Goal: Information Seeking & Learning: Learn about a topic

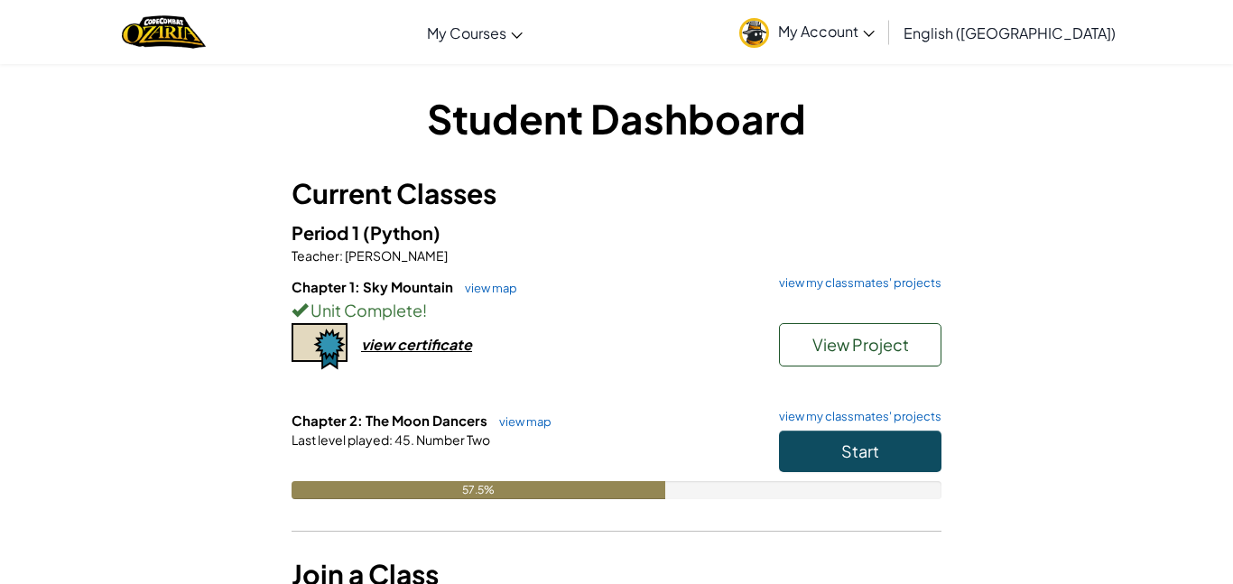
click at [887, 390] on div "Chapter 1: Sky Mountain view map view my classmates' projects Unit Complete ! V…" at bounding box center [617, 344] width 650 height 134
click at [821, 433] on button "Start" at bounding box center [860, 452] width 163 height 42
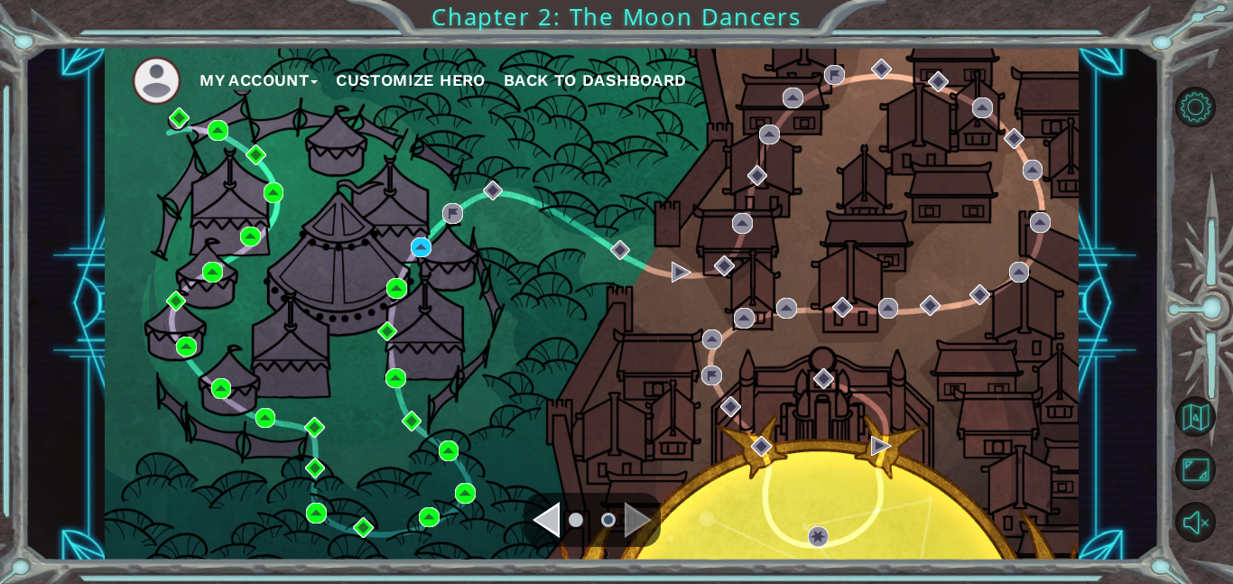
click at [1187, 310] on div at bounding box center [1205, 314] width 55 height 152
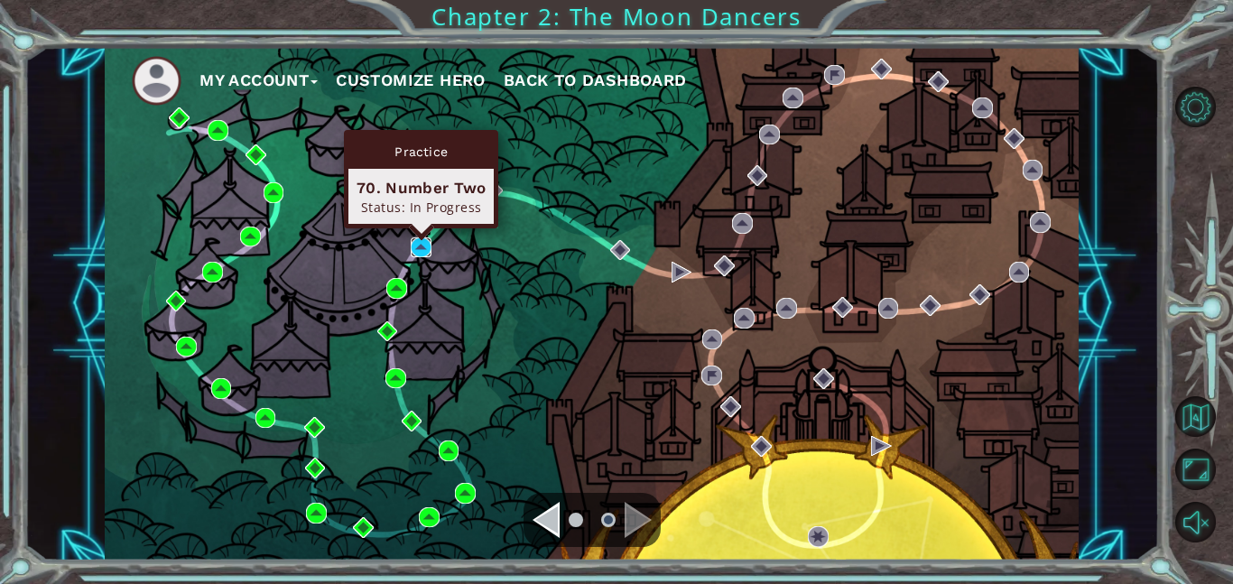
click at [419, 243] on img at bounding box center [421, 247] width 21 height 21
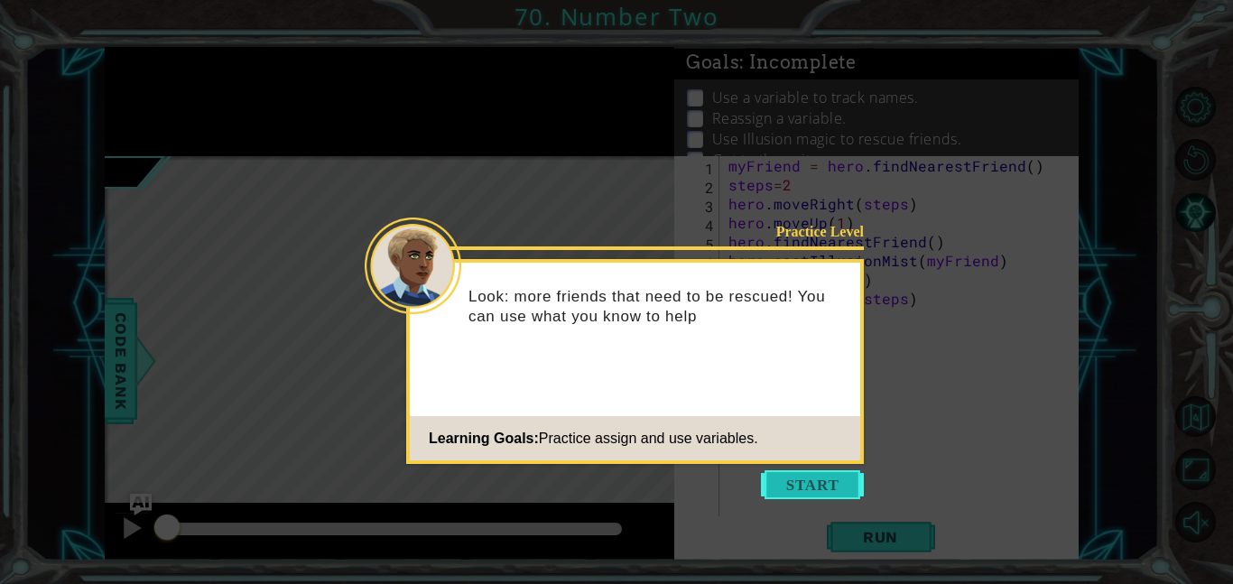
click at [785, 476] on button "Start" at bounding box center [812, 484] width 103 height 29
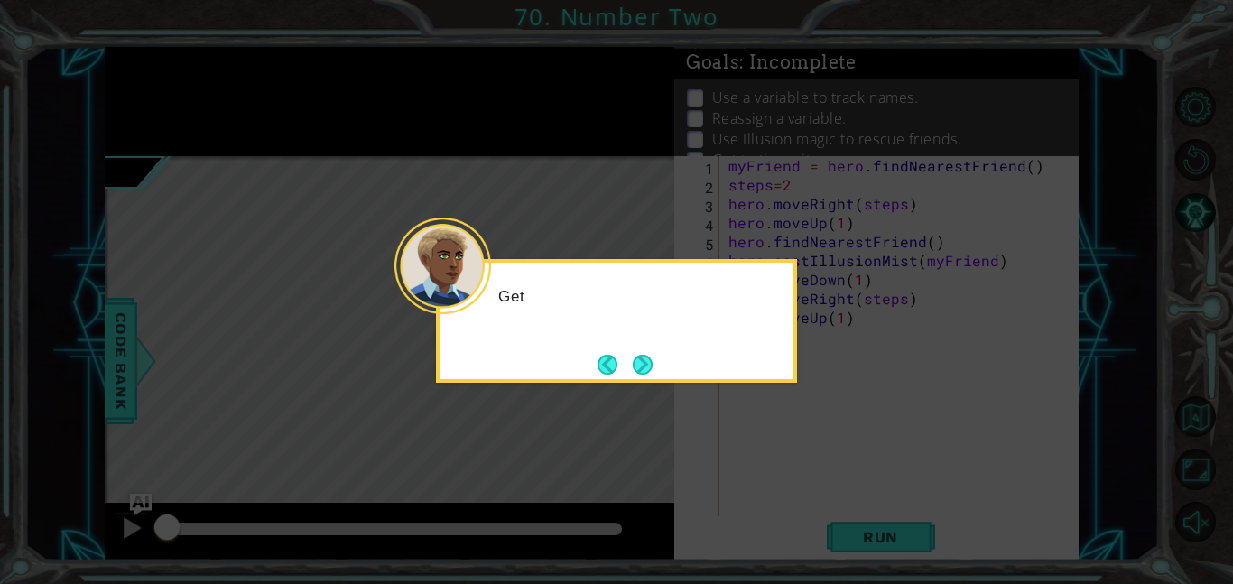
click at [785, 476] on icon at bounding box center [616, 292] width 1233 height 584
click at [639, 363] on button "Next" at bounding box center [643, 364] width 24 height 24
click at [639, 363] on button "Next" at bounding box center [643, 365] width 20 height 20
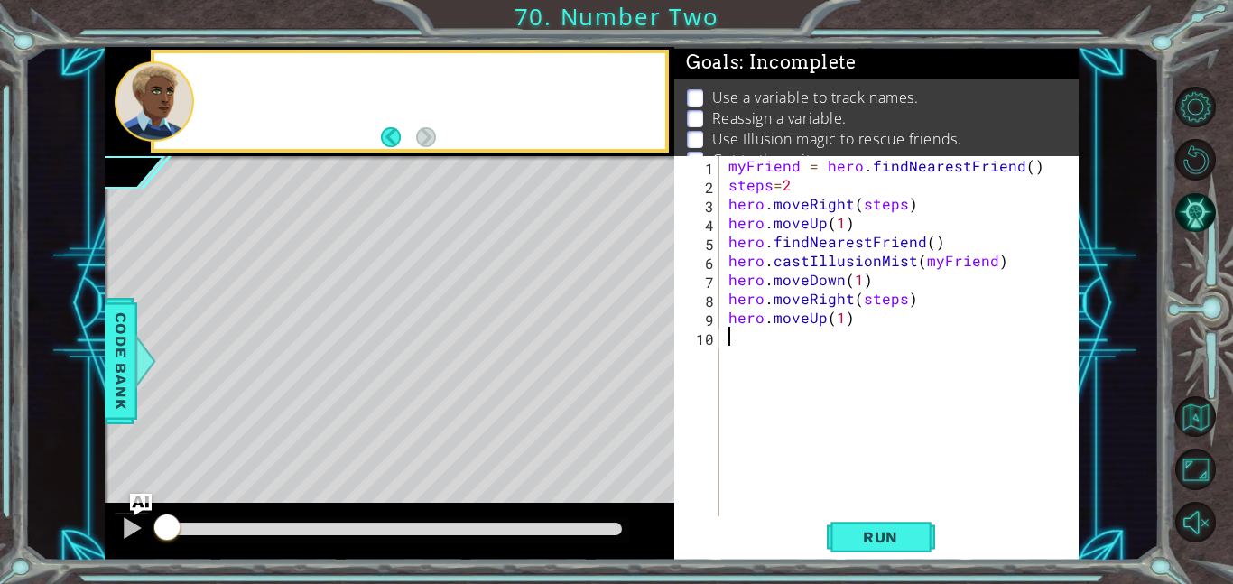
click at [639, 363] on div "Level Map" at bounding box center [522, 422] width 834 height 532
click at [885, 548] on button "Run" at bounding box center [881, 536] width 108 height 41
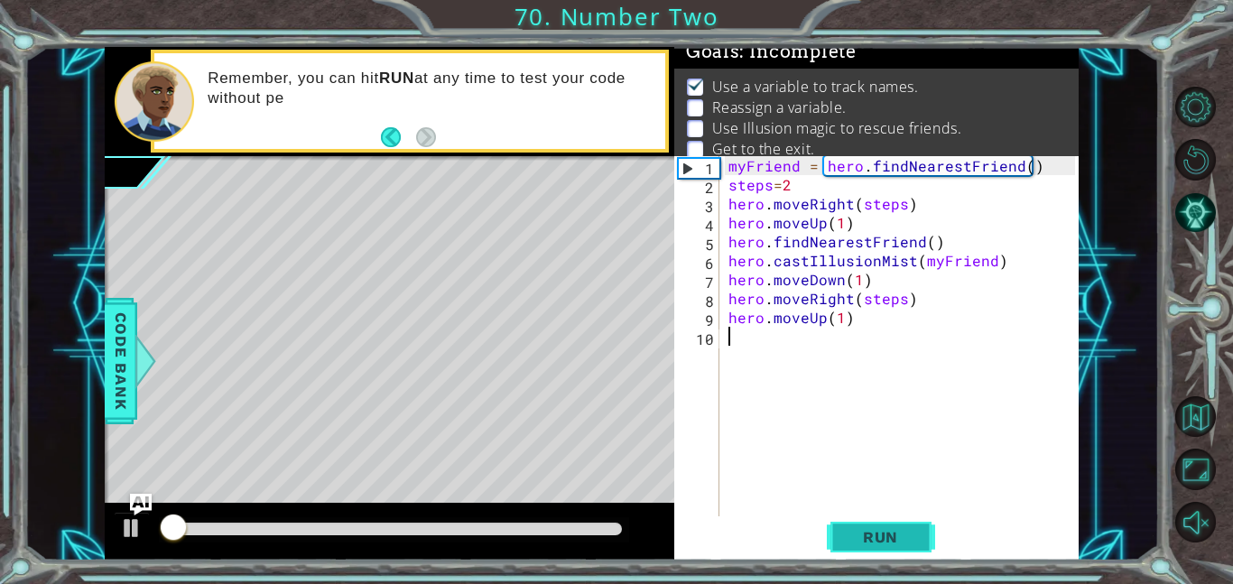
scroll to position [12, 0]
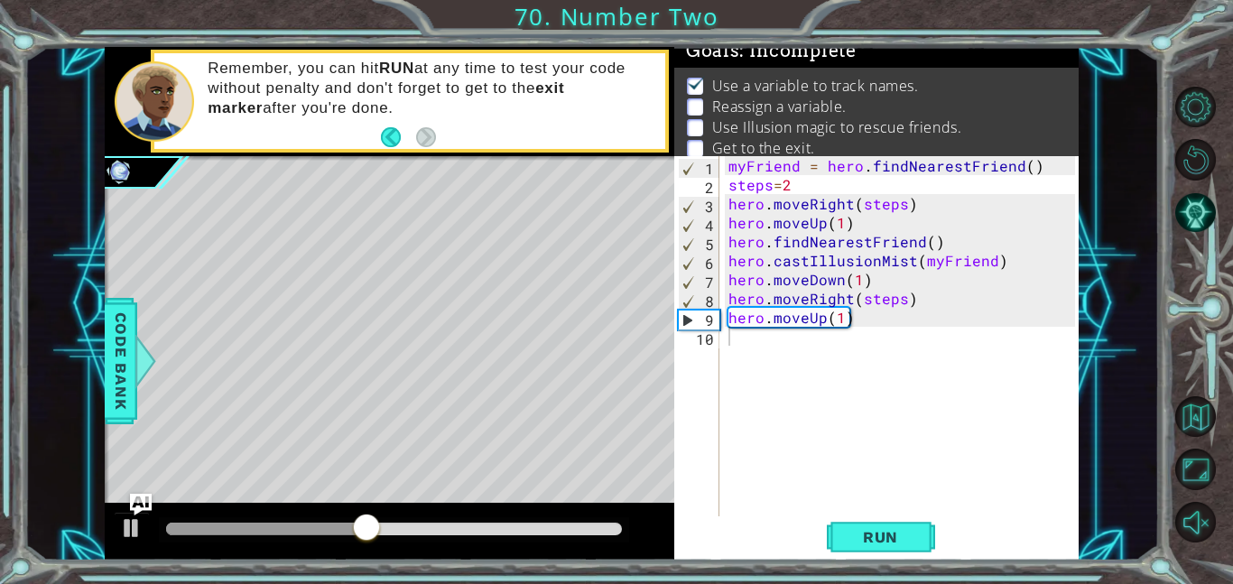
click at [443, 446] on div "Level Map" at bounding box center [522, 422] width 834 height 532
type textarea "hero.findNearestFriend()"
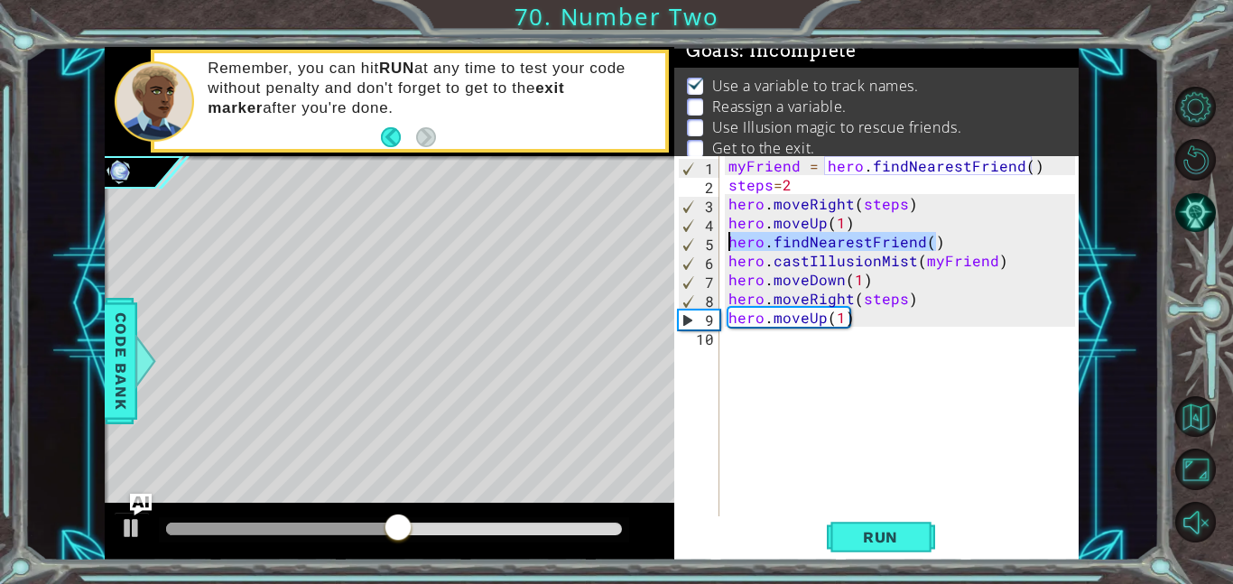
drag, startPoint x: 954, startPoint y: 239, endPoint x: 703, endPoint y: 240, distance: 251.0
click at [703, 240] on div "hero.findNearestFriend() 1 2 3 4 5 6 7 8 9 10 myFriend = hero . findNearestFrie…" at bounding box center [874, 336] width 401 height 360
click at [758, 343] on div "myFriend = hero . findNearestFriend ( ) steps = 2 hero . moveRight ( steps ) he…" at bounding box center [904, 355] width 359 height 398
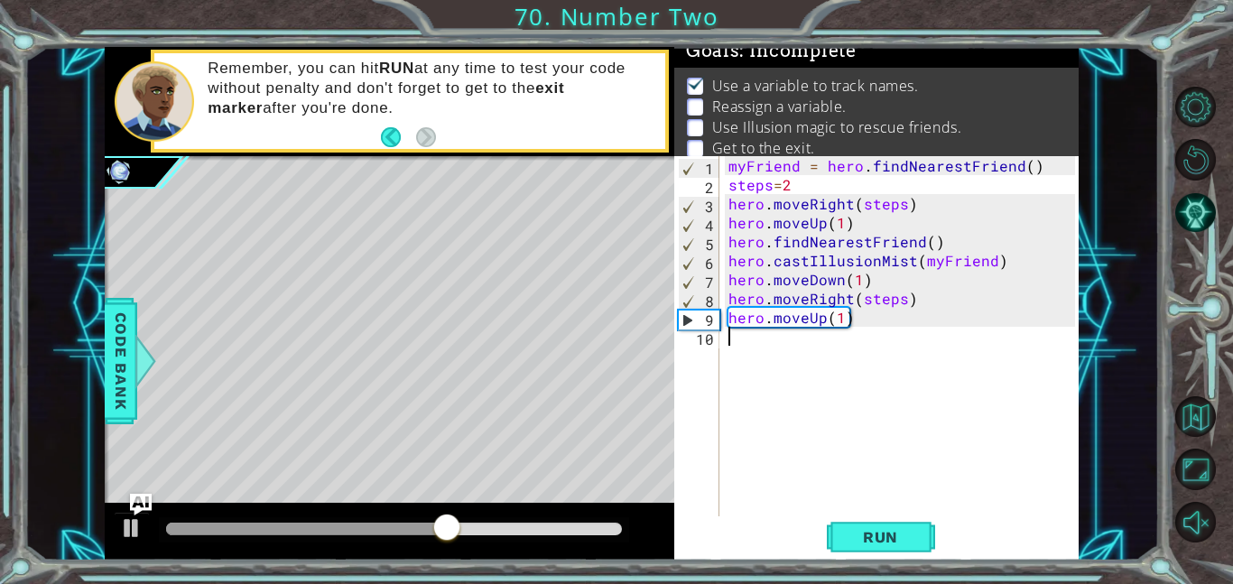
paste textarea "hero.findNearestFriend()"
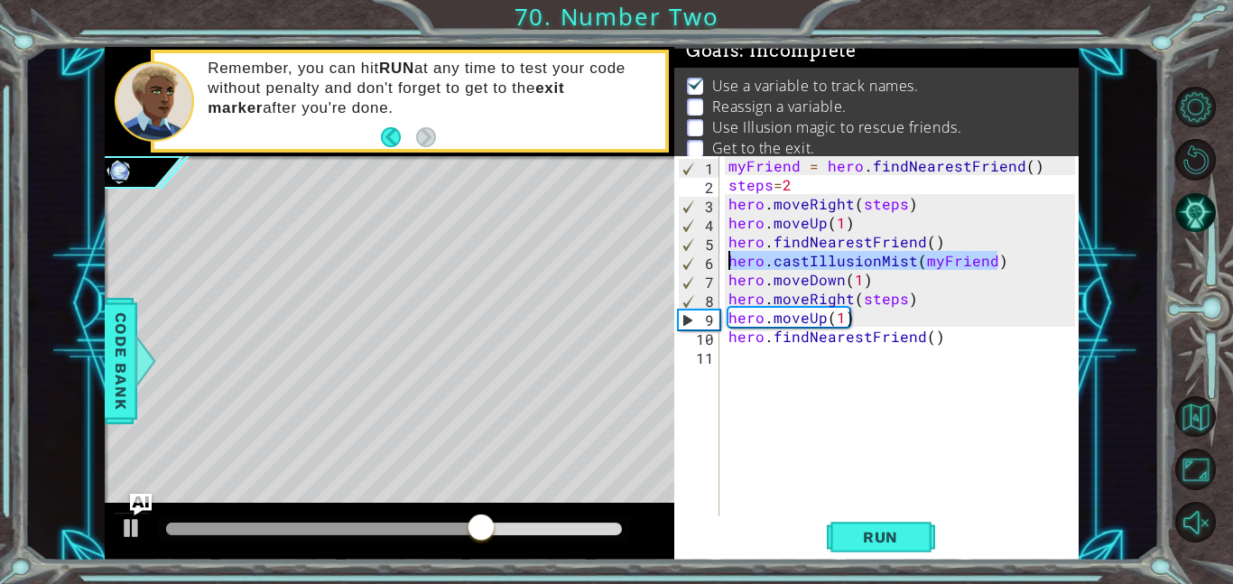
drag, startPoint x: 1008, startPoint y: 265, endPoint x: 595, endPoint y: 257, distance: 413.6
click at [595, 257] on div "1 ההההההההההההההההההההההההההההההההההההההההההההההההההההההההההההההההההההההההההההה…" at bounding box center [592, 304] width 974 height 514
type textarea "hero.castIllusionMist(myFriend)"
click at [747, 353] on div "myFriend = hero . findNearestFriend ( ) steps = 2 hero . moveRight ( steps ) he…" at bounding box center [904, 355] width 359 height 398
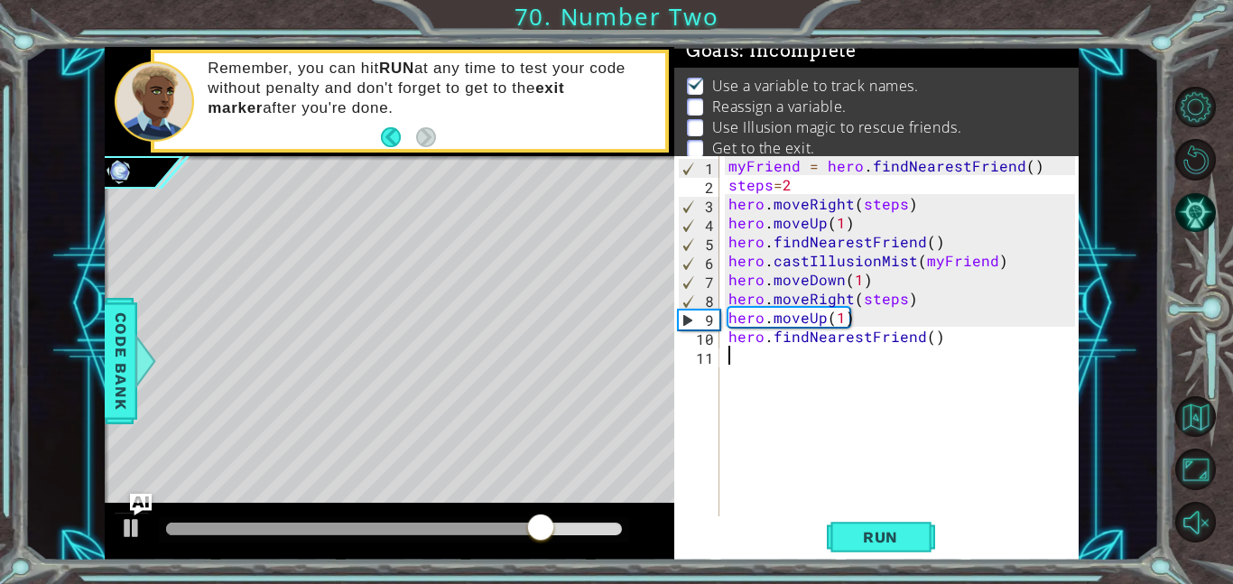
paste textarea "hero.castIllusionMist(myFriend)"
type textarea "hero.castIllusionMist(myFriend)"
click at [907, 544] on span "Run" at bounding box center [880, 537] width 71 height 18
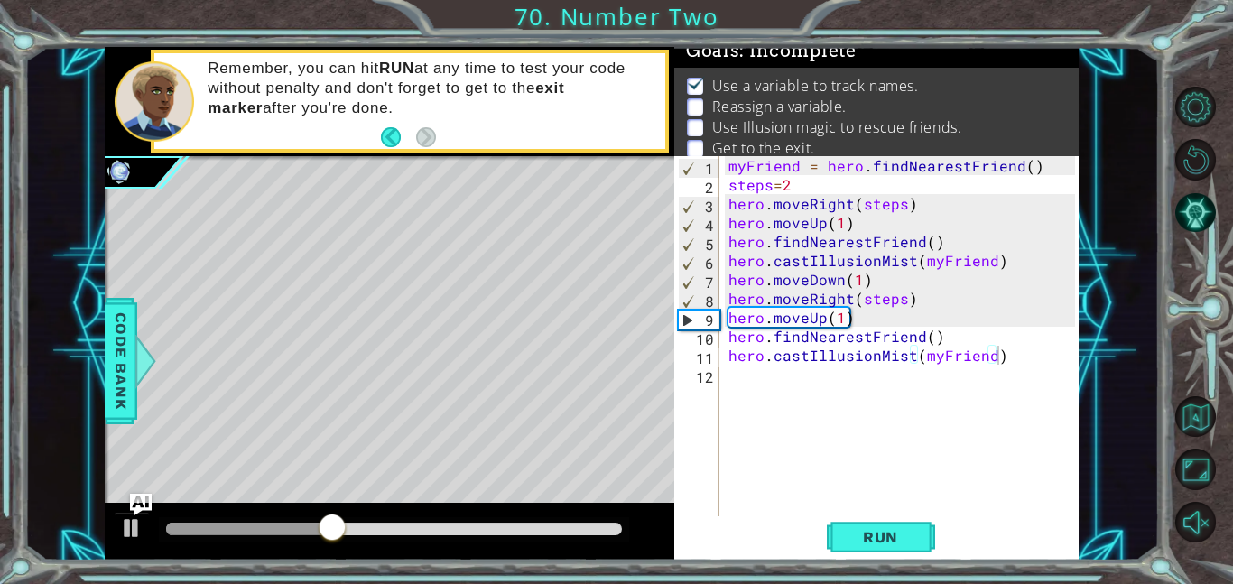
click at [993, 371] on div "myFriend = hero . findNearestFriend ( ) steps = 2 hero . moveRight ( steps ) he…" at bounding box center [904, 355] width 359 height 398
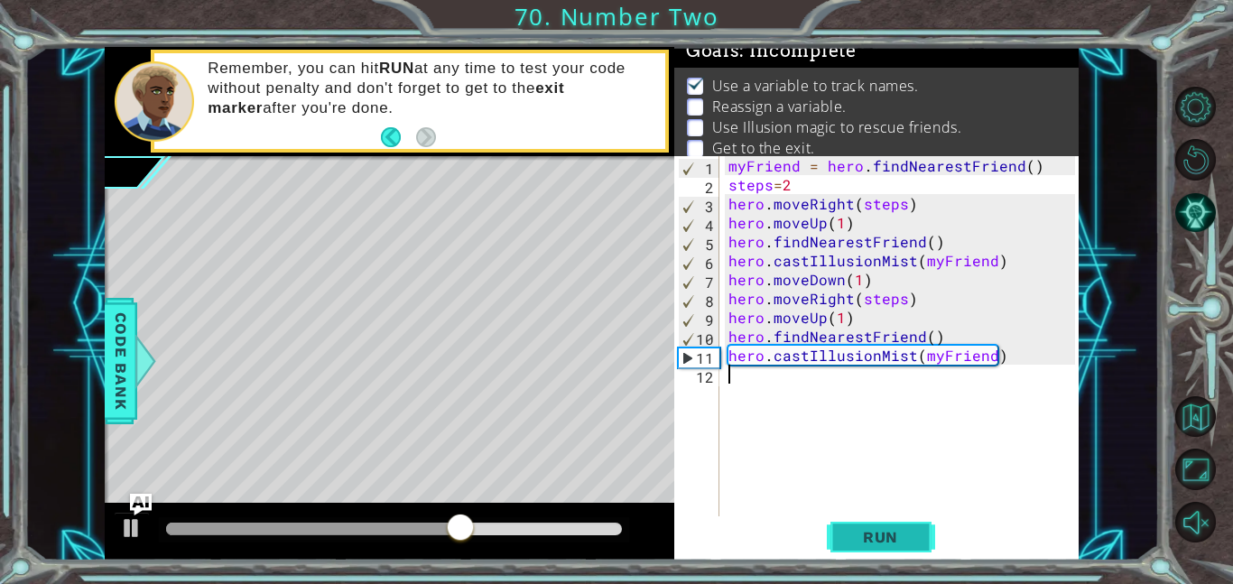
click at [878, 518] on button "Run" at bounding box center [881, 536] width 108 height 41
click at [869, 529] on span "Run" at bounding box center [880, 537] width 71 height 18
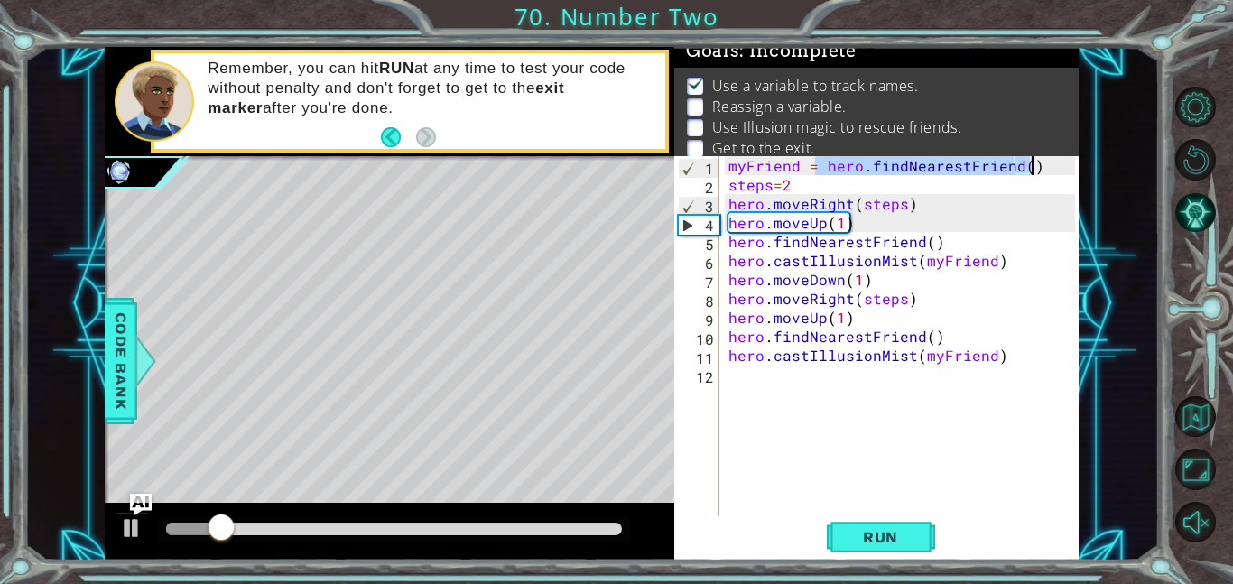
drag, startPoint x: 814, startPoint y: 170, endPoint x: 1071, endPoint y: 169, distance: 256.4
click at [1071, 169] on div "myFriend = hero . findNearestFriend ( ) steps = 2 hero . moveRight ( steps ) he…" at bounding box center [904, 355] width 359 height 398
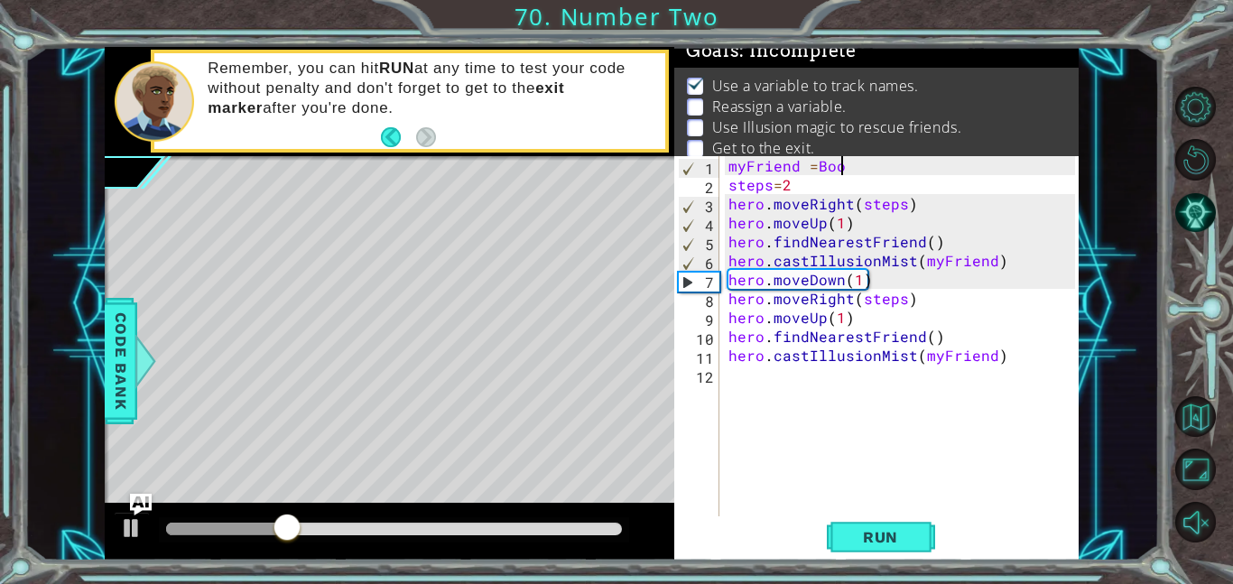
scroll to position [0, 6]
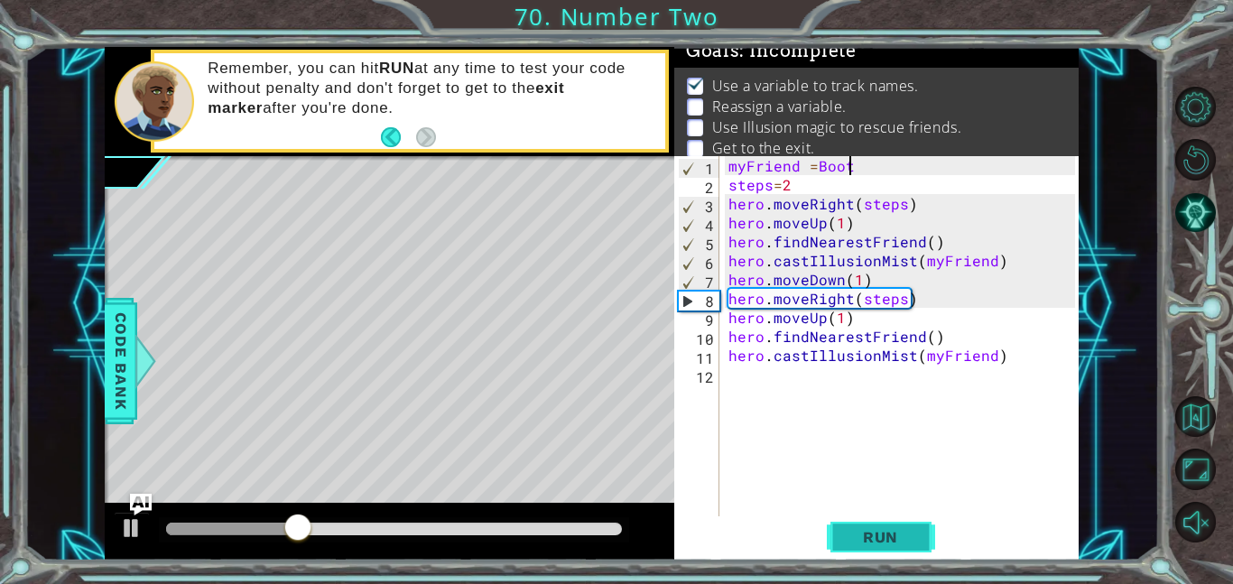
click at [913, 533] on span "Run" at bounding box center [880, 537] width 71 height 18
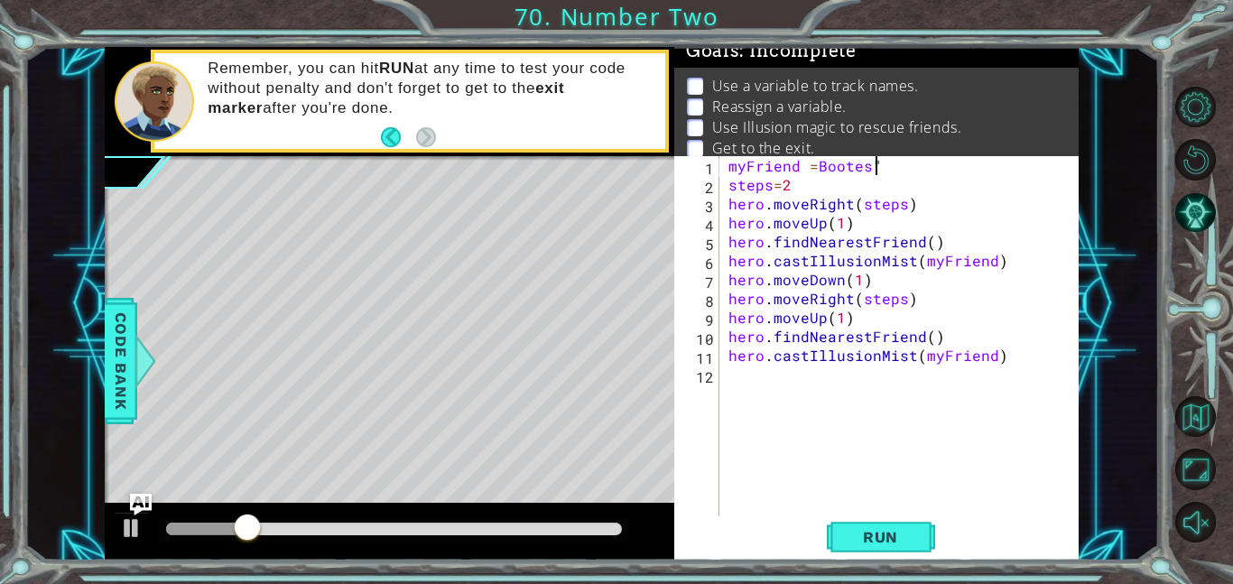
scroll to position [0, 8]
click at [812, 161] on div "myFriend = Bootes " steps = 2 hero . moveRight ( steps ) hero . moveUp ( 1 ) he…" at bounding box center [904, 355] width 359 height 398
click at [868, 542] on span "Run" at bounding box center [880, 537] width 71 height 18
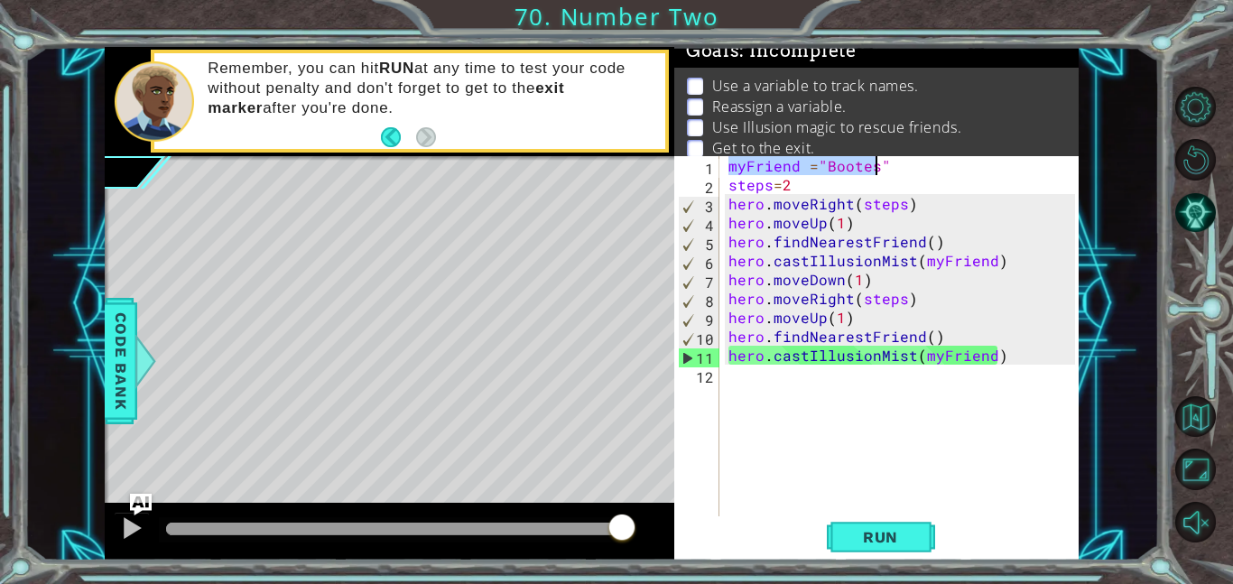
drag, startPoint x: 727, startPoint y: 166, endPoint x: 877, endPoint y: 166, distance: 149.9
click at [877, 166] on div "myFriend = "Bootes" steps = 2 hero . moveRight ( steps ) hero . moveUp ( 1 ) he…" at bounding box center [904, 355] width 359 height 398
type textarea """
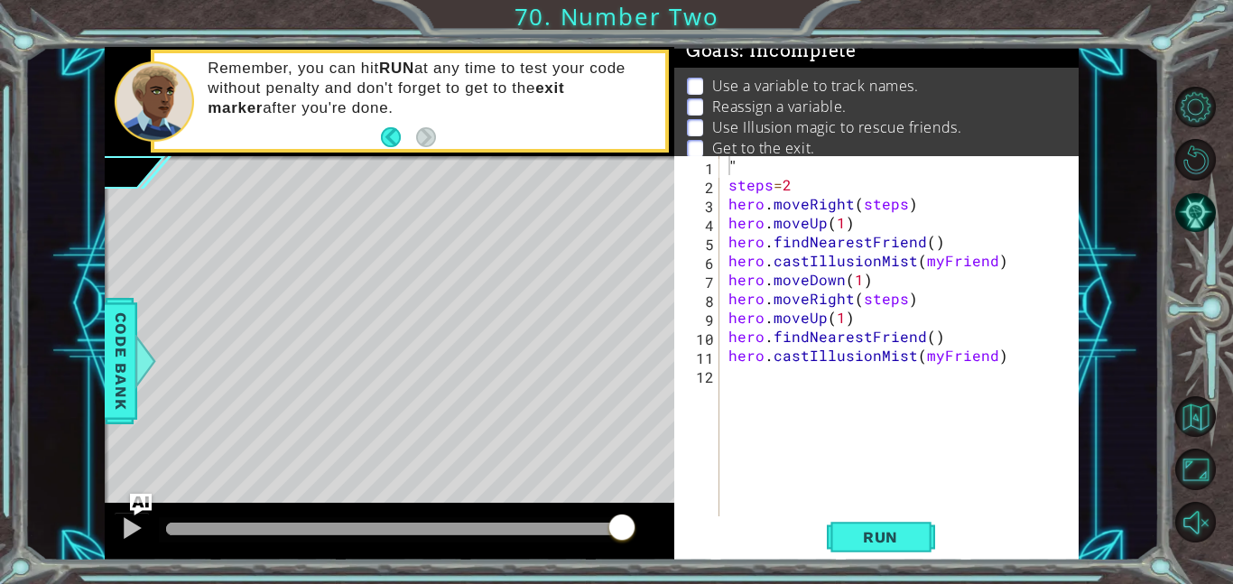
click at [756, 154] on p "Get to the exit." at bounding box center [763, 148] width 103 height 20
drag, startPoint x: 744, startPoint y: 161, endPoint x: 632, endPoint y: 149, distance: 112.6
click at [632, 149] on div "1 ההההההההההההההההההההההההההההההההההההההההההההההההההההההההההההההההההההההההההההה…" at bounding box center [592, 304] width 974 height 514
click at [848, 203] on div "steps = 2 hero . moveRight ( steps ) hero . moveUp ( 1 ) hero . findNearestFrie…" at bounding box center [904, 355] width 359 height 398
drag, startPoint x: 859, startPoint y: 228, endPoint x: 720, endPoint y: 226, distance: 138.2
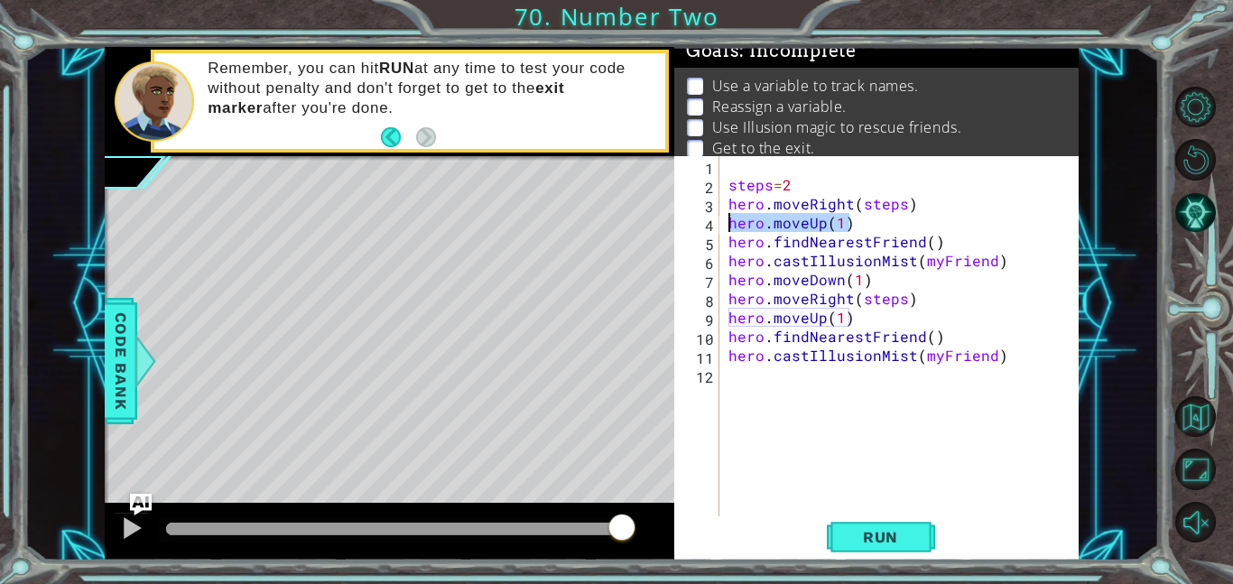
click at [720, 226] on div "hero.moveRight(steps) 1 2 3 4 5 6 7 8 9 10 11 12 steps = 2 hero . moveRight ( s…" at bounding box center [874, 336] width 401 height 360
type textarea "hero.moveUp(1)"
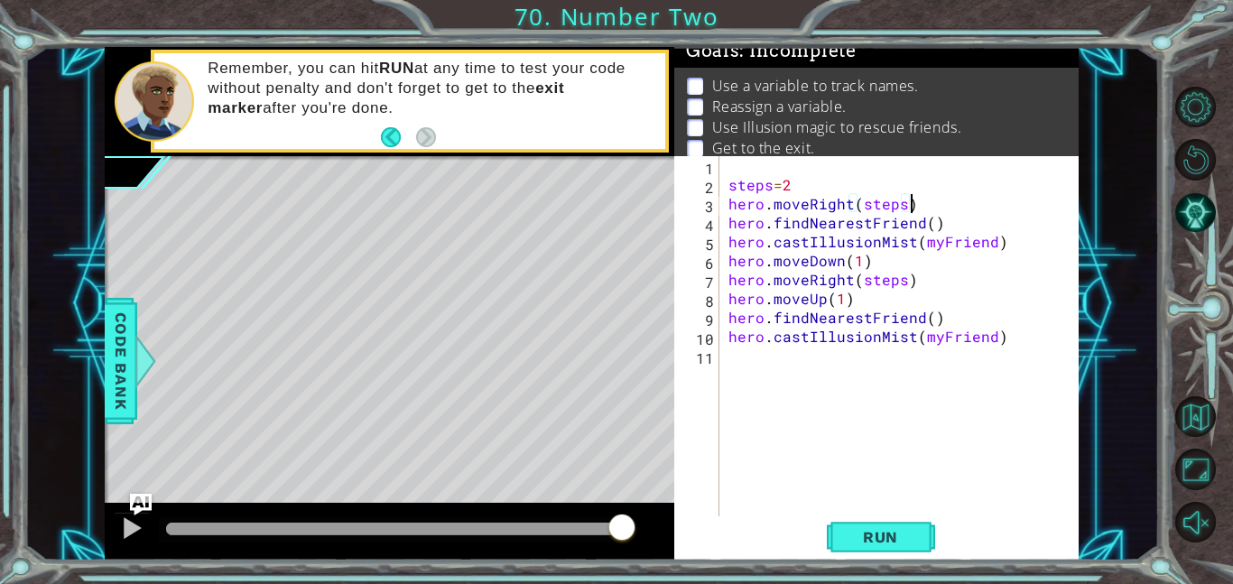
click at [804, 181] on div "steps = 2 hero . moveRight ( steps ) hero . findNearestFriend ( ) hero . castIl…" at bounding box center [904, 355] width 359 height 398
type textarea "steps=2"
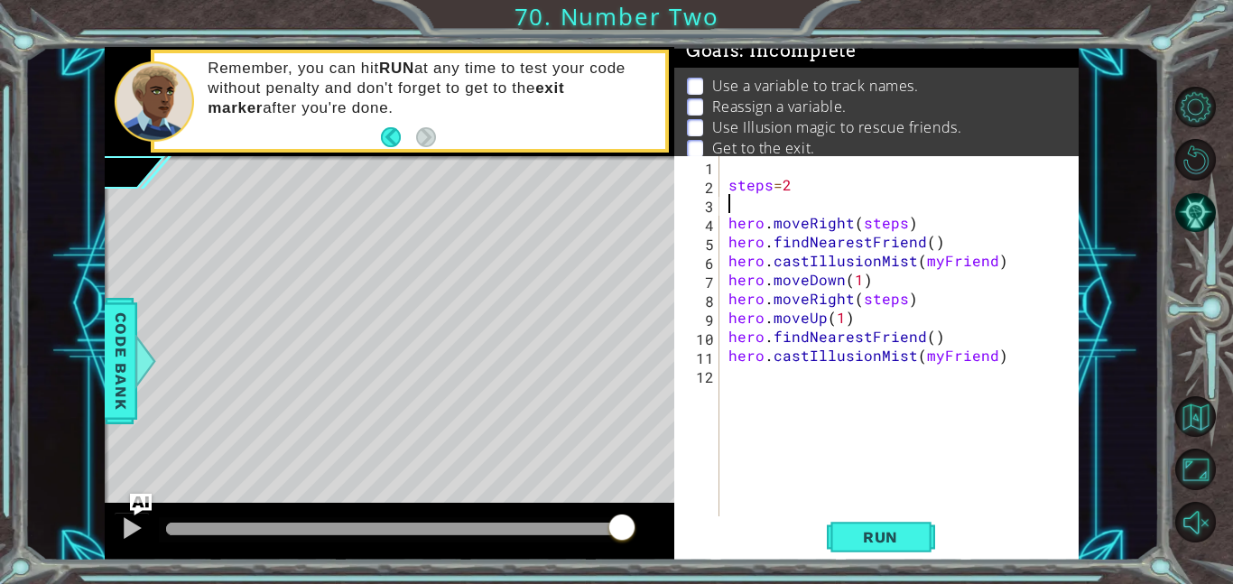
click at [731, 237] on div "steps = 2 hero . moveRight ( steps ) hero . findNearestFriend ( ) hero . castIl…" at bounding box center [904, 355] width 359 height 398
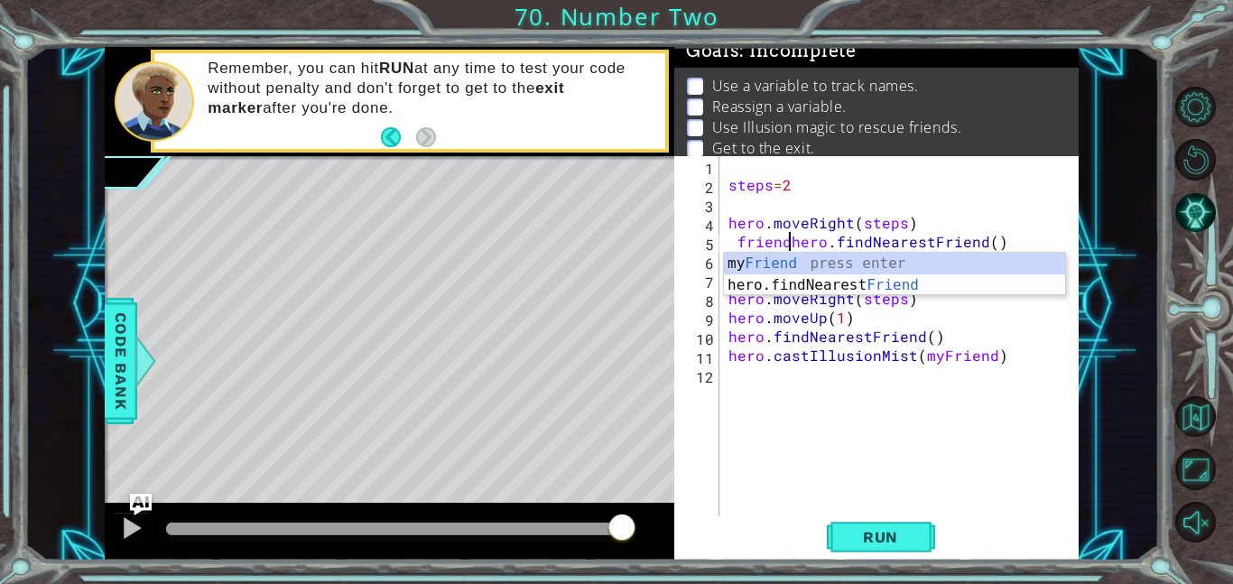
scroll to position [0, 4]
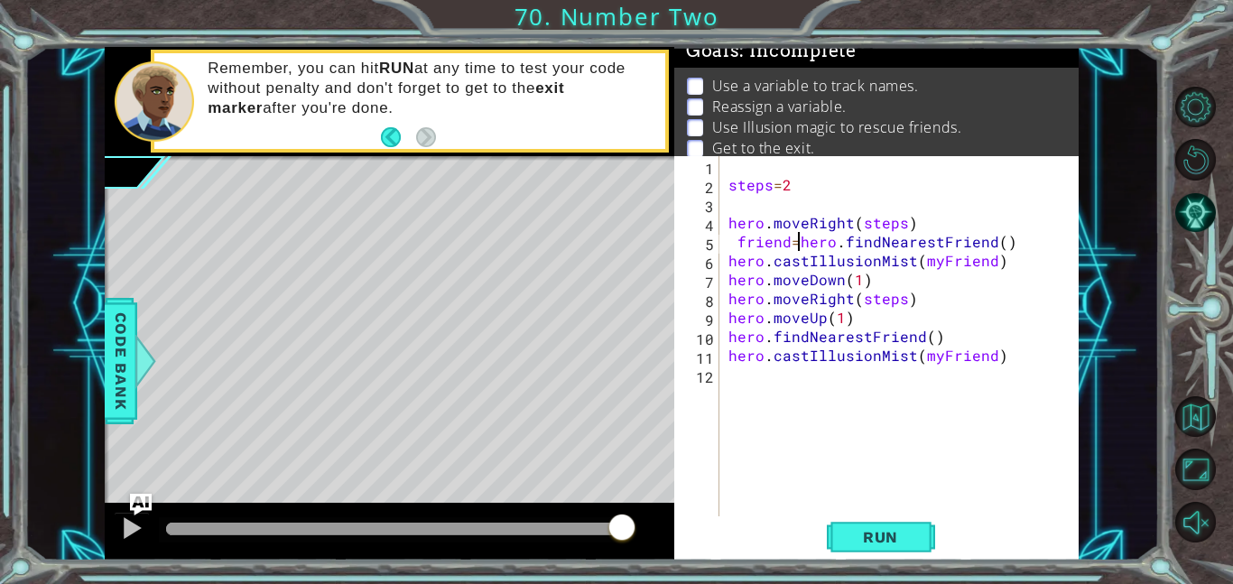
click at [878, 274] on div "steps = 2 hero . moveRight ( steps ) friend = hero . findNearestFriend ( ) hero…" at bounding box center [904, 355] width 359 height 398
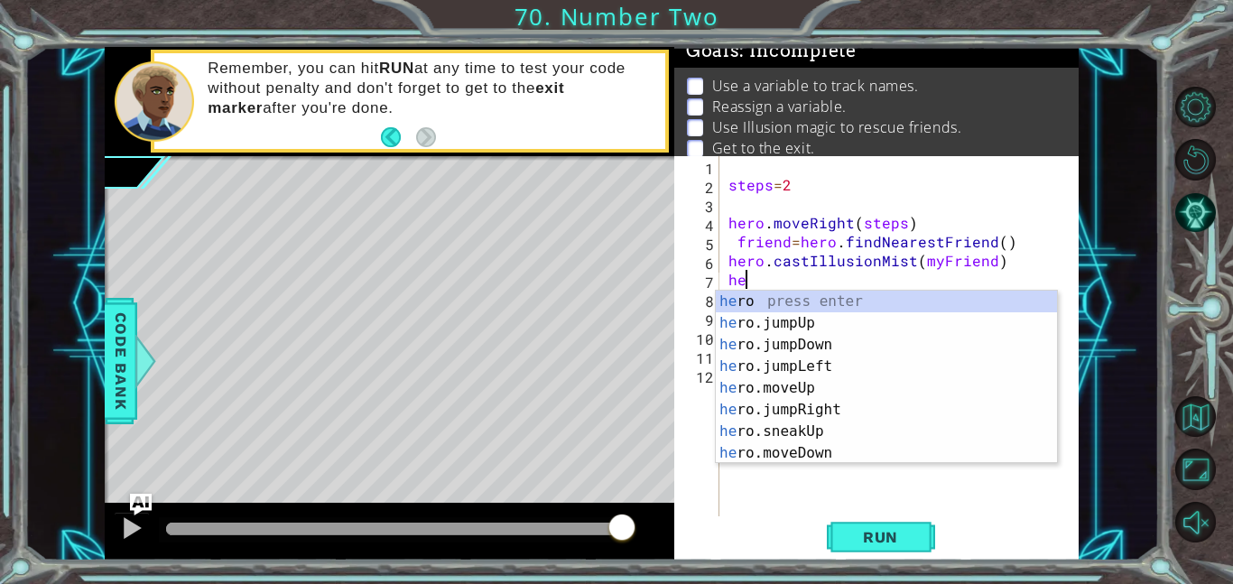
scroll to position [0, 0]
type textarea "h"
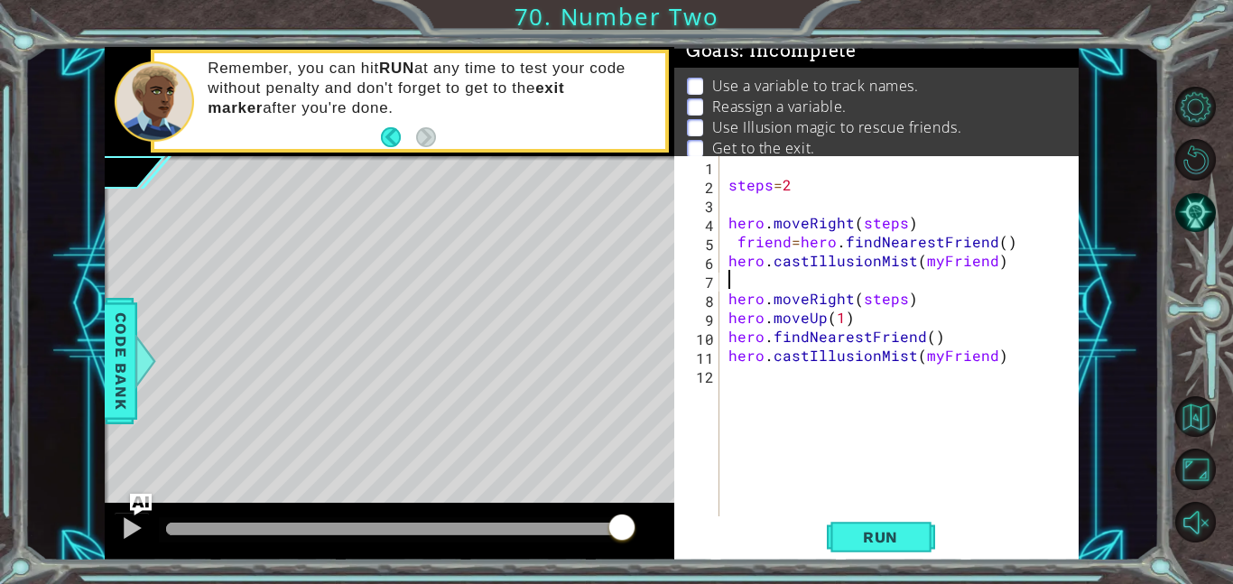
click at [732, 302] on div "steps = 2 hero . moveRight ( steps ) friend = hero . findNearestFriend ( ) hero…" at bounding box center [904, 355] width 359 height 398
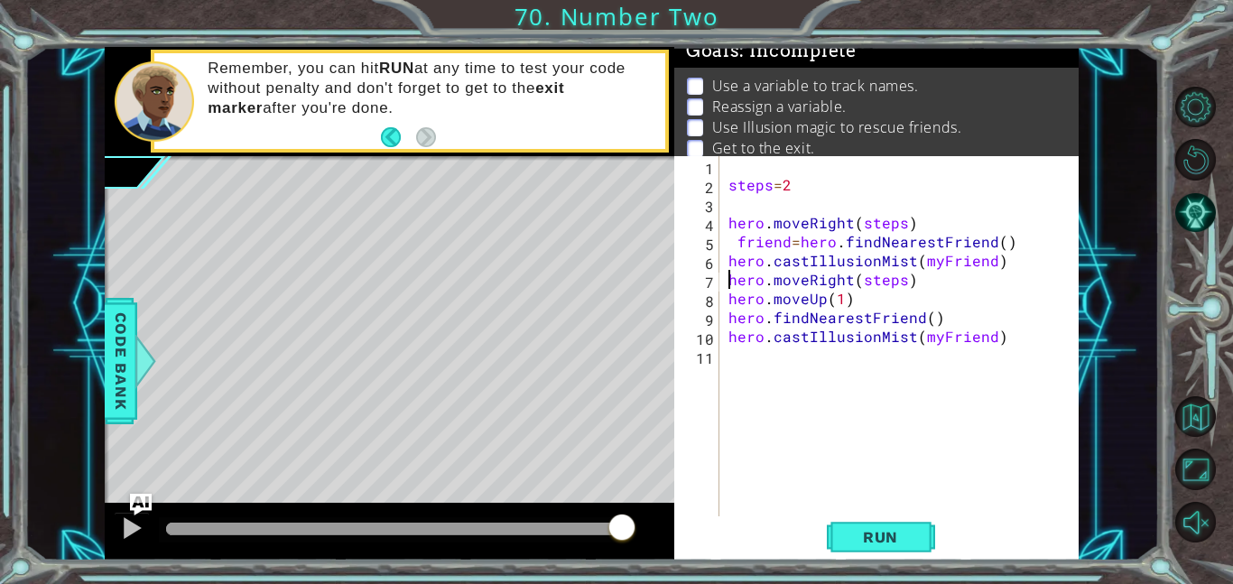
click at [728, 316] on div "steps = 2 hero . moveRight ( steps ) friend = hero . findNearestFriend ( ) hero…" at bounding box center [904, 355] width 359 height 398
click at [725, 315] on div "steps = 2 hero . moveRight ( steps ) friend = hero . findNearestFriend ( ) hero…" at bounding box center [904, 355] width 359 height 398
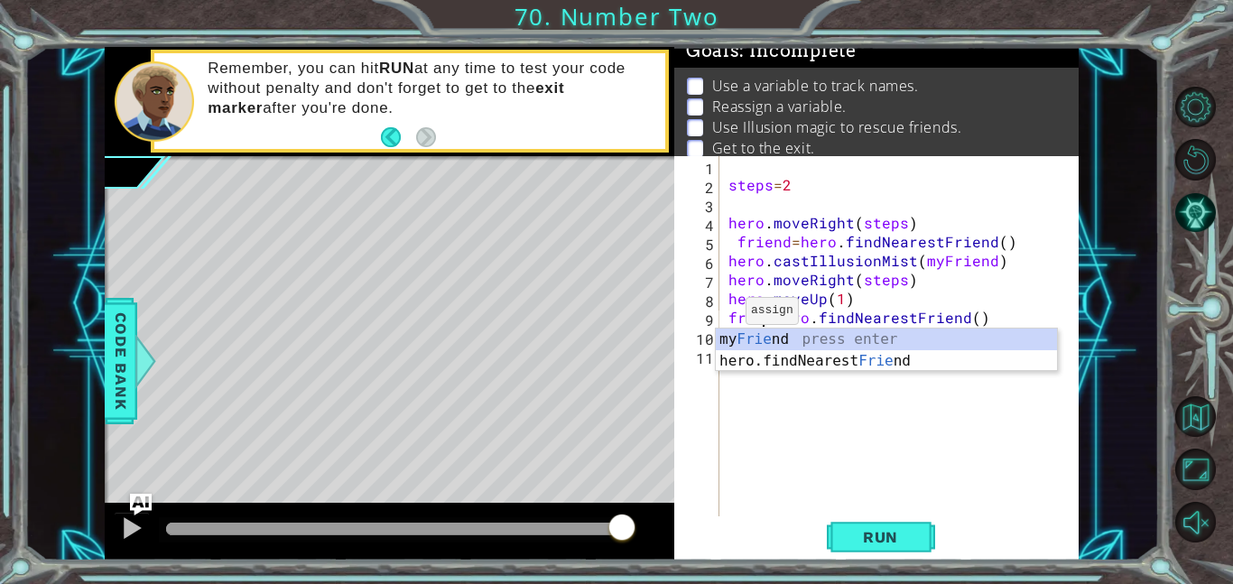
scroll to position [0, 3]
type textarea "friend=hero.findNearestFriend()"
click at [744, 414] on div "steps = 2 hero . moveRight ( steps ) friend = hero . findNearestFriend ( ) hero…" at bounding box center [904, 355] width 359 height 398
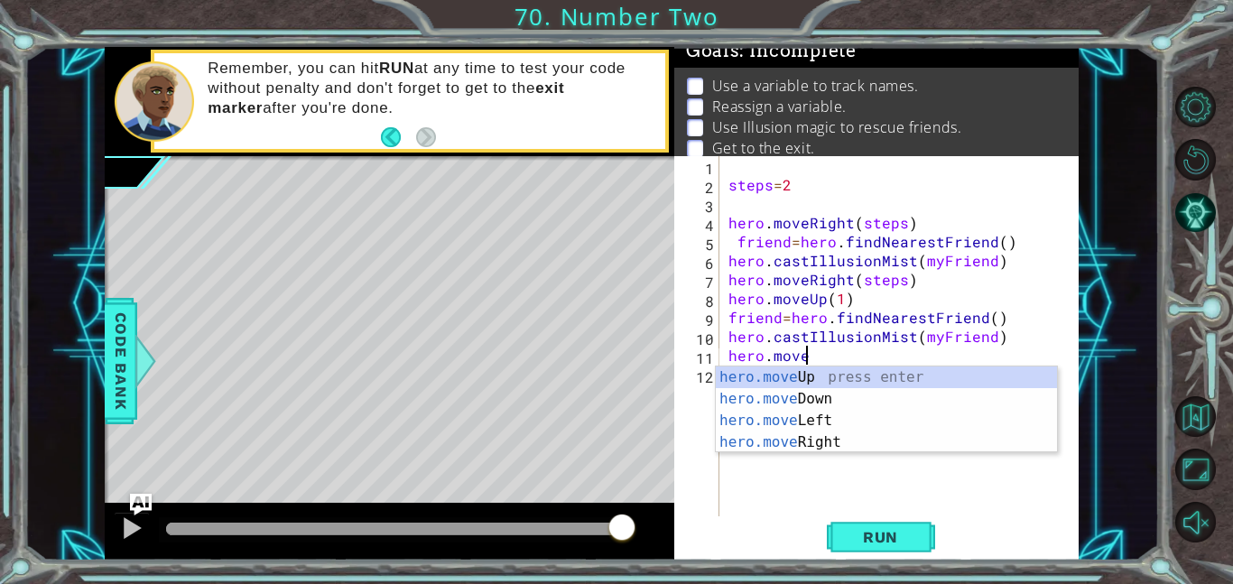
scroll to position [0, 4]
click at [795, 439] on div "hero.move Up press enter hero.move Down press enter hero.move Left press enter …" at bounding box center [886, 432] width 341 height 130
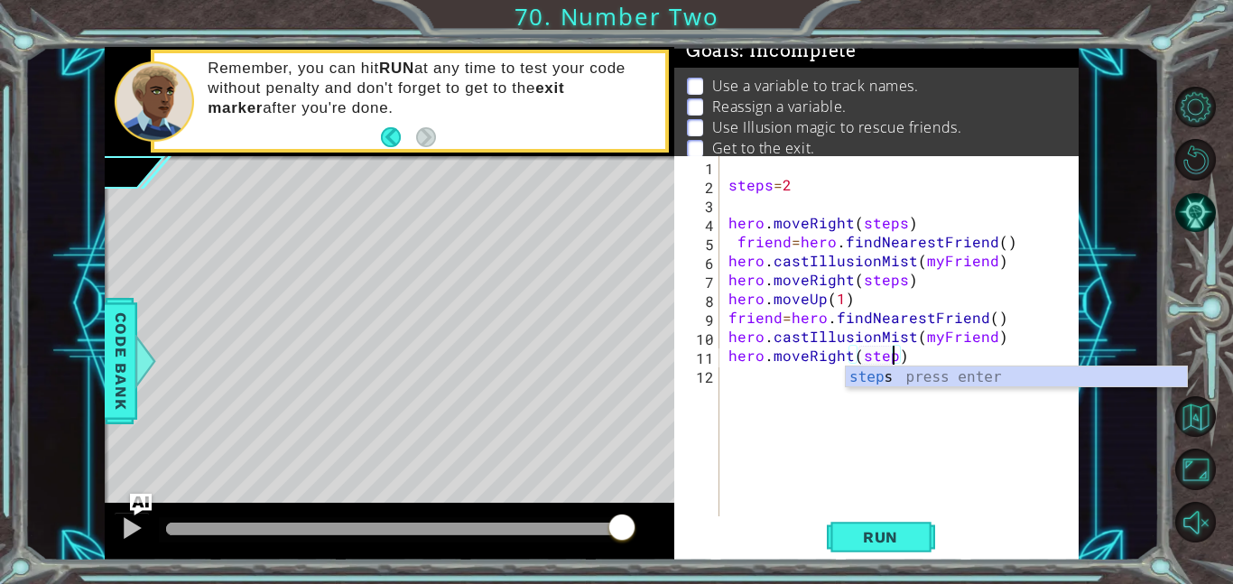
scroll to position [0, 10]
click at [849, 529] on span "Run" at bounding box center [880, 537] width 71 height 18
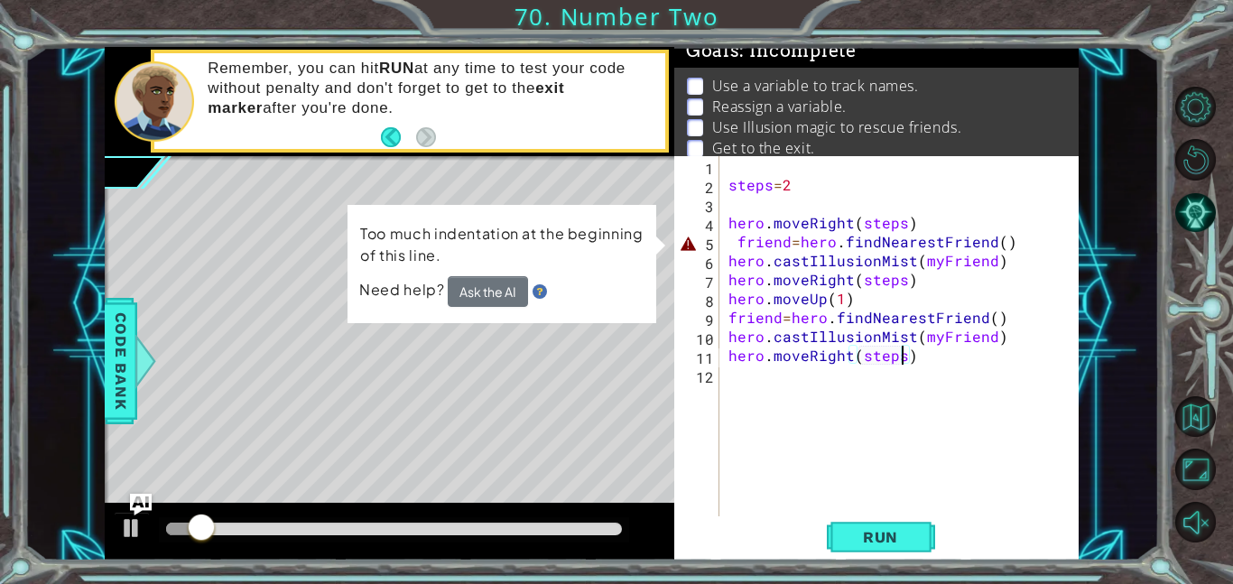
click at [730, 237] on div "steps = 2 hero . moveRight ( steps ) friend = hero . findNearestFriend ( ) hero…" at bounding box center [904, 355] width 359 height 398
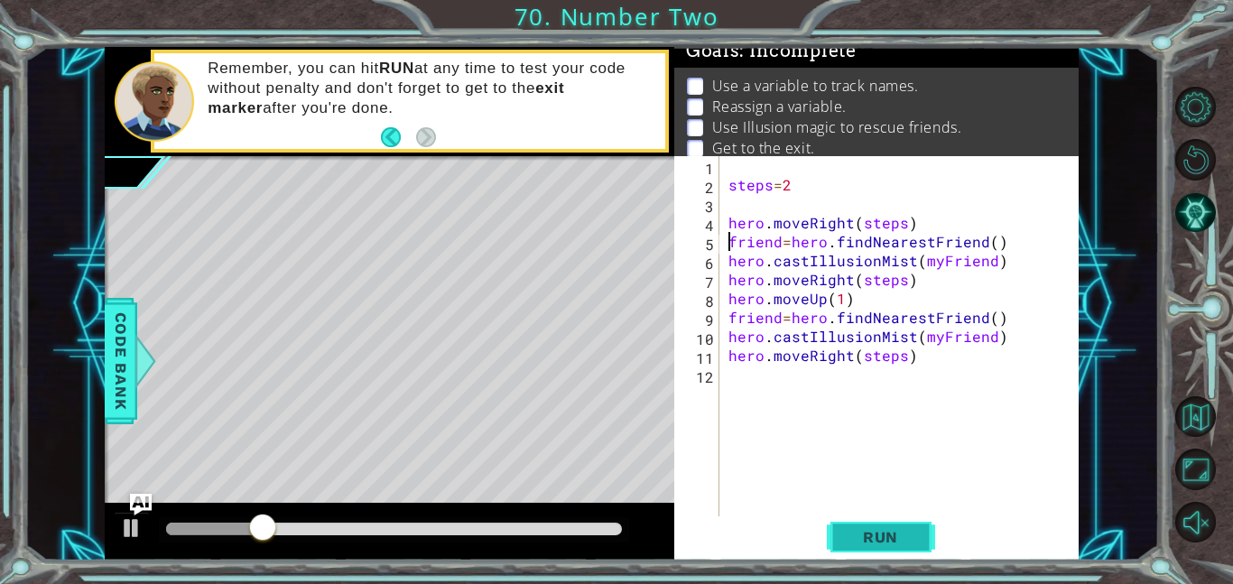
click at [869, 541] on span "Run" at bounding box center [880, 537] width 71 height 18
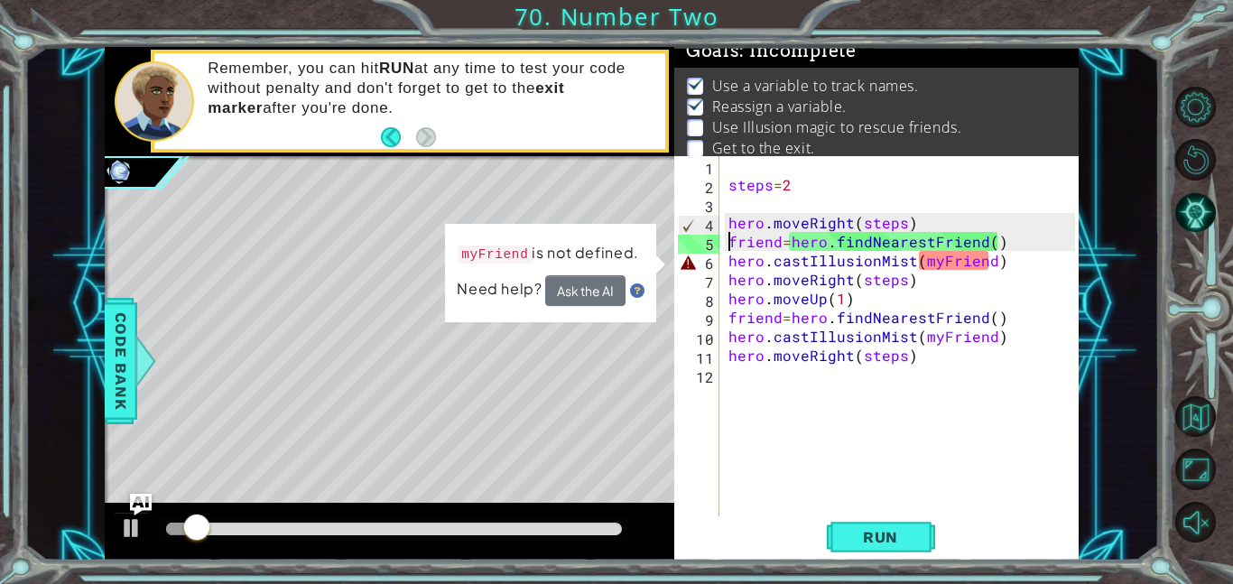
click at [938, 258] on div "steps = 2 hero . moveRight ( steps ) friend = hero . findNearestFriend ( ) hero…" at bounding box center [904, 355] width 359 height 398
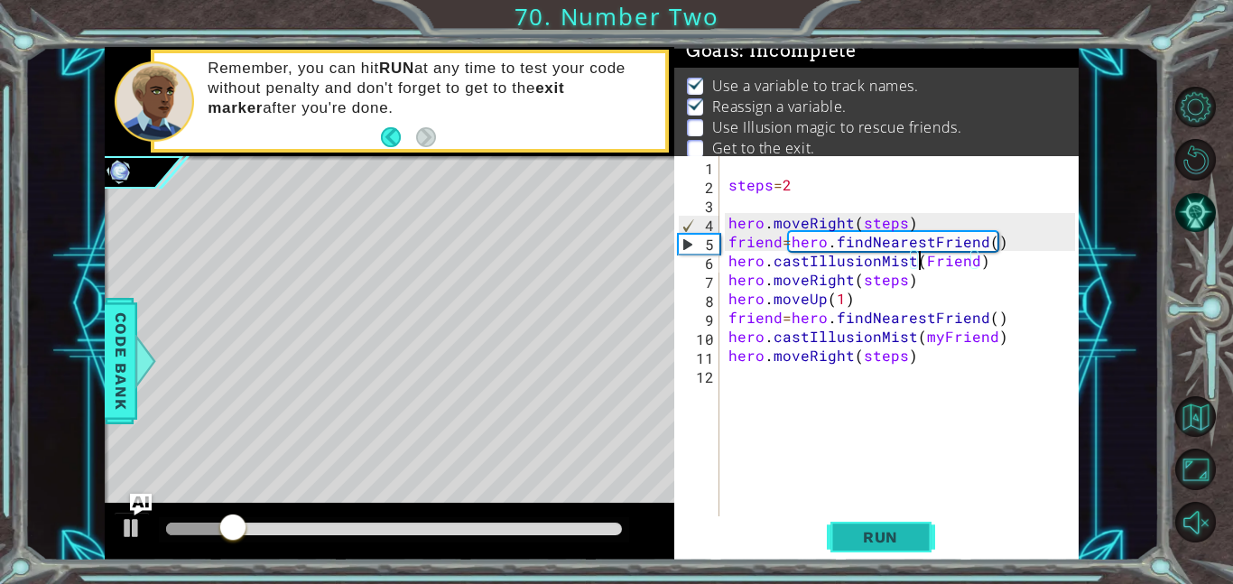
click at [871, 545] on span "Run" at bounding box center [880, 537] width 71 height 18
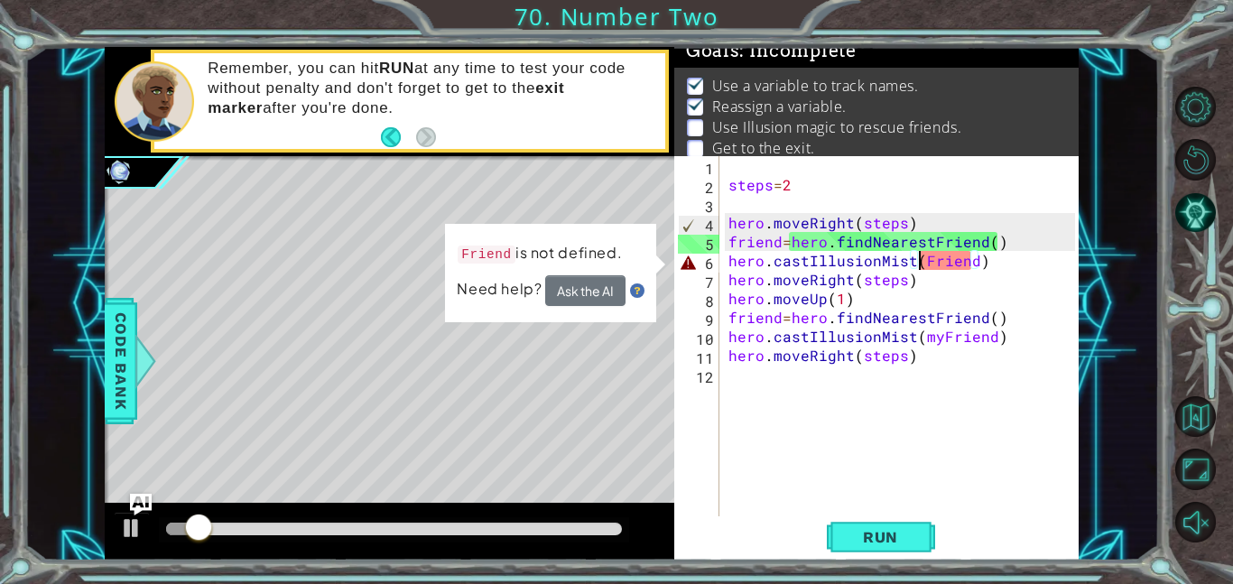
click at [933, 261] on div "steps = 2 hero . moveRight ( steps ) friend = hero . findNearestFriend ( ) hero…" at bounding box center [904, 355] width 359 height 398
click at [925, 259] on div "steps = 2 hero . moveRight ( steps ) friend = hero . findNearestFriend ( ) hero…" at bounding box center [904, 355] width 359 height 398
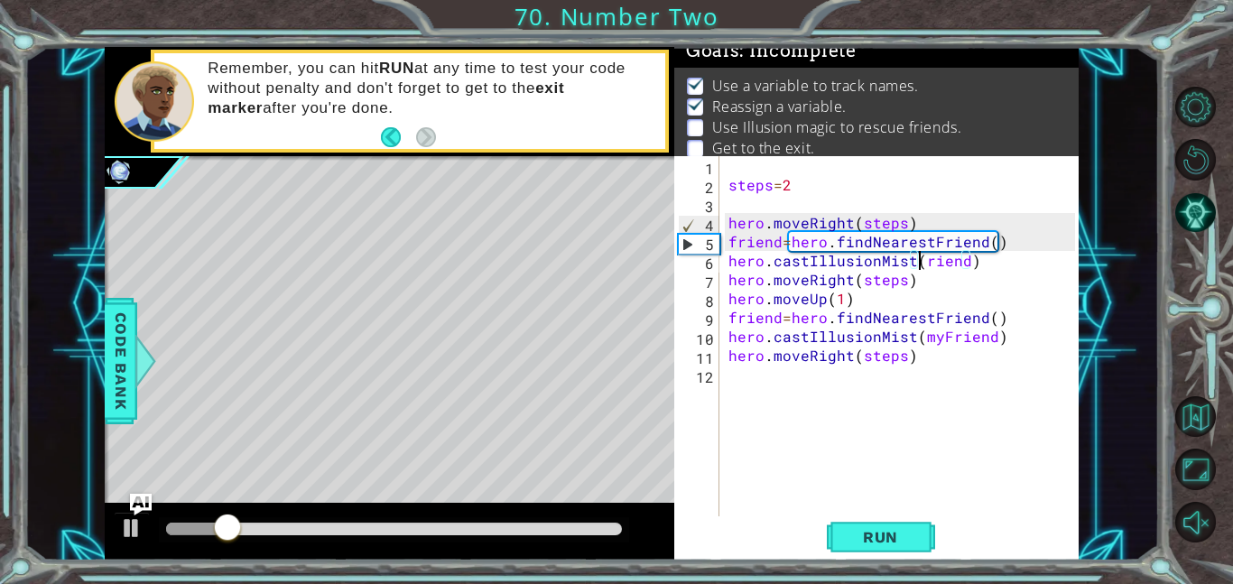
scroll to position [0, 12]
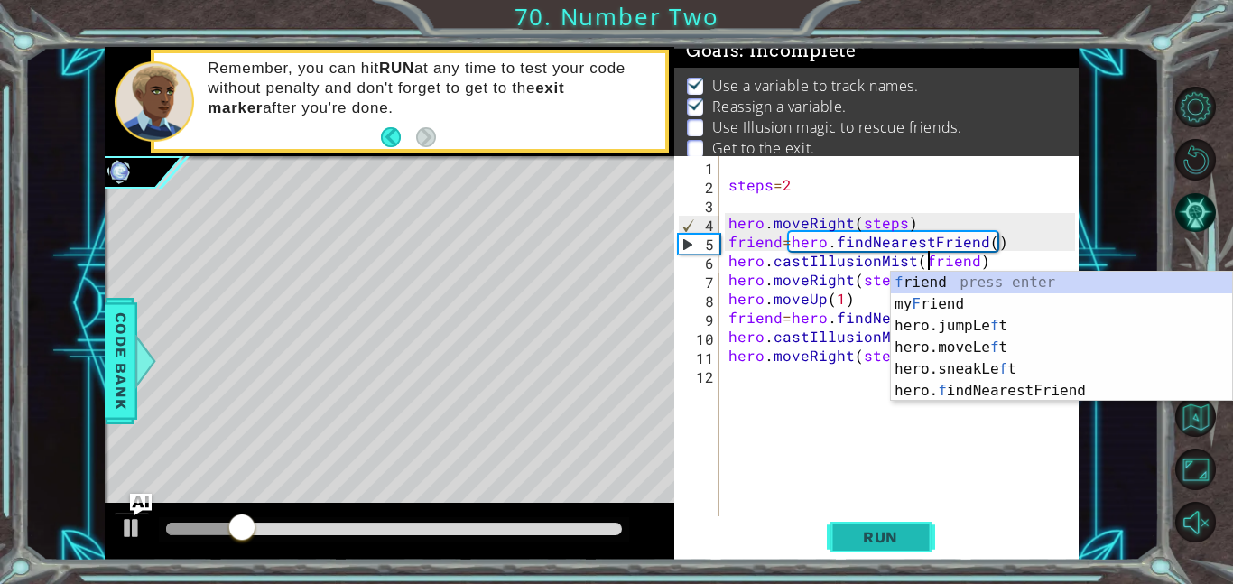
click at [879, 533] on span "Run" at bounding box center [880, 537] width 71 height 18
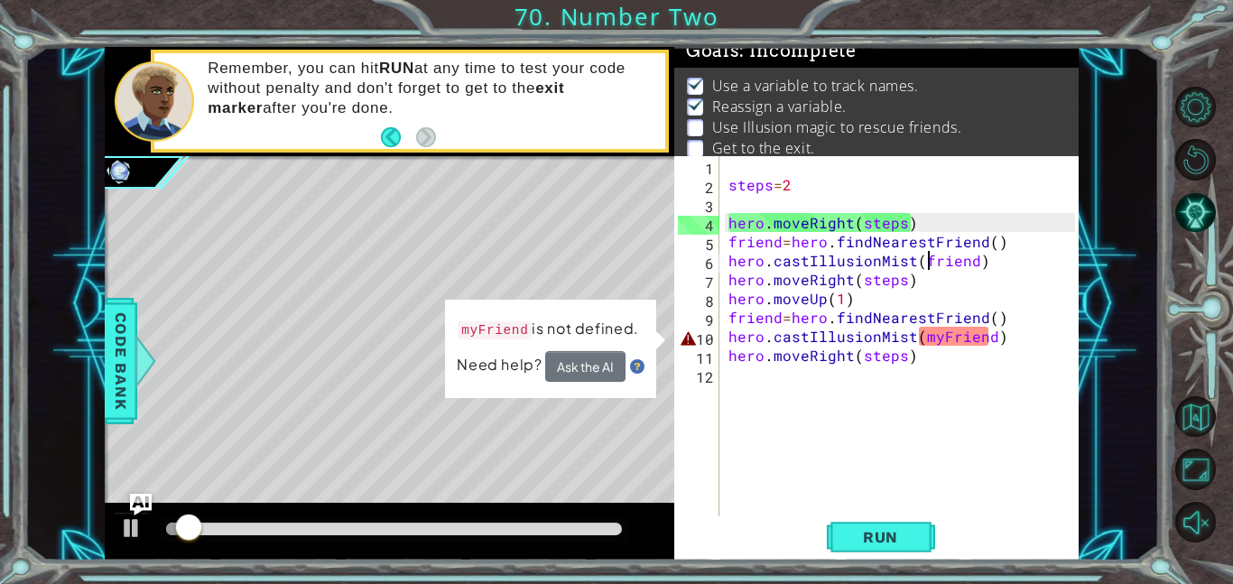
click at [944, 334] on div "steps = 2 hero . moveRight ( steps ) friend = hero . findNearestFriend ( ) hero…" at bounding box center [904, 355] width 359 height 398
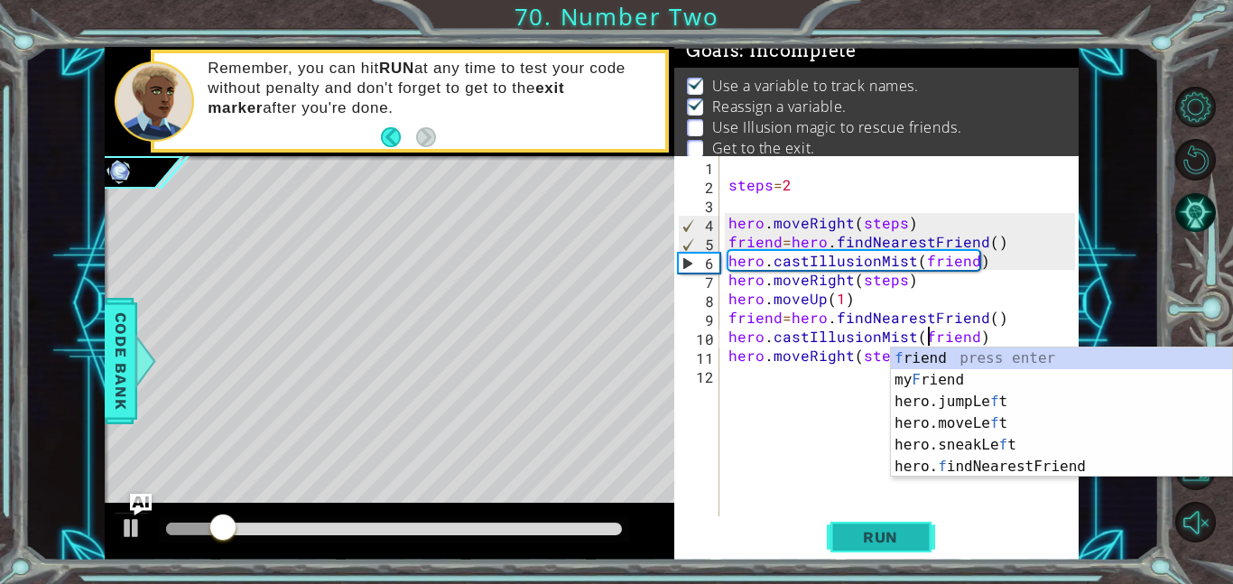
click at [882, 540] on span "Run" at bounding box center [880, 537] width 71 height 18
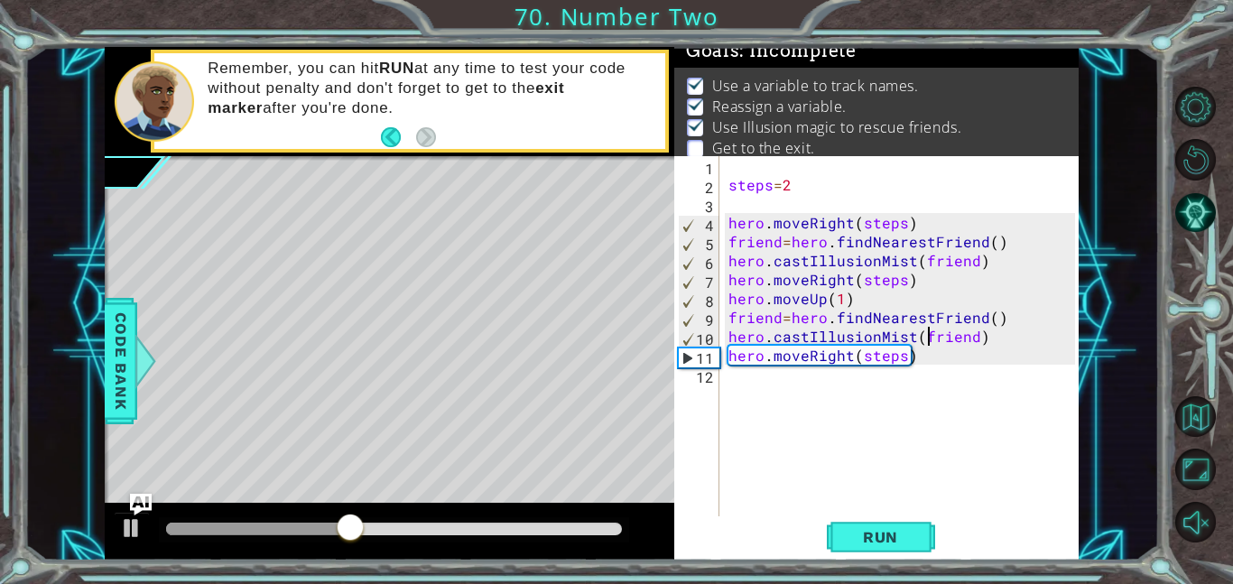
click at [728, 350] on div "steps = 2 hero . moveRight ( steps ) friend = hero . findNearestFriend ( ) hero…" at bounding box center [904, 355] width 359 height 398
type textarea "hero.moveRight(steps)"
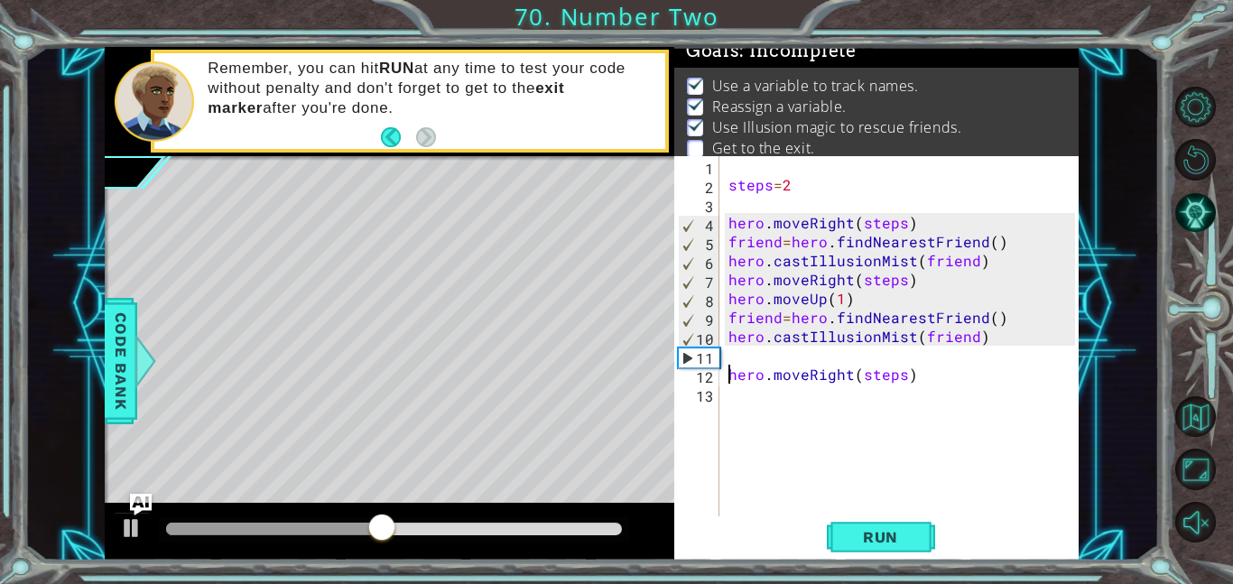
click at [745, 350] on div "steps = 2 hero . moveRight ( steps ) friend = hero . findNearestFriend ( ) hero…" at bounding box center [904, 355] width 359 height 398
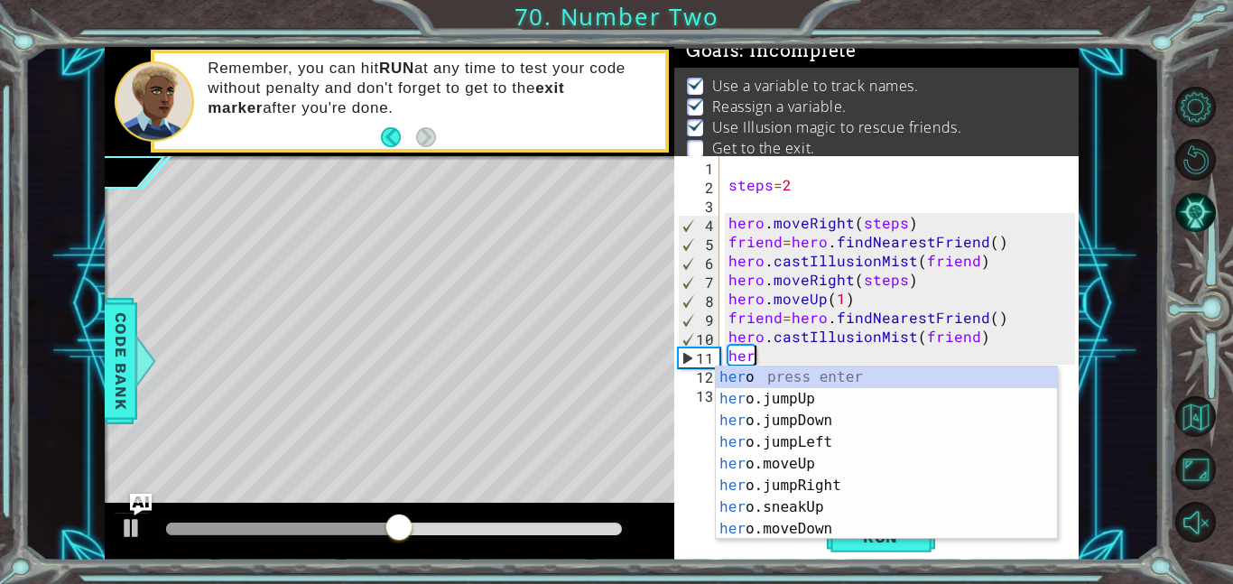
scroll to position [0, 1]
click at [776, 528] on div "hero press enter hero .jumpUp press enter hero .jumpDown press enter hero .jump…" at bounding box center [886, 475] width 341 height 217
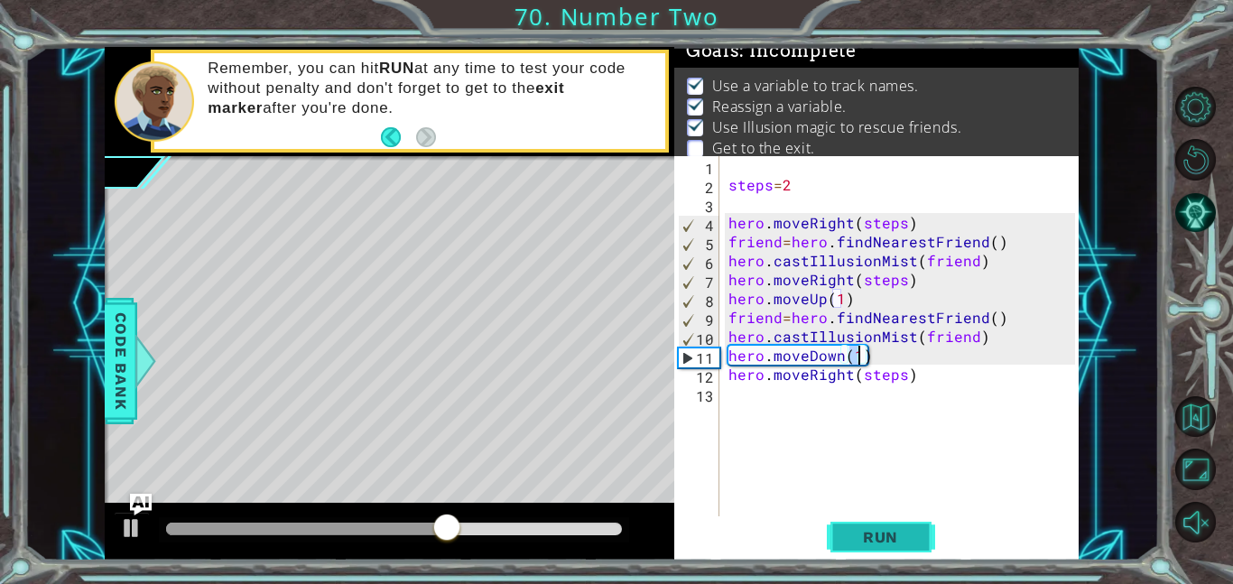
type textarea "hero.moveDown(1)"
click at [883, 549] on button "Run" at bounding box center [881, 536] width 108 height 41
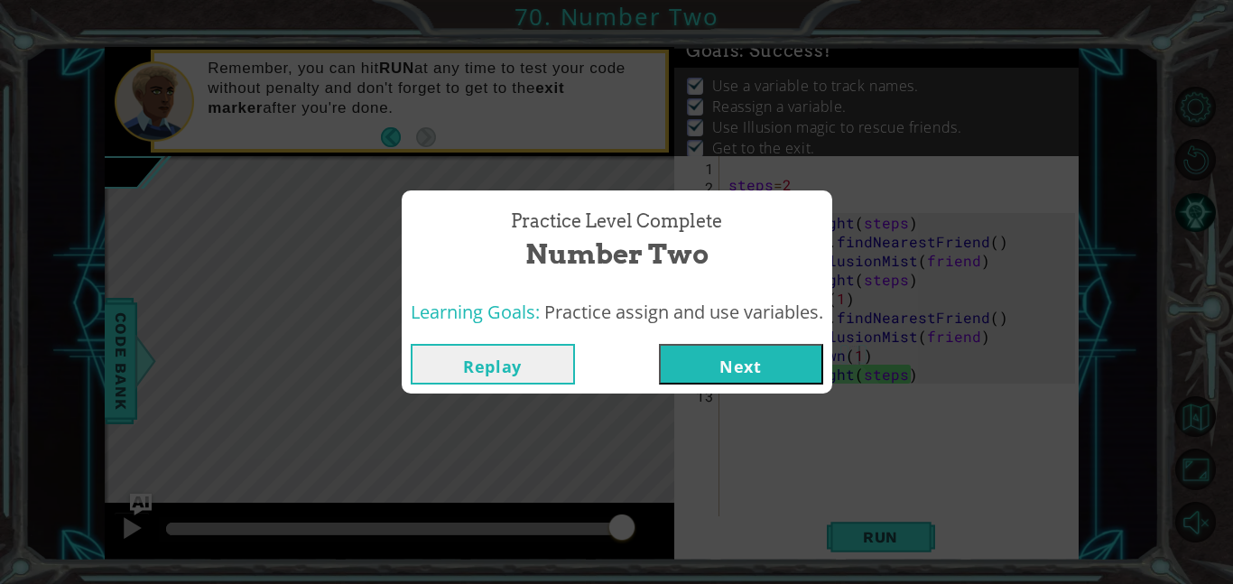
click at [726, 373] on button "Next" at bounding box center [741, 364] width 164 height 41
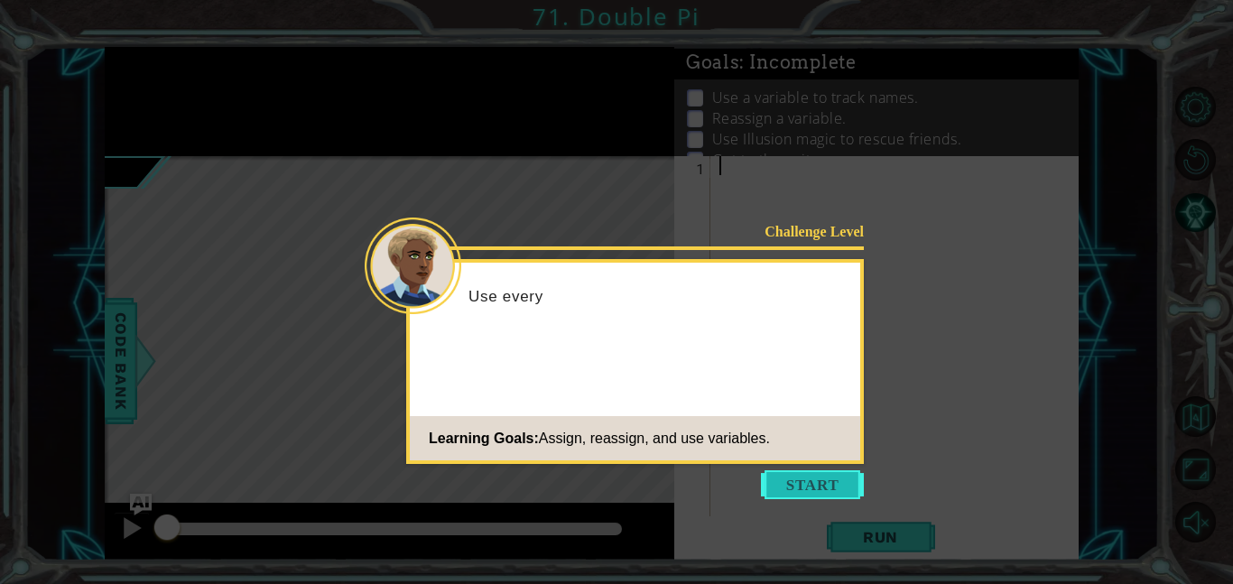
click at [832, 493] on button "Start" at bounding box center [812, 484] width 103 height 29
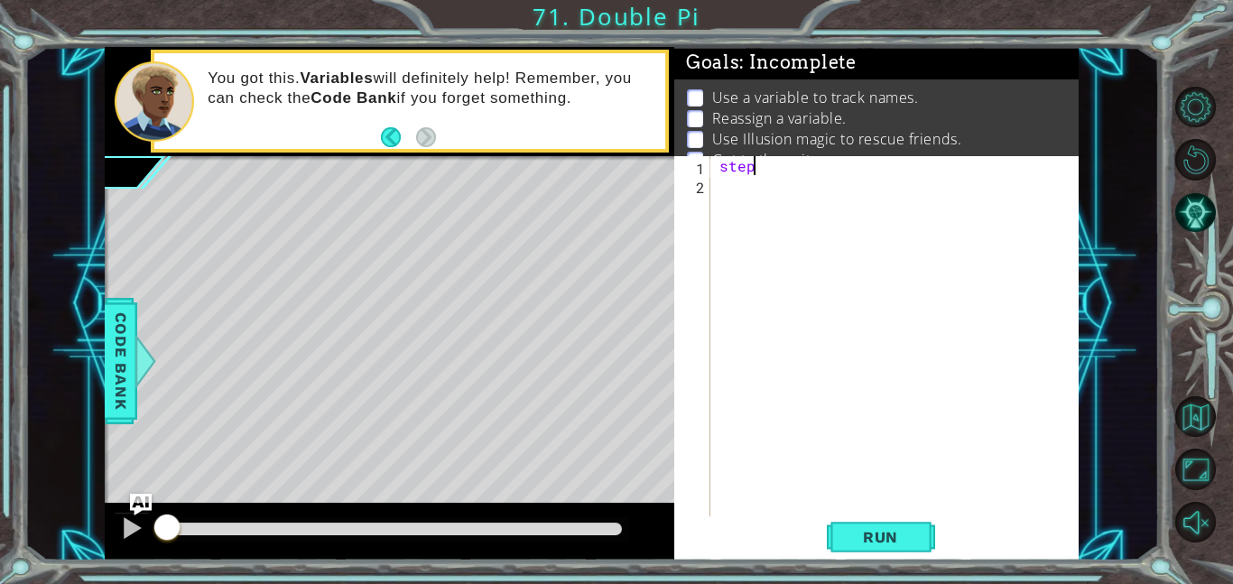
scroll to position [0, 2]
type textarea "steps=2"
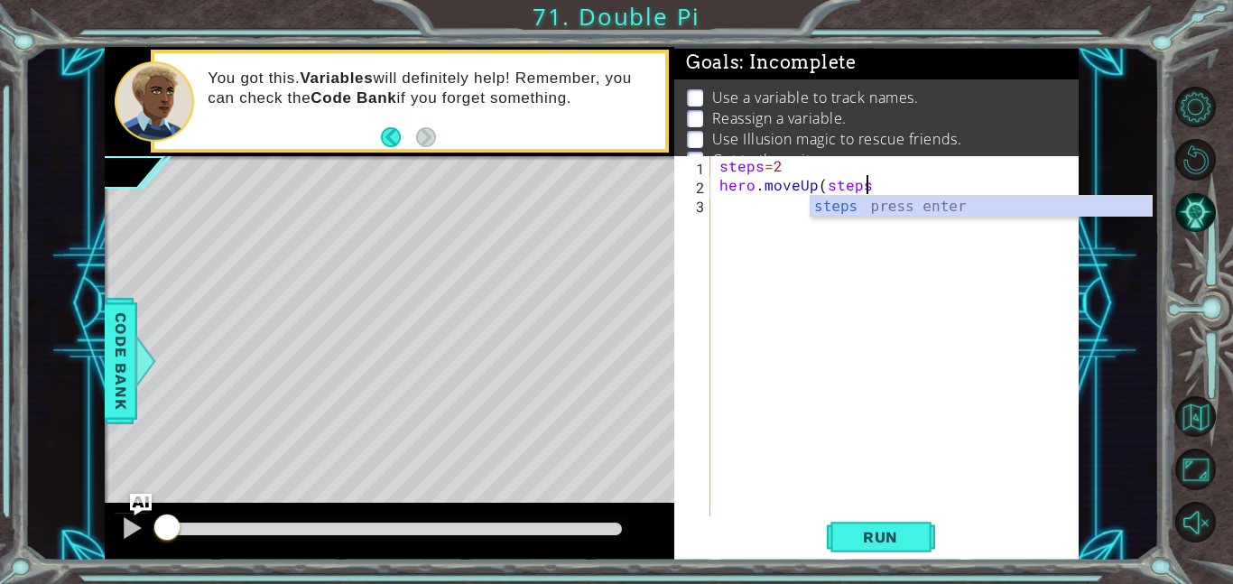
scroll to position [0, 8]
type textarea "hero.moveUp(steps)"
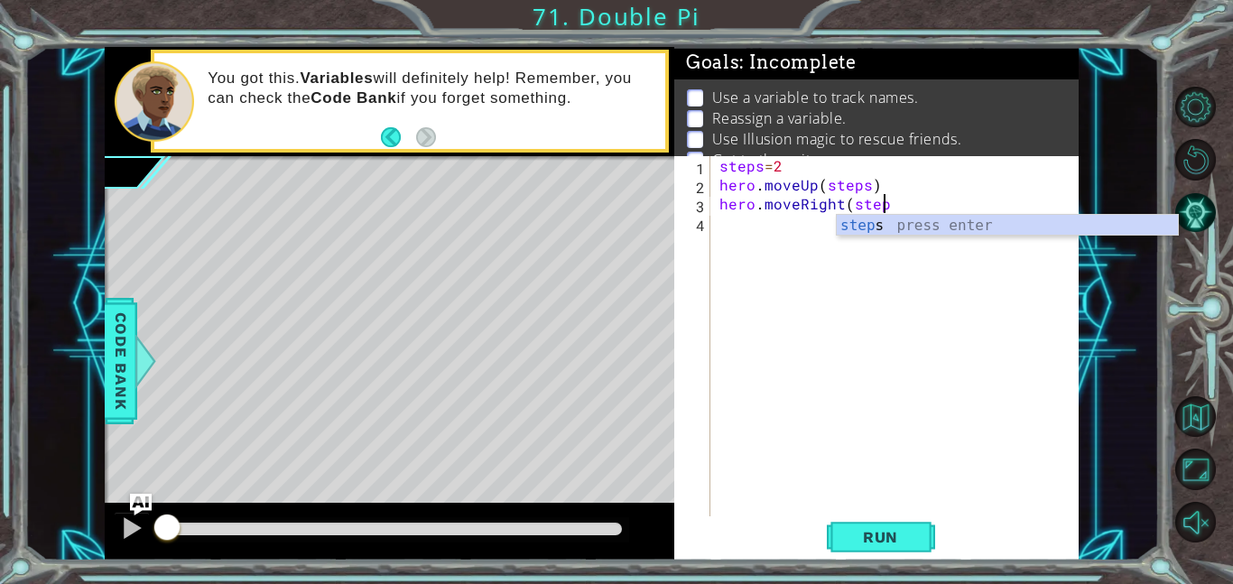
scroll to position [0, 10]
type textarea "hero.moveRight(steps)"
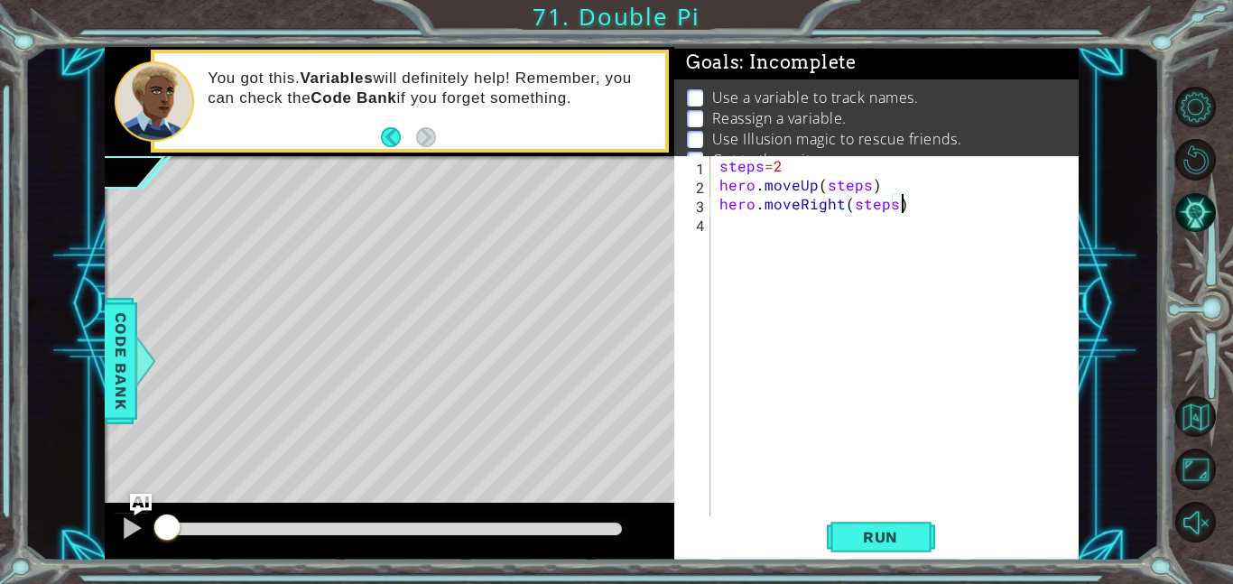
click at [757, 228] on div "steps = 2 hero . moveUp ( steps ) hero . moveRight ( steps )" at bounding box center [900, 355] width 368 height 398
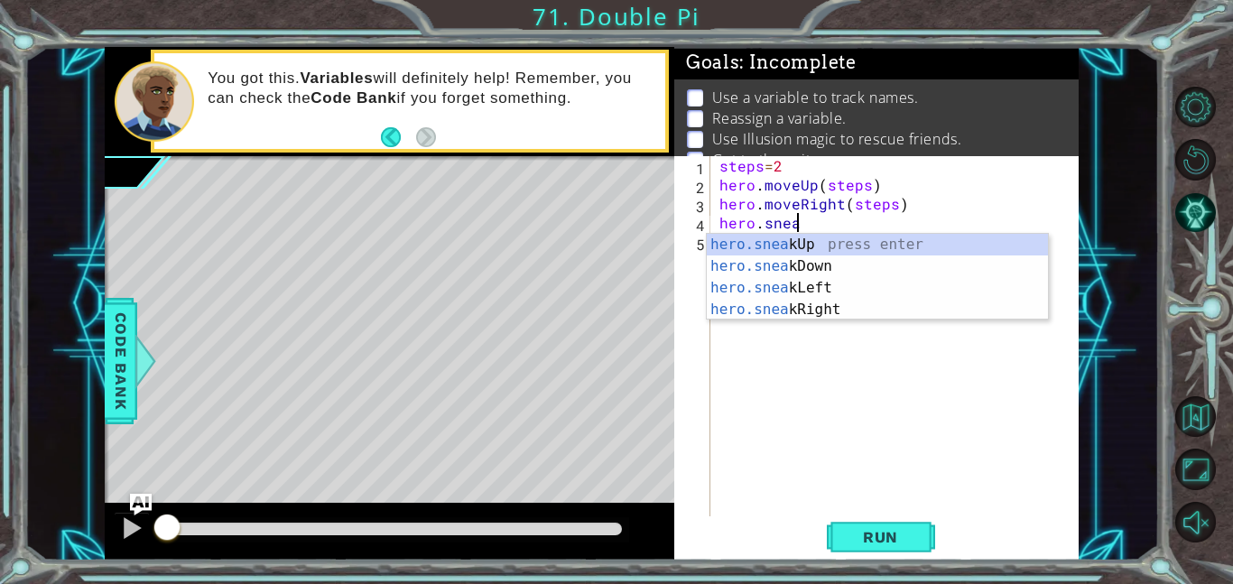
scroll to position [0, 5]
click at [771, 268] on div "hero.sneak Up press enter hero.sneak Down press enter hero.sneak Left press ent…" at bounding box center [877, 299] width 341 height 130
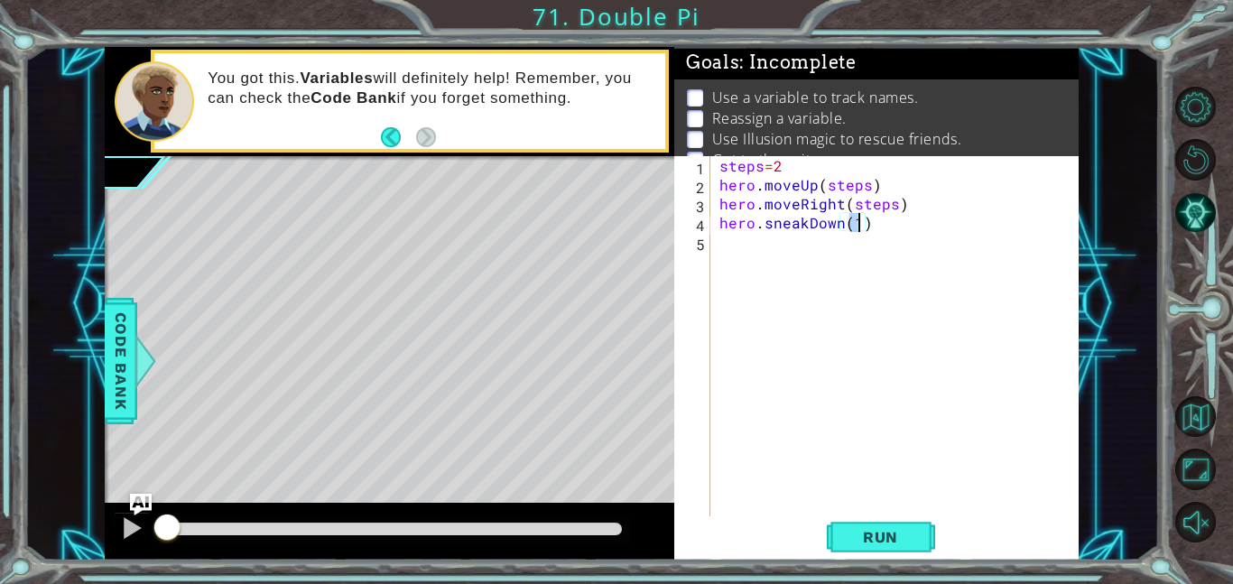
type textarea "hero.sneakDown(2)"
click at [741, 290] on div "steps = 2 hero . moveUp ( steps ) hero . moveRight ( steps ) hero . sneakDown (…" at bounding box center [900, 355] width 368 height 398
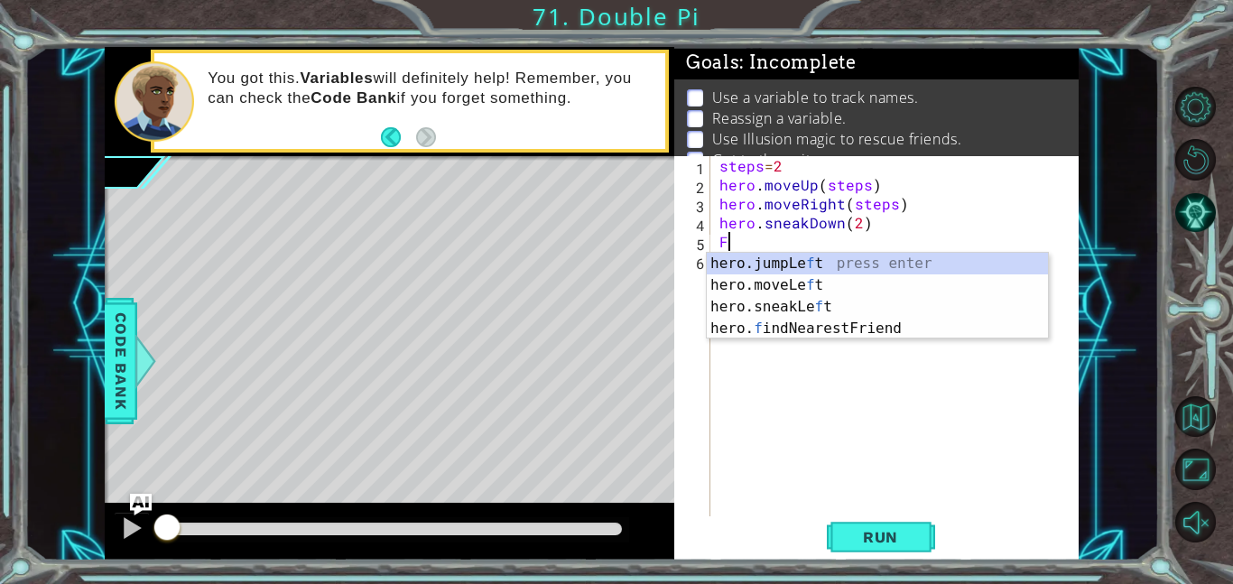
type textarea "F"
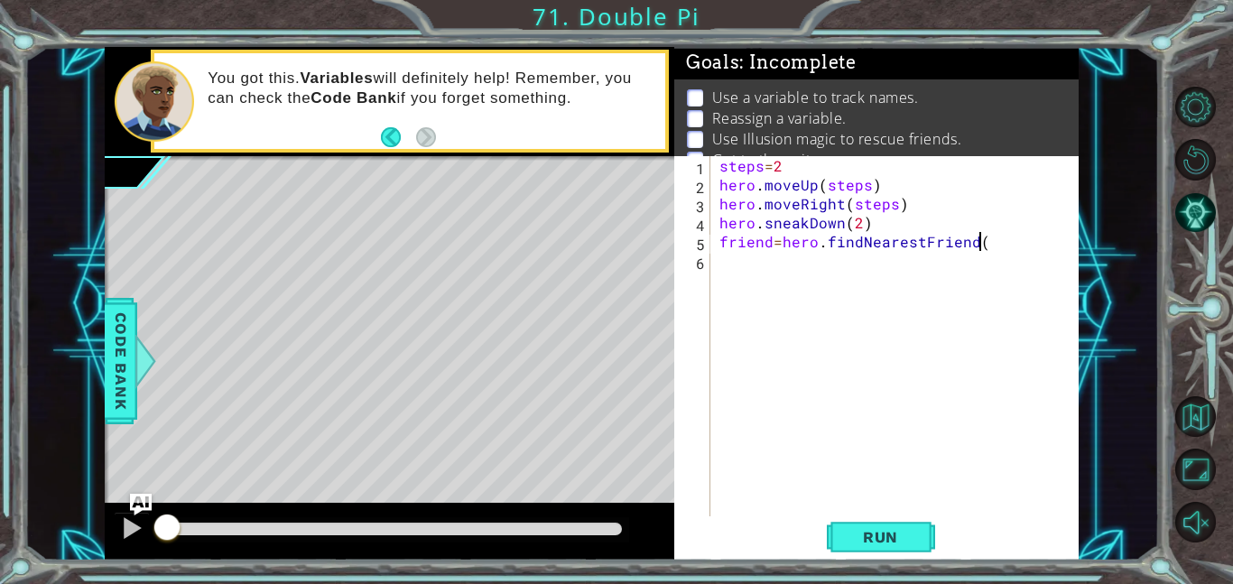
scroll to position [0, 15]
type textarea "friend=hero.findNearestFriend()"
click at [756, 286] on div "steps = 2 hero . moveUp ( steps ) hero . moveRight ( steps ) hero . sneakDown (…" at bounding box center [900, 355] width 368 height 398
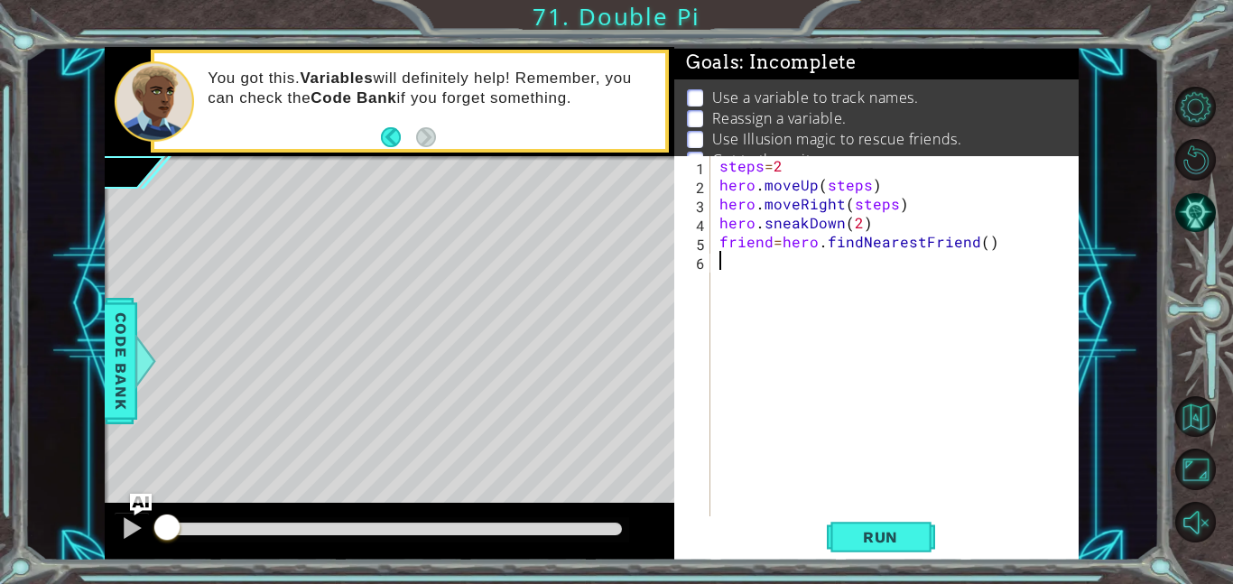
paste textarea "hero.castIllusionMist(myFriend)"
type textarea "hero.castIllusionMist(myFriend)"
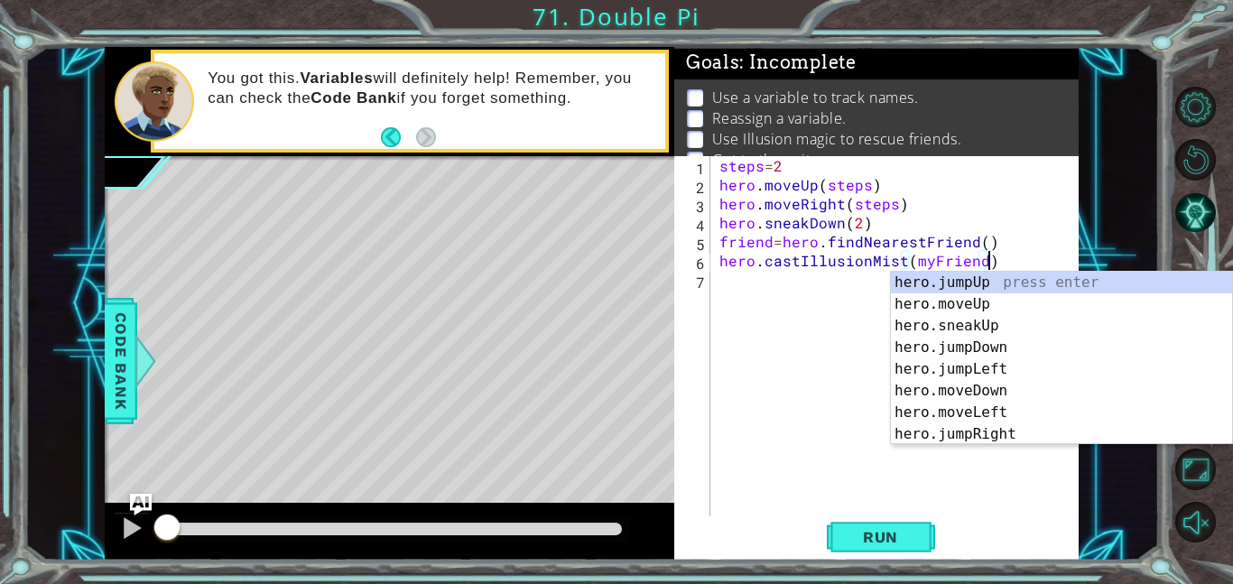
click at [771, 287] on div "steps = 2 hero . moveUp ( steps ) hero . moveRight ( steps ) hero . sneakDown (…" at bounding box center [900, 355] width 368 height 398
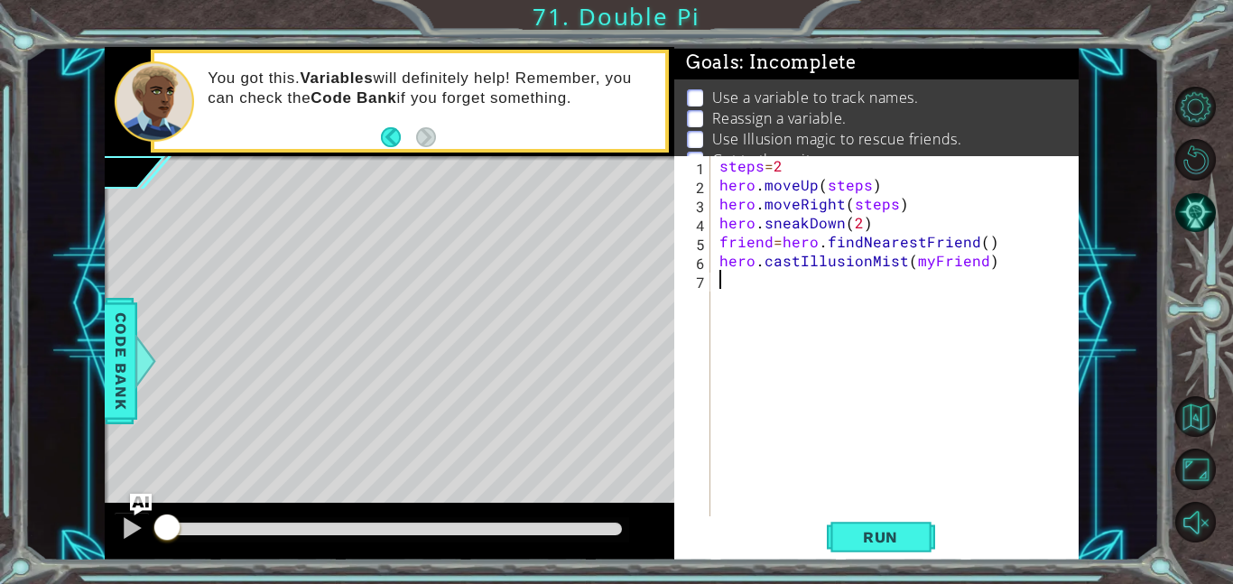
click at [750, 328] on div "steps = 2 hero . moveUp ( steps ) hero . moveRight ( steps ) hero . sneakDown (…" at bounding box center [900, 355] width 368 height 398
click at [718, 298] on div "steps = 2 hero . moveUp ( steps ) hero . moveRight ( steps ) hero . sneakDown (…" at bounding box center [900, 355] width 368 height 398
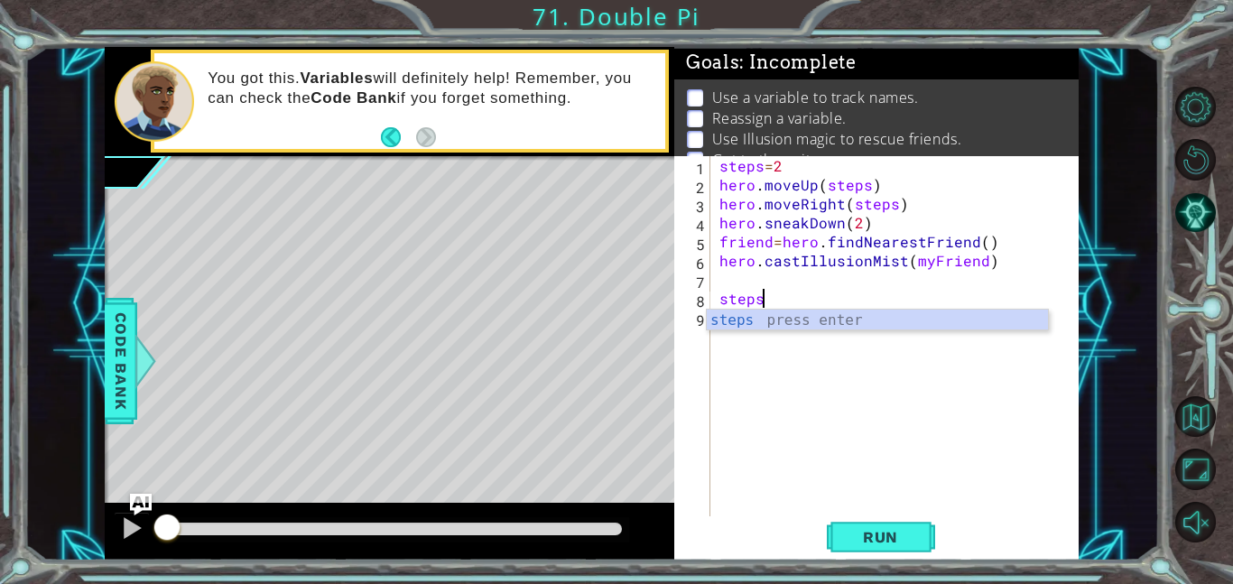
scroll to position [0, 2]
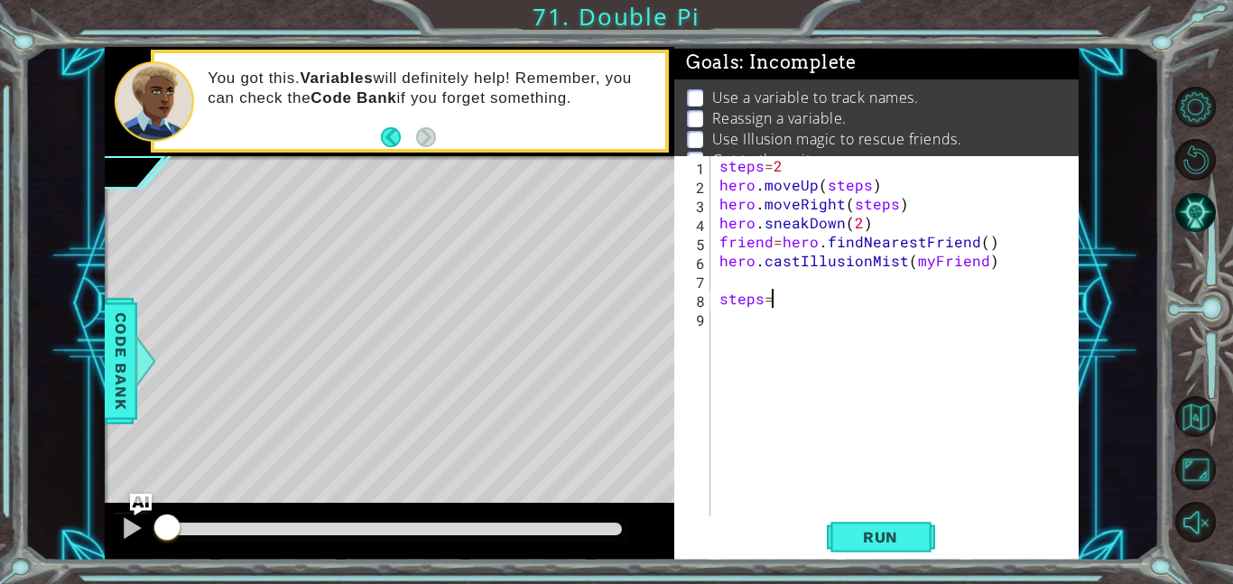
type textarea "steps=3"
click at [706, 325] on div "9" at bounding box center [694, 320] width 33 height 19
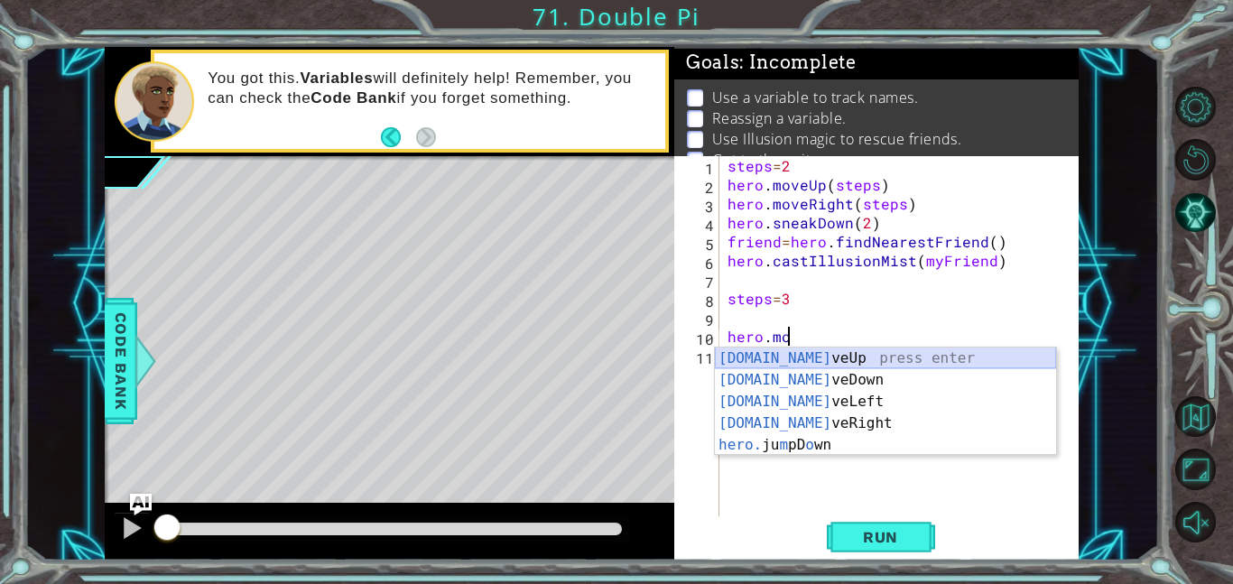
click at [774, 367] on div "[DOMAIN_NAME] veUp press enter [DOMAIN_NAME] veDown press enter [DOMAIN_NAME] v…" at bounding box center [885, 424] width 341 height 152
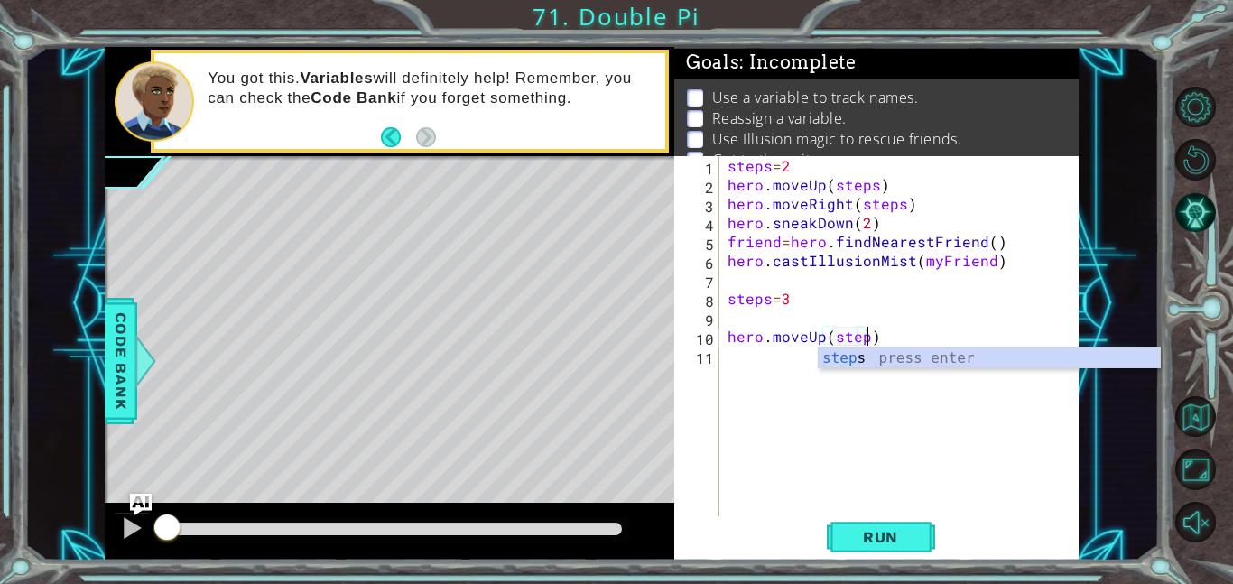
scroll to position [0, 8]
type textarea "hero.moveUp(steps)"
click at [735, 368] on div "steps = 2 hero . moveUp ( steps ) hero . moveRight ( steps ) hero . sneakDown (…" at bounding box center [904, 355] width 360 height 398
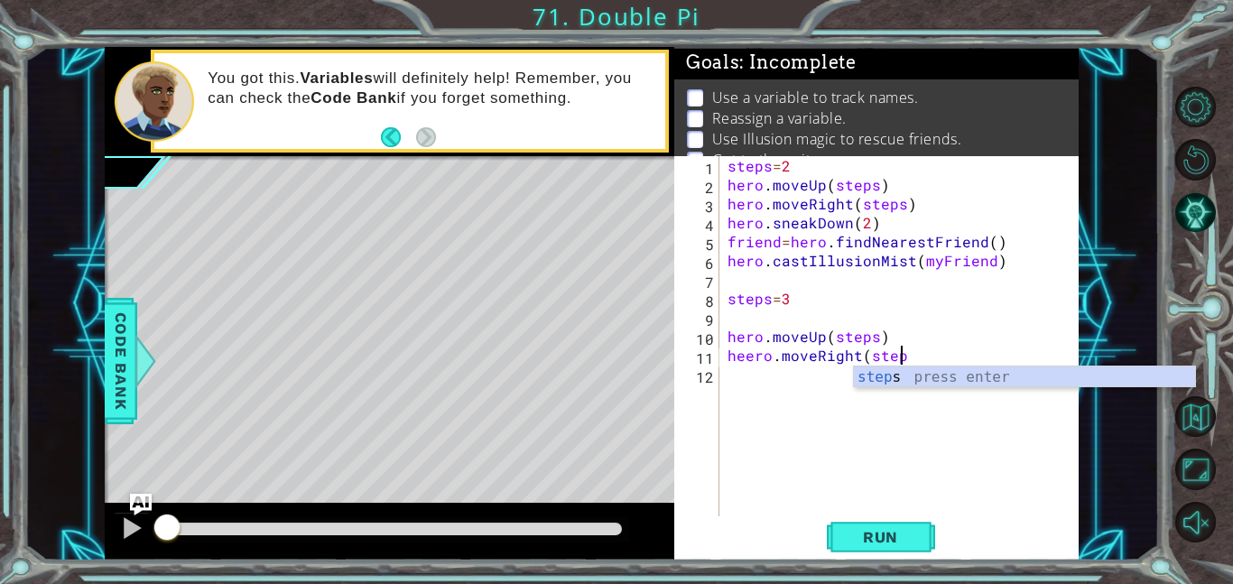
scroll to position [0, 10]
type textarea "heero.moveRight(steps)"
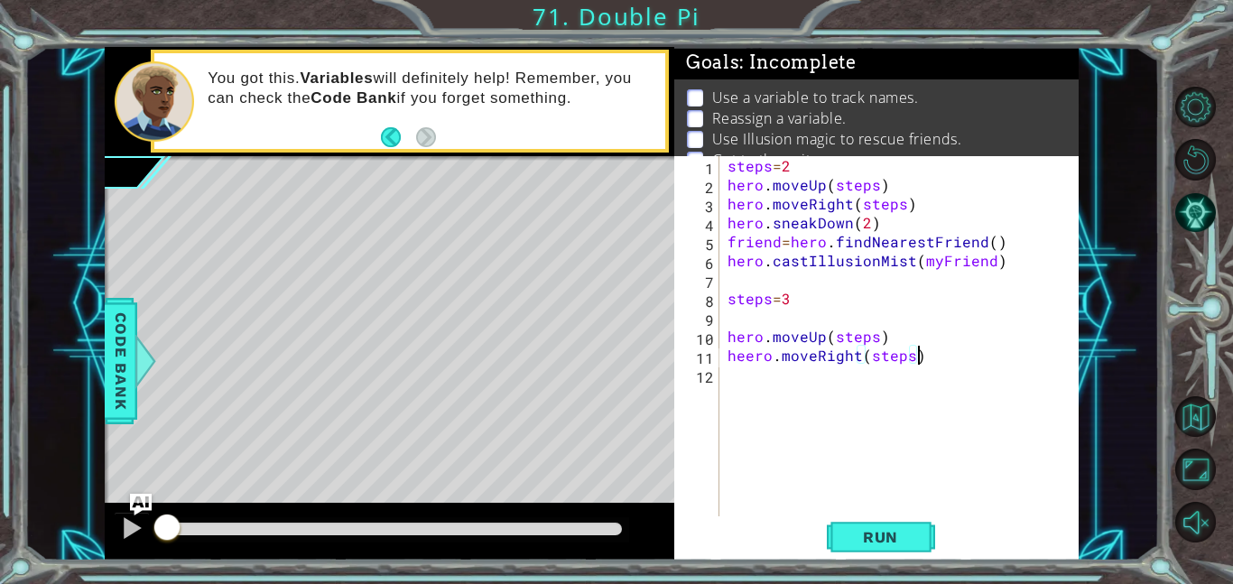
click at [741, 375] on div "steps = 2 hero . moveUp ( steps ) hero . moveRight ( steps ) hero . sneakDown (…" at bounding box center [904, 355] width 360 height 398
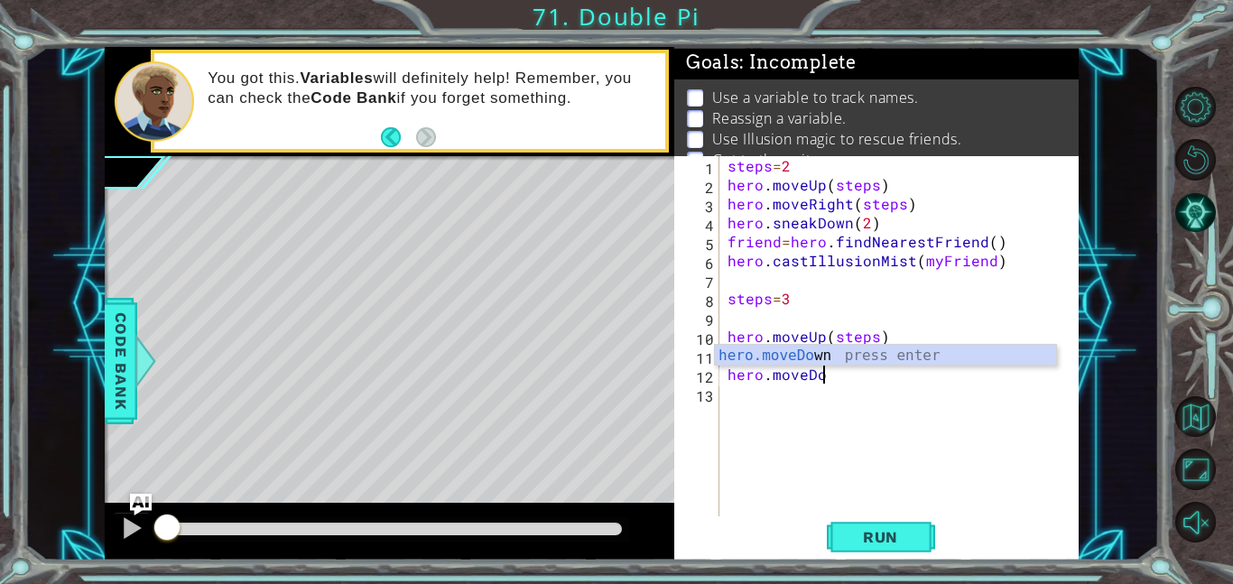
scroll to position [0, 5]
click at [862, 363] on div "hero.moveDown press enter" at bounding box center [885, 377] width 341 height 65
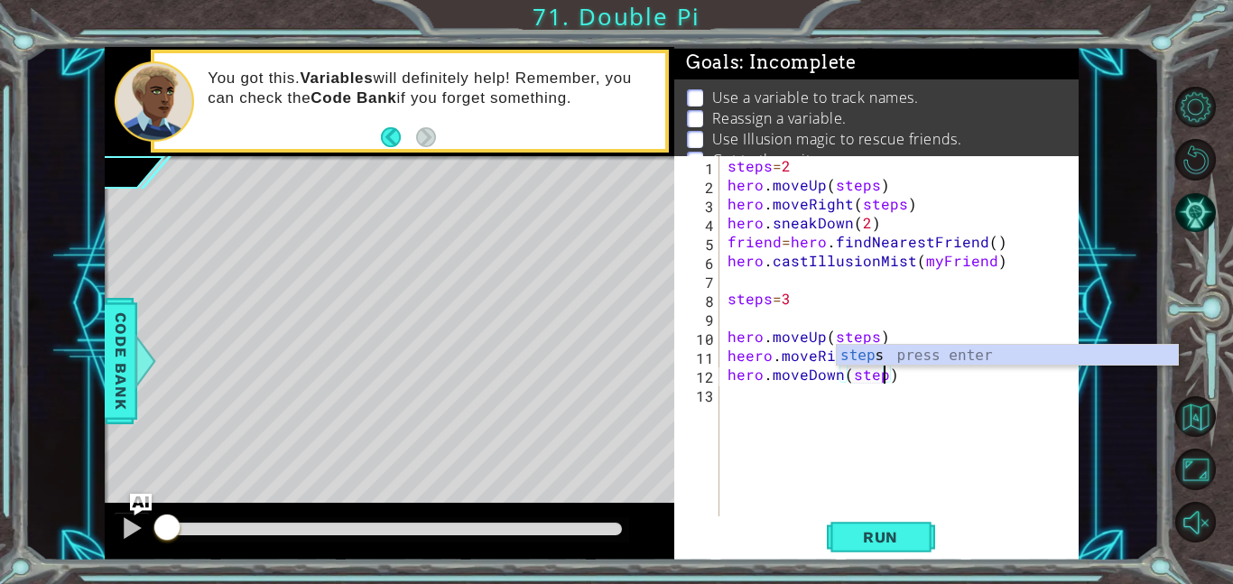
type textarea "hero.moveDown(steps)"
click at [737, 402] on div "steps = 2 hero . moveUp ( steps ) hero . moveRight ( steps ) hero . sneakDown (…" at bounding box center [904, 355] width 360 height 398
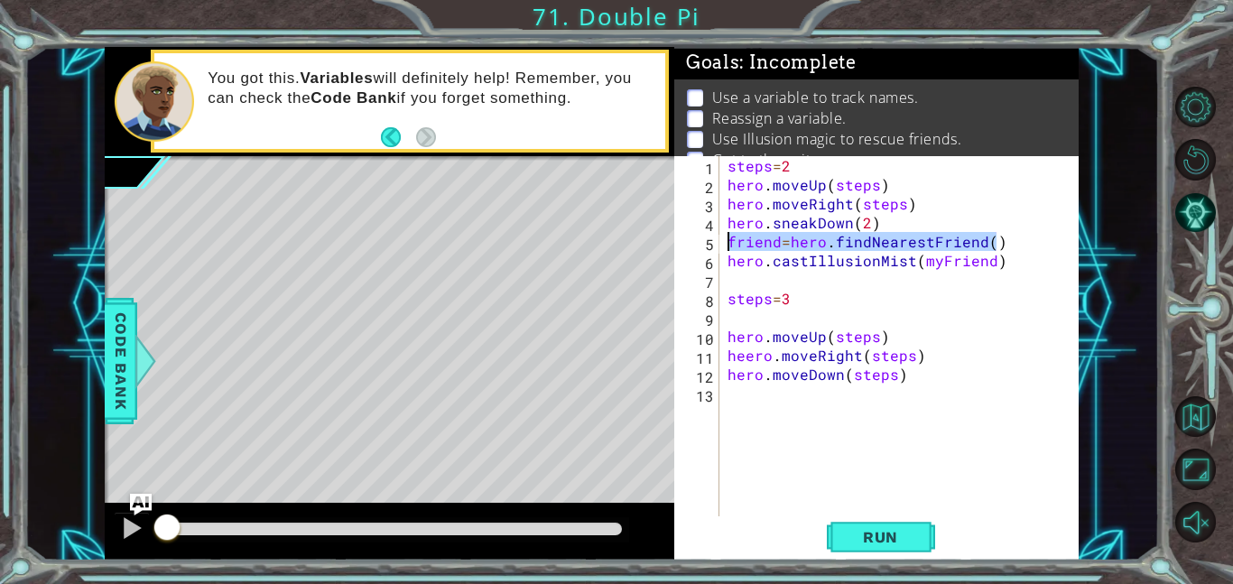
drag, startPoint x: 1008, startPoint y: 239, endPoint x: 708, endPoint y: 240, distance: 299.7
click at [708, 240] on div "1 2 3 4 5 6 7 8 9 10 11 12 13 steps = 2 hero . moveUp ( steps ) hero . moveRigh…" at bounding box center [874, 336] width 401 height 360
click at [734, 383] on div "steps = 2 hero . moveUp ( steps ) hero . moveRight ( steps ) hero . sneakDown (…" at bounding box center [904, 355] width 360 height 398
type textarea "hero.moveDown(steps)"
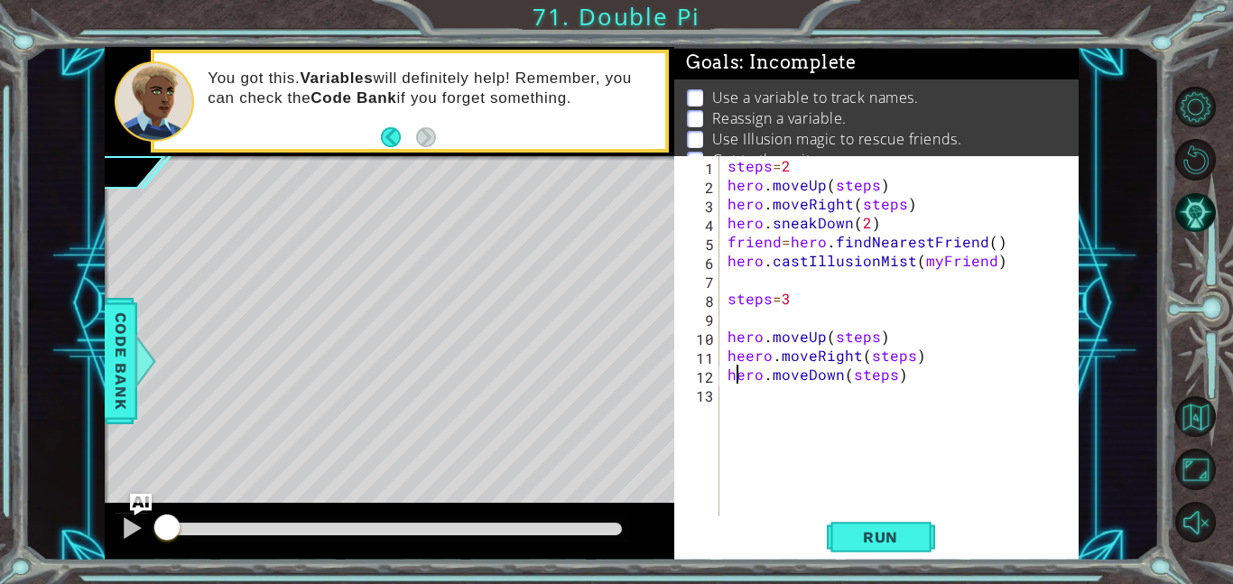
click at [730, 390] on div "steps = 2 hero . moveUp ( steps ) hero . moveRight ( steps ) hero . sneakDown (…" at bounding box center [904, 355] width 360 height 398
paste textarea "friend=hero.findNearestFriend()"
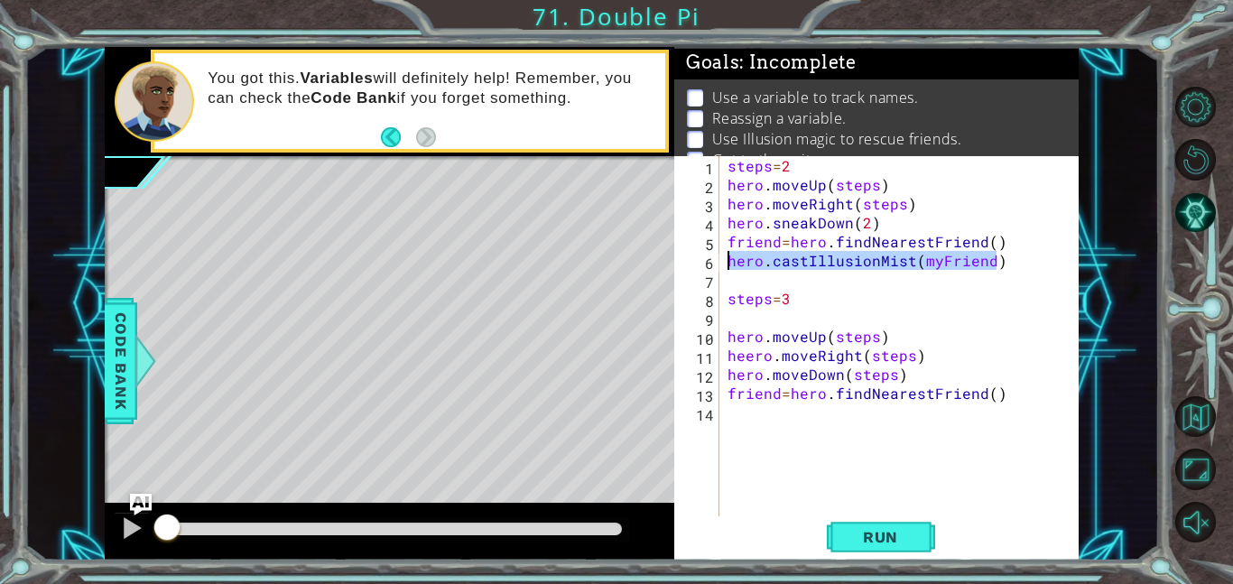
drag, startPoint x: 1001, startPoint y: 266, endPoint x: 713, endPoint y: 261, distance: 288.1
click at [713, 261] on div "friend=hero.findNearestFriend() 1 2 3 4 5 6 7 8 9 10 11 12 13 14 steps = 2 hero…" at bounding box center [874, 336] width 401 height 360
type textarea "hero.castIllusionMist(myFriend)"
click at [733, 409] on div "steps = 2 hero . moveUp ( steps ) hero . moveRight ( steps ) hero . sneakDown (…" at bounding box center [904, 355] width 360 height 398
paste textarea "hero.castIllusionMist(myFriend)"
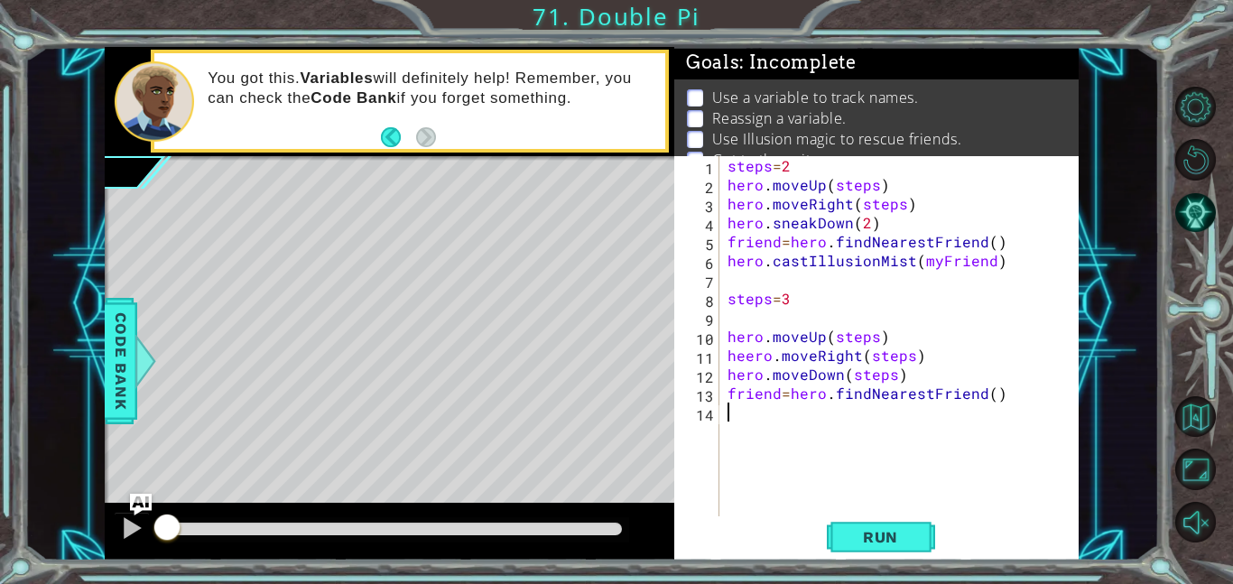
type textarea "hero.castIllusionMist(myFriend)"
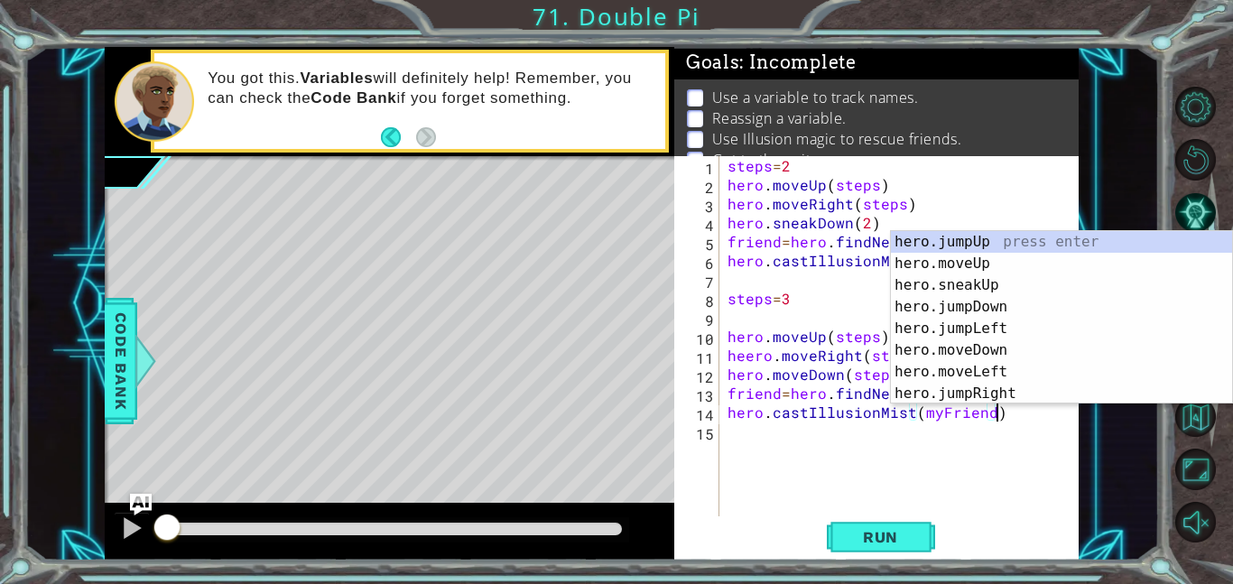
click at [746, 441] on div "steps = 2 hero . moveUp ( steps ) hero . moveRight ( steps ) hero . sneakDown (…" at bounding box center [904, 355] width 360 height 398
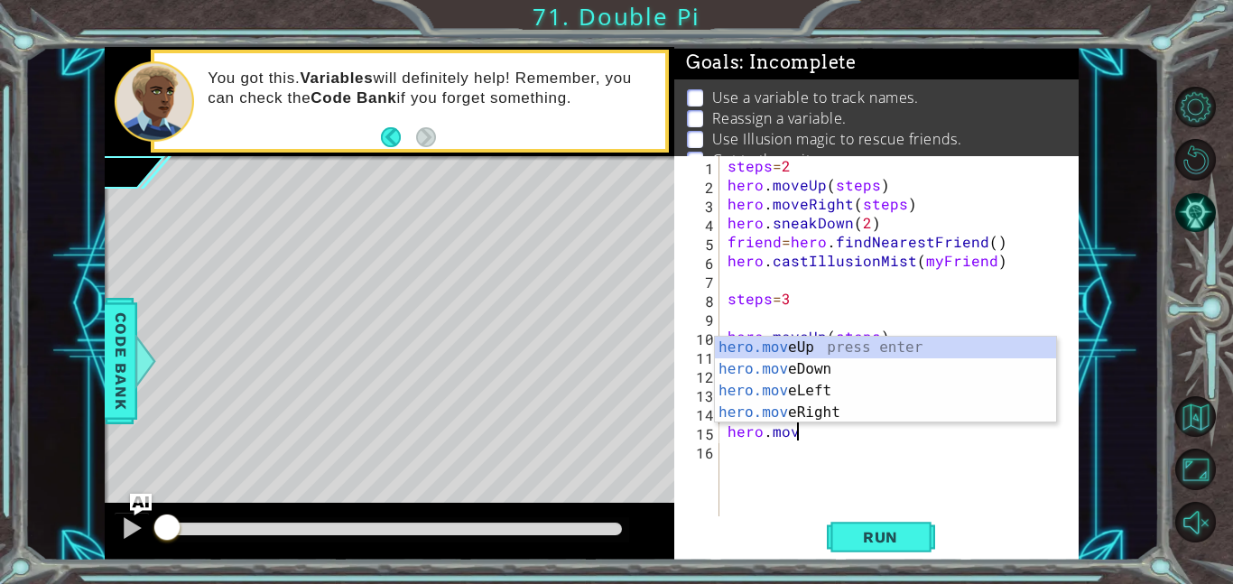
scroll to position [0, 4]
click at [766, 408] on div "hero.move Up press enter hero.move Down press enter hero.move Left press enter …" at bounding box center [885, 402] width 341 height 130
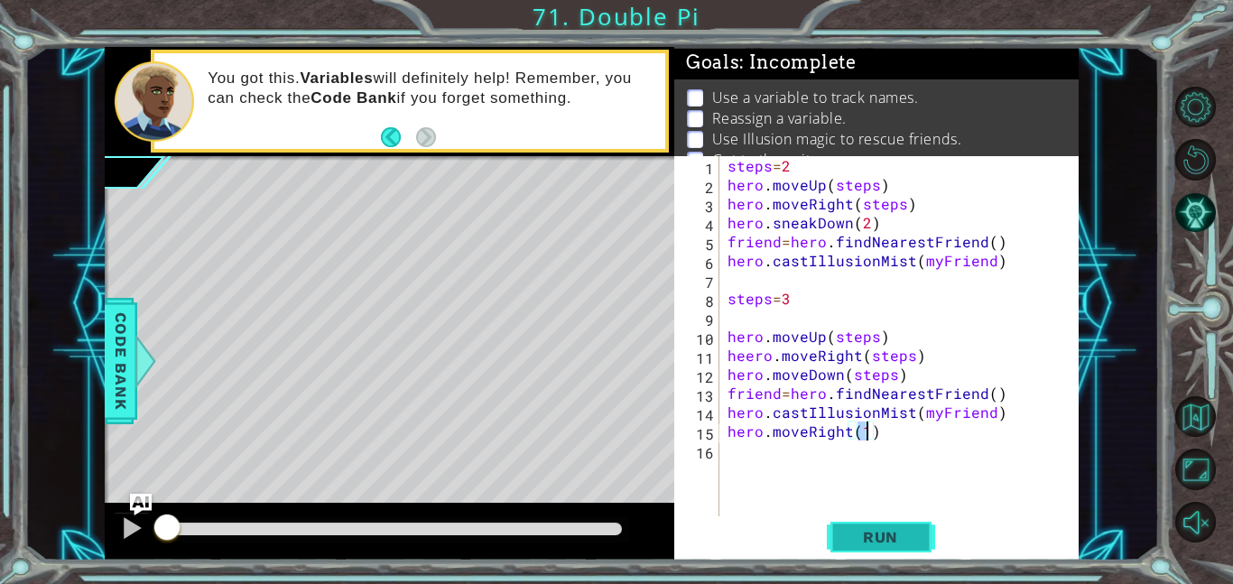
click at [886, 529] on span "Run" at bounding box center [880, 537] width 71 height 18
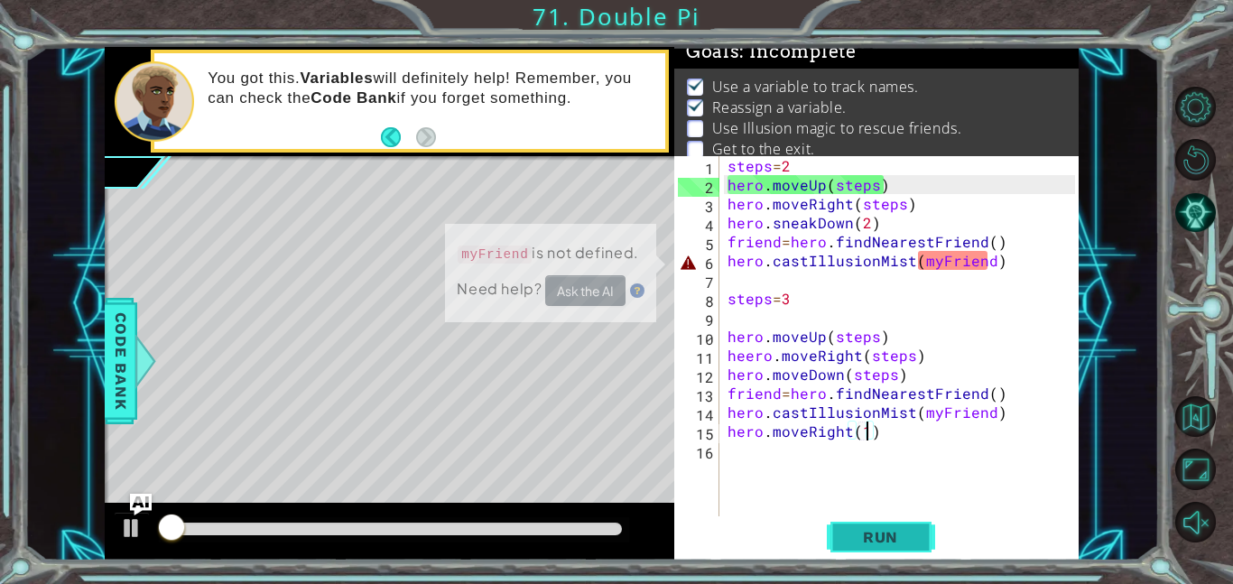
scroll to position [12, 0]
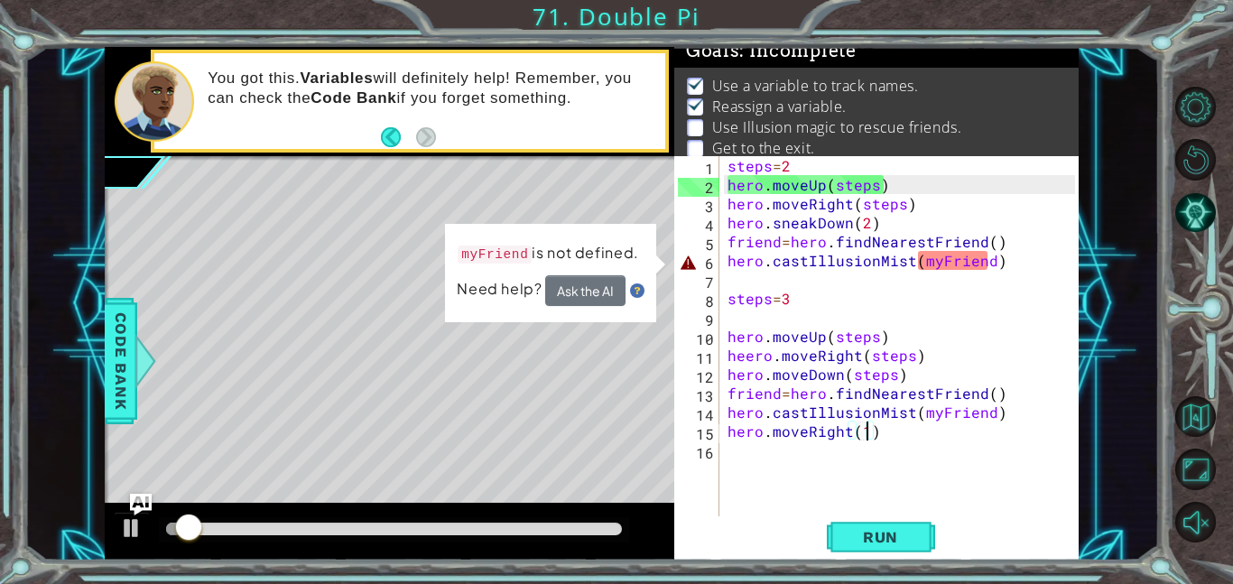
click at [939, 257] on div "steps = 2 hero . moveUp ( steps ) hero . moveRight ( steps ) hero . sneakDown (…" at bounding box center [904, 355] width 360 height 398
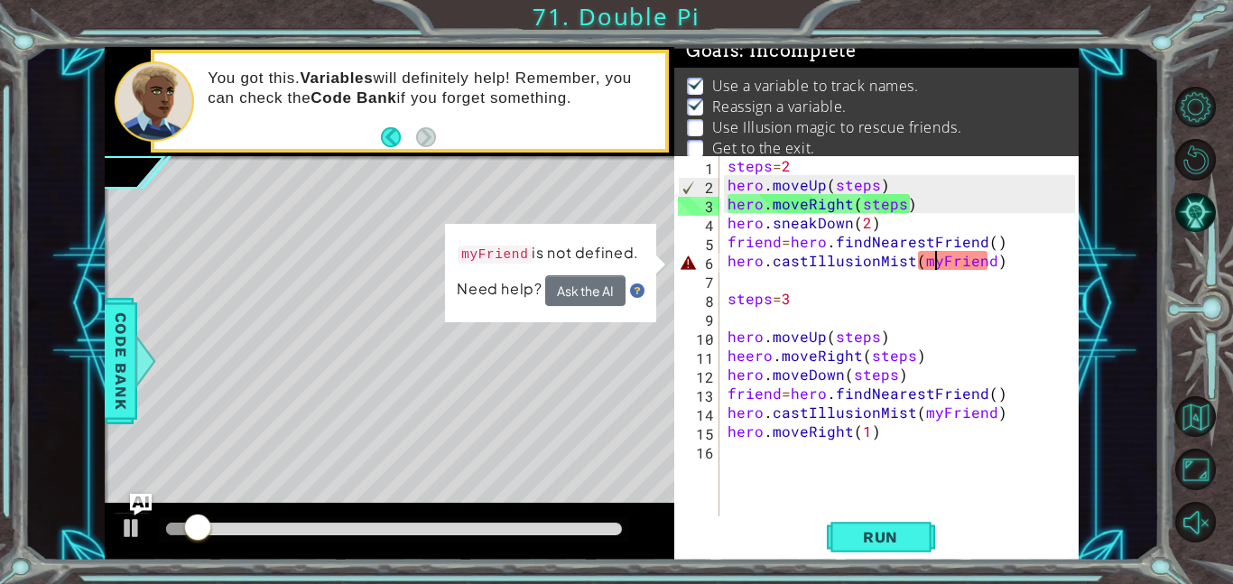
click at [942, 256] on div "steps = 2 hero . moveUp ( steps ) hero . moveRight ( steps ) hero . sneakDown (…" at bounding box center [904, 355] width 360 height 398
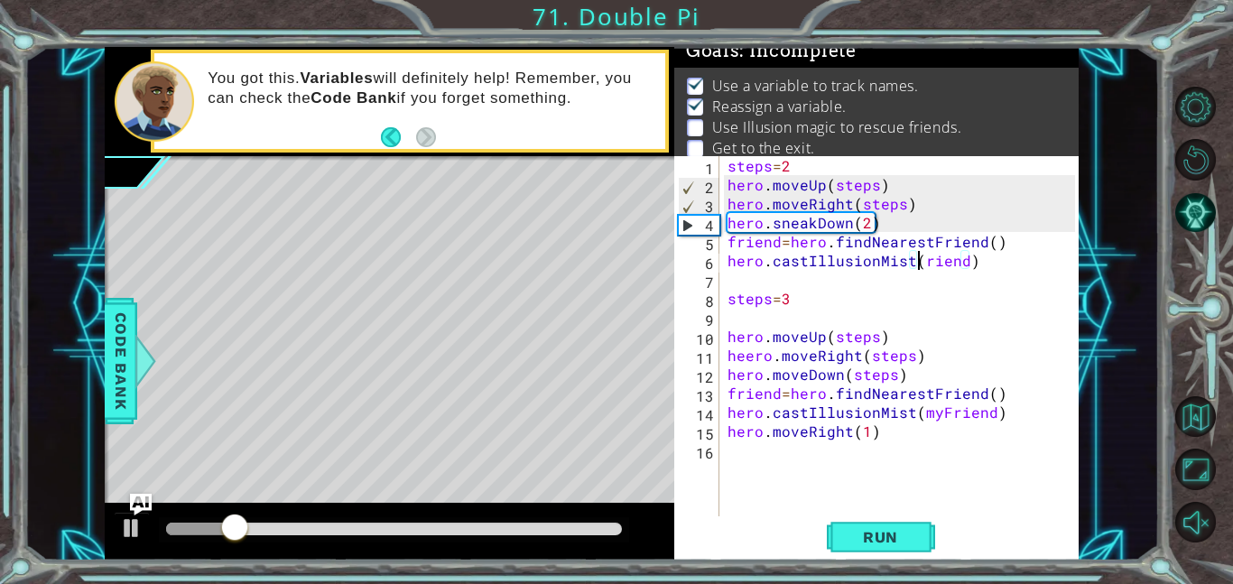
scroll to position [0, 12]
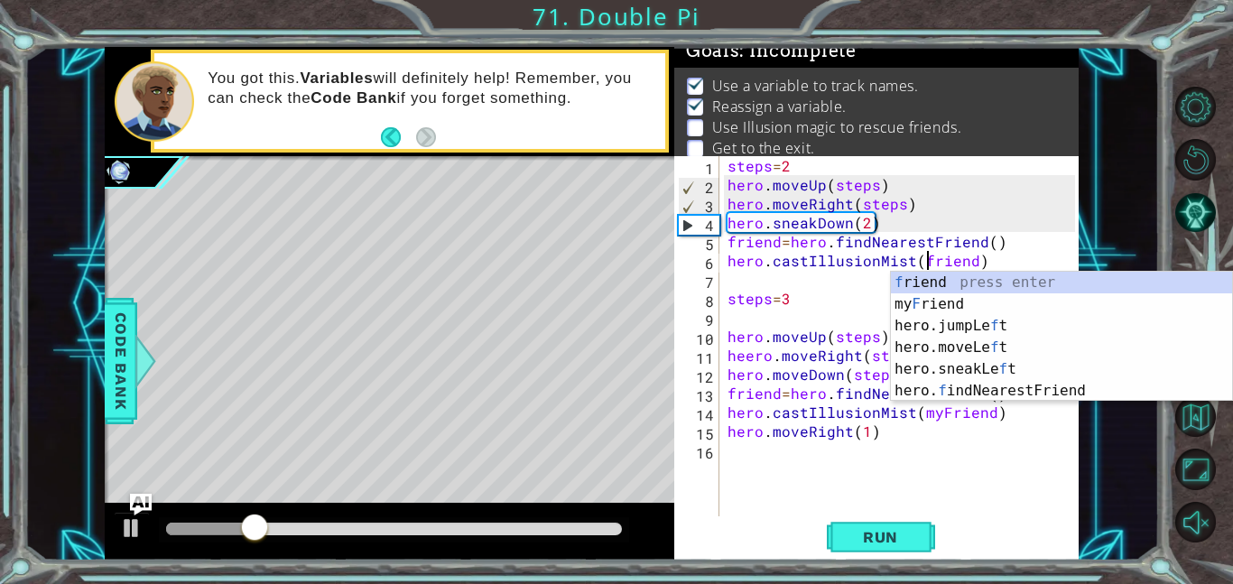
click at [940, 414] on div "steps = 2 hero . moveUp ( steps ) hero . moveRight ( steps ) hero . sneakDown (…" at bounding box center [904, 355] width 360 height 398
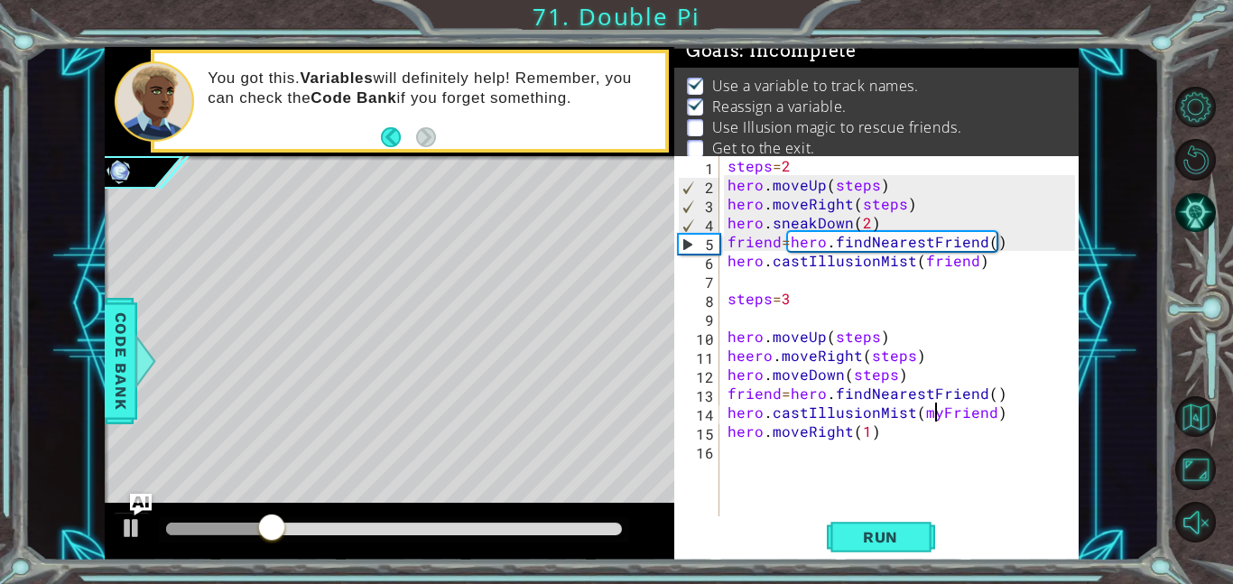
click at [943, 412] on div "steps = 2 hero . moveUp ( steps ) hero . moveRight ( steps ) hero . sneakDown (…" at bounding box center [904, 355] width 360 height 398
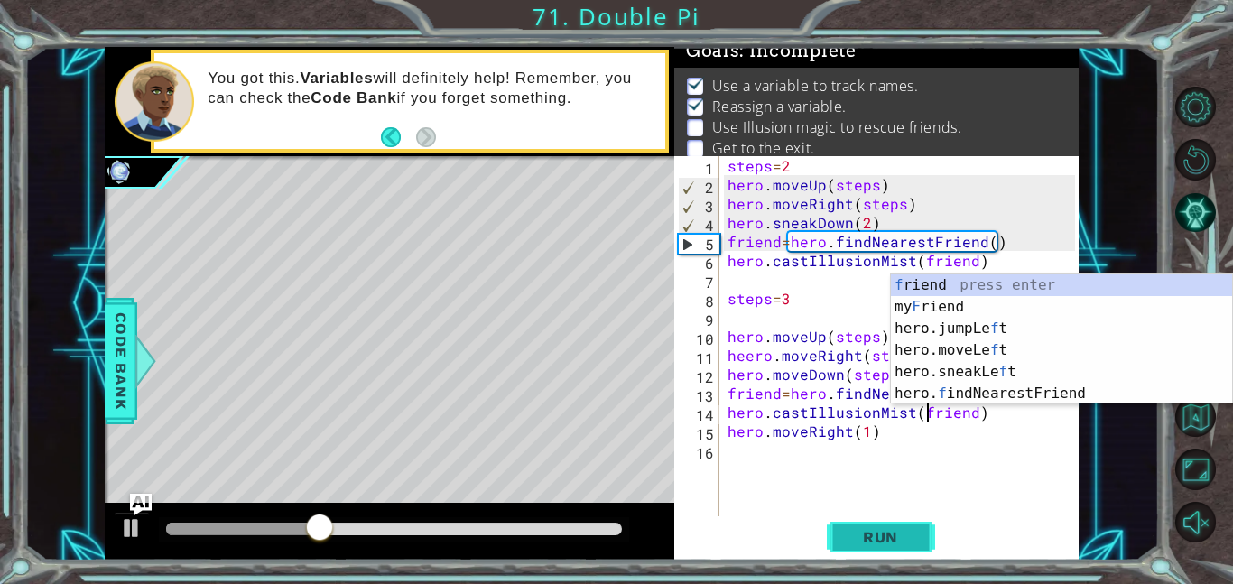
click at [891, 553] on button "Run" at bounding box center [881, 536] width 108 height 41
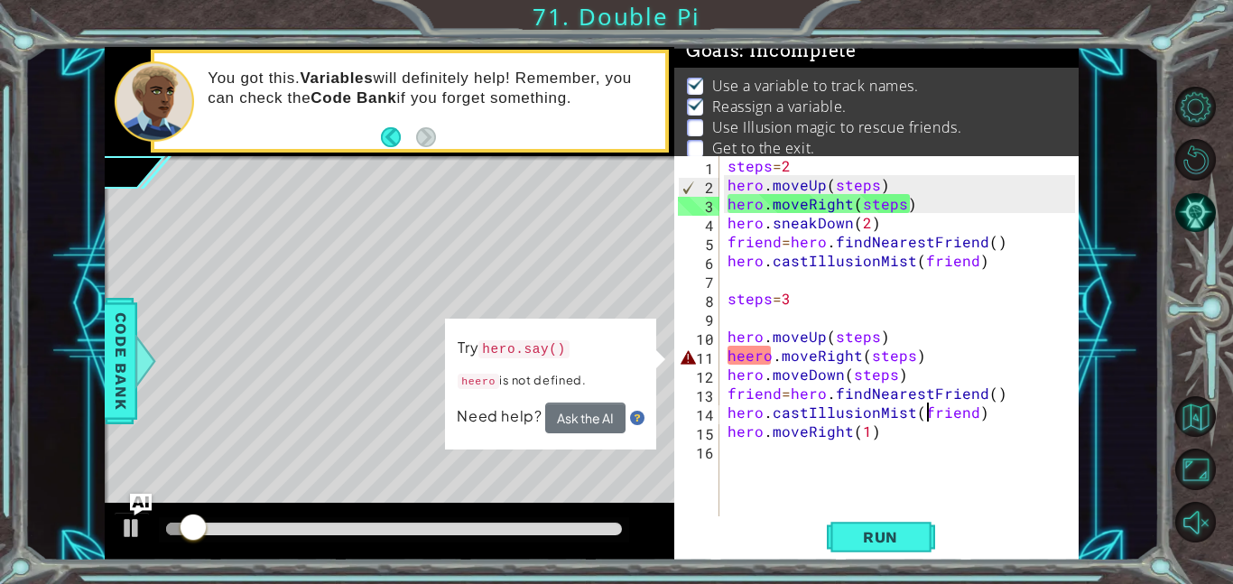
click at [756, 357] on div "steps = 2 hero . moveUp ( steps ) hero . moveRight ( steps ) hero . sneakDown (…" at bounding box center [904, 355] width 360 height 398
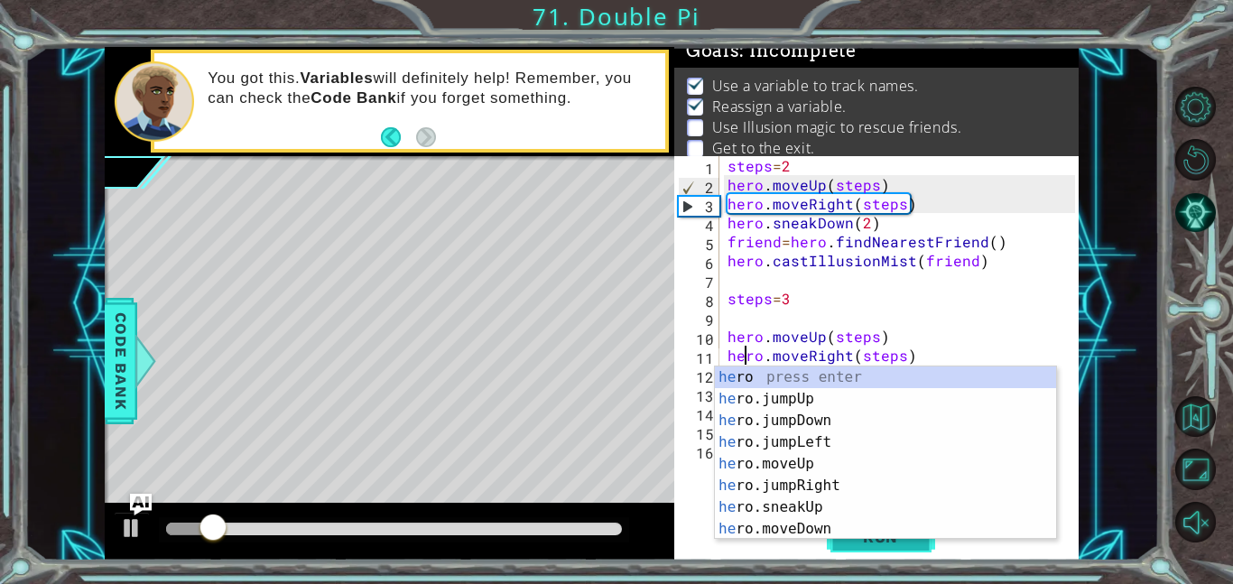
click at [887, 541] on span "Run" at bounding box center [880, 537] width 71 height 18
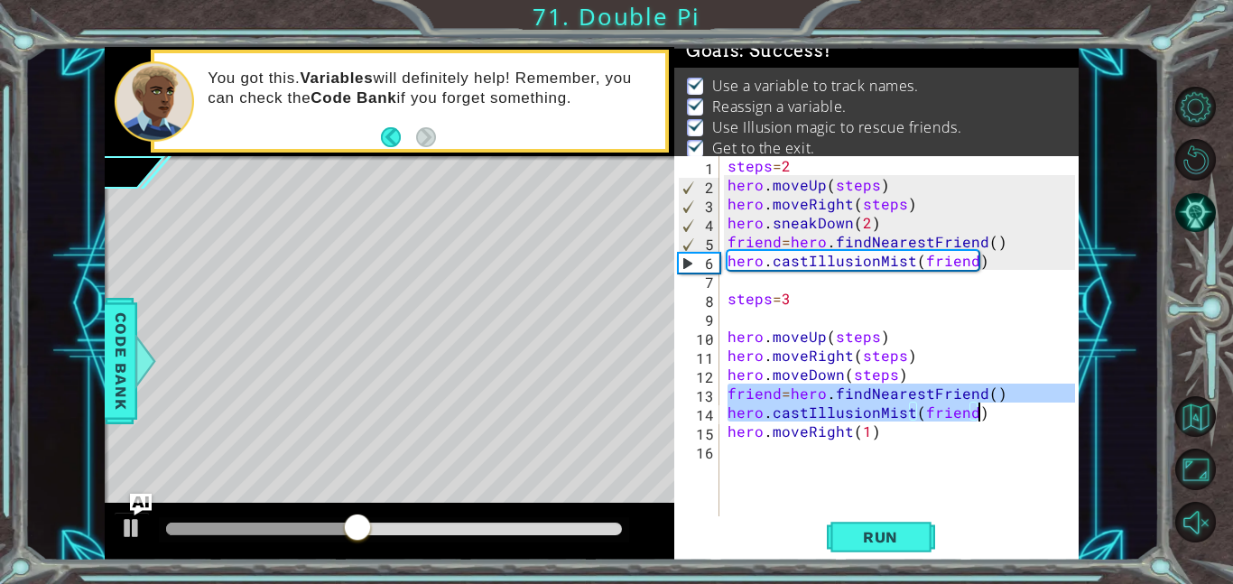
drag, startPoint x: 728, startPoint y: 395, endPoint x: 986, endPoint y: 416, distance: 259.0
click at [986, 416] on div "steps = 2 hero . moveUp ( steps ) hero . moveRight ( steps ) hero . sneakDown (…" at bounding box center [904, 355] width 360 height 398
type textarea "friend=hero.findNearestFriend() hero.castIllusionMist(friend)"
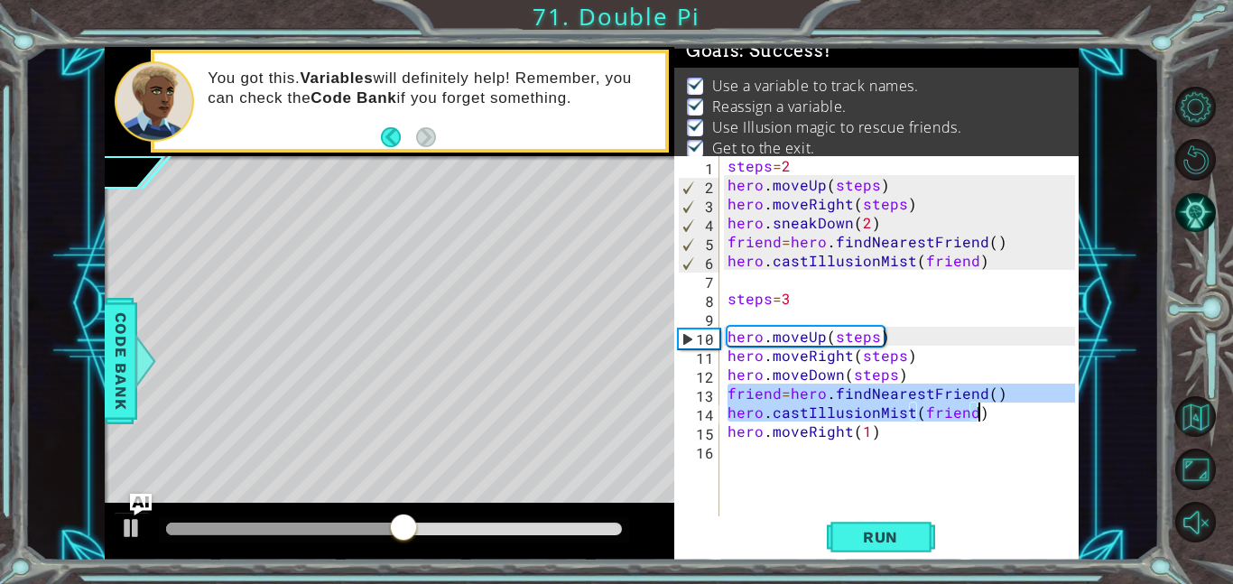
click at [785, 448] on div "steps = 2 hero . moveUp ( steps ) hero . moveRight ( steps ) hero . sneakDown (…" at bounding box center [904, 355] width 360 height 398
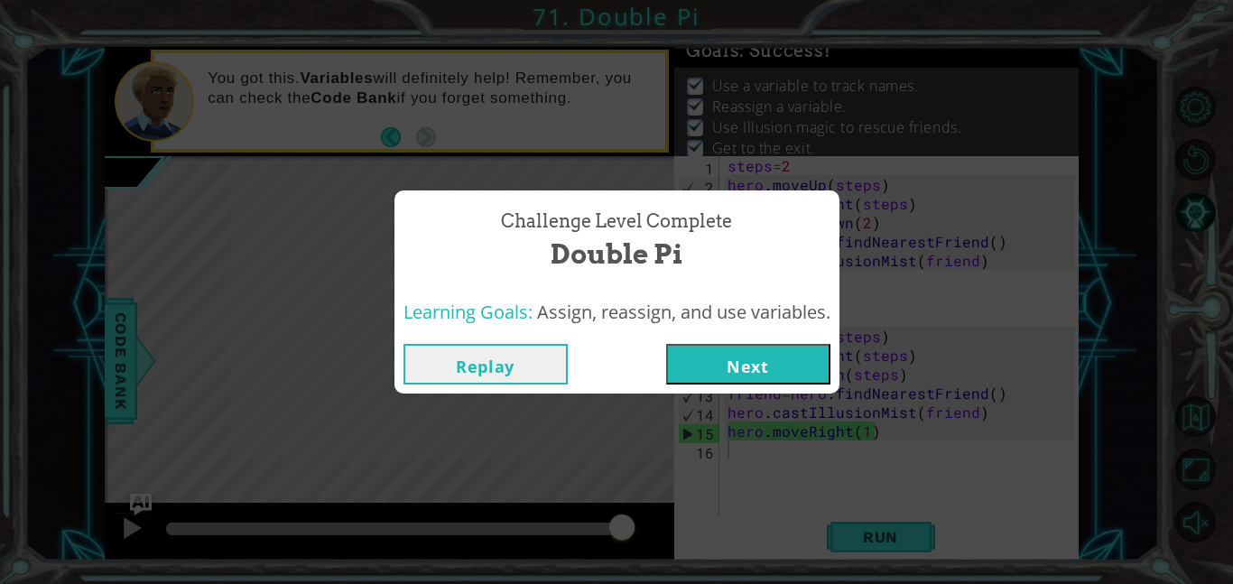
click at [717, 361] on button "Next" at bounding box center [748, 364] width 164 height 41
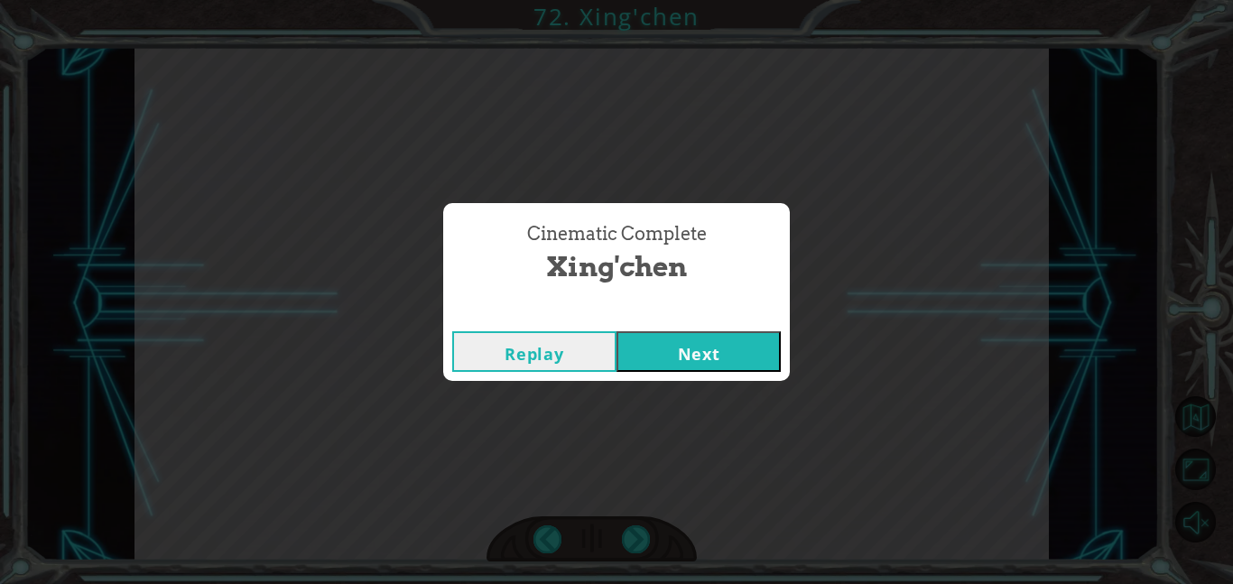
click at [692, 337] on button "Next" at bounding box center [699, 351] width 164 height 41
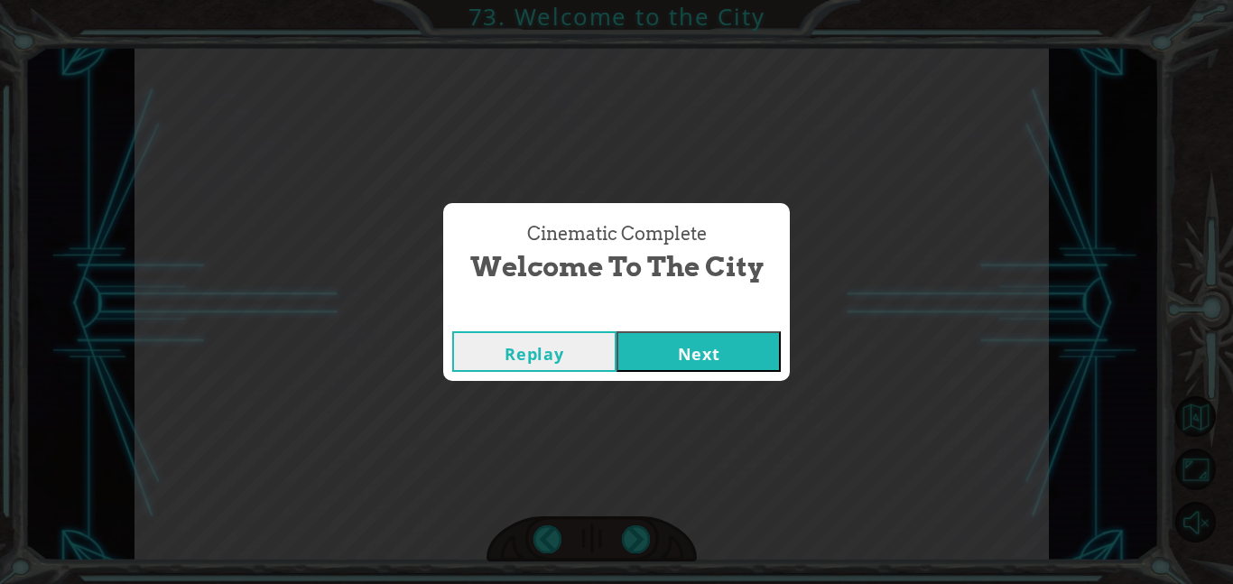
click at [721, 389] on div "Cinematic Complete Welcome to the City Replay Next" at bounding box center [616, 292] width 1233 height 584
click at [661, 366] on button "Next" at bounding box center [699, 351] width 164 height 41
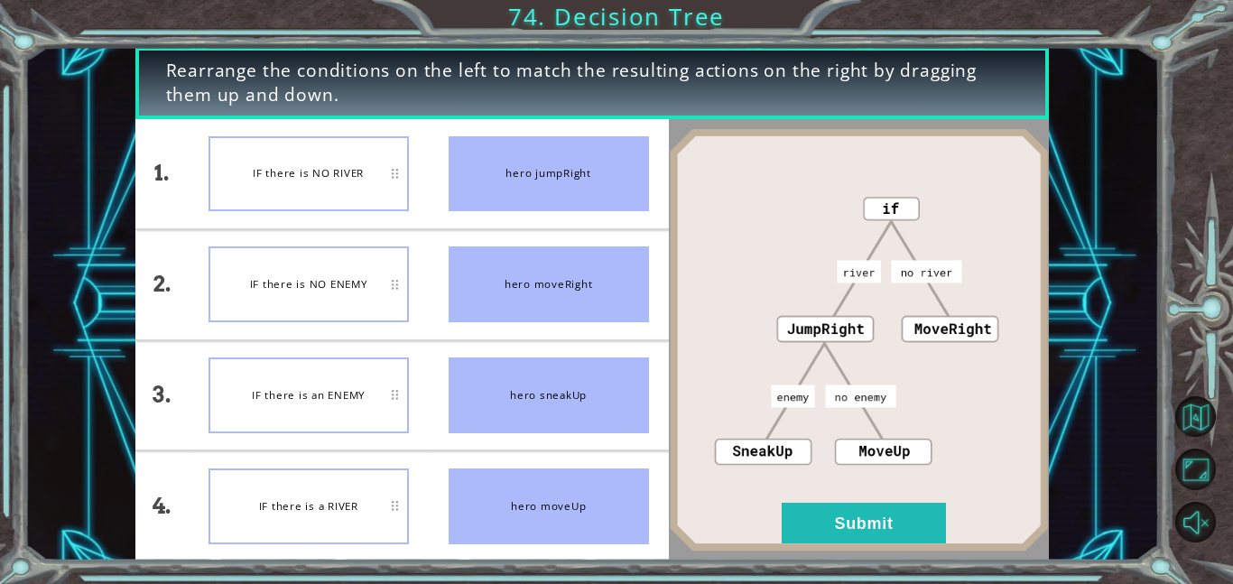
click at [303, 486] on div "IF there is a RIVER" at bounding box center [309, 507] width 200 height 76
click at [902, 529] on button "Submit" at bounding box center [864, 523] width 164 height 41
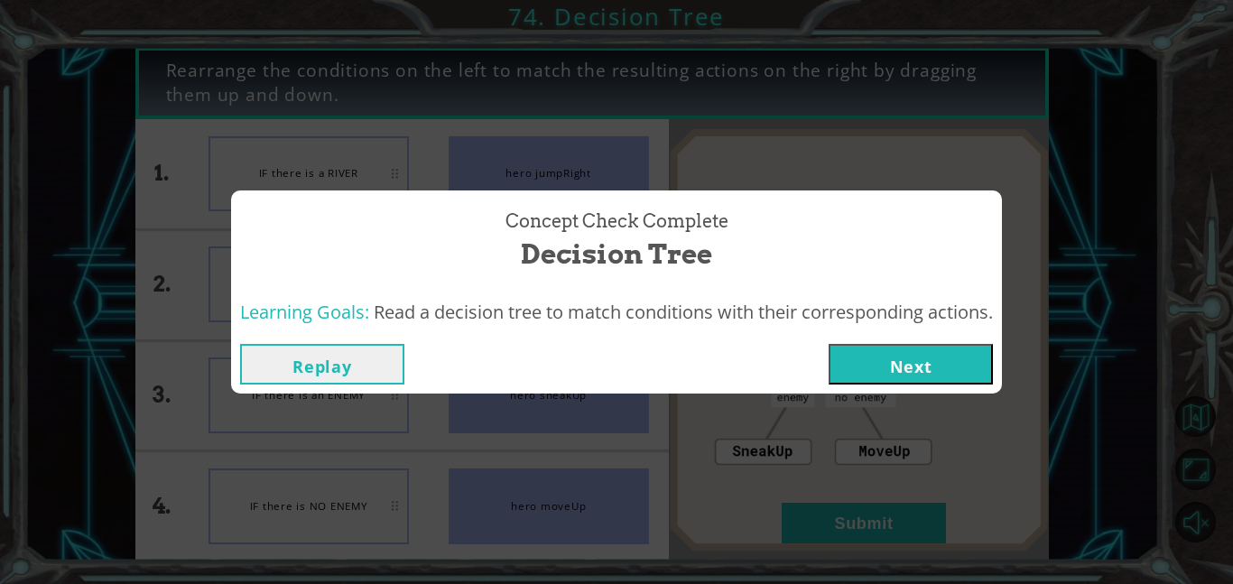
click at [936, 350] on button "Next" at bounding box center [911, 364] width 164 height 41
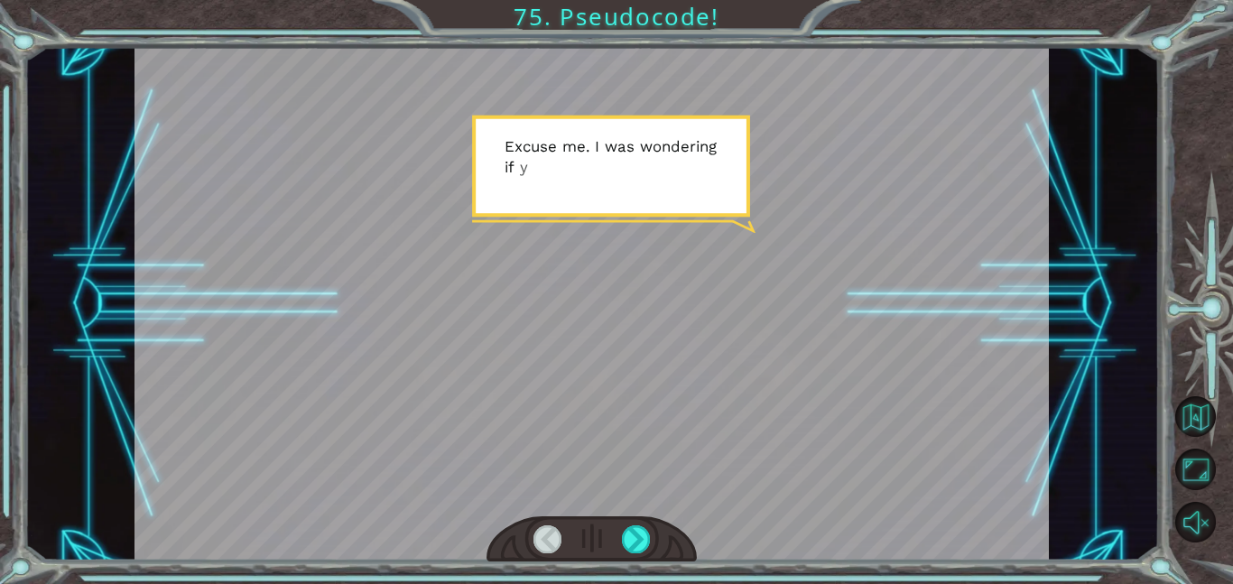
click at [926, 353] on div at bounding box center [592, 304] width 915 height 514
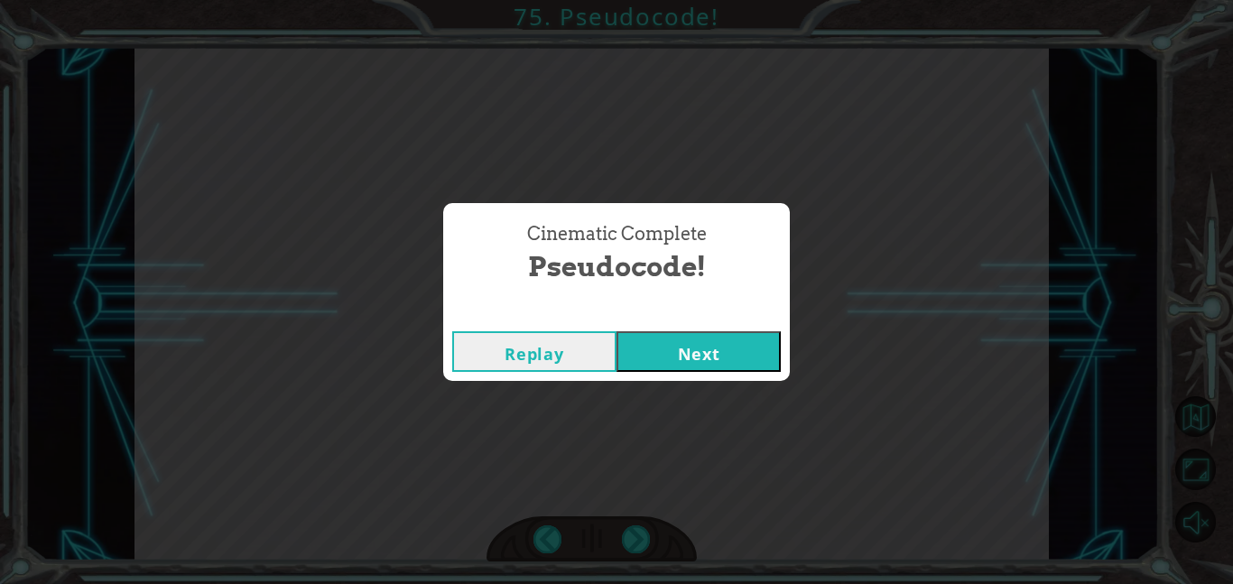
click at [704, 367] on button "Next" at bounding box center [699, 351] width 164 height 41
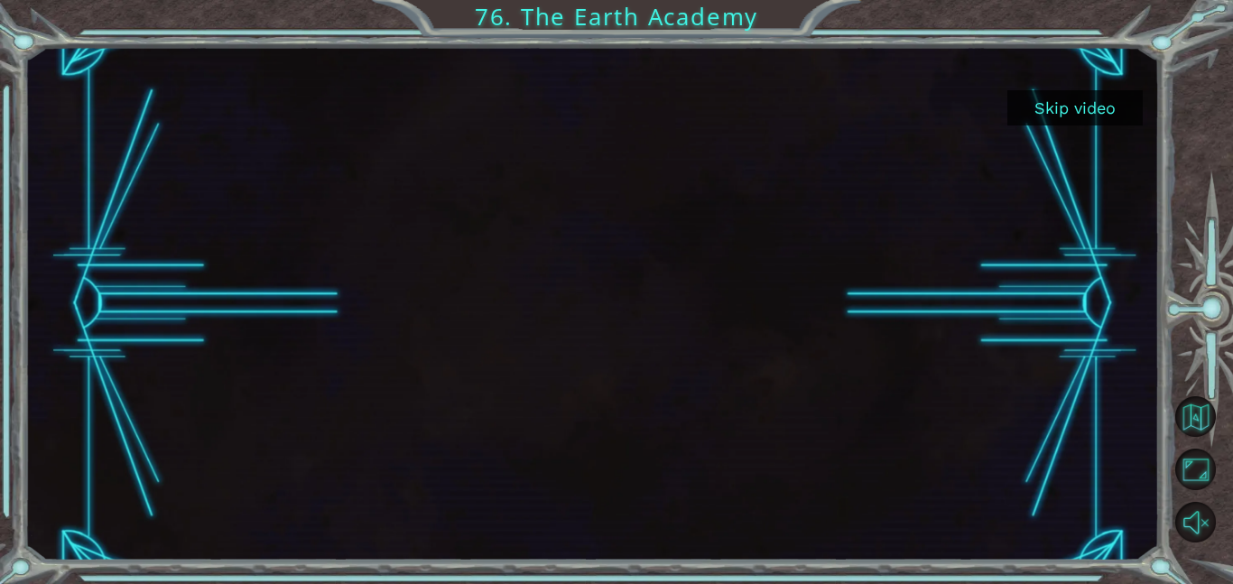
click at [1095, 72] on div at bounding box center [591, 304] width 1135 height 514
click at [1079, 108] on button "Skip video" at bounding box center [1075, 107] width 135 height 35
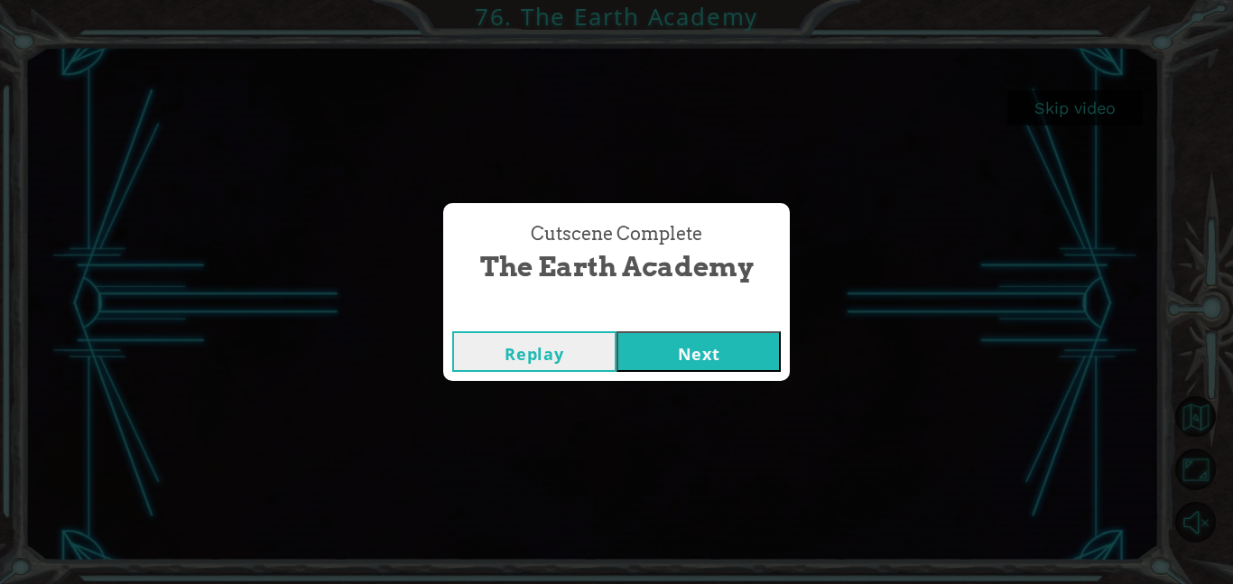
click at [721, 350] on button "Next" at bounding box center [699, 351] width 164 height 41
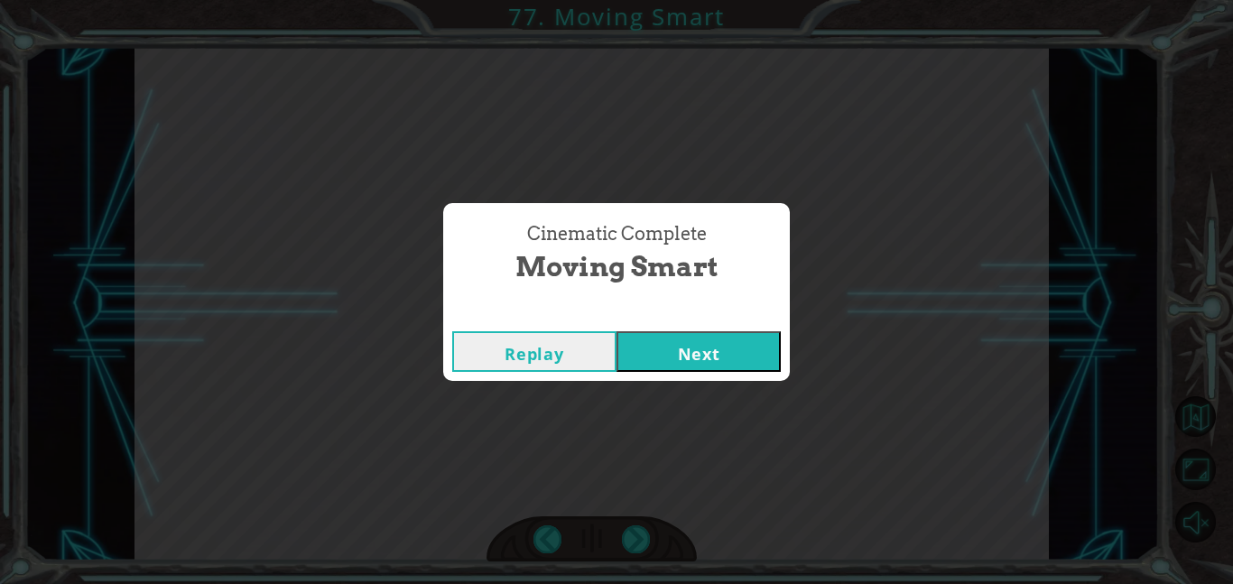
click at [721, 386] on div "Cinematic Complete Moving Smart Replay Next" at bounding box center [616, 292] width 1233 height 584
click at [701, 367] on button "Next" at bounding box center [699, 351] width 164 height 41
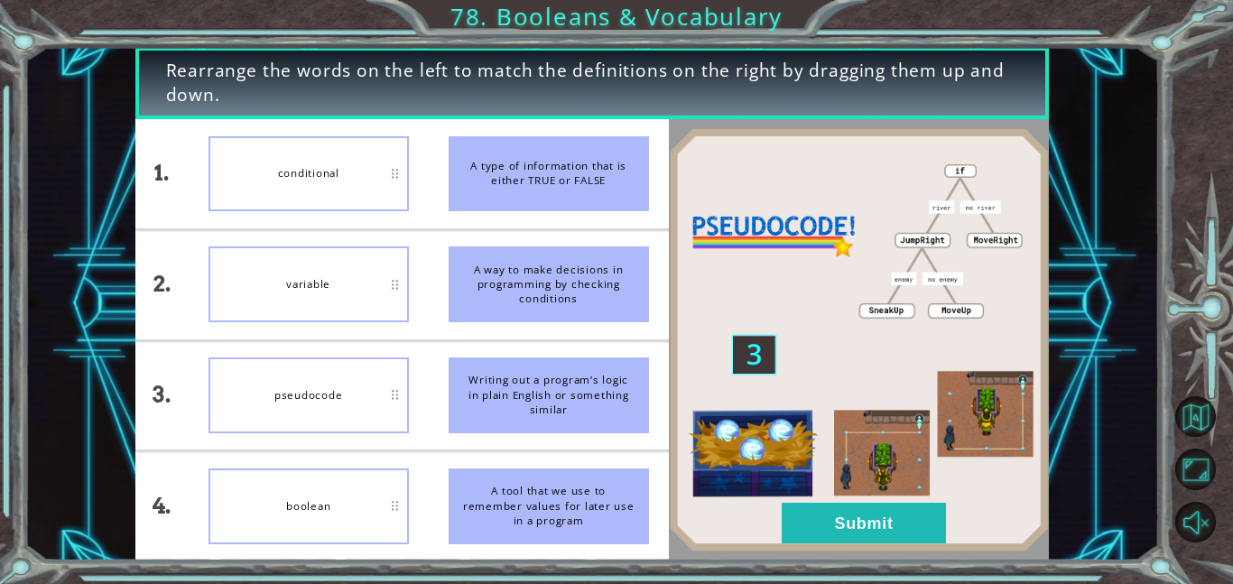
click at [714, 371] on img at bounding box center [859, 340] width 380 height 424
click at [850, 533] on button "Submit" at bounding box center [864, 523] width 164 height 41
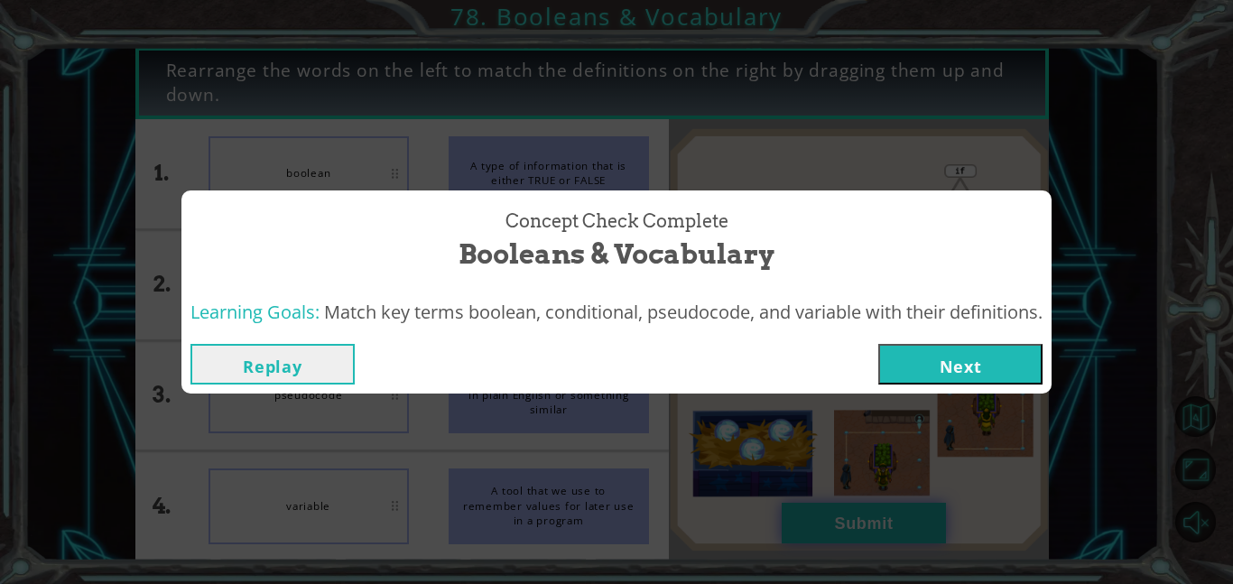
click at [945, 373] on button "Next" at bounding box center [960, 364] width 164 height 41
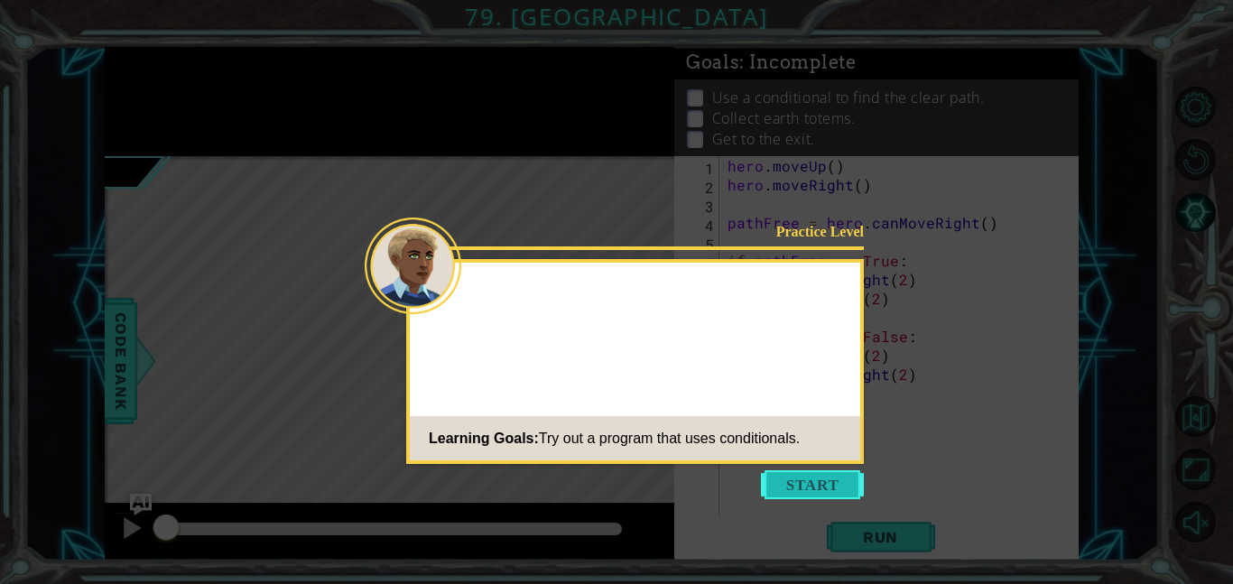
click at [796, 488] on button "Start" at bounding box center [812, 484] width 103 height 29
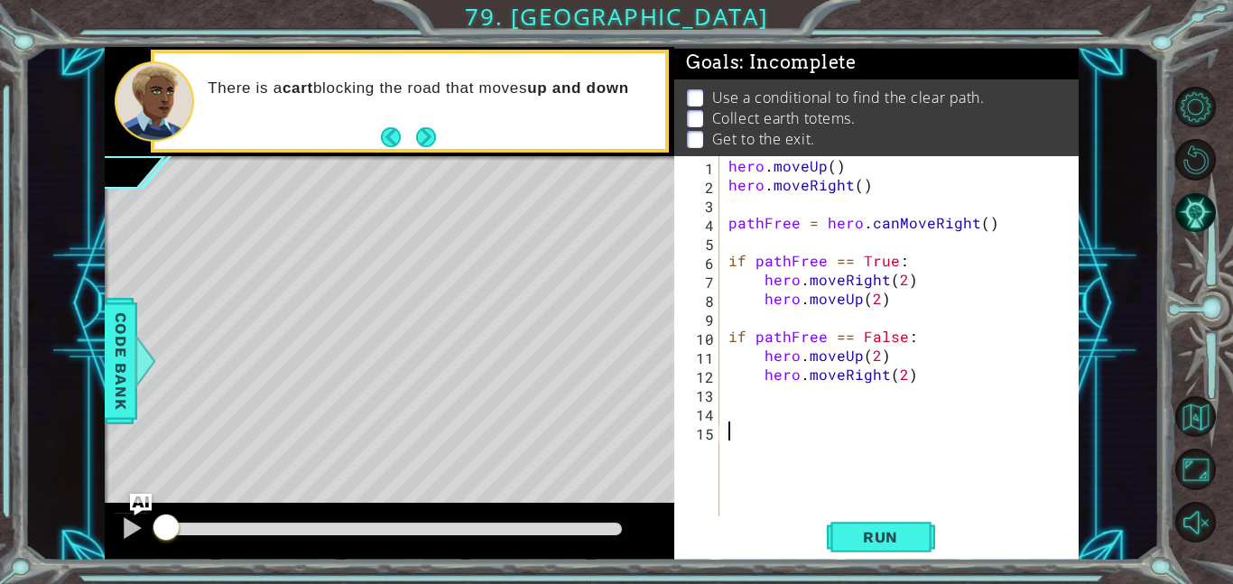
click at [442, 110] on div "There is a cart blocking the road that moves up and down" at bounding box center [429, 102] width 469 height 64
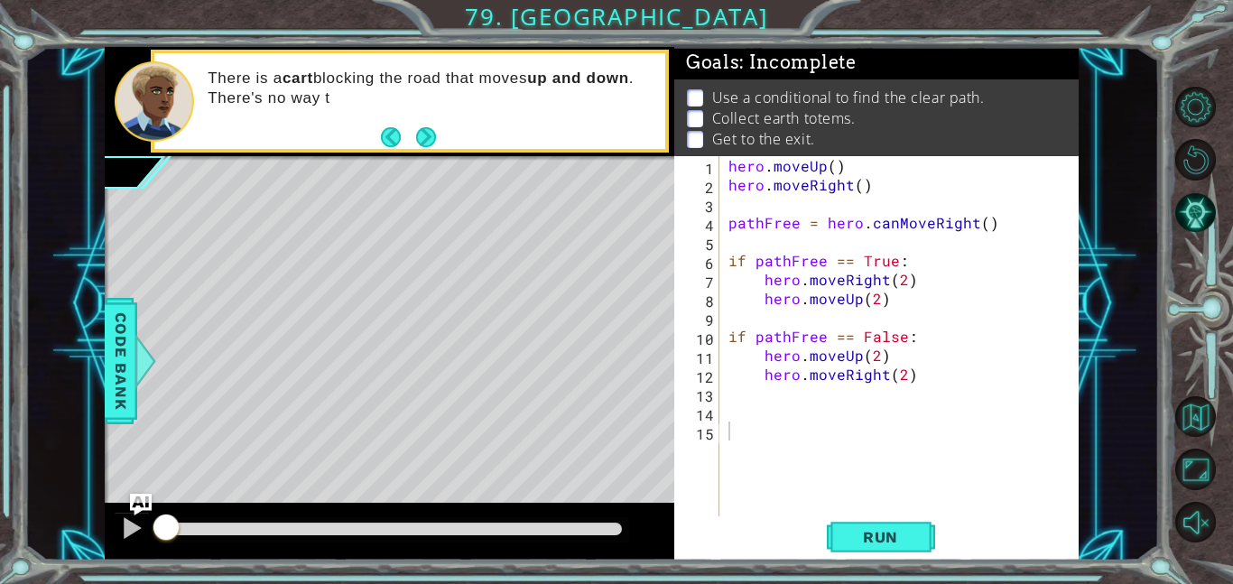
click at [450, 147] on div "There is a cart blocking the road that moves up and down . There's no way t" at bounding box center [409, 101] width 511 height 96
click at [430, 136] on button "Next" at bounding box center [426, 138] width 32 height 32
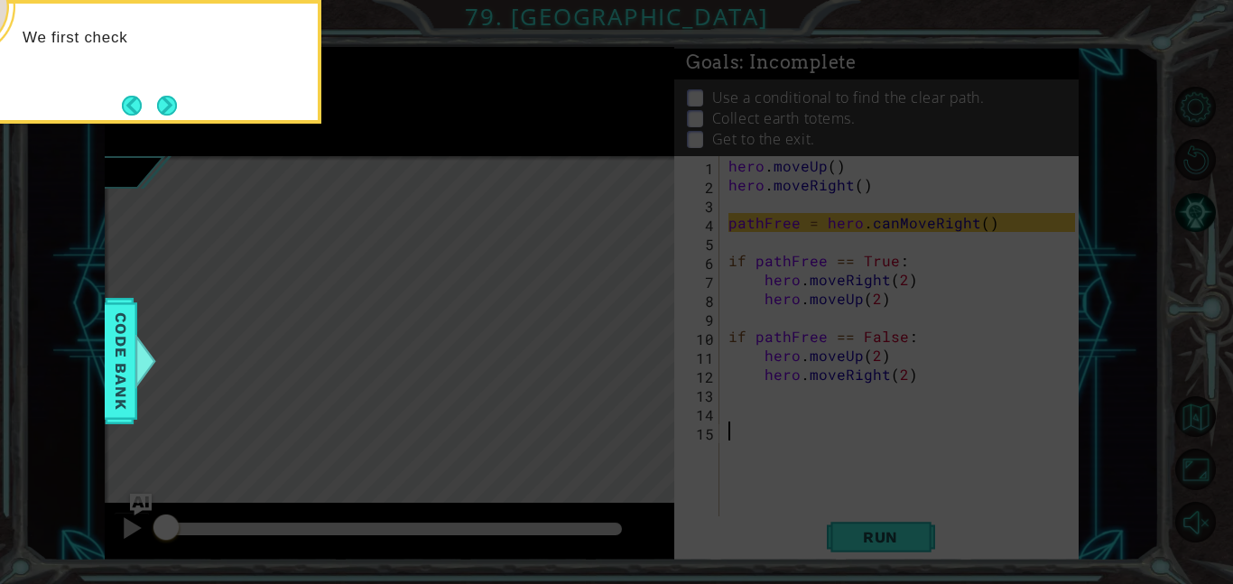
click at [227, 127] on icon at bounding box center [616, 87] width 1233 height 993
click at [177, 116] on button "Next" at bounding box center [167, 106] width 20 height 20
click at [175, 122] on div "T" at bounding box center [140, 62] width 361 height 124
click at [170, 116] on button "Next" at bounding box center [167, 106] width 20 height 20
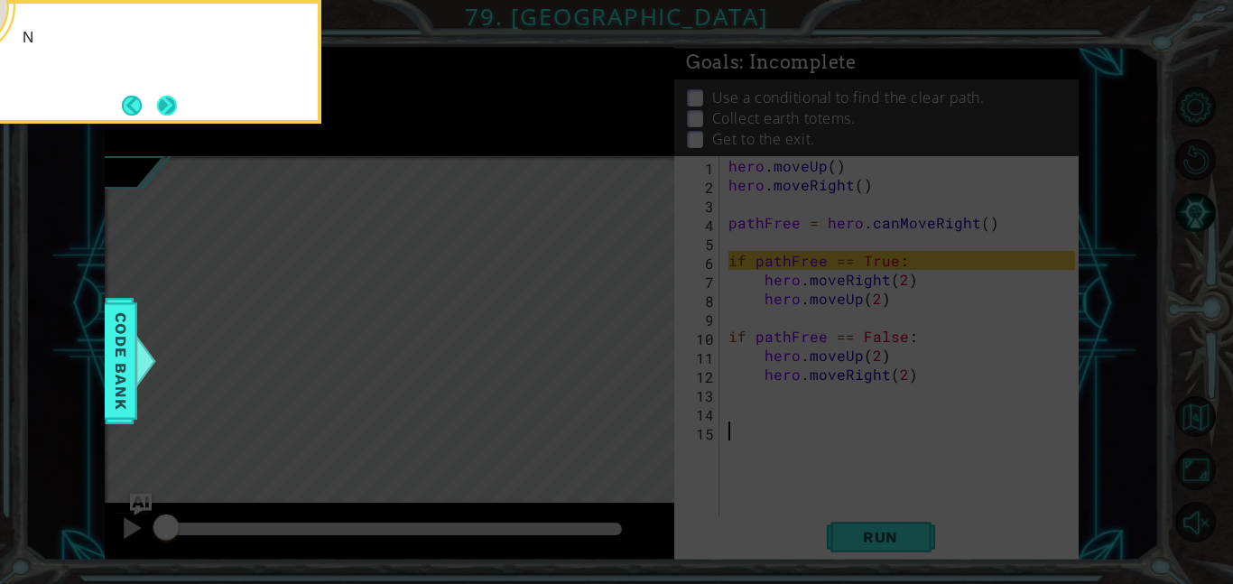
click at [177, 116] on button "Next" at bounding box center [167, 105] width 21 height 21
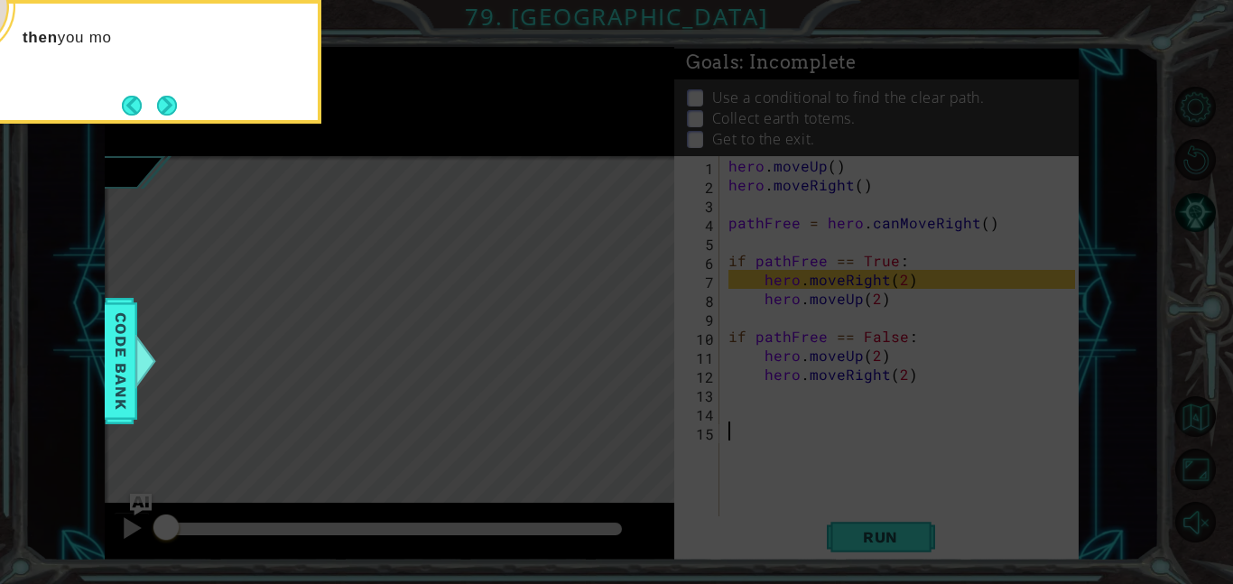
click at [174, 128] on icon at bounding box center [616, 87] width 1233 height 993
click at [172, 120] on button "Next" at bounding box center [168, 105] width 30 height 30
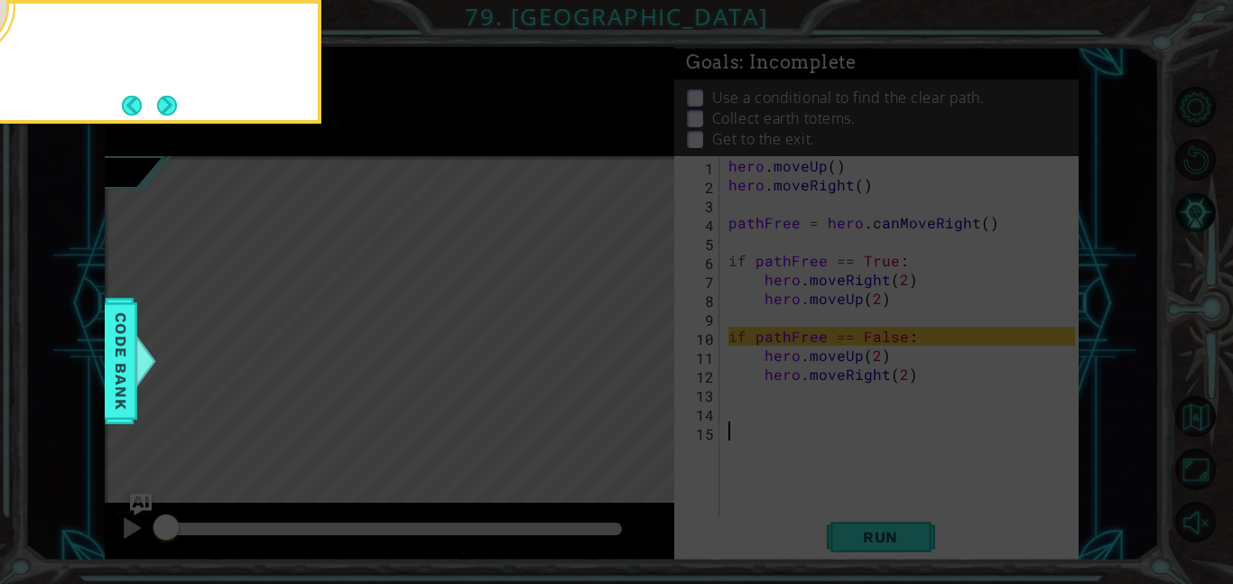
click at [157, 120] on div at bounding box center [140, 62] width 361 height 124
click at [172, 113] on button "Next" at bounding box center [167, 106] width 20 height 20
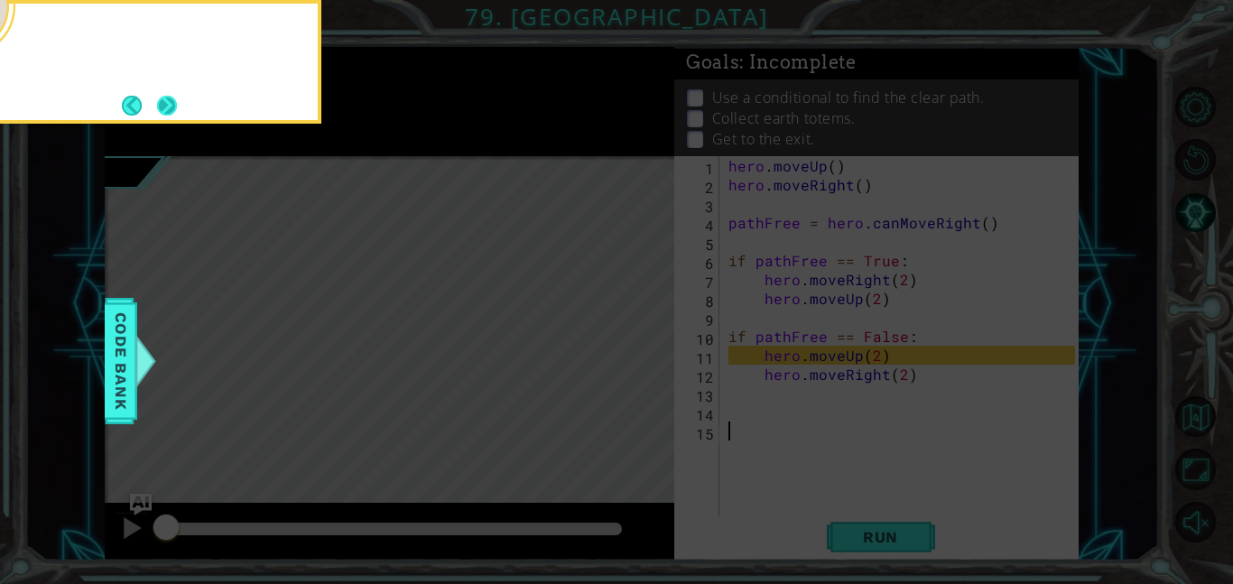
click at [177, 112] on button "Next" at bounding box center [167, 106] width 20 height 20
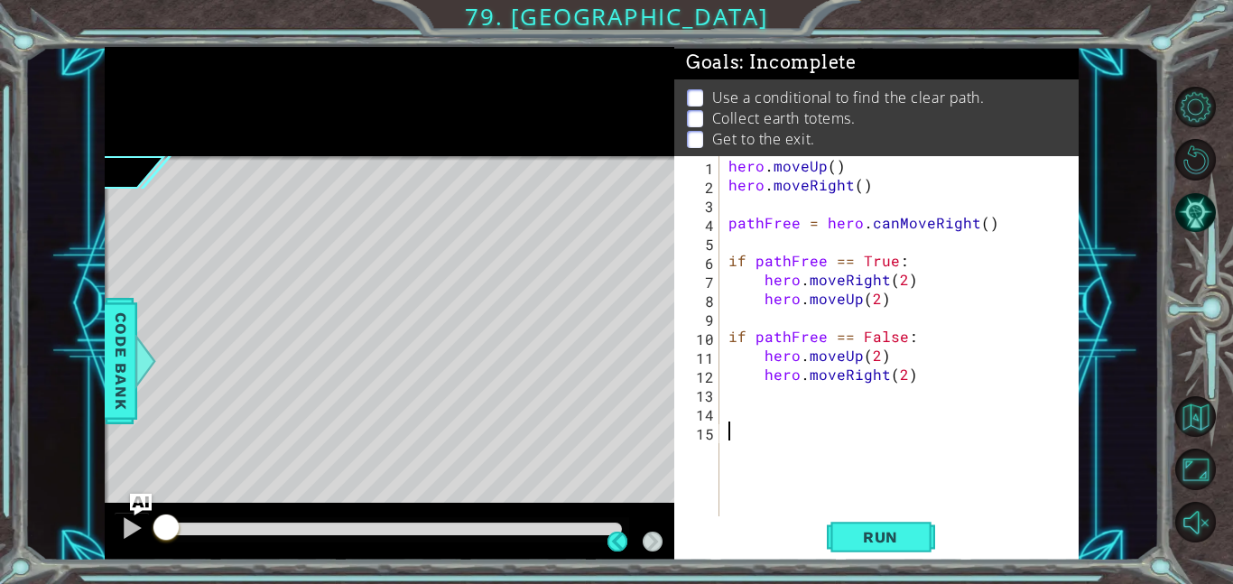
click at [181, 116] on div at bounding box center [390, 101] width 570 height 109
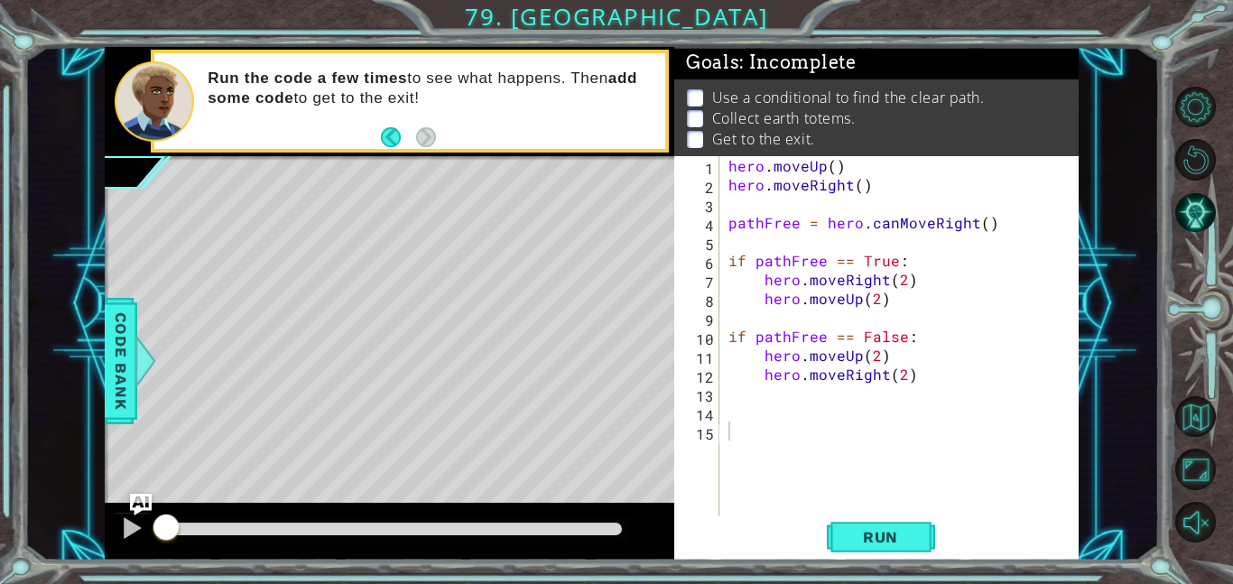
click at [739, 430] on div "hero . moveUp ( ) hero . moveRight ( ) pathFree = hero . canMoveRight ( ) if pa…" at bounding box center [904, 355] width 359 height 398
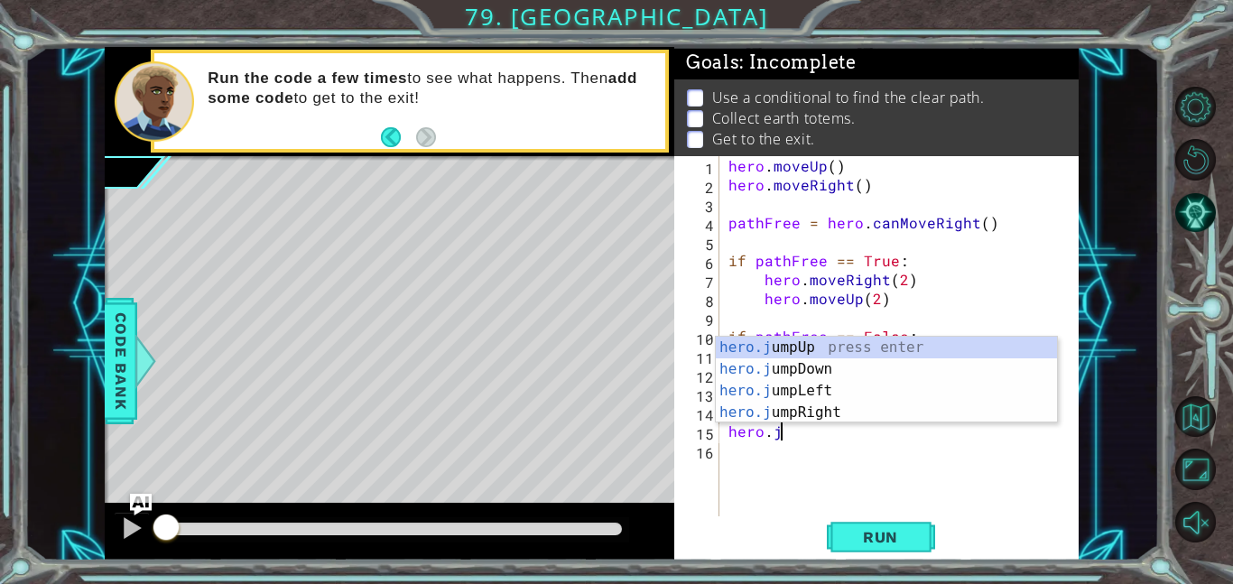
scroll to position [0, 3]
type textarea "hero.jump"
click at [801, 409] on div "hero.jump Up press enter hero.jump Down press enter hero.jump Left press enter …" at bounding box center [886, 402] width 341 height 130
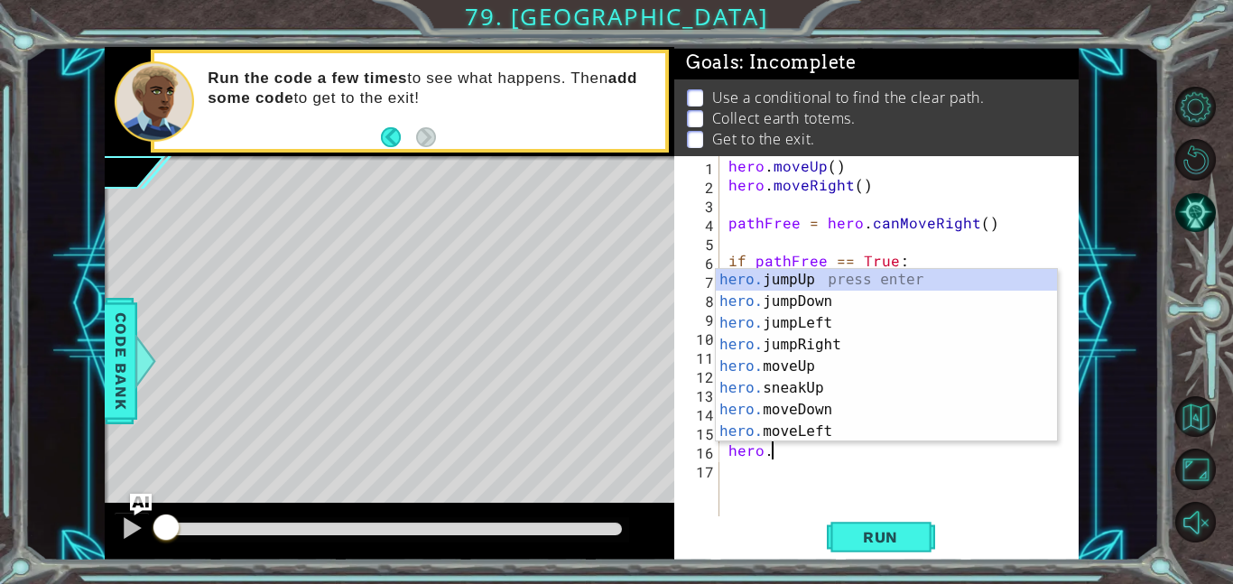
scroll to position [0, 2]
click at [803, 339] on div "hero.m oveUp press enter hero.m oveDown press enter hero.m oveLeft press enter …" at bounding box center [886, 377] width 341 height 217
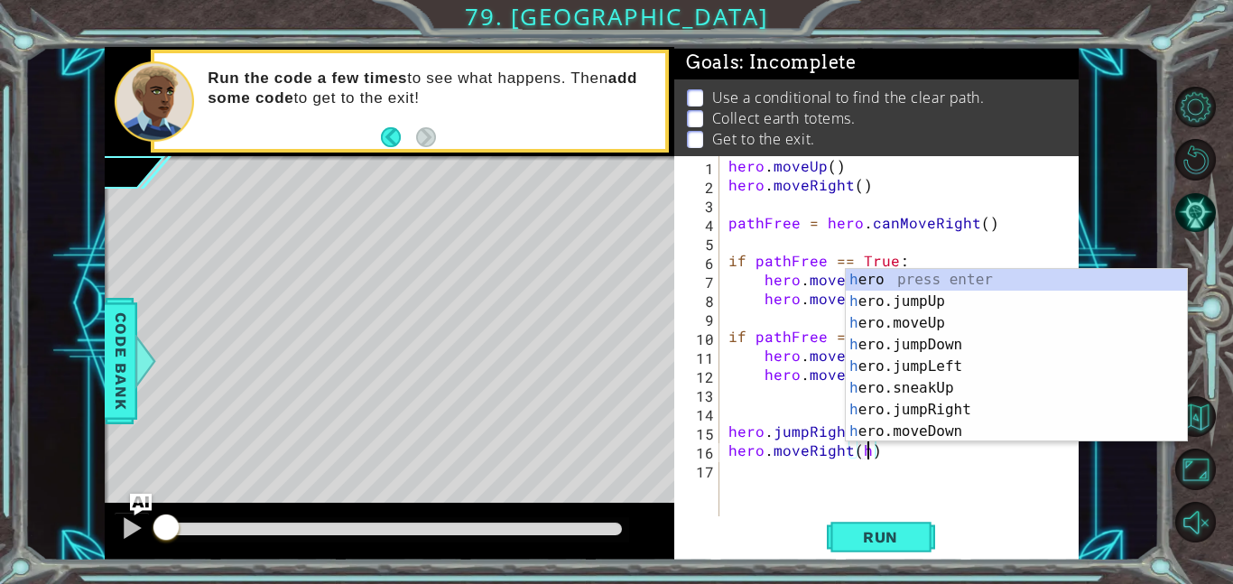
scroll to position [0, 8]
type textarea "hero.moveRight()"
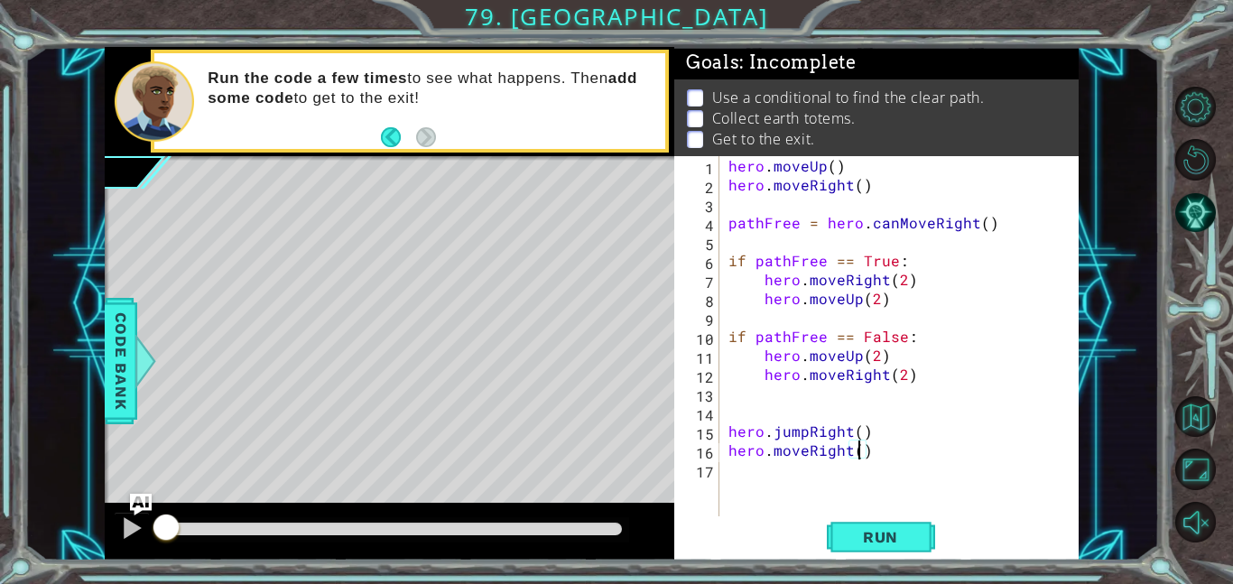
click at [748, 477] on div "hero . moveUp ( ) hero . moveRight ( ) pathFree = hero . canMoveRight ( ) if pa…" at bounding box center [904, 355] width 359 height 398
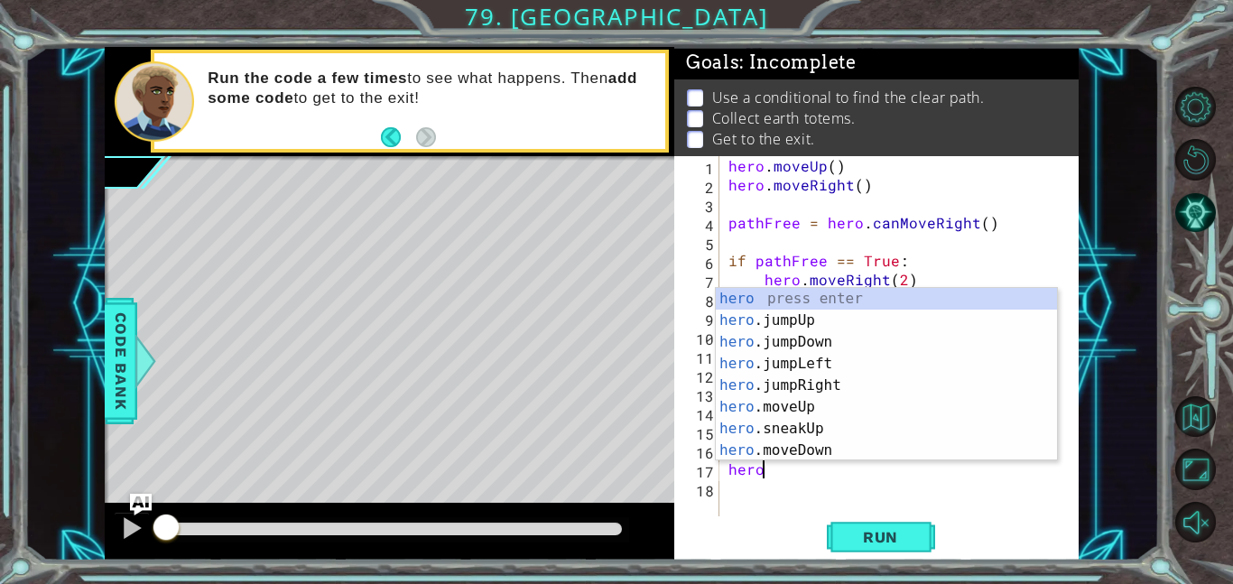
scroll to position [0, 2]
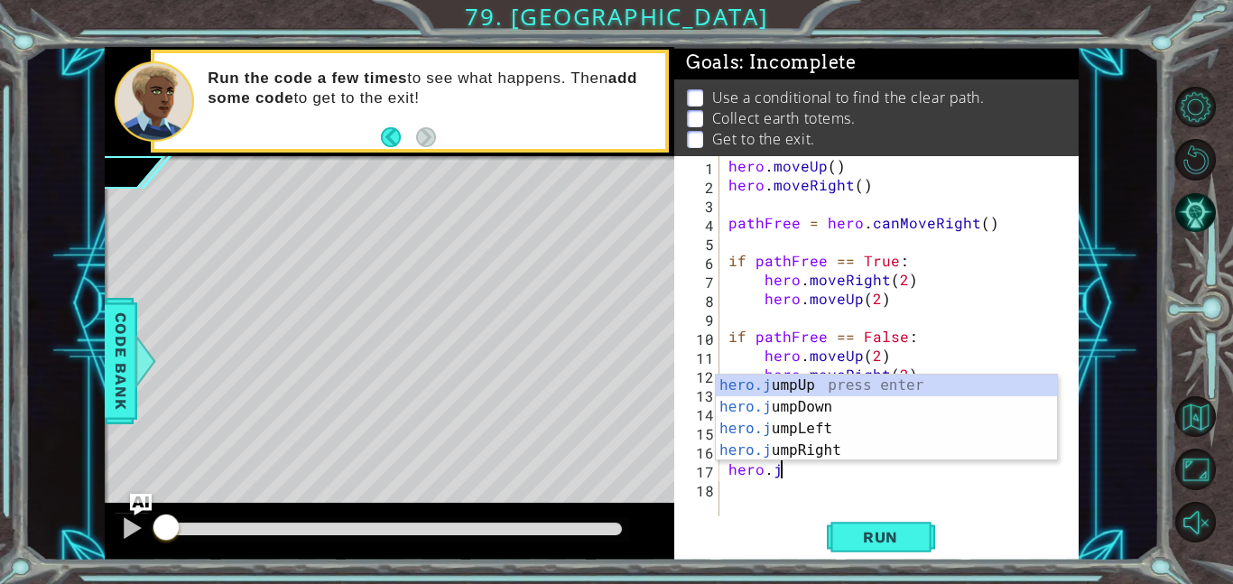
type textarea "hero.ju"
click at [794, 402] on div "hero.ju mpUp press enter hero.ju mpDown press enter hero.[PERSON_NAME] mpLeft p…" at bounding box center [886, 440] width 341 height 130
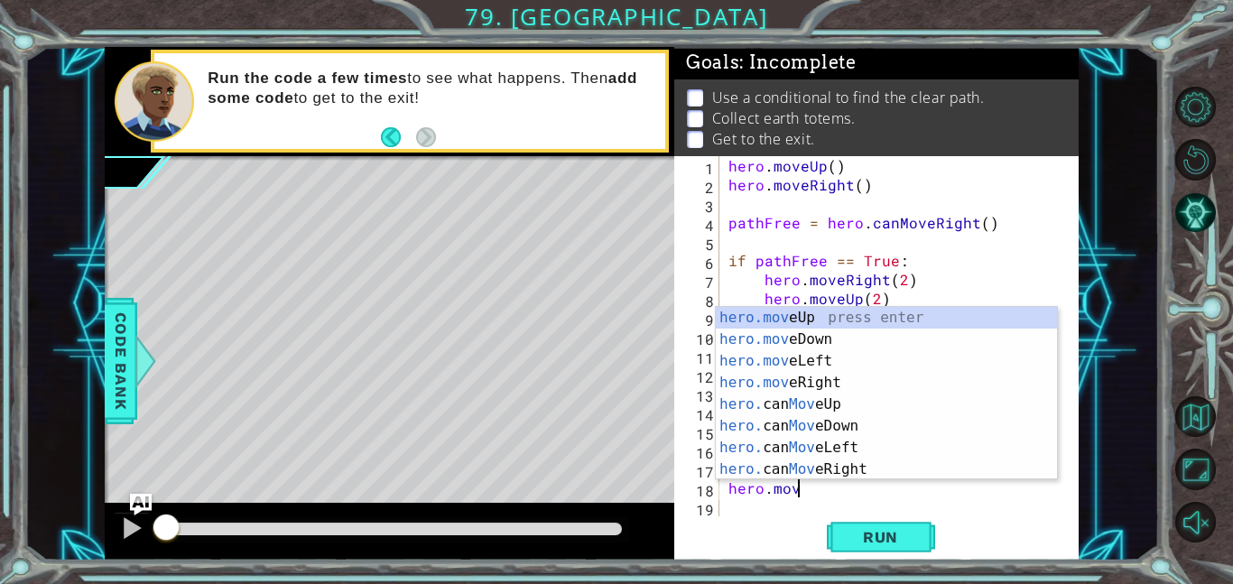
scroll to position [0, 4]
click at [798, 333] on div "hero.move Up press enter hero.move Down press enter hero.move Left press enter …" at bounding box center [886, 415] width 341 height 217
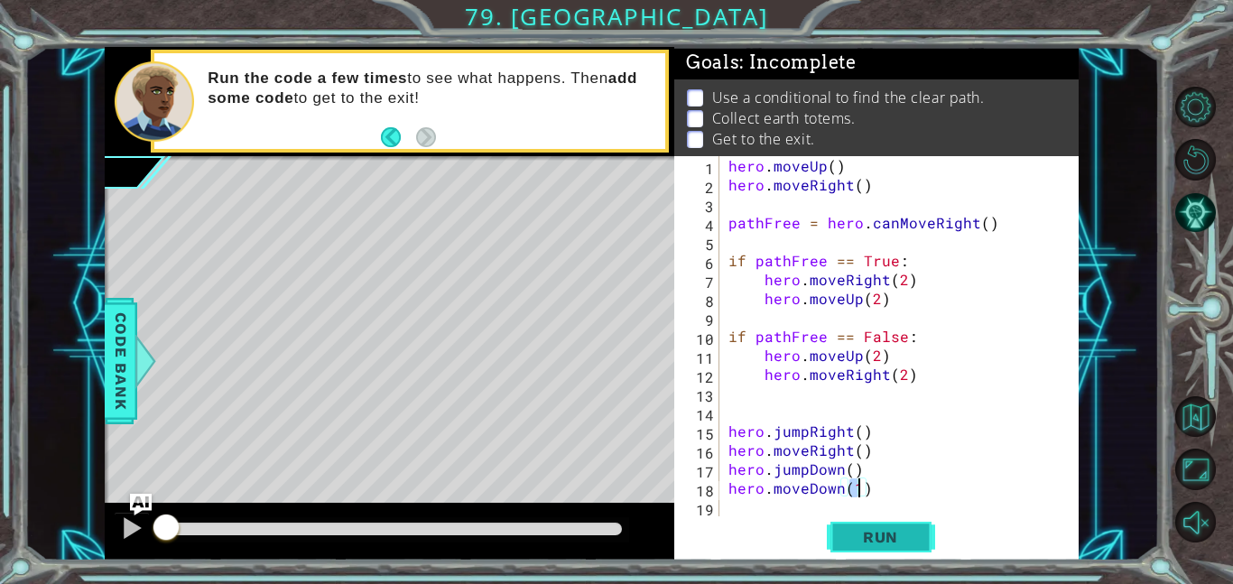
type textarea "hero.moveDown(1)"
click at [842, 530] on button "Run" at bounding box center [881, 536] width 108 height 41
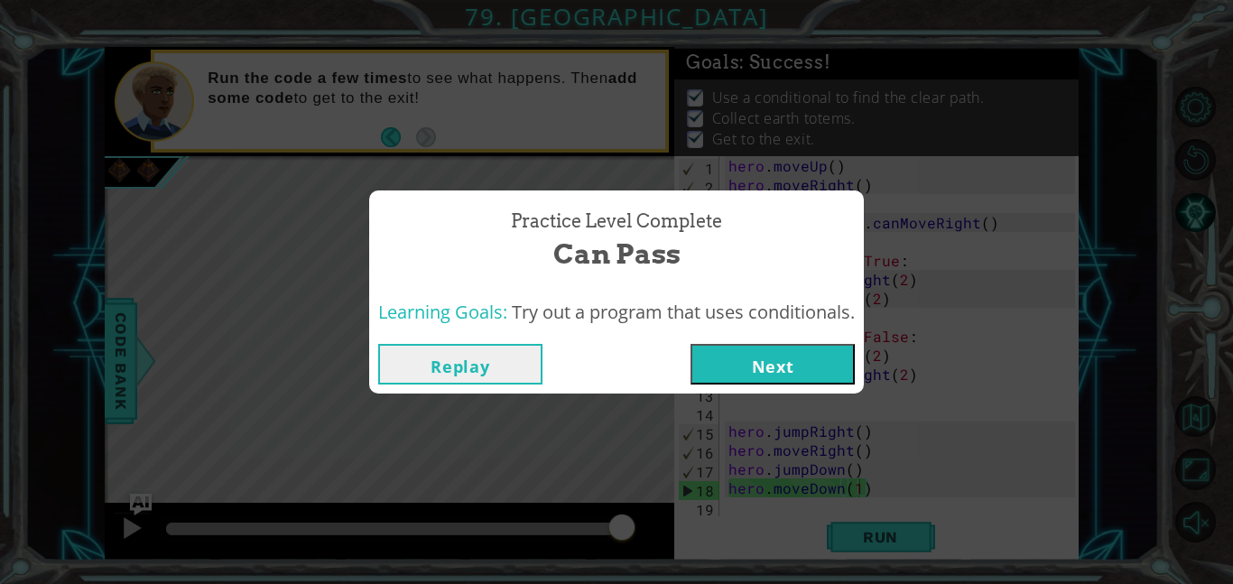
click at [725, 371] on button "Next" at bounding box center [773, 364] width 164 height 41
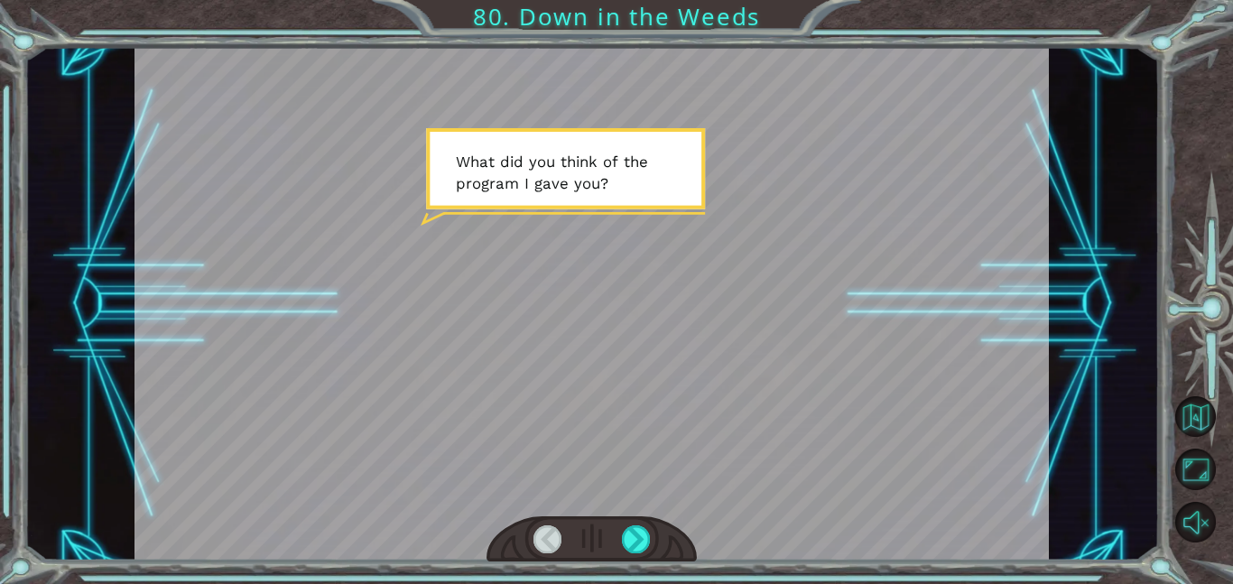
click at [646, 413] on div at bounding box center [592, 304] width 915 height 514
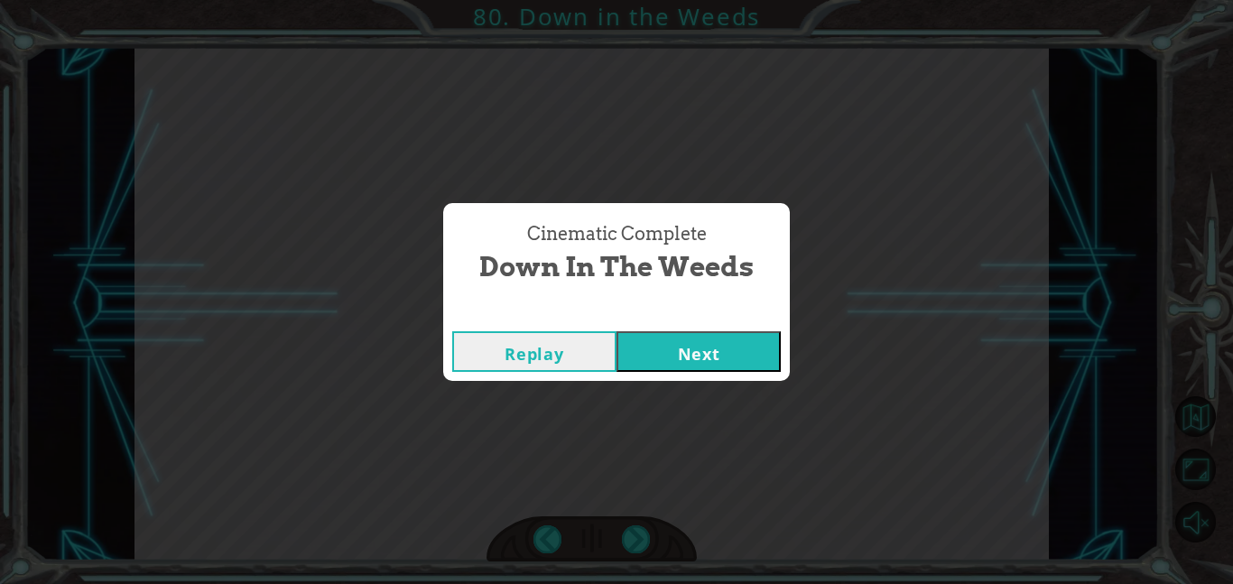
click at [720, 335] on button "Next" at bounding box center [699, 351] width 164 height 41
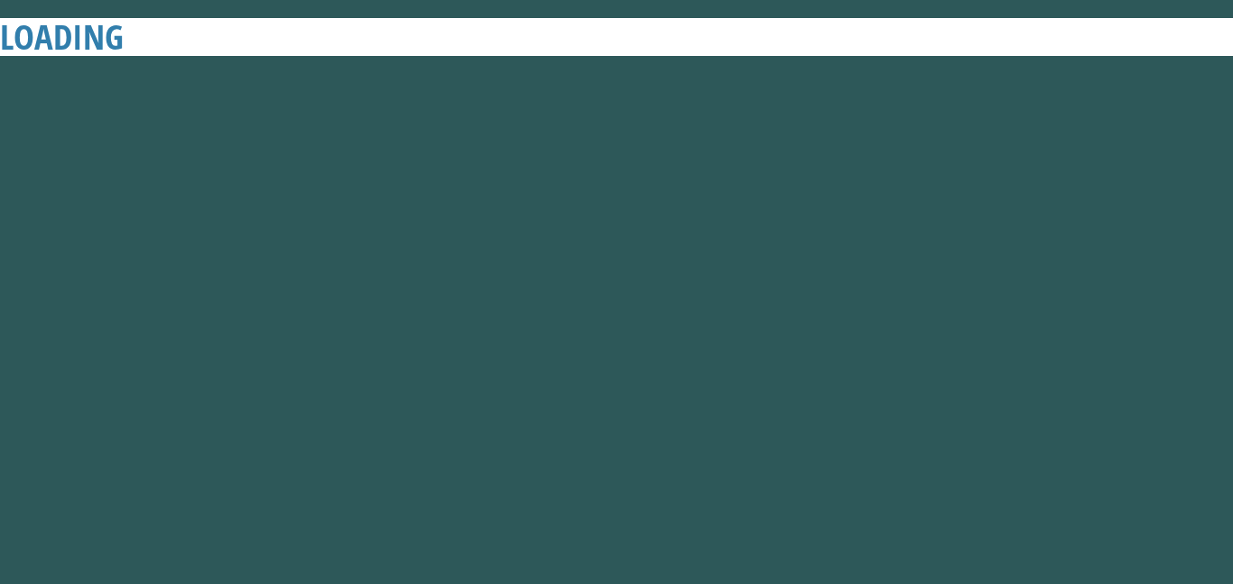
click at [680, 368] on button "Next" at bounding box center [699, 351] width 164 height 41
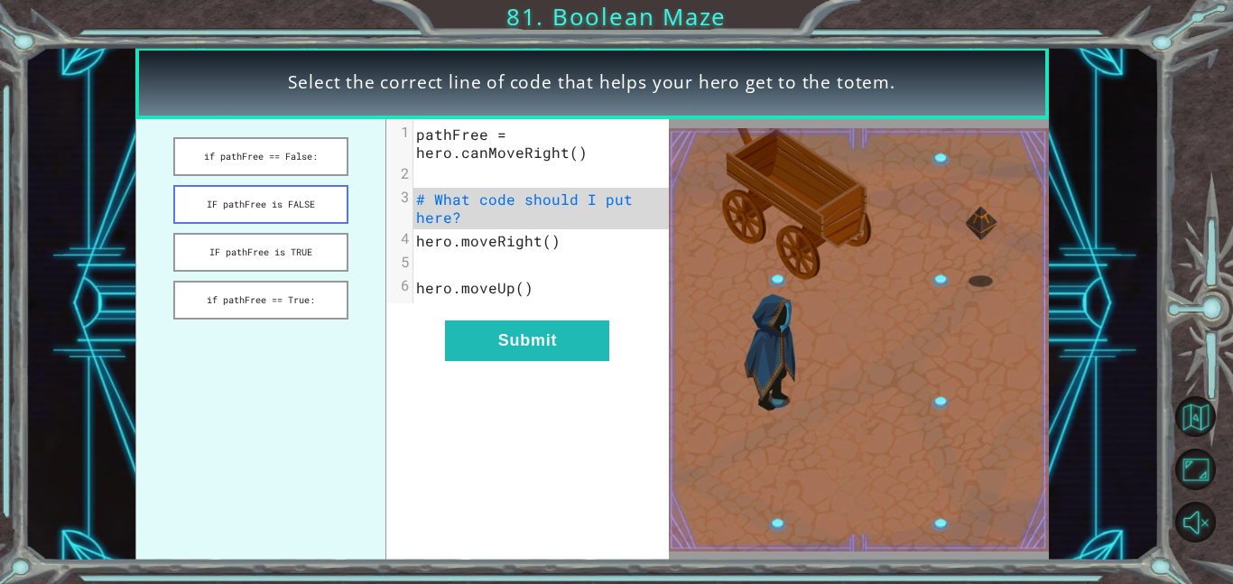
click at [225, 216] on button "IF pathFree is FALSE" at bounding box center [260, 204] width 175 height 39
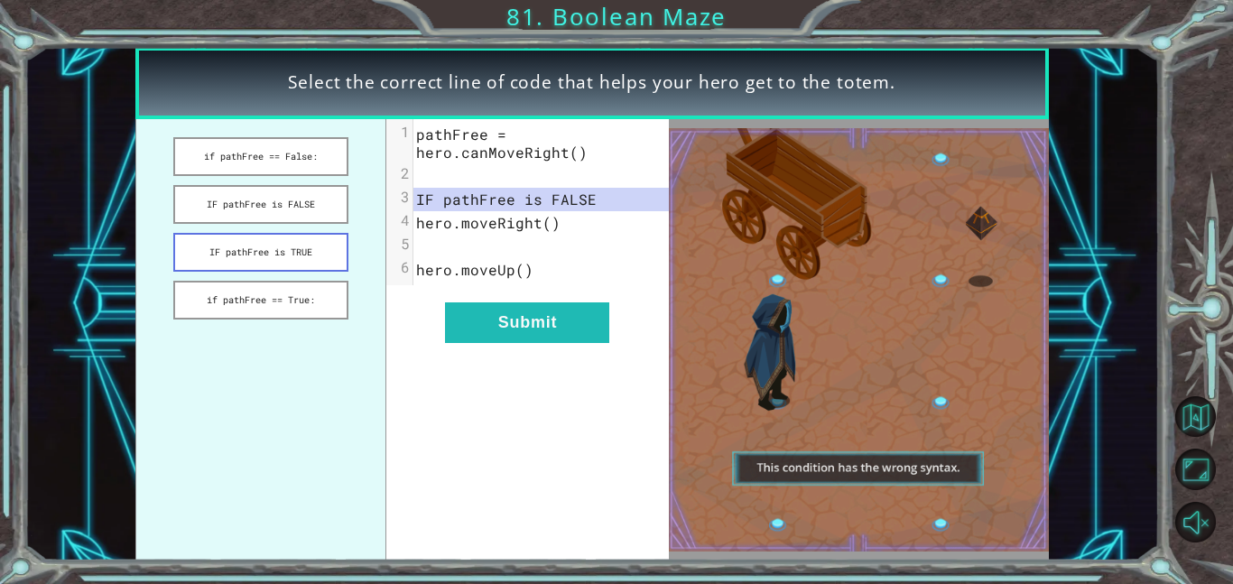
click at [234, 246] on button "IF pathFree is TRUE" at bounding box center [260, 252] width 175 height 39
click at [236, 269] on button "IF pathFree is TRUE" at bounding box center [260, 252] width 175 height 39
click at [249, 283] on button "if pathFree == True:" at bounding box center [260, 300] width 175 height 39
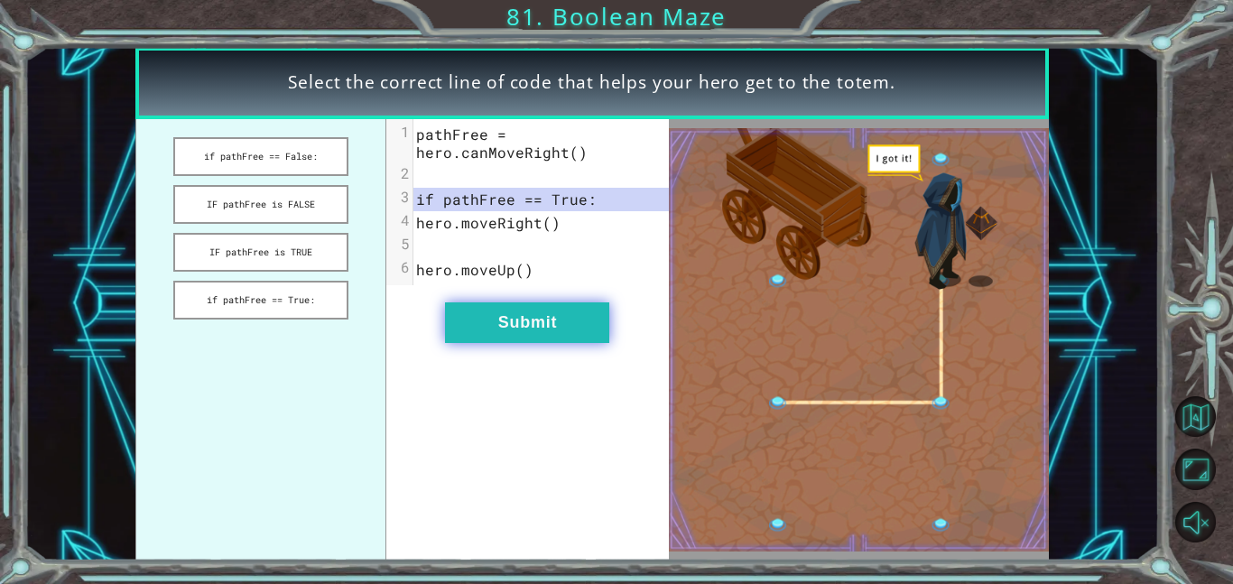
click at [518, 309] on button "Submit" at bounding box center [527, 322] width 164 height 41
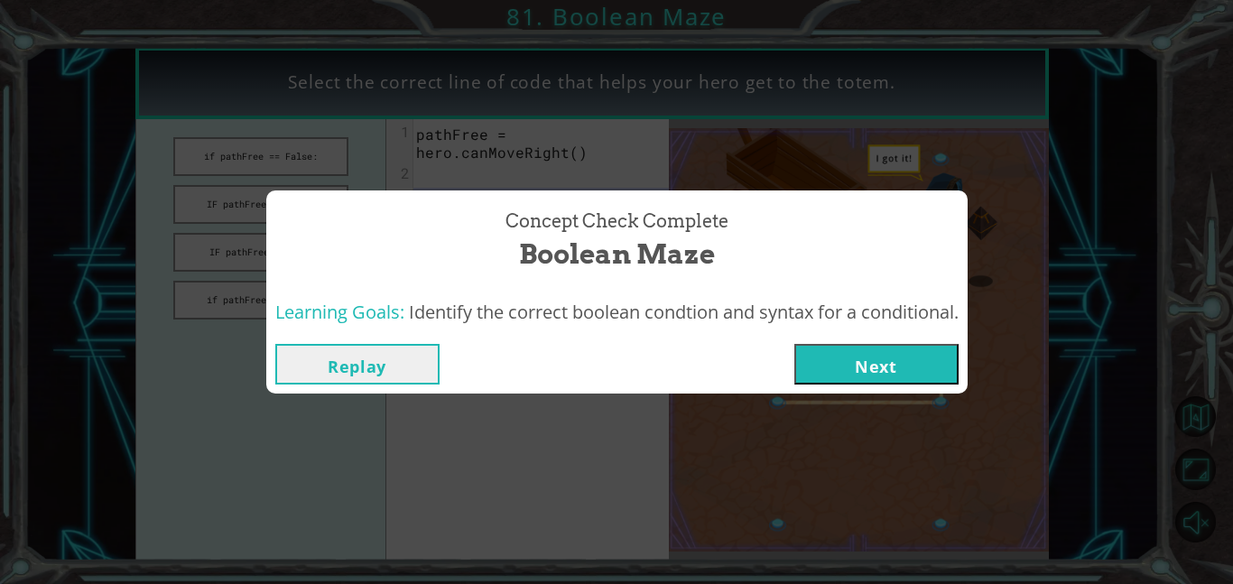
click at [813, 357] on button "Next" at bounding box center [876, 364] width 164 height 41
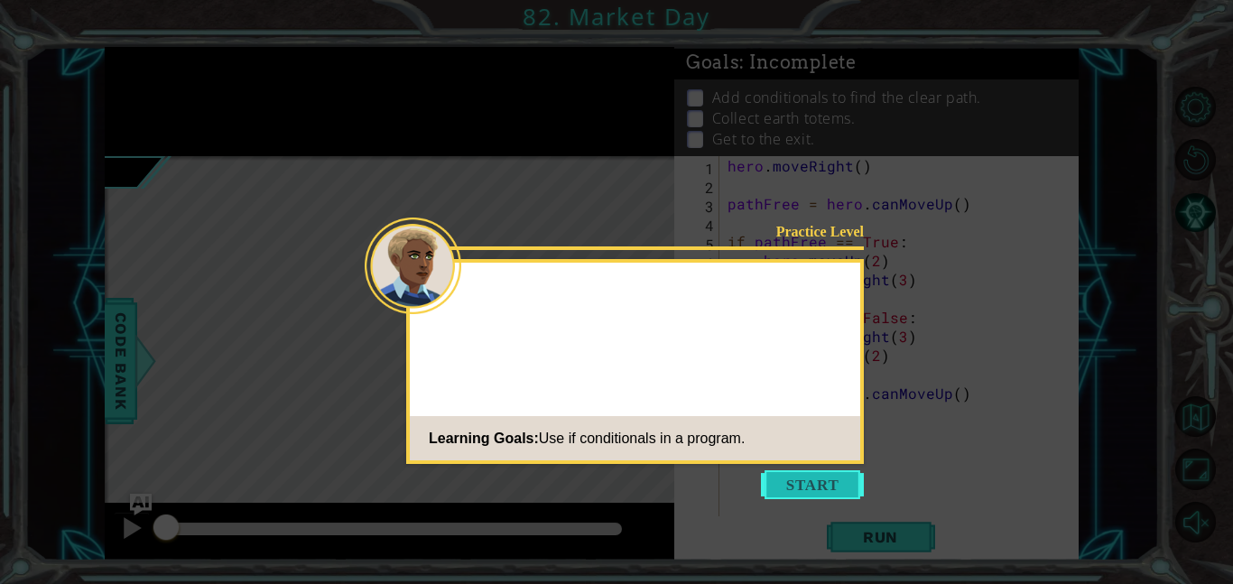
click at [824, 478] on button "Start" at bounding box center [812, 484] width 103 height 29
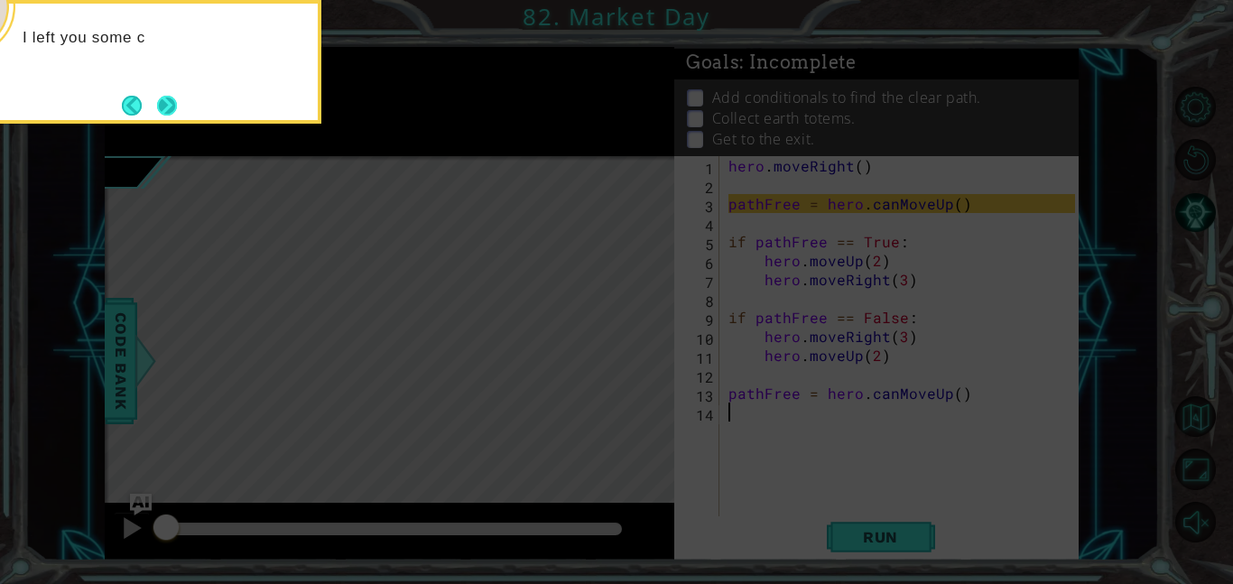
click at [172, 116] on button "Next" at bounding box center [167, 105] width 21 height 21
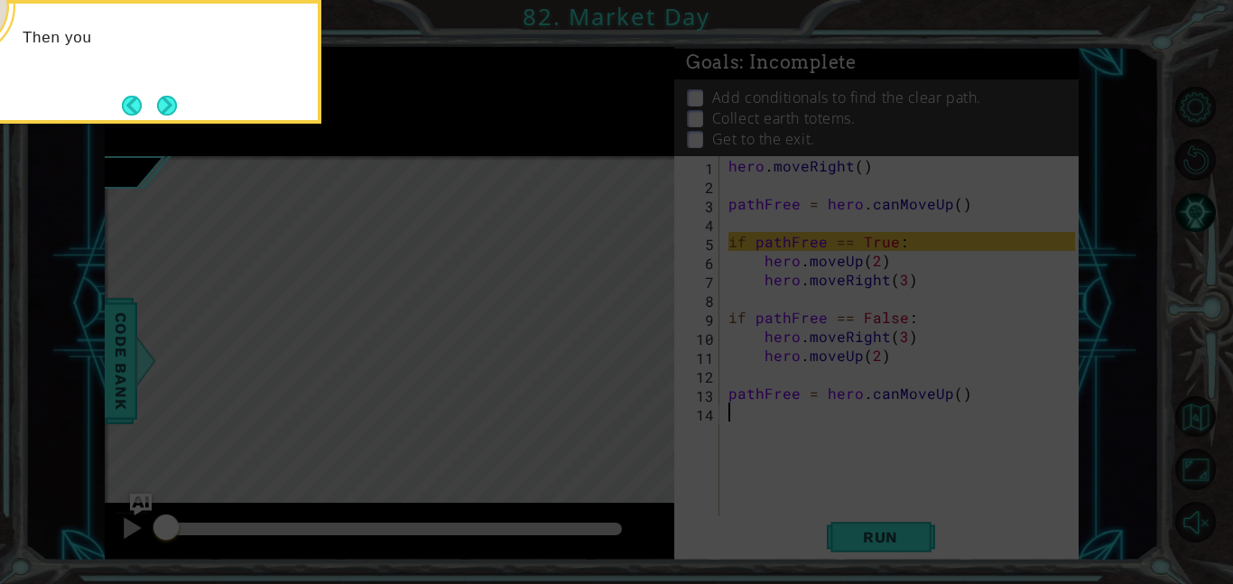
click at [172, 116] on button "Next" at bounding box center [167, 106] width 22 height 22
click at [172, 116] on button "Next" at bounding box center [167, 106] width 20 height 20
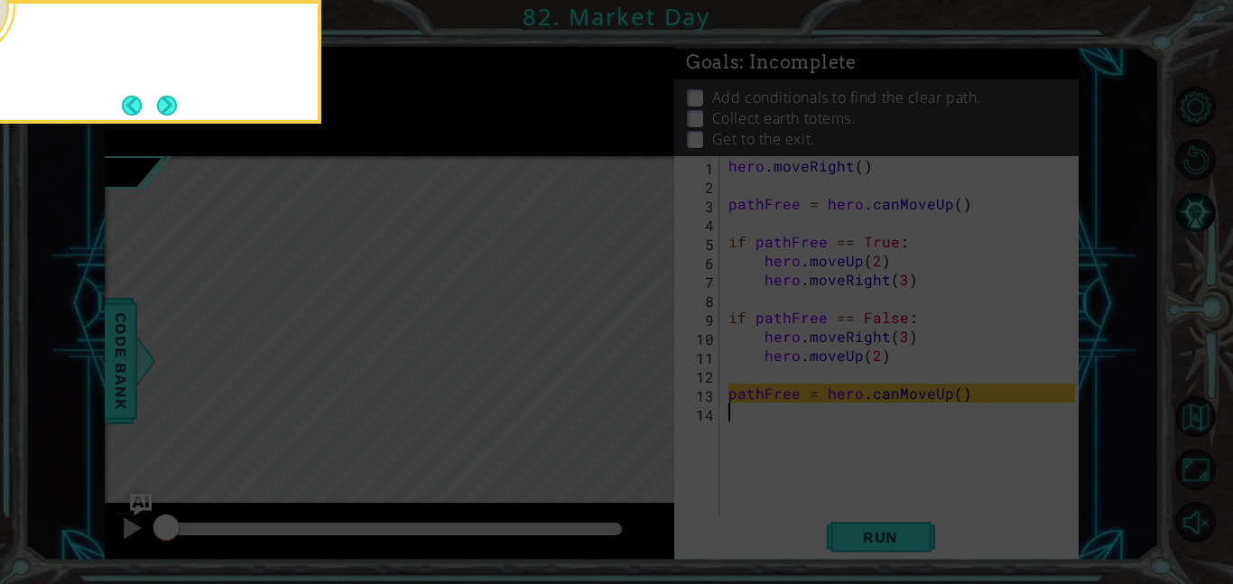
click at [172, 119] on div at bounding box center [140, 62] width 361 height 124
click at [172, 116] on button "Next" at bounding box center [167, 106] width 20 height 20
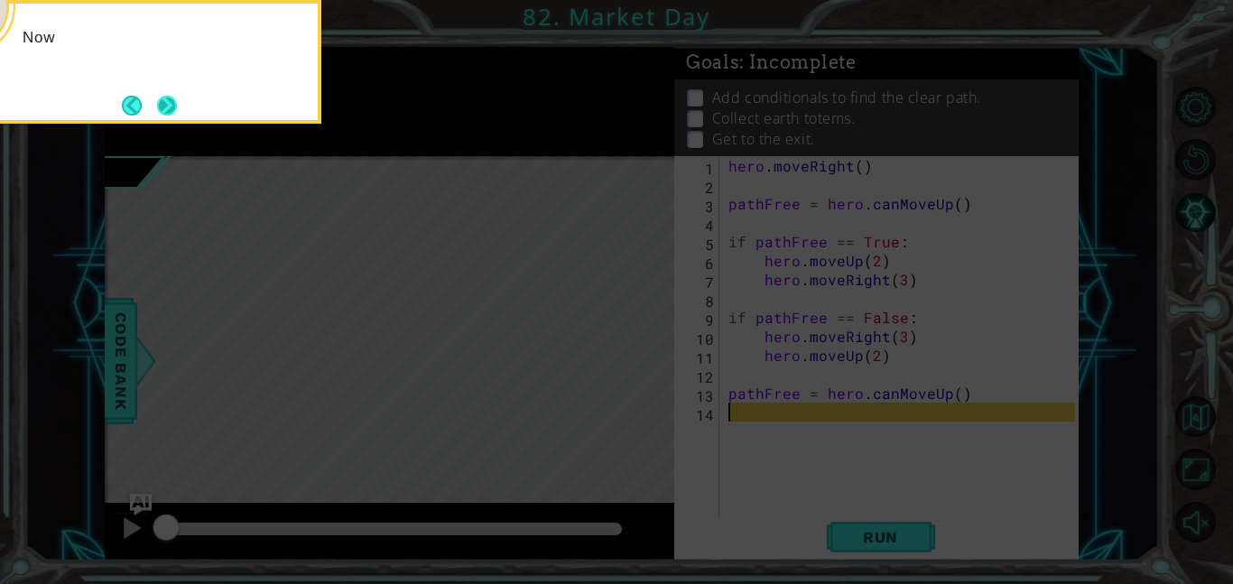
click at [172, 117] on button "Next" at bounding box center [167, 105] width 28 height 28
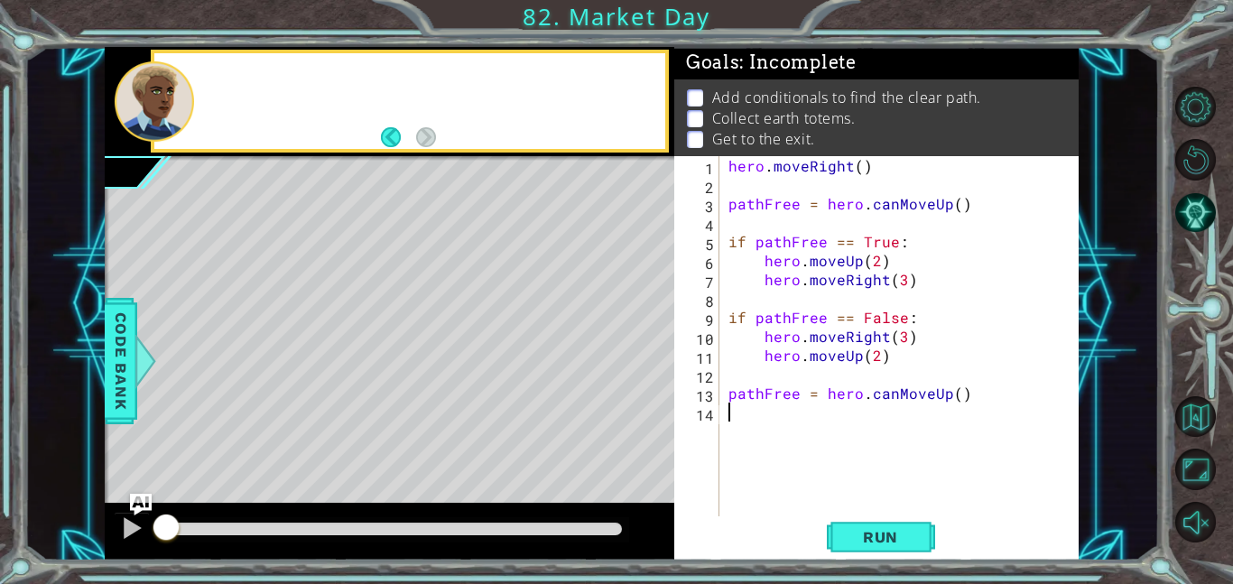
click at [172, 117] on div at bounding box center [154, 101] width 79 height 80
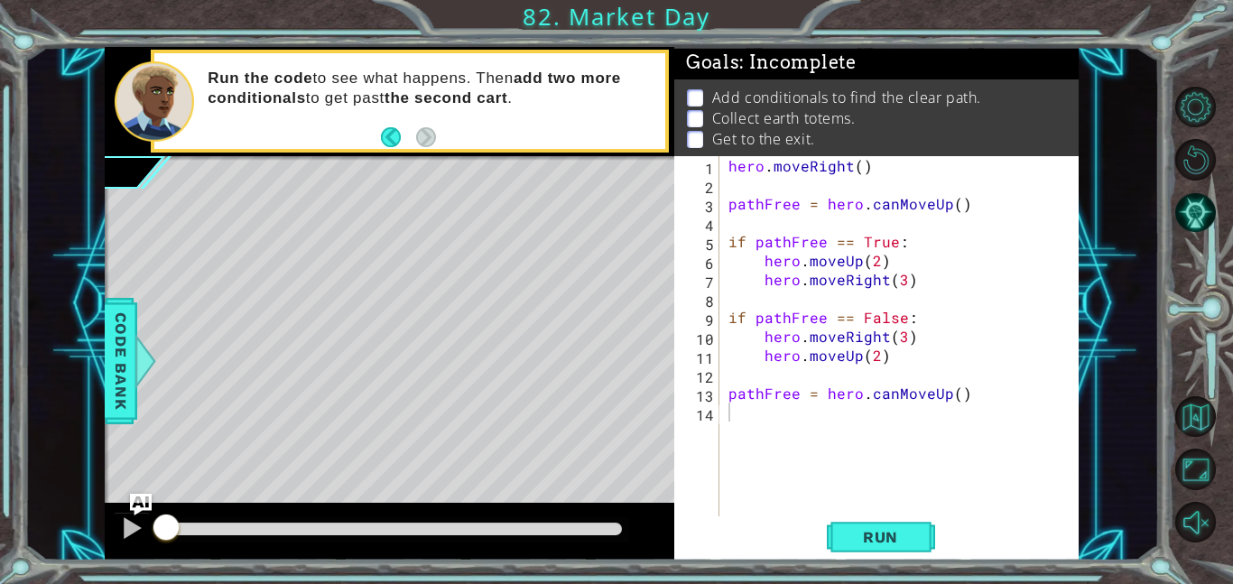
click at [837, 405] on div "hero . moveRight ( ) pathFree = hero . canMoveUp ( ) if pathFree == True : hero…" at bounding box center [904, 355] width 359 height 398
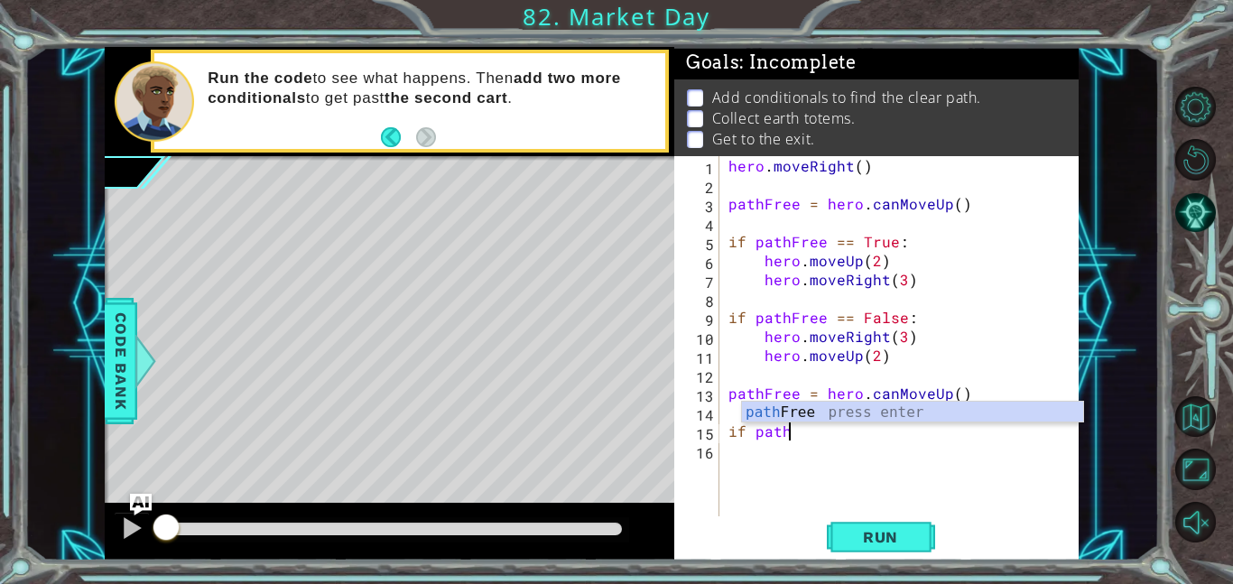
scroll to position [0, 3]
click at [869, 406] on div "path Free press enter" at bounding box center [912, 434] width 341 height 65
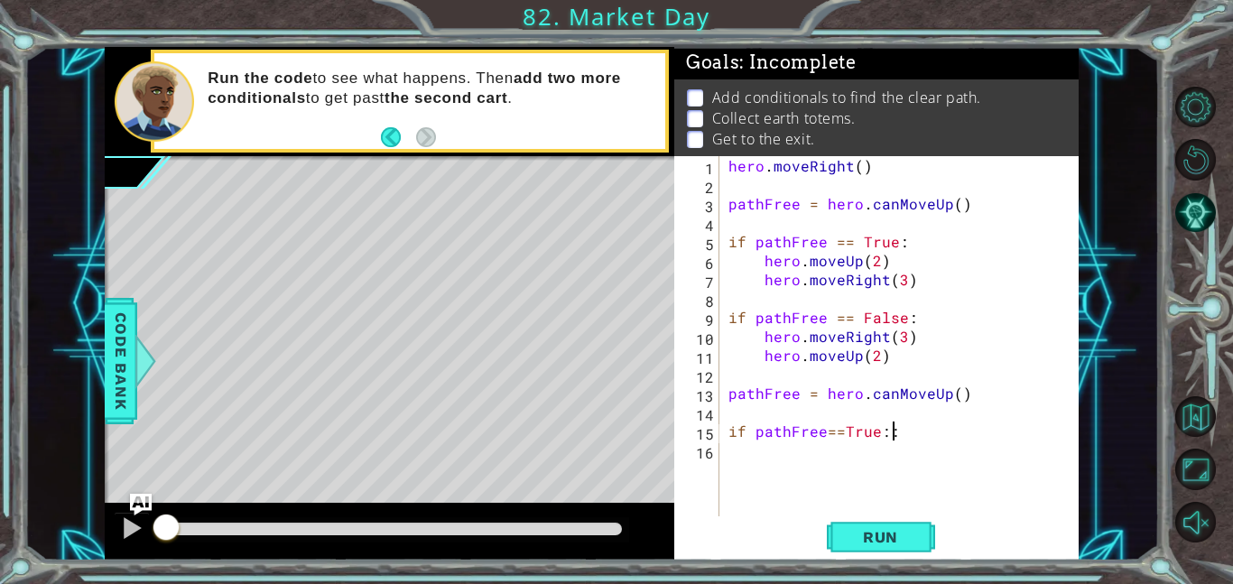
scroll to position [0, 9]
type textarea "if pathFree==True:"
click at [797, 464] on div "hero . moveRight ( ) pathFree = hero . canMoveUp ( ) if pathFree == True : hero…" at bounding box center [904, 355] width 359 height 398
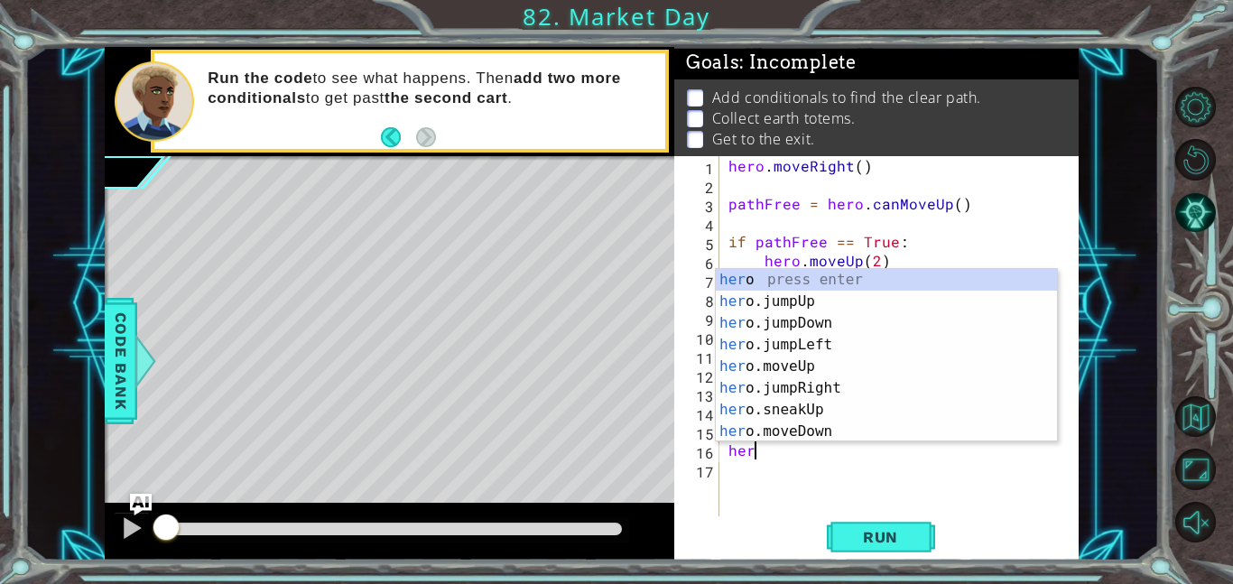
scroll to position [0, 1]
click at [797, 431] on div "hero press enter hero .jumpUp press enter hero .jumpDown press enter hero .jump…" at bounding box center [886, 377] width 341 height 217
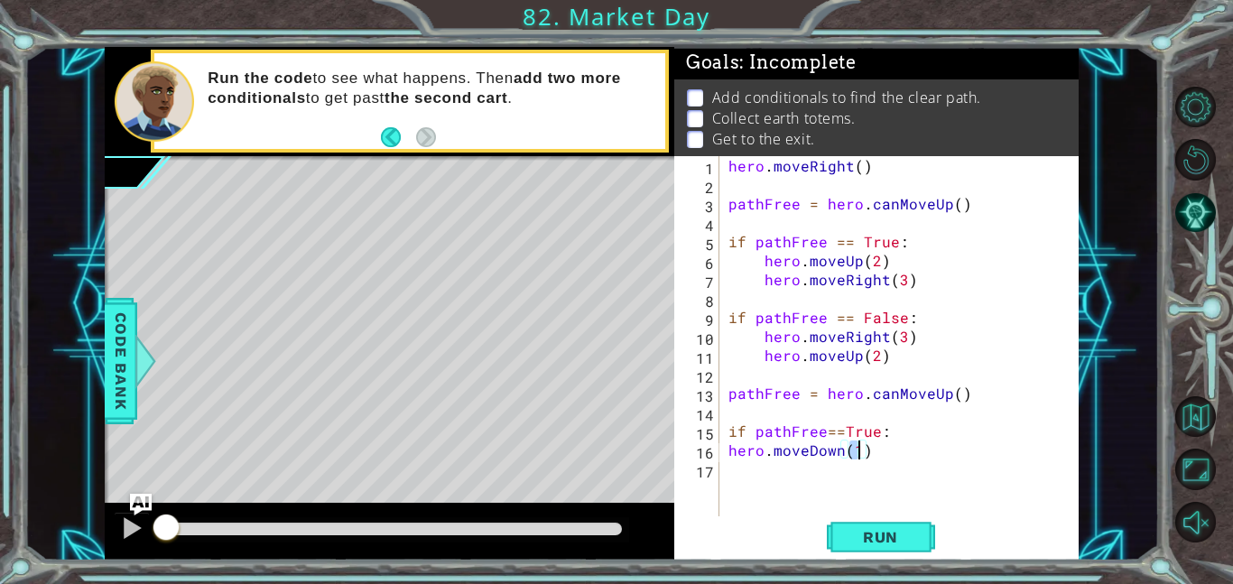
click at [837, 446] on div "hero . moveRight ( ) pathFree = hero . canMoveUp ( ) if pathFree == True : hero…" at bounding box center [904, 355] width 359 height 398
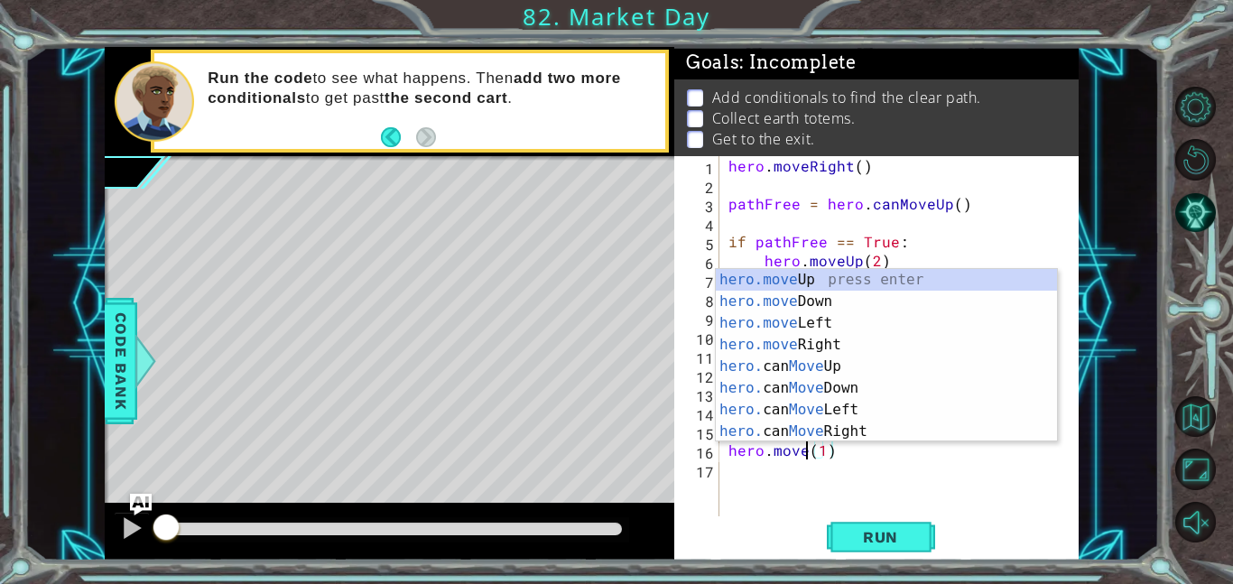
scroll to position [0, 5]
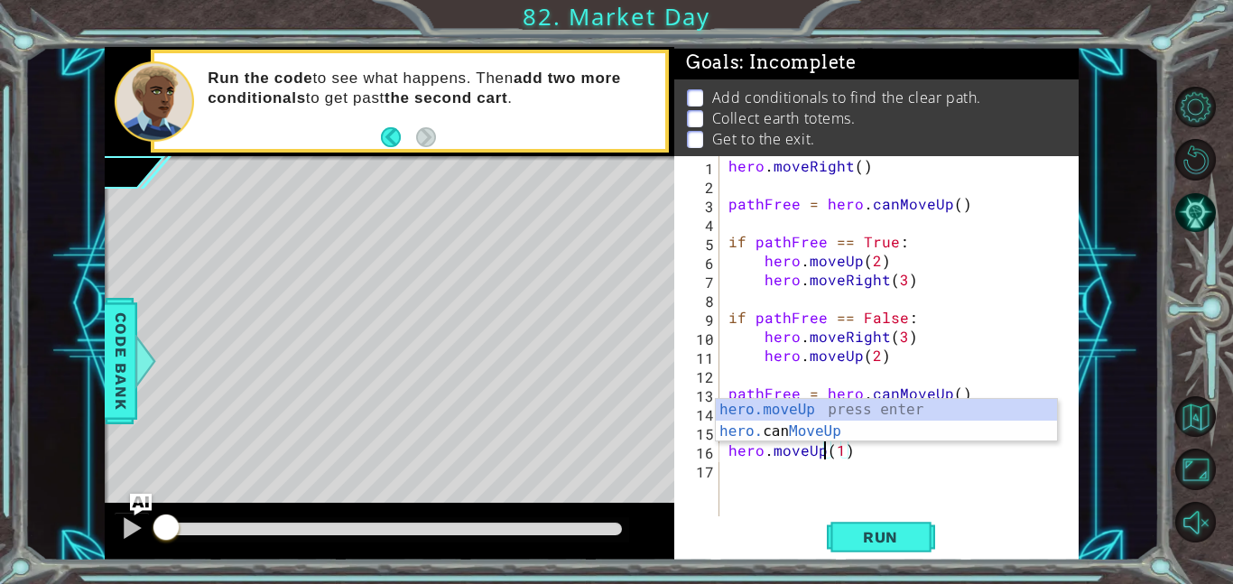
click at [841, 454] on div "hero . moveRight ( ) pathFree = hero . canMoveUp ( ) if pathFree == True : hero…" at bounding box center [904, 355] width 359 height 398
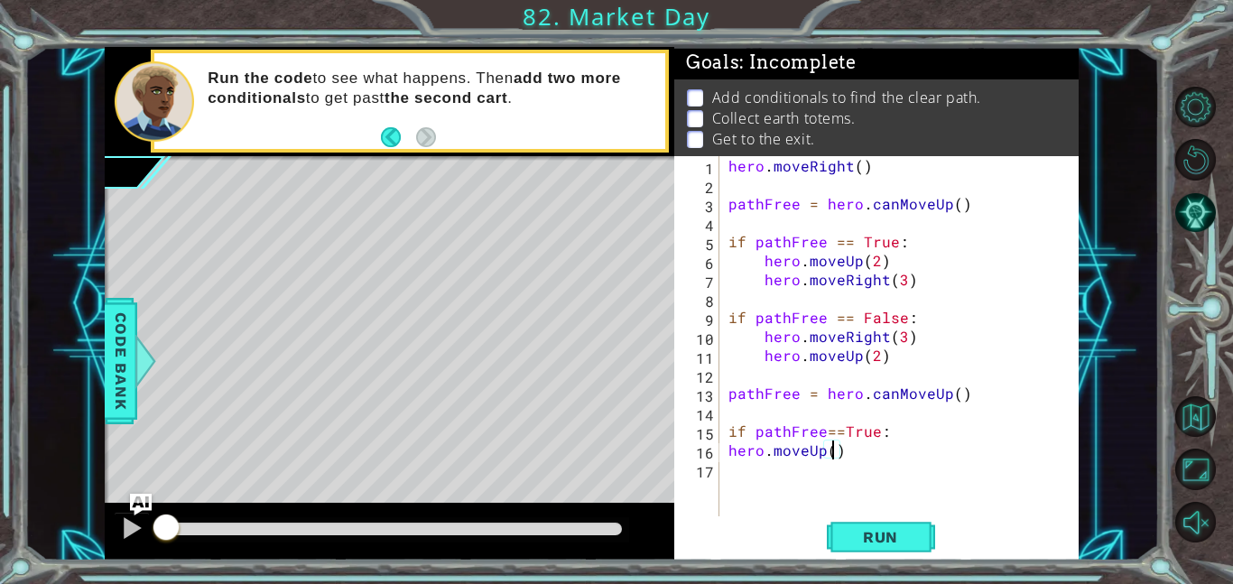
type textarea "hero.moveUp(2)"
click at [787, 479] on div "hero . moveRight ( ) pathFree = hero . canMoveUp ( ) if pathFree == True : hero…" at bounding box center [904, 355] width 359 height 398
click at [725, 445] on div "hero . moveRight ( ) pathFree = hero . canMoveUp ( ) if pathFree == True : hero…" at bounding box center [904, 355] width 359 height 398
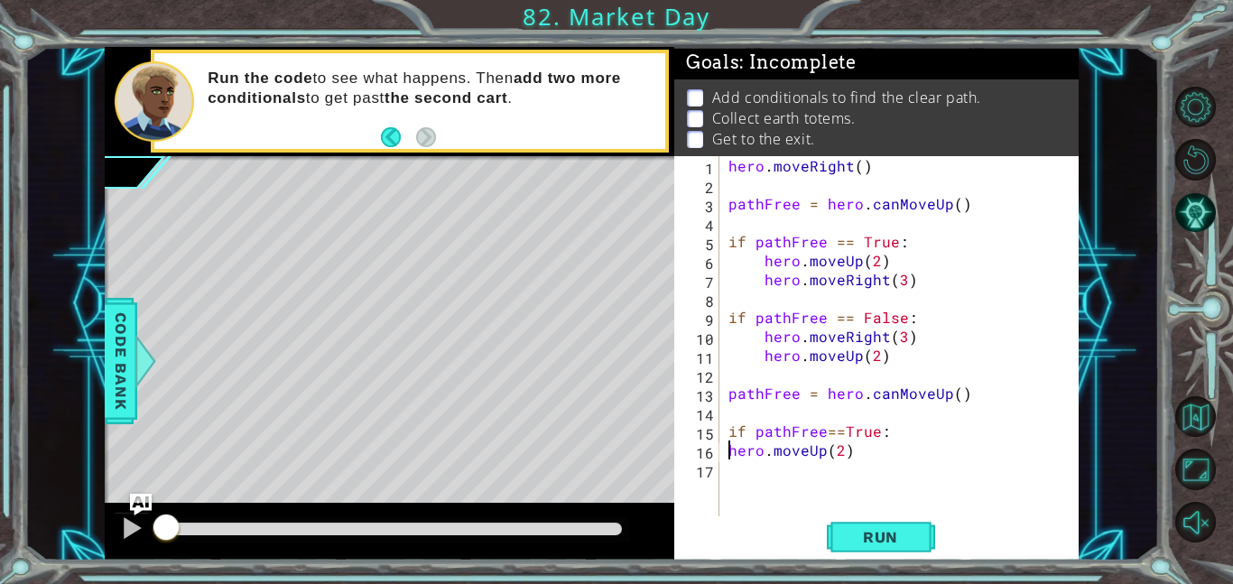
type textarea "hero.moveUp(2)"
click at [768, 478] on div "hero . moveRight ( ) pathFree = hero . canMoveUp ( ) if pathFree == True : hero…" at bounding box center [904, 355] width 359 height 398
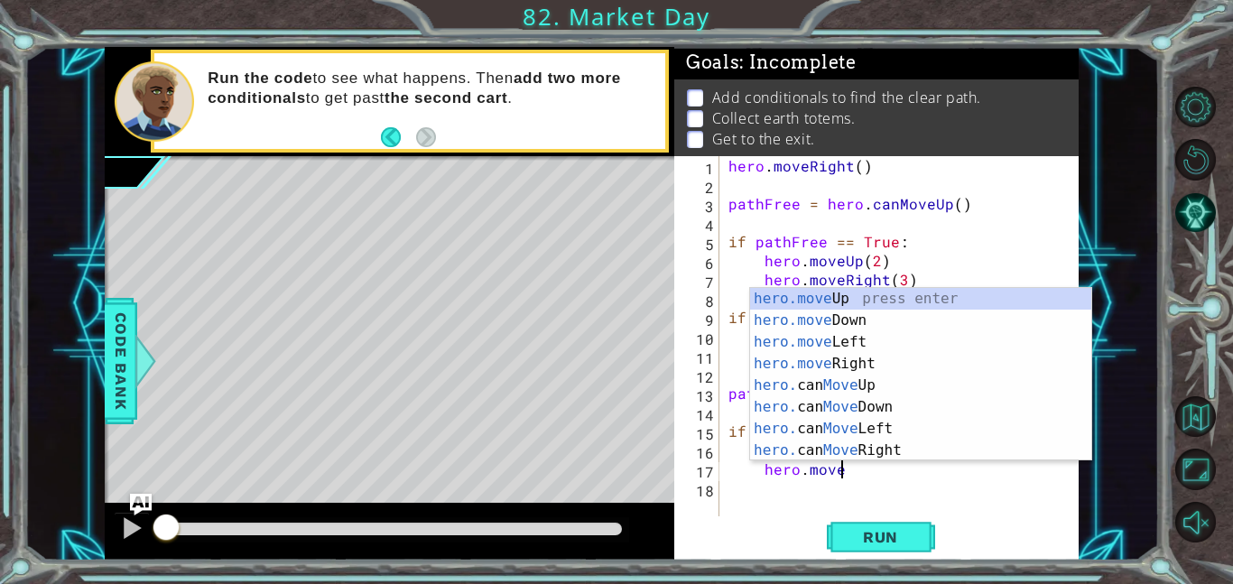
scroll to position [0, 6]
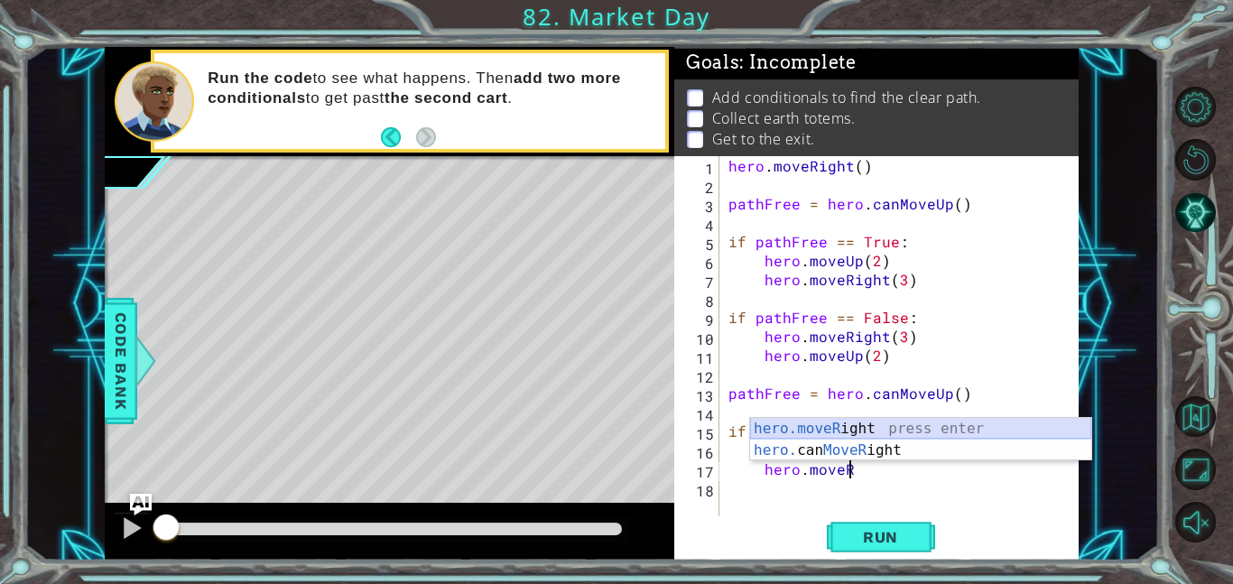
click at [819, 435] on div "hero.moveR ight press enter hero. can MoveR ight press enter" at bounding box center [920, 461] width 341 height 87
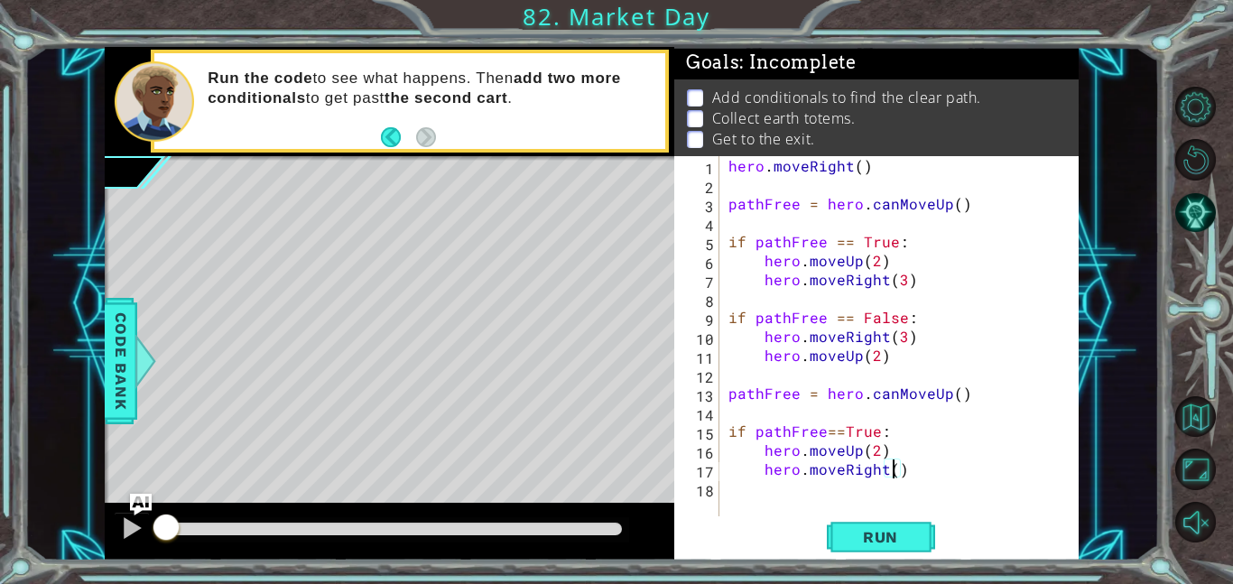
type textarea "hero.moveRight(3)"
click at [727, 490] on div "hero . moveRight ( ) pathFree = hero . canMoveUp ( ) if pathFree == True : hero…" at bounding box center [904, 355] width 359 height 398
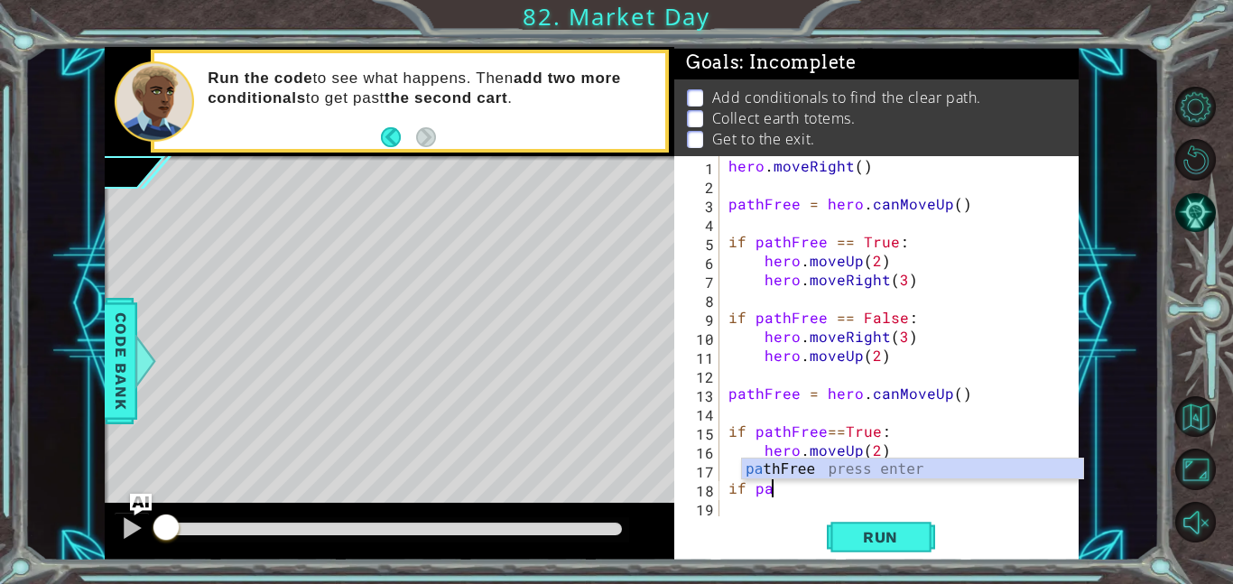
scroll to position [0, 2]
click at [818, 464] on div "pa thF r ee press enter" at bounding box center [912, 491] width 341 height 65
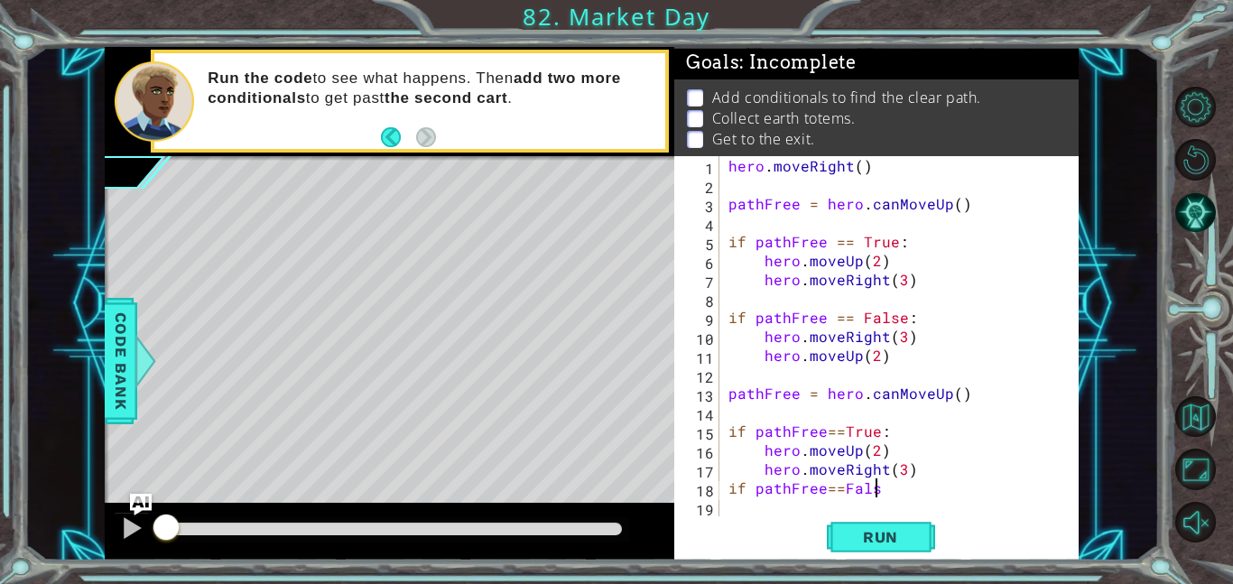
scroll to position [0, 8]
type textarea "if pathFree==False:"
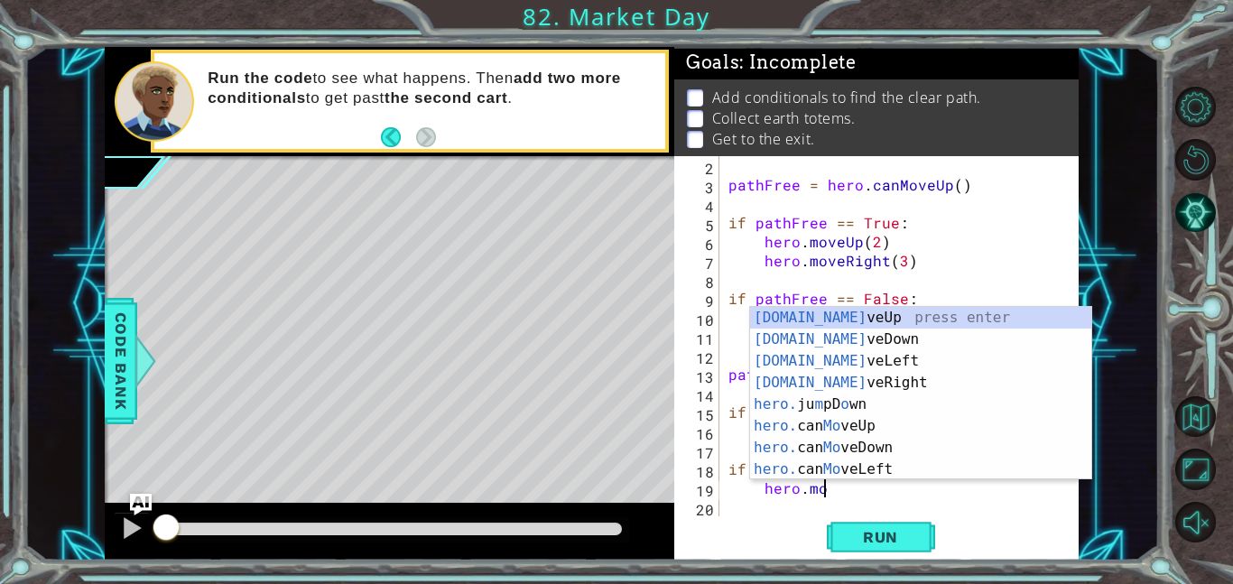
scroll to position [0, 5]
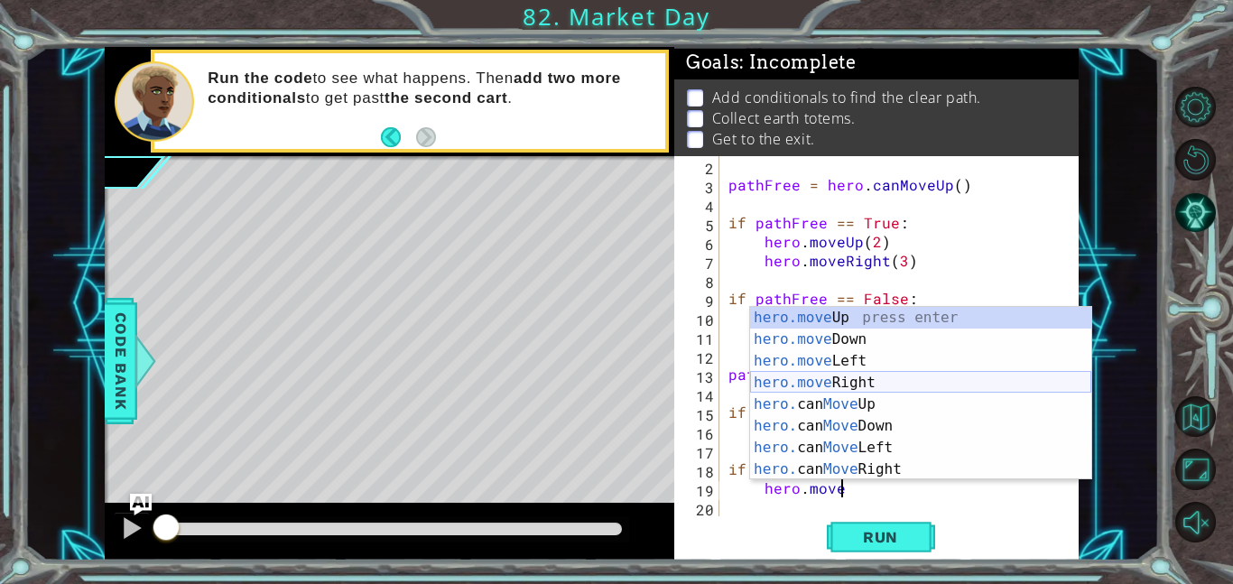
click at [802, 386] on div "hero.move Up press enter hero.move Down press enter hero.move Left press enter …" at bounding box center [920, 415] width 341 height 217
type textarea "hero.moveRight(1)"
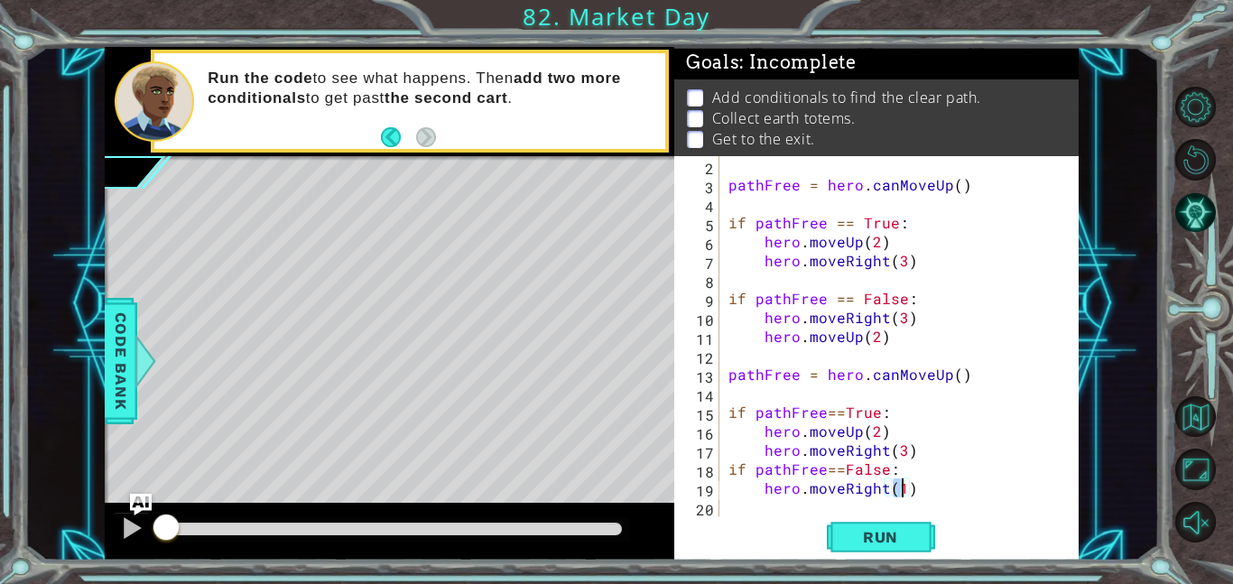
click at [802, 386] on div "pathFree = hero . canMoveUp ( ) if pathFree == True : hero . moveUp ( 2 ) hero …" at bounding box center [904, 355] width 359 height 398
click at [905, 481] on div "pathFree = hero . canMoveUp ( ) if pathFree == True : hero . moveUp ( 2 ) hero …" at bounding box center [904, 355] width 359 height 398
type textarea "hero.moveRight(2)"
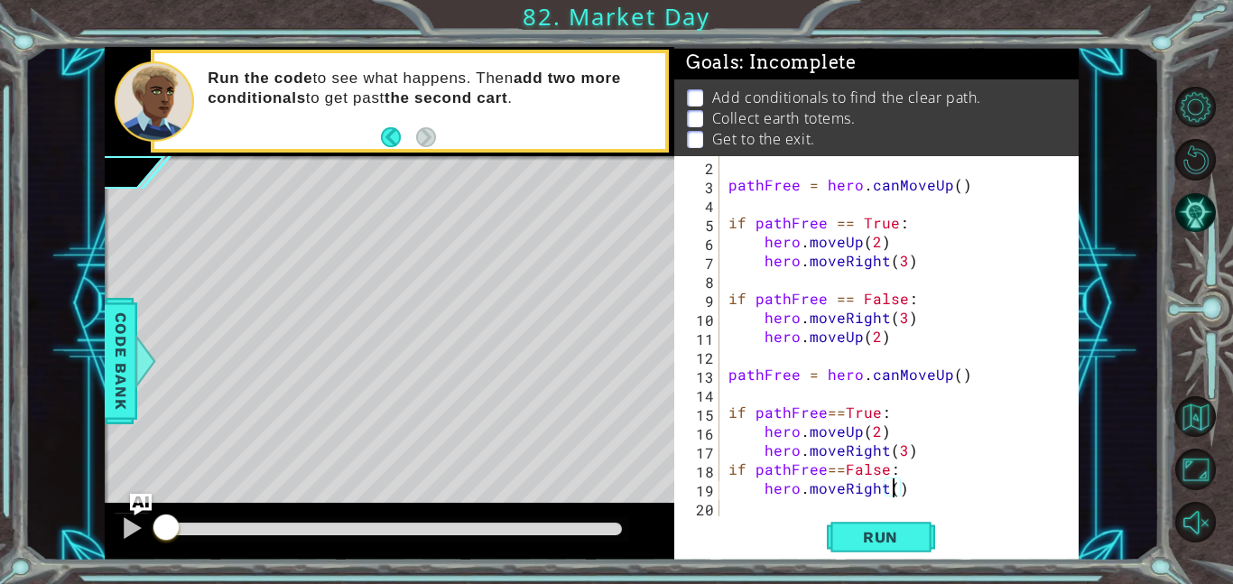
scroll to position [0, 10]
click at [791, 506] on div "pathFree = hero . canMoveUp ( ) if pathFree == True : hero . moveUp ( 2 ) hero …" at bounding box center [904, 355] width 359 height 398
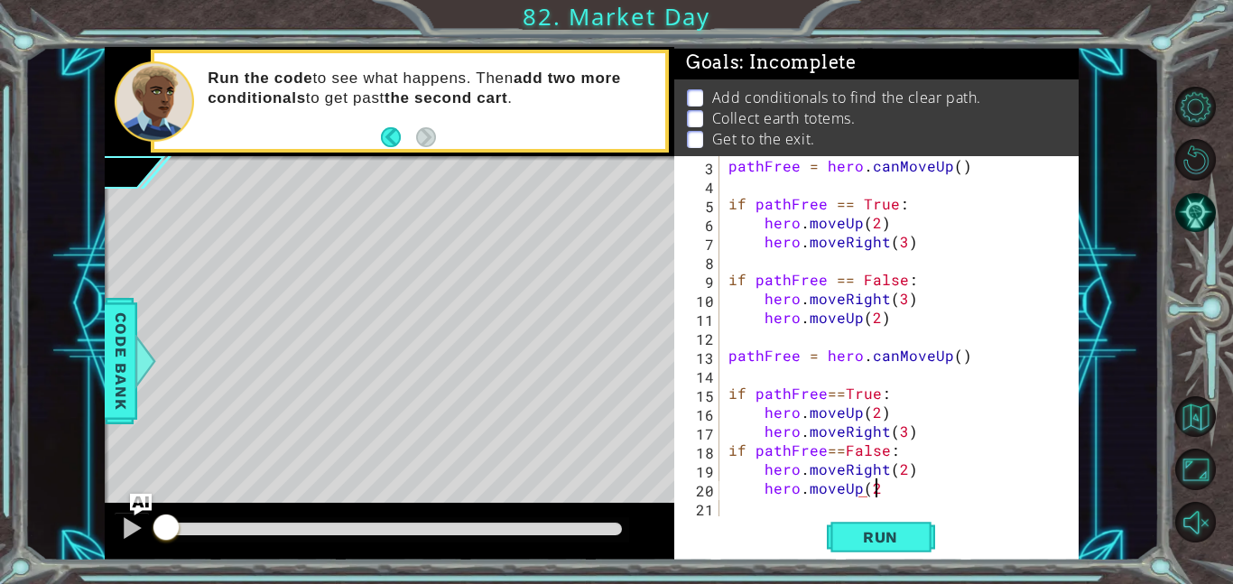
scroll to position [0, 8]
type textarea "hero.moveUp(2)"
click at [757, 506] on div "pathFree = hero . canMoveUp ( ) if pathFree == True : hero . moveUp ( 2 ) hero …" at bounding box center [904, 355] width 359 height 398
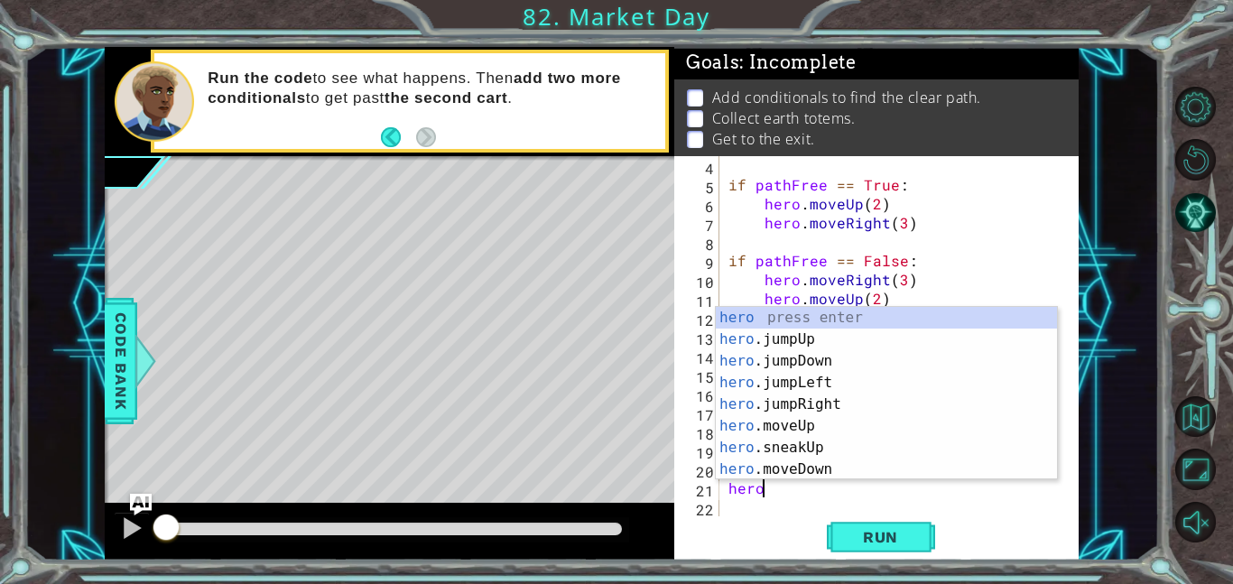
scroll to position [0, 1]
click at [758, 461] on div "hero press enter hero .jumpUp press enter hero .jumpDown press enter hero .jump…" at bounding box center [886, 415] width 341 height 217
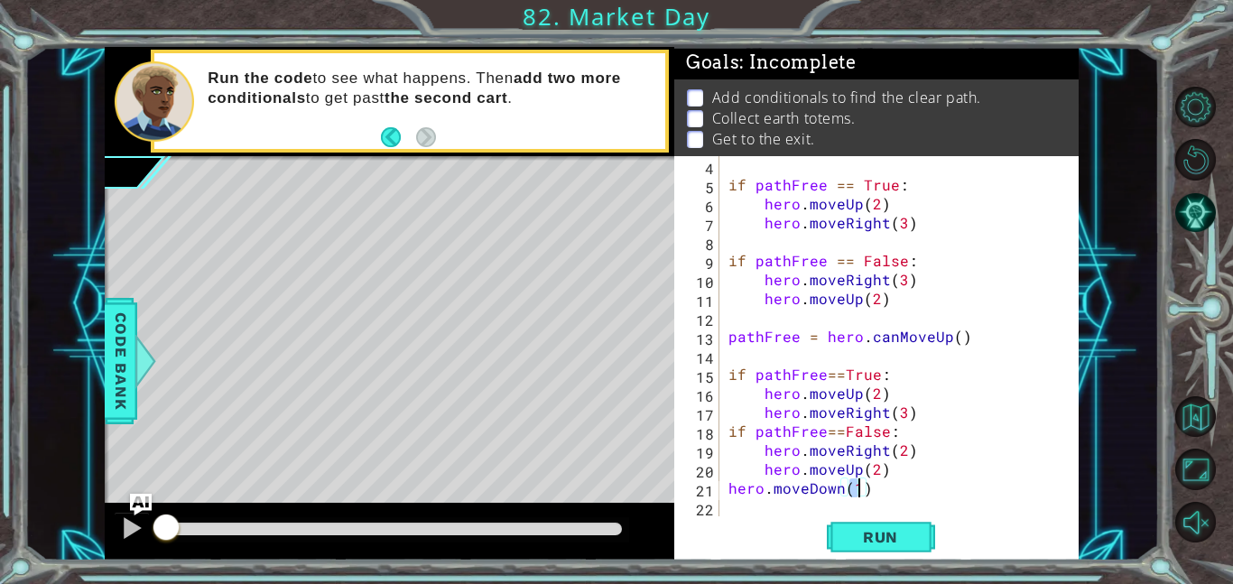
click at [845, 491] on div "if pathFree == True : hero . moveUp ( 2 ) hero . moveRight ( 3 ) if pathFree ==…" at bounding box center [904, 355] width 359 height 398
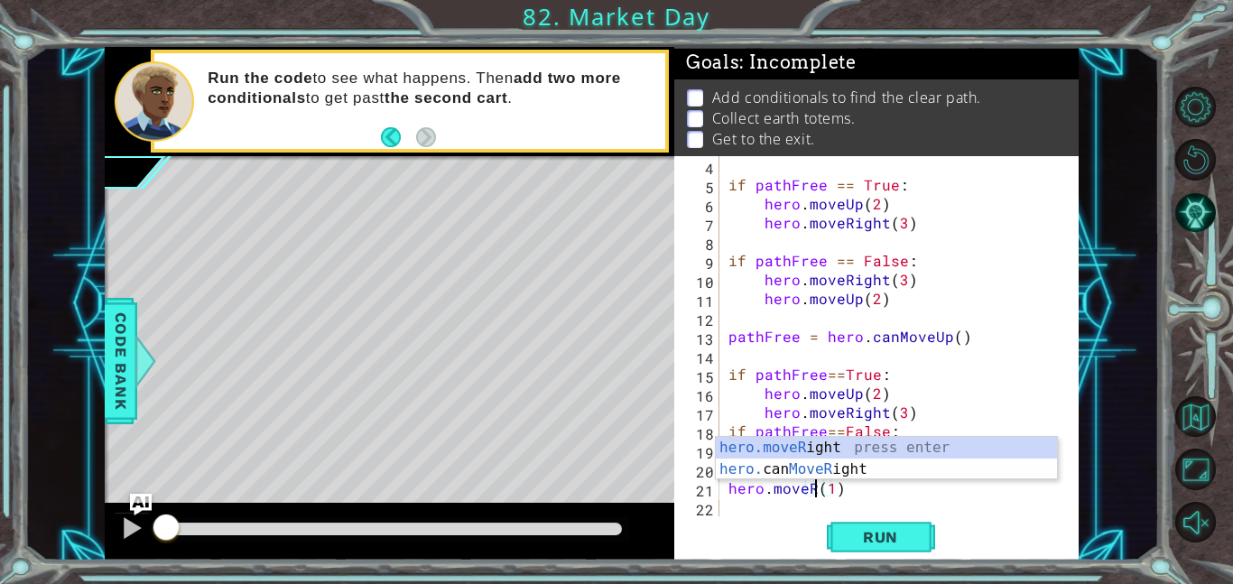
scroll to position [0, 5]
click at [783, 468] on div "hero.moveR ight press enter hero. can MoveR ight press enter" at bounding box center [886, 480] width 341 height 87
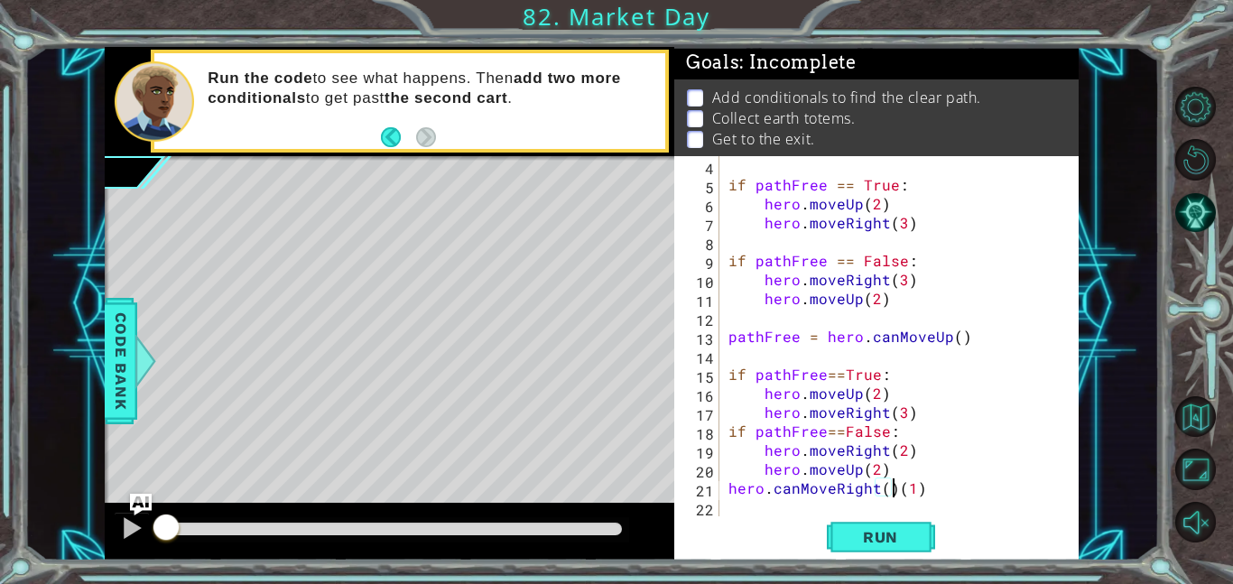
click at [892, 488] on div "if pathFree == True : hero . moveUp ( 2 ) hero . moveRight ( 3 ) if pathFree ==…" at bounding box center [904, 355] width 359 height 398
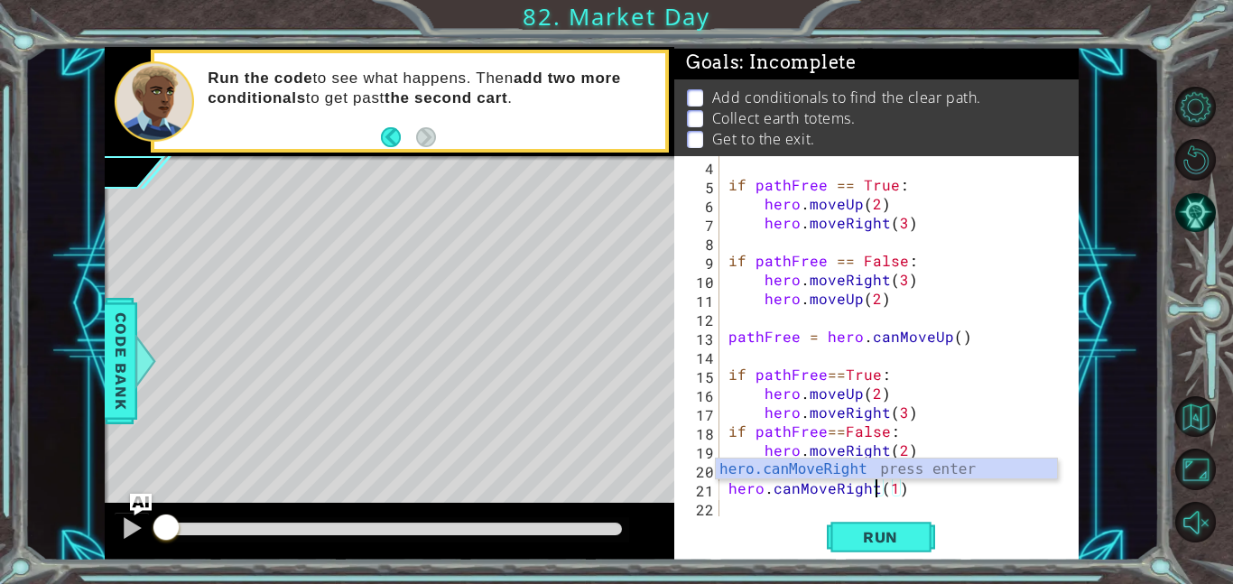
click at [730, 488] on div "if pathFree == True : hero . moveUp ( 2 ) hero . moveRight ( 3 ) if pathFree ==…" at bounding box center [904, 355] width 359 height 398
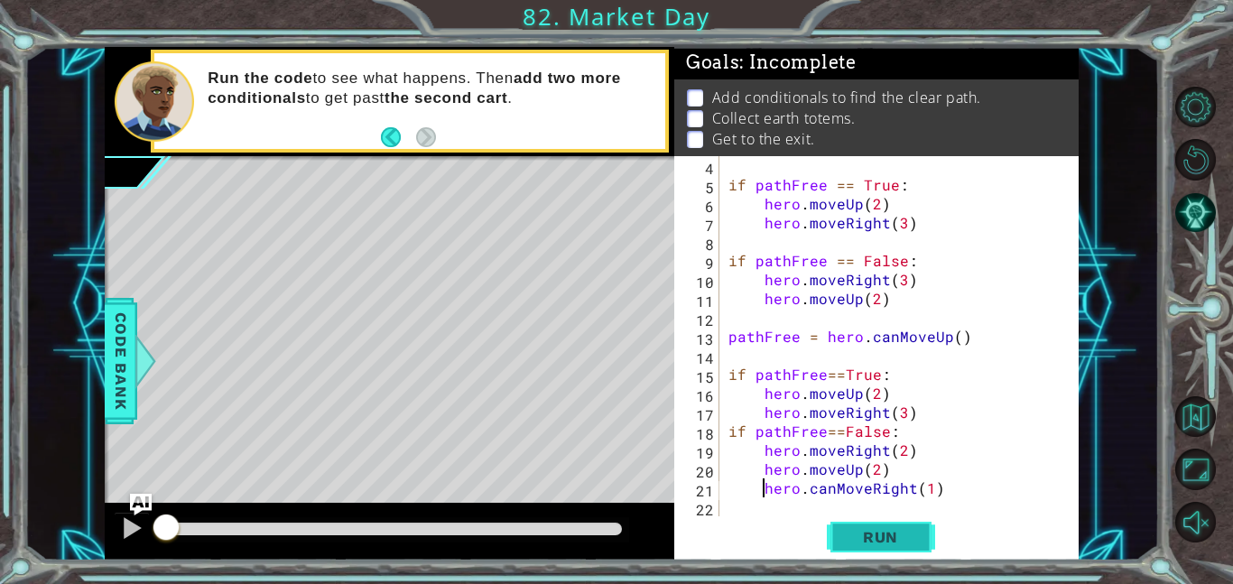
click at [902, 534] on span "Run" at bounding box center [880, 537] width 71 height 18
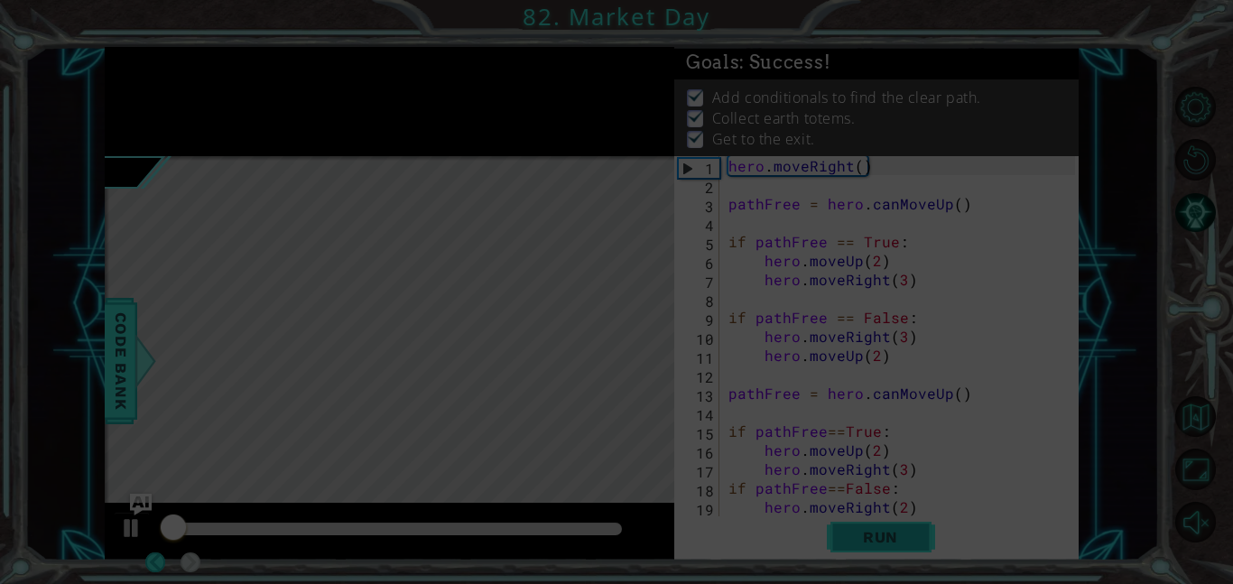
scroll to position [0, 0]
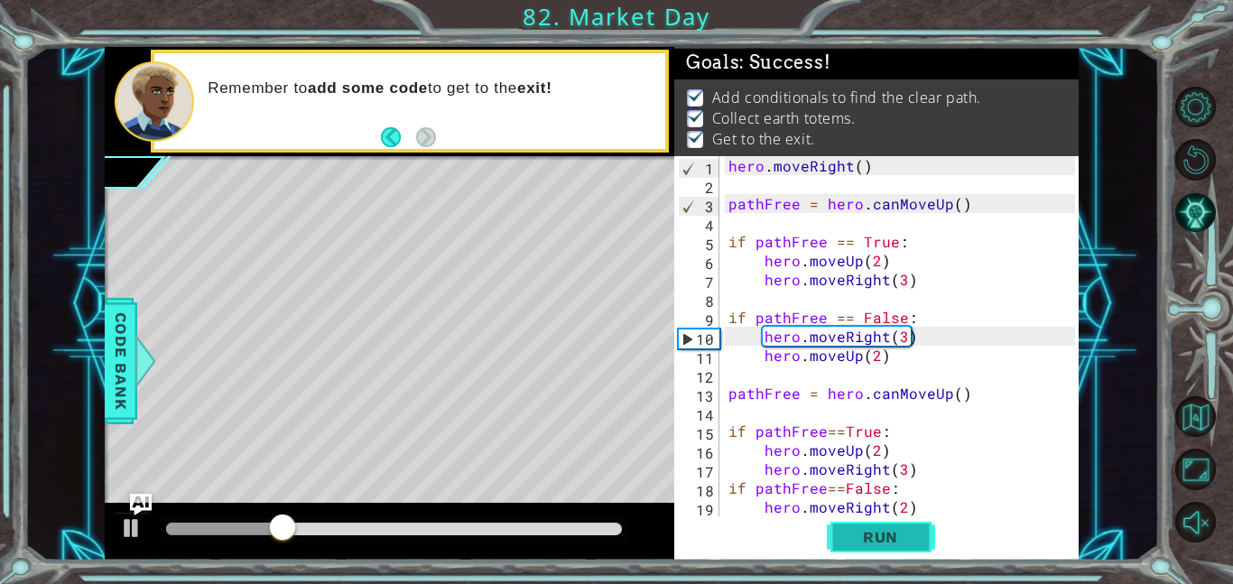
click at [895, 534] on span "Run" at bounding box center [880, 537] width 71 height 18
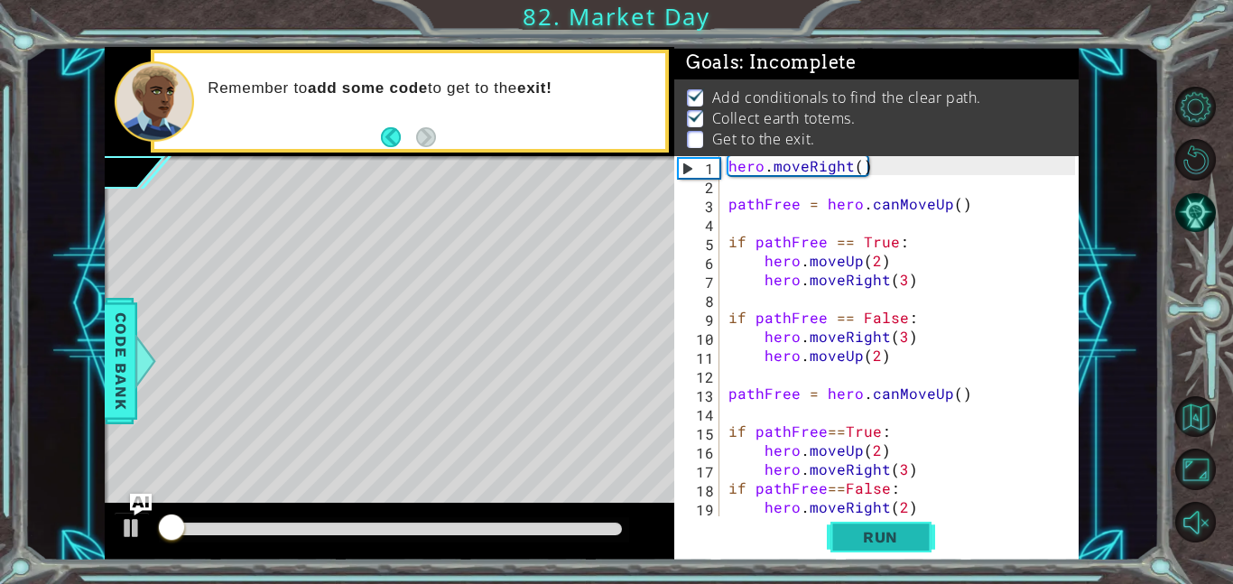
scroll to position [1, 0]
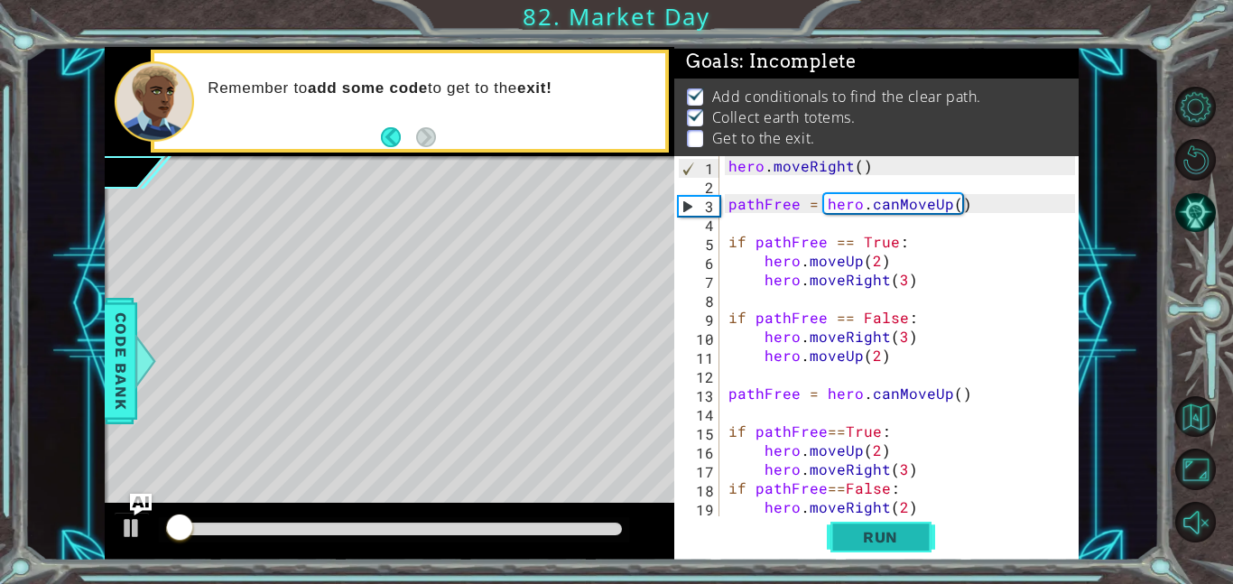
click at [895, 534] on span "Run" at bounding box center [880, 537] width 71 height 18
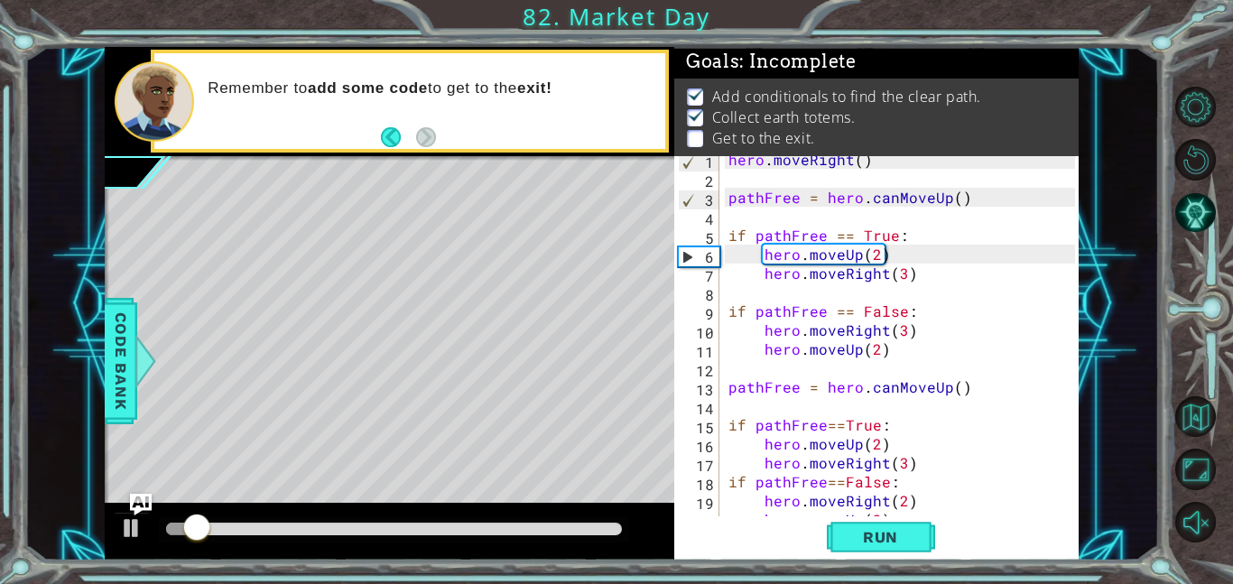
scroll to position [57, 0]
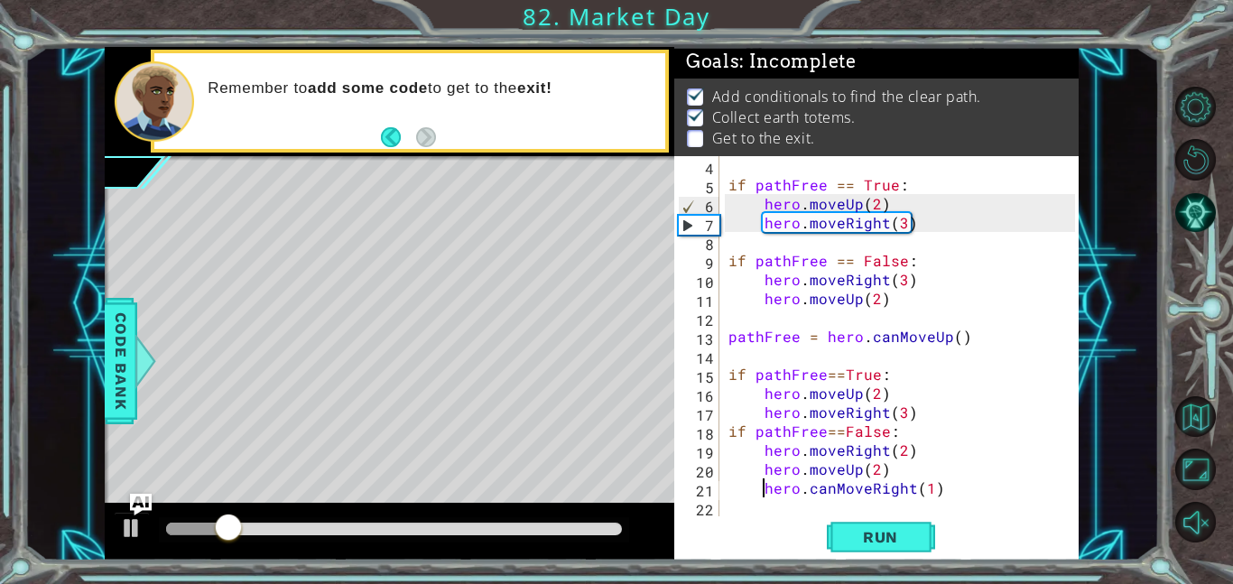
click at [834, 483] on div "if pathFree == True : hero . moveUp ( 2 ) hero . moveRight ( 3 ) if pathFree ==…" at bounding box center [904, 355] width 359 height 398
click at [844, 491] on div "if pathFree == True : hero . moveUp ( 2 ) hero . moveRight ( 3 ) if pathFree ==…" at bounding box center [904, 355] width 359 height 398
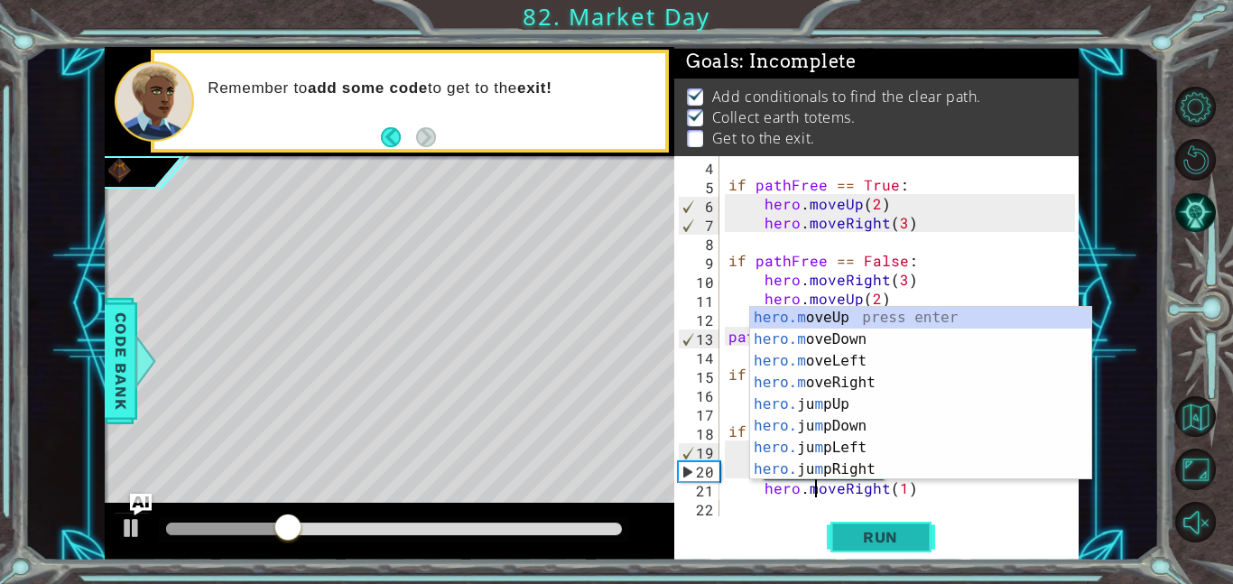
type textarea "hero.moveRight(1)"
click at [869, 543] on span "Run" at bounding box center [880, 537] width 71 height 18
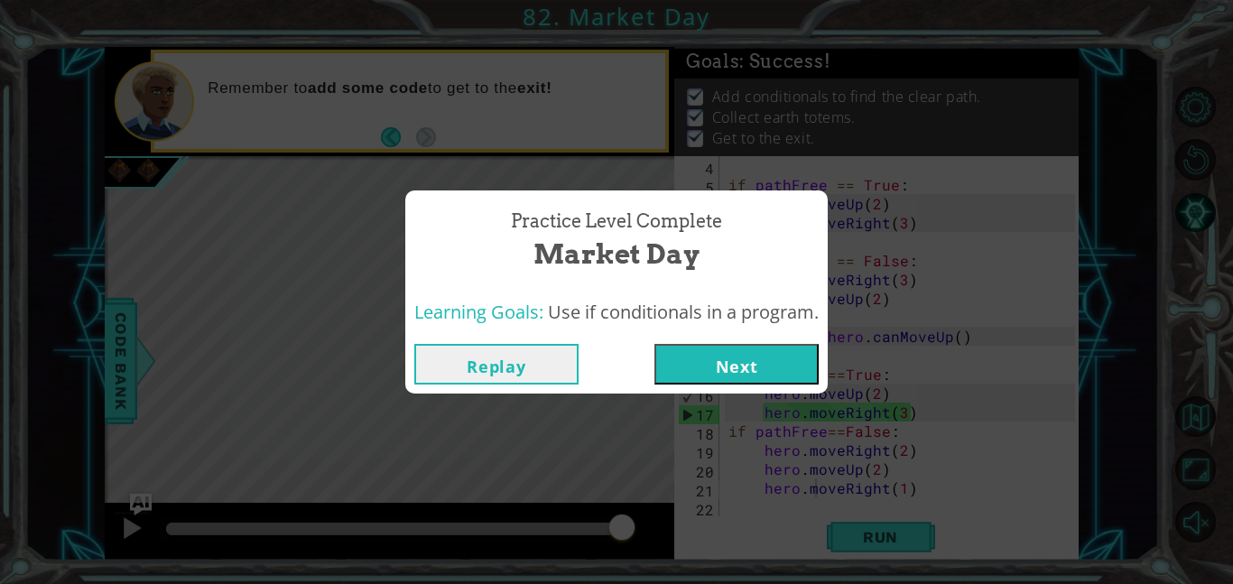
click at [701, 364] on button "Next" at bounding box center [737, 364] width 164 height 41
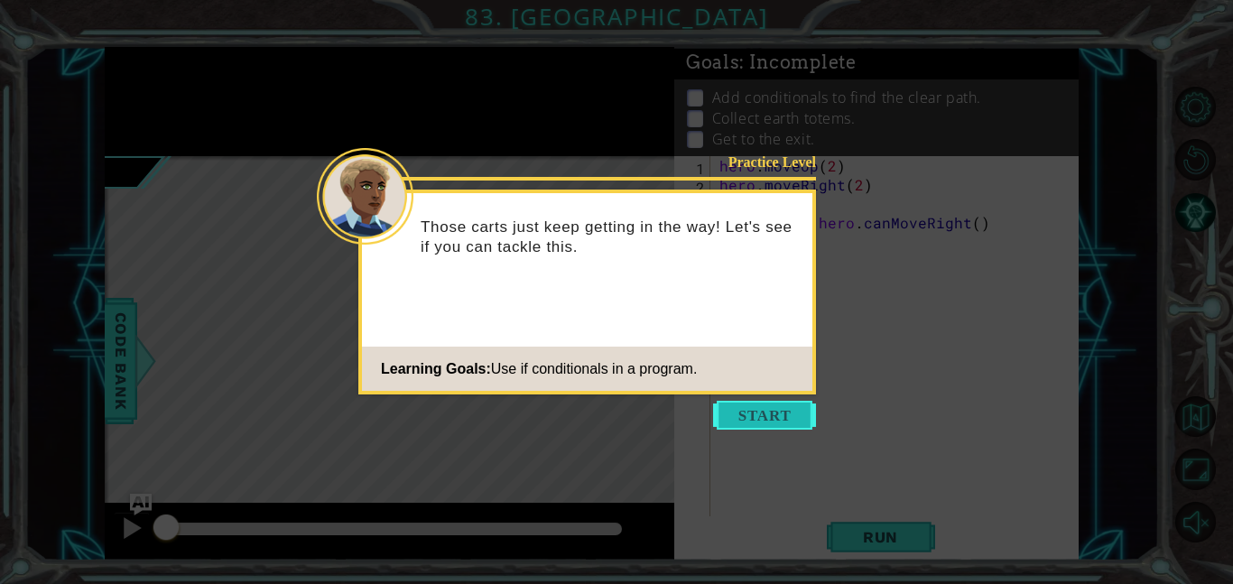
click at [746, 417] on button "Start" at bounding box center [764, 415] width 103 height 29
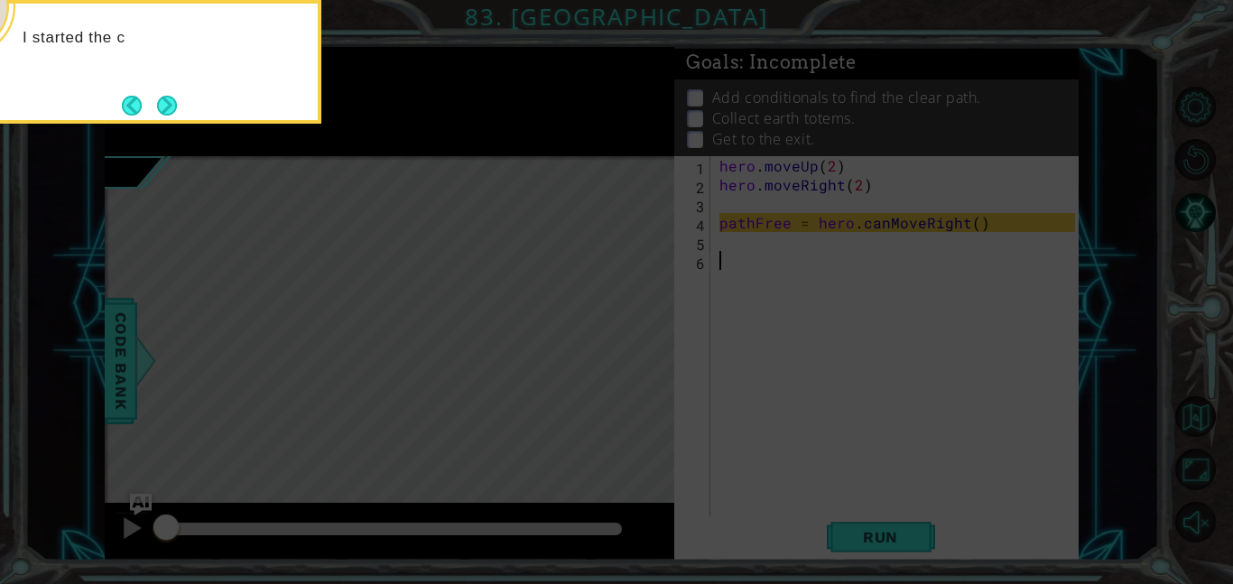
click at [180, 127] on icon at bounding box center [616, 87] width 1233 height 993
click at [177, 112] on button "Next" at bounding box center [167, 106] width 20 height 20
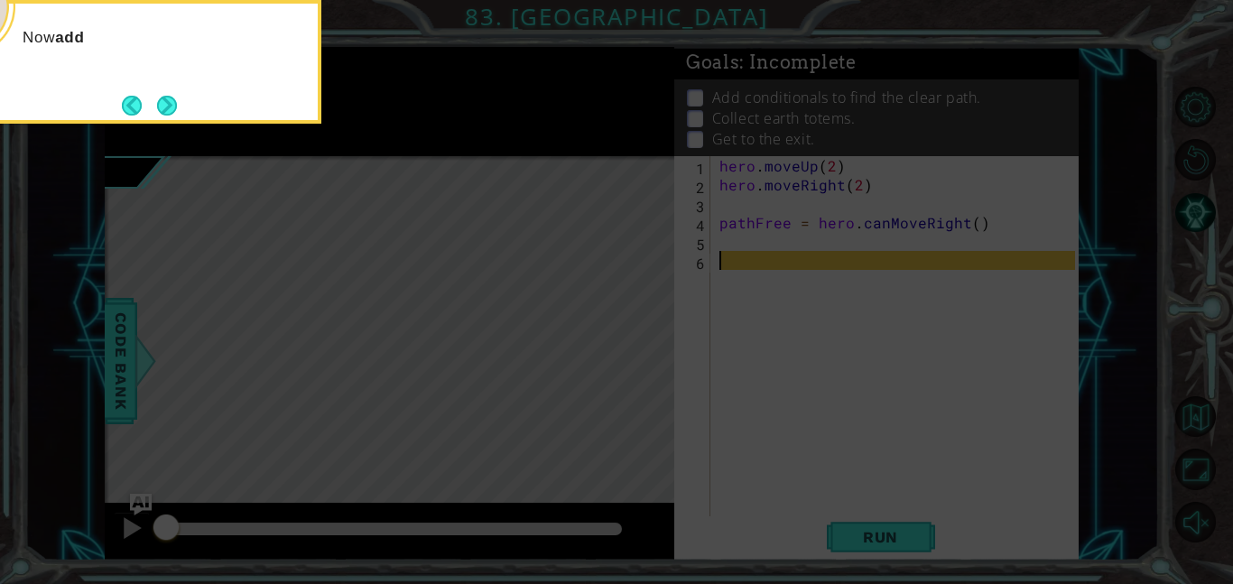
click at [193, 118] on div "Now add" at bounding box center [140, 62] width 361 height 124
click at [166, 108] on button "Next" at bounding box center [167, 106] width 20 height 20
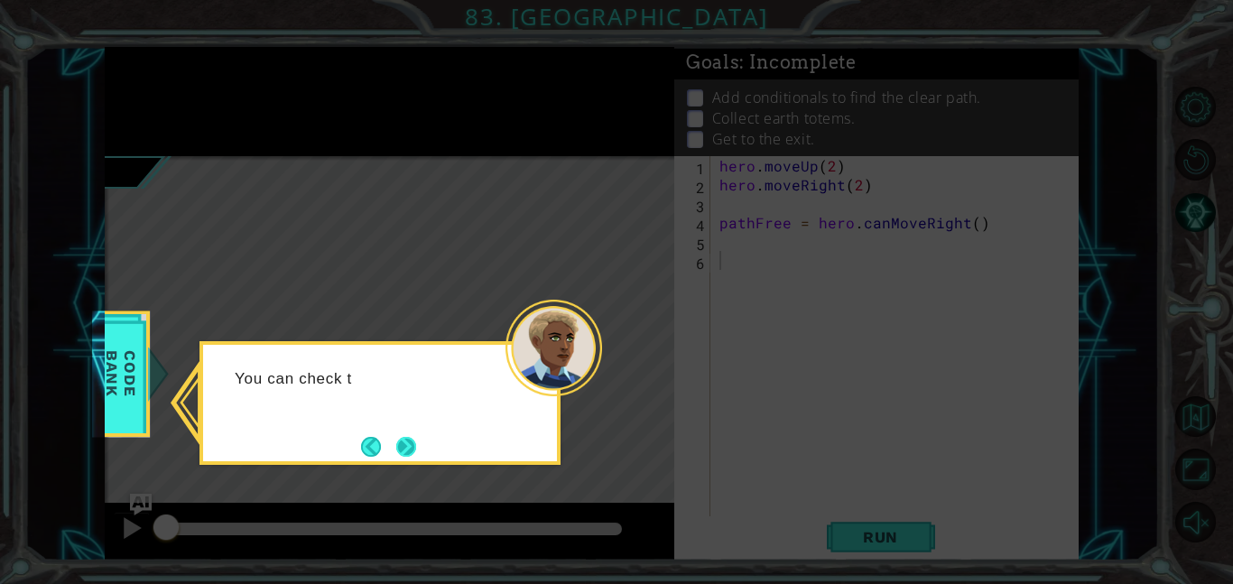
click at [406, 455] on button "Next" at bounding box center [406, 446] width 21 height 21
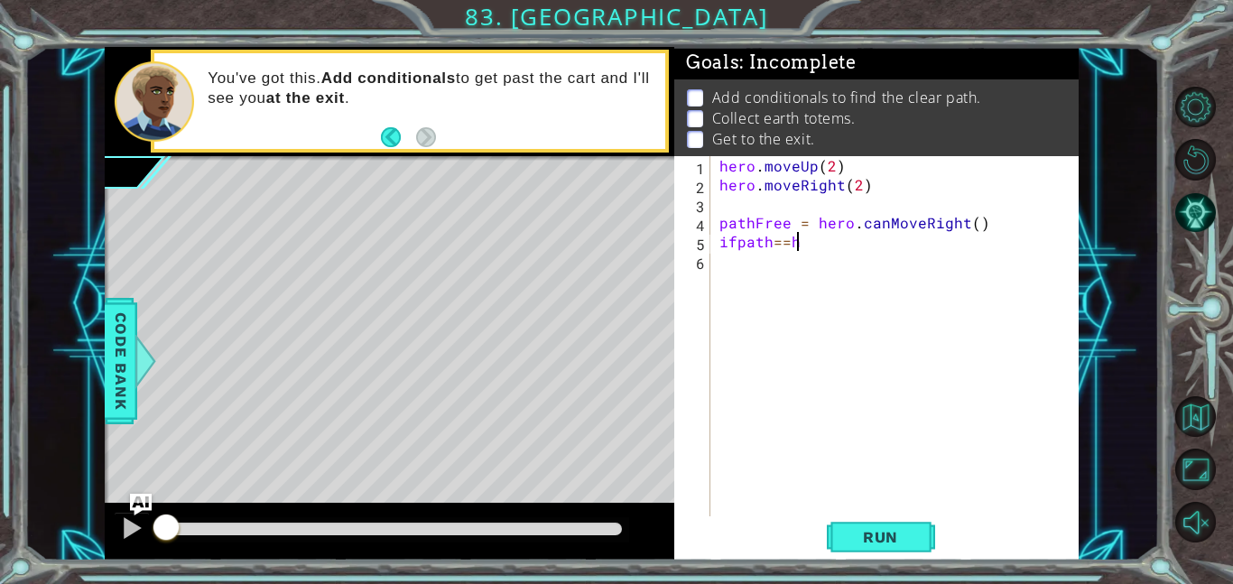
scroll to position [0, 4]
click at [735, 242] on div "hero . moveUp ( 2 ) hero . moveRight ( 2 ) pathFree = hero . canMoveRight ( ) i…" at bounding box center [900, 355] width 368 height 398
click at [822, 238] on div "hero . moveUp ( 2 ) hero . moveRight ( 2 ) pathFree = hero . canMoveRight ( ) i…" at bounding box center [900, 355] width 368 height 398
click at [860, 243] on div "hero . moveUp ( 2 ) hero . moveRight ( 2 ) pathFree = hero . canMoveRight ( ) i…" at bounding box center [900, 355] width 368 height 398
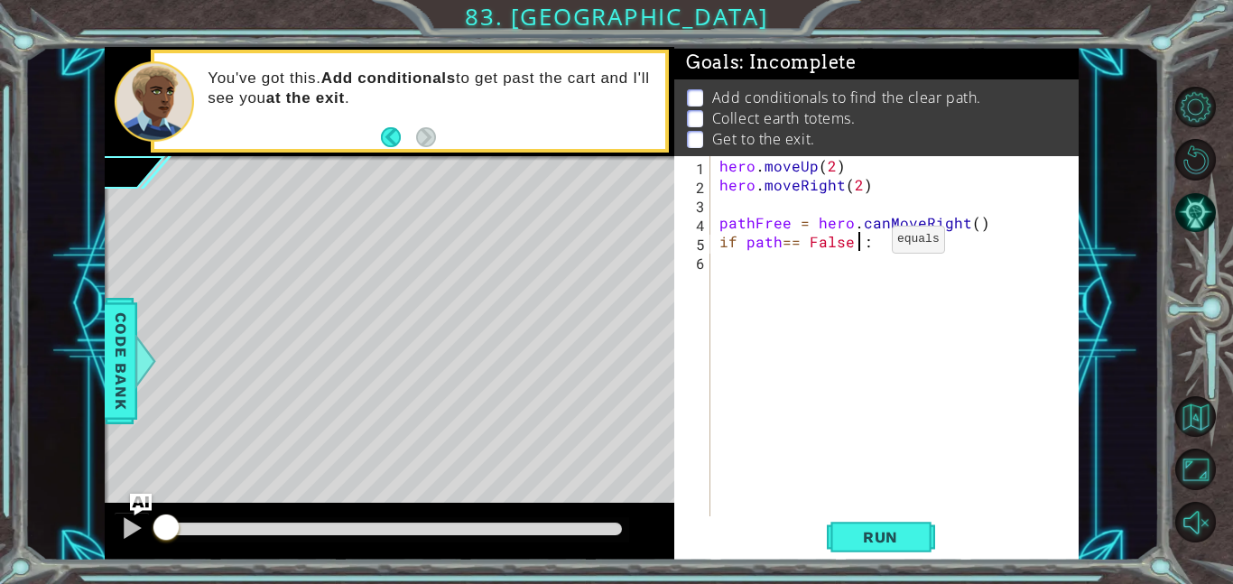
type textarea "if path== False:"
click at [725, 259] on div "hero . moveUp ( 2 ) hero . moveRight ( 2 ) pathFree = hero . canMoveRight ( ) i…" at bounding box center [900, 355] width 368 height 398
type textarea "hero.moveUp(2)"
click at [735, 283] on div "hero . moveUp ( 2 ) hero . moveRight ( 2 ) pathFree = hero . canMoveRight ( ) i…" at bounding box center [900, 355] width 368 height 398
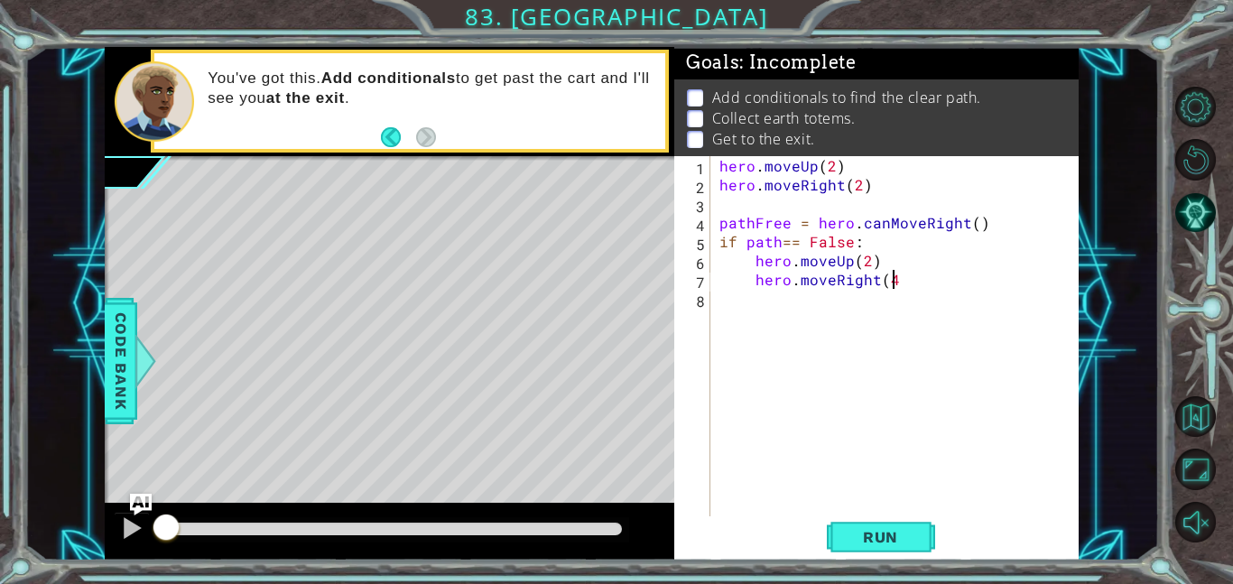
type textarea "hero.moveRight(4)"
click at [758, 304] on div "hero . moveUp ( 2 ) hero . moveRight ( 2 ) pathFree = hero . canMoveRight ( ) i…" at bounding box center [900, 355] width 368 height 398
type textarea "hero.moveUp(2)"
click at [783, 314] on div "hero . moveUp ( 2 ) hero . moveRight ( 2 ) pathFree = hero . canMoveRight ( ) i…" at bounding box center [900, 355] width 368 height 398
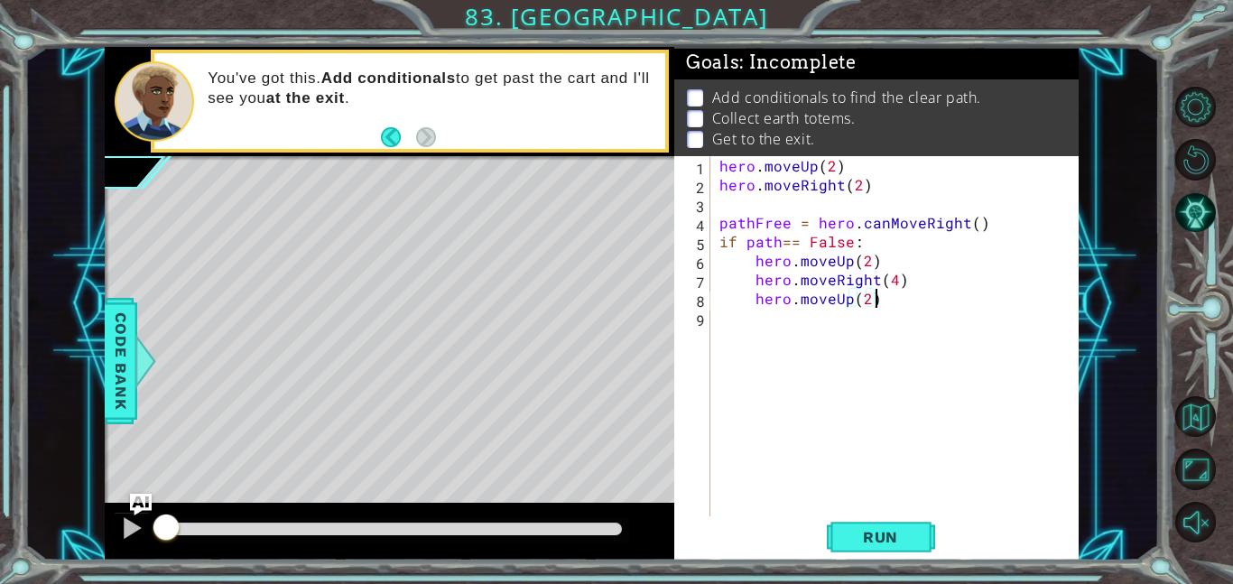
scroll to position [0, 0]
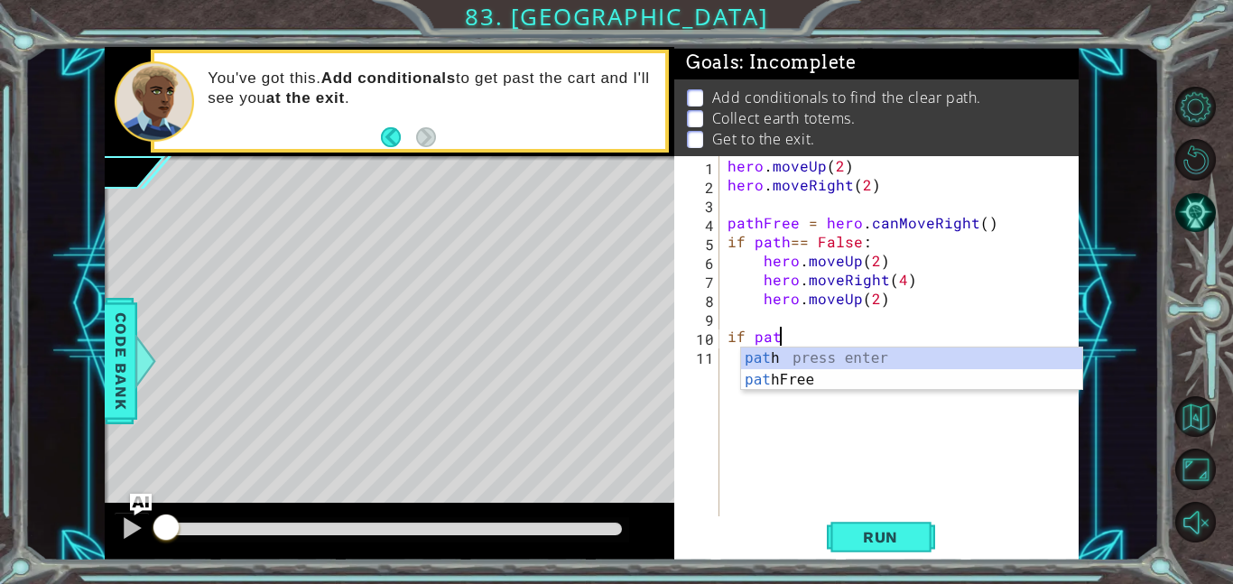
type textarea "if path"
click at [915, 408] on div "hero . moveUp ( 2 ) hero . moveRight ( 2 ) pathFree = hero . canMoveRight ( ) i…" at bounding box center [904, 355] width 360 height 398
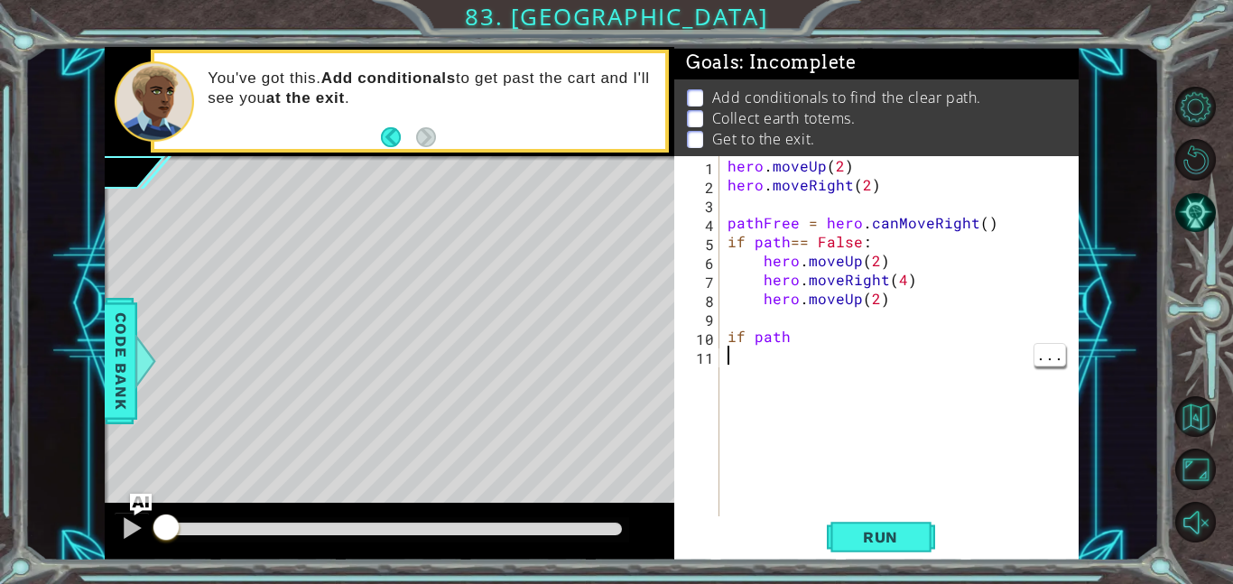
click at [902, 364] on div "hero . moveUp ( 2 ) hero . moveRight ( 2 ) pathFree = hero . canMoveRight ( ) i…" at bounding box center [904, 355] width 360 height 398
click at [810, 326] on div "hero . moveUp ( 2 ) hero . moveRight ( 2 ) pathFree = hero . canMoveRight ( ) i…" at bounding box center [904, 355] width 360 height 398
click at [804, 336] on div "hero . moveUp ( 2 ) hero . moveRight ( 2 ) pathFree = hero . canMoveRight ( ) i…" at bounding box center [904, 355] width 360 height 398
type textarea "if path"
click at [1180, 270] on div at bounding box center [1205, 314] width 55 height 152
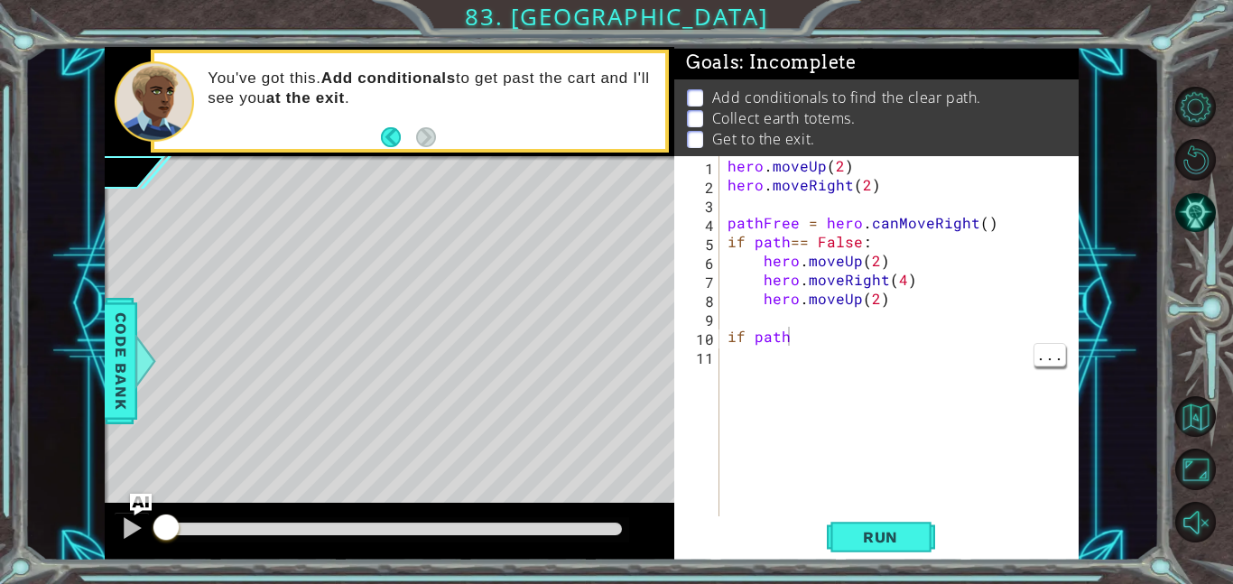
click at [848, 358] on div "hero . moveUp ( 2 ) hero . moveRight ( 2 ) pathFree = hero . canMoveRight ( ) i…" at bounding box center [904, 355] width 360 height 398
click at [826, 341] on div "hero . moveUp ( 2 ) hero . moveRight ( 2 ) pathFree = hero . canMoveRight ( ) i…" at bounding box center [904, 355] width 360 height 398
type textarea "if pathFree==True:"
click at [764, 337] on div "hero . moveUp ( 2 ) hero . moveRight ( 2 ) pathFree = hero . canMoveRight ( ) i…" at bounding box center [904, 355] width 360 height 398
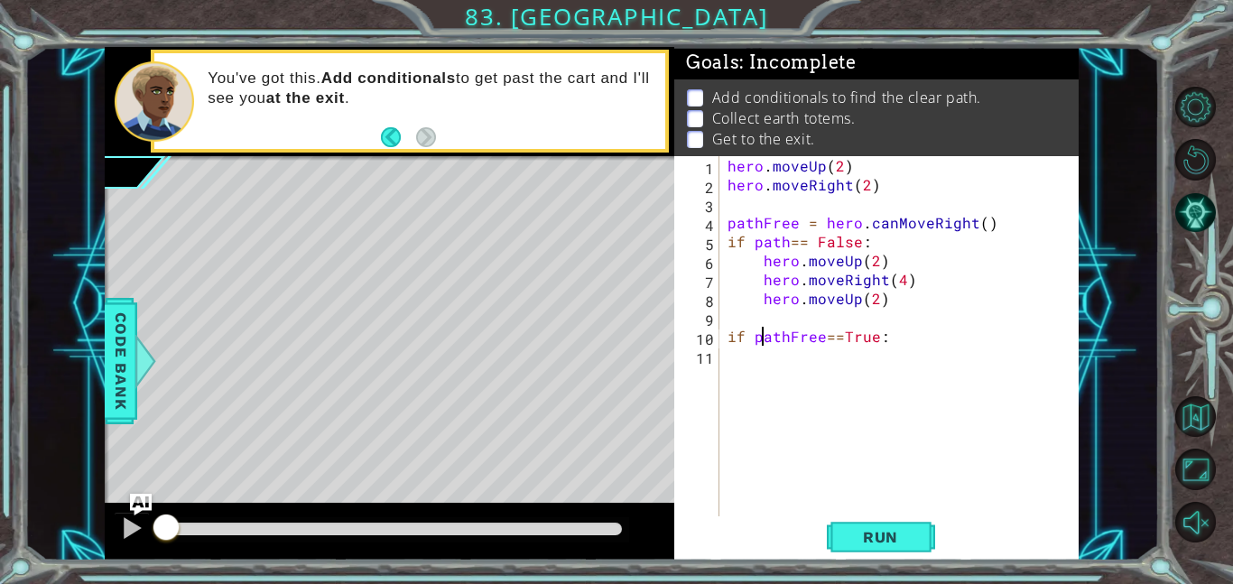
click at [740, 356] on div "hero . moveUp ( 2 ) hero . moveRight ( 2 ) pathFree = hero . canMoveRight ( ) i…" at bounding box center [904, 355] width 360 height 398
type textarea "hero.moveRight(3)"
click at [769, 393] on div "hero . moveUp ( 2 ) hero . moveRight ( 2 ) pathFree = hero . canMoveRight ( ) i…" at bounding box center [904, 355] width 360 height 398
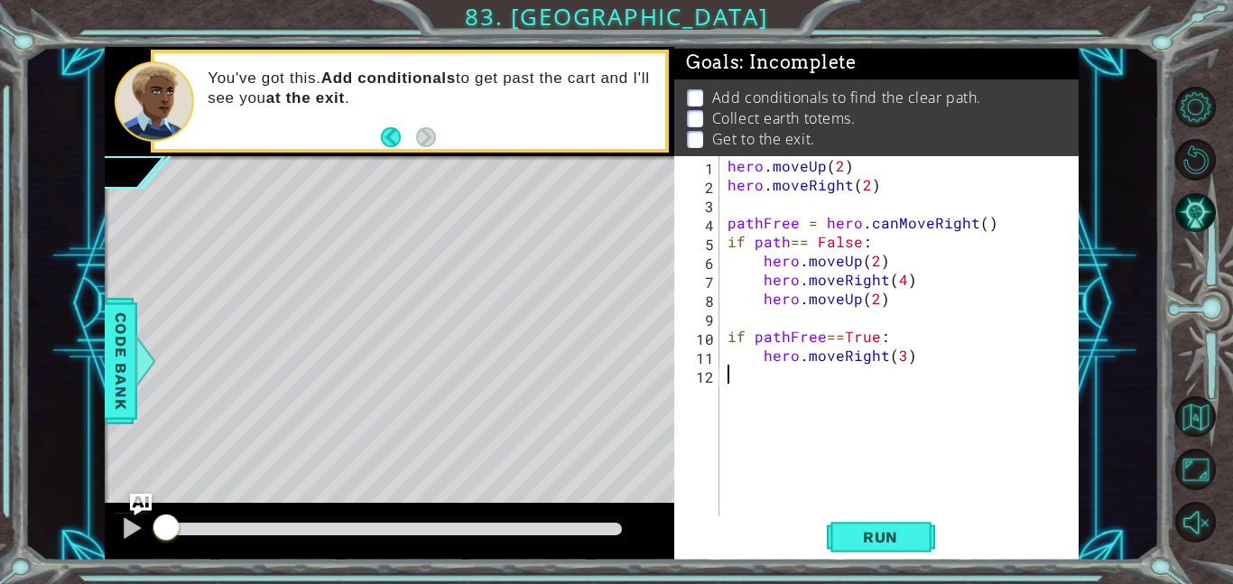
click at [897, 357] on div "hero . moveUp ( 2 ) hero . moveRight ( 2 ) pathFree = hero . canMoveRight ( ) i…" at bounding box center [904, 355] width 360 height 398
type textarea "hero.moveRight(2)"
click at [760, 367] on div "hero . moveUp ( 2 ) hero . moveRight ( 2 ) pathFree = hero . canMoveRight ( ) i…" at bounding box center [904, 355] width 360 height 398
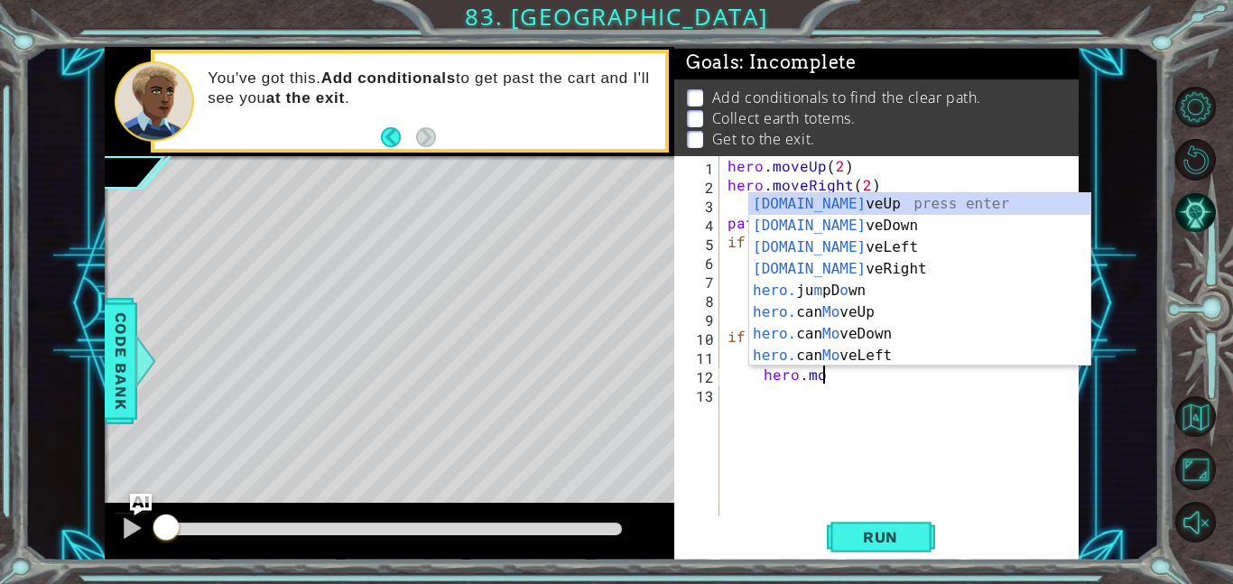
scroll to position [0, 5]
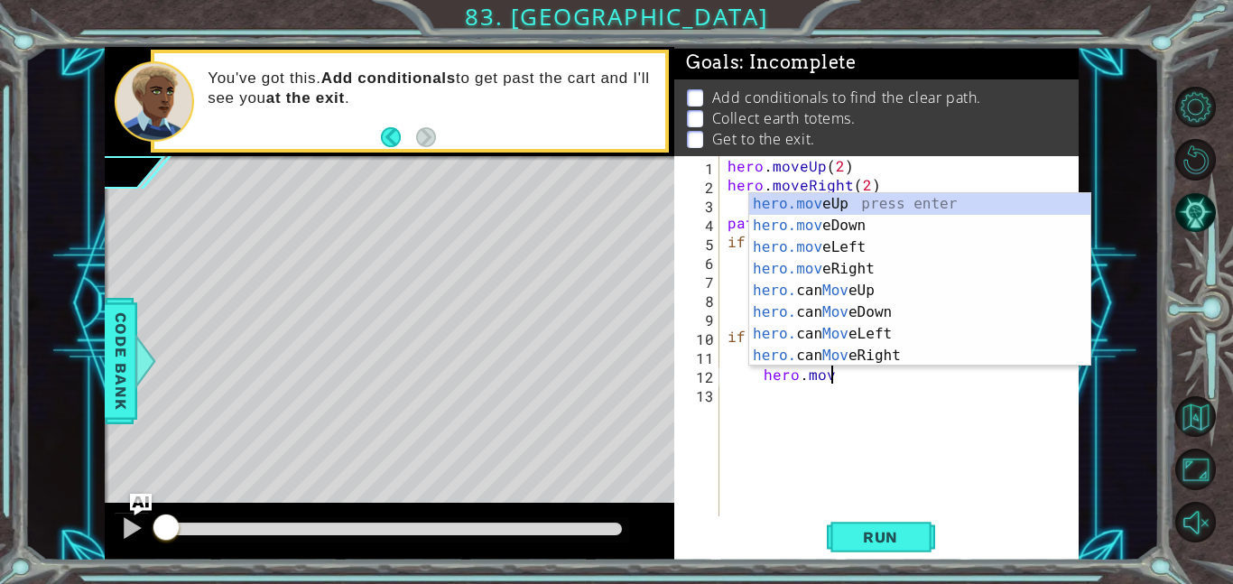
type textarea "hero.move"
click at [802, 319] on div "hero.move Up press enter hero.move Down press enter hero.move Left press enter …" at bounding box center [919, 301] width 341 height 217
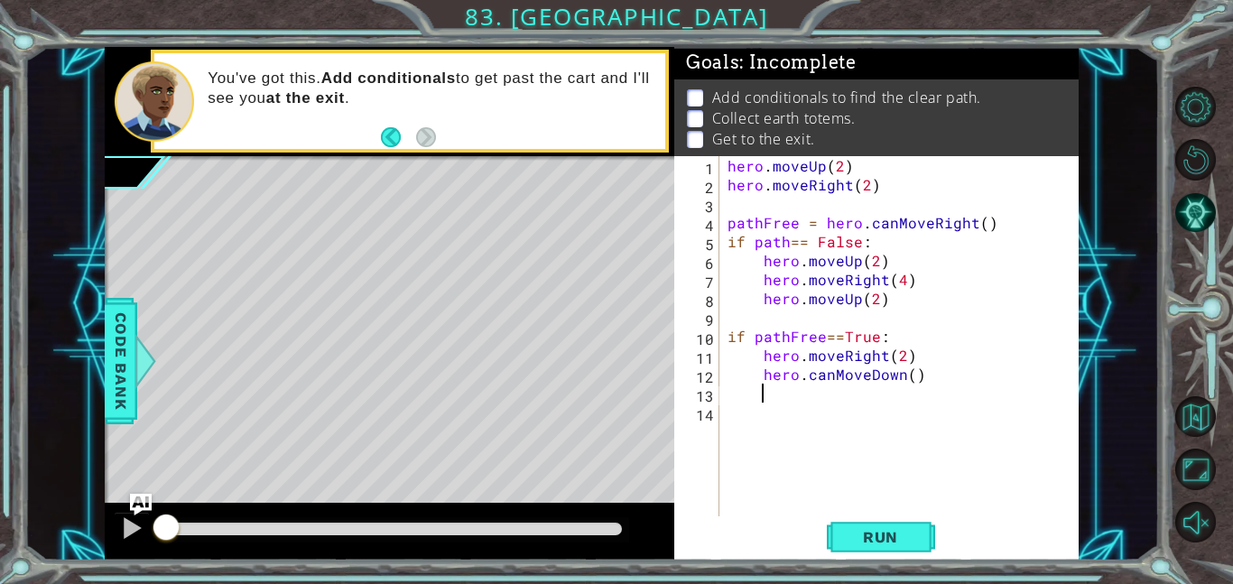
scroll to position [0, 1]
click at [840, 373] on div "hero . moveUp ( 2 ) hero . moveRight ( 2 ) pathFree = hero . canMoveRight ( ) i…" at bounding box center [904, 355] width 360 height 398
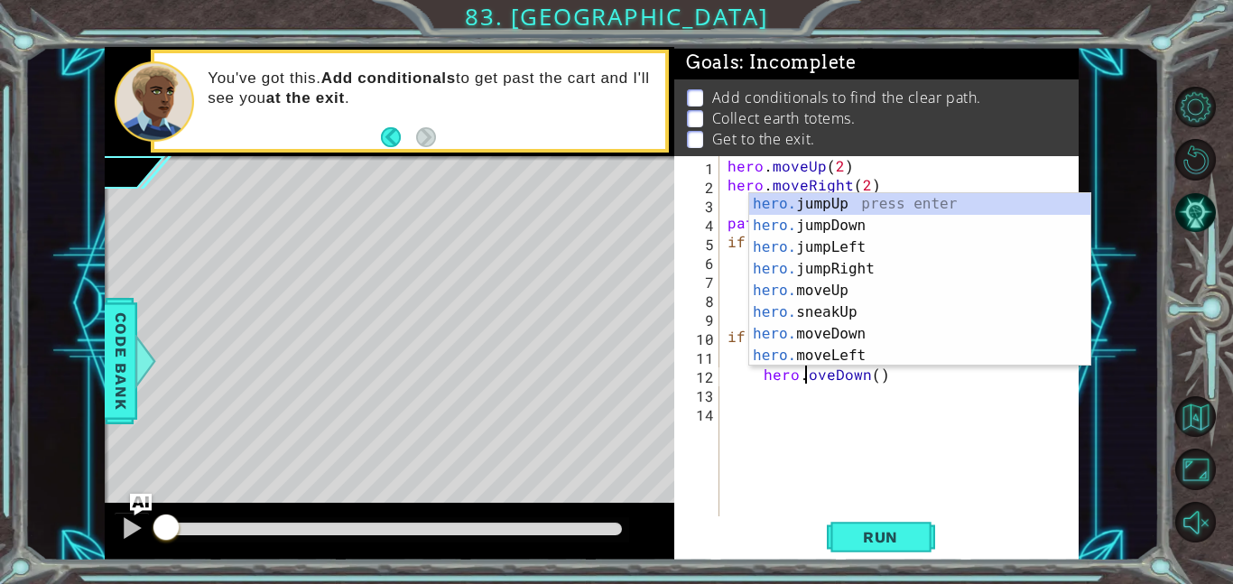
scroll to position [0, 5]
click at [881, 379] on div "hero . moveUp ( 2 ) hero . moveRight ( 2 ) pathFree = hero . canMoveRight ( ) i…" at bounding box center [904, 355] width 360 height 398
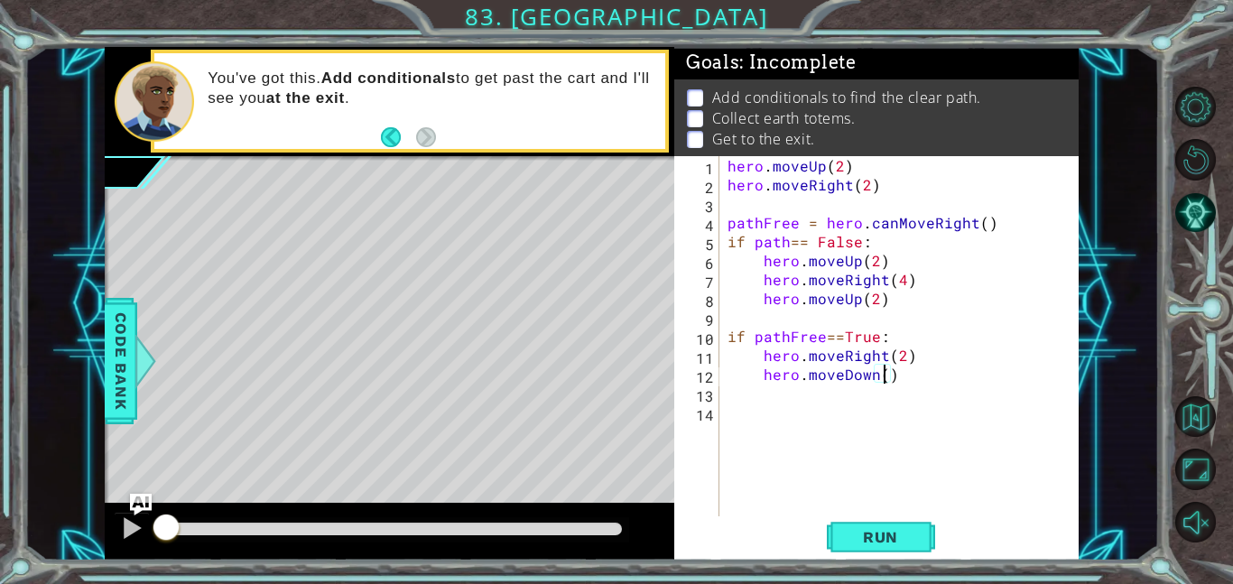
type textarea "hero.moveDown(3)"
click at [784, 392] on div "hero . moveUp ( 2 ) hero . moveRight ( 2 ) pathFree = hero . canMoveRight ( ) i…" at bounding box center [904, 355] width 360 height 398
click at [904, 528] on span "Run" at bounding box center [880, 537] width 71 height 18
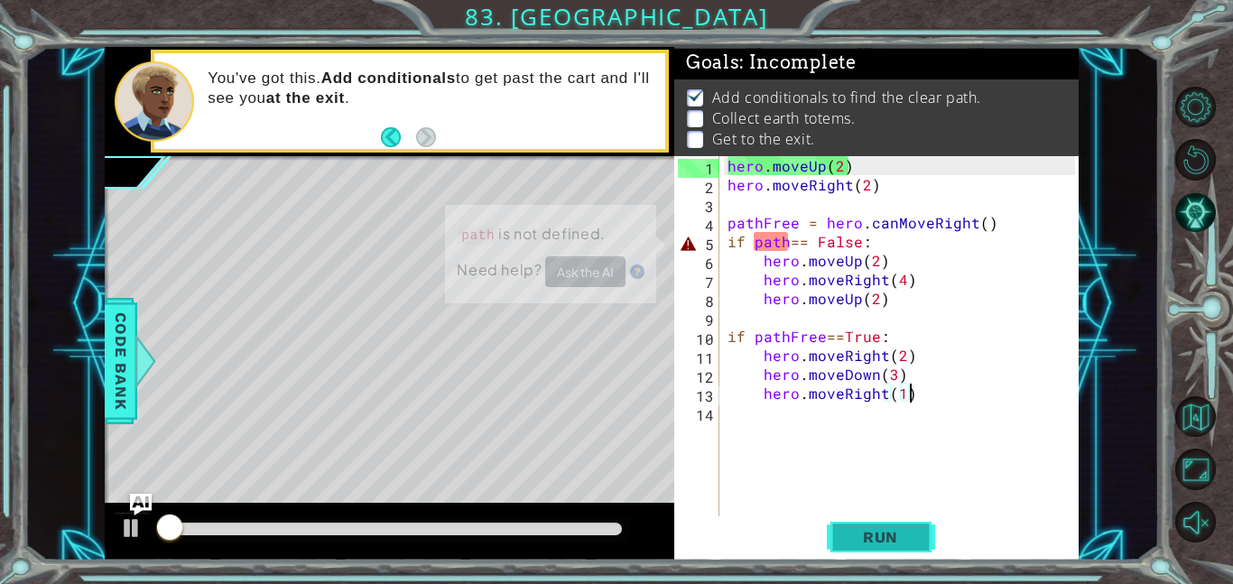
scroll to position [1, 0]
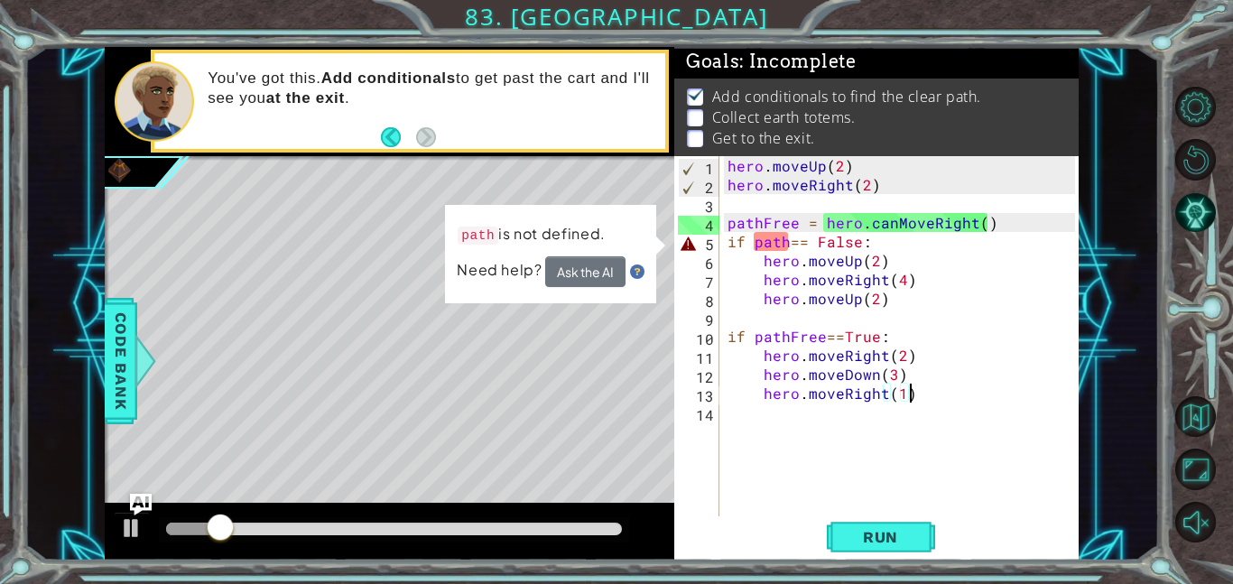
click at [788, 236] on div "hero . moveUp ( 2 ) hero . moveRight ( 2 ) pathFree = hero . canMoveRight ( ) i…" at bounding box center [904, 355] width 360 height 398
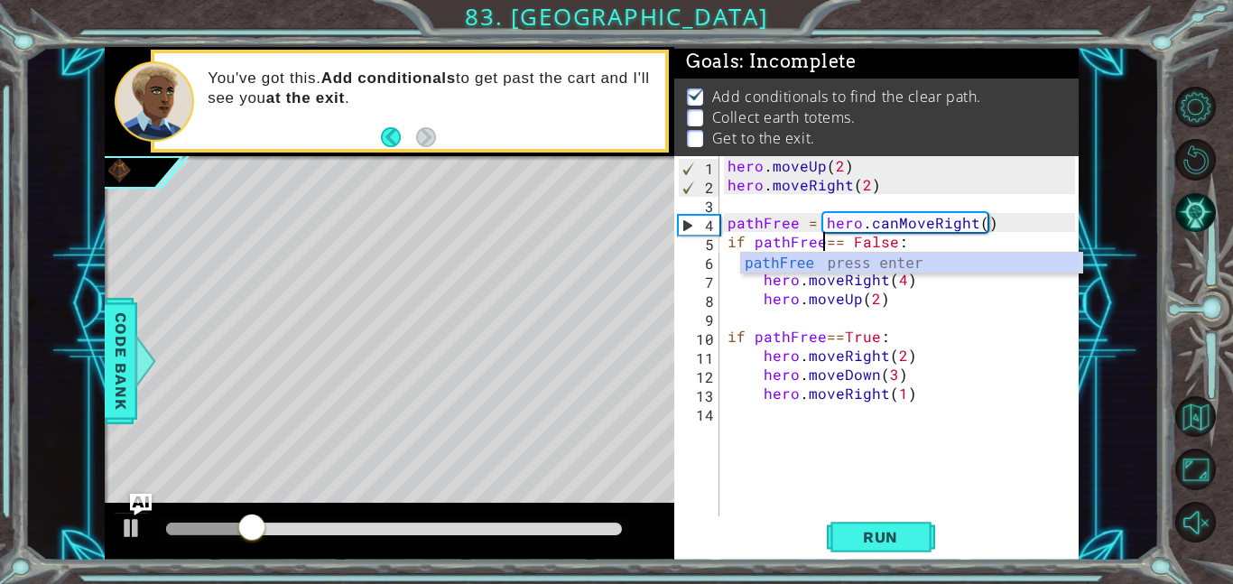
scroll to position [0, 6]
click at [876, 552] on button "Run" at bounding box center [881, 536] width 108 height 41
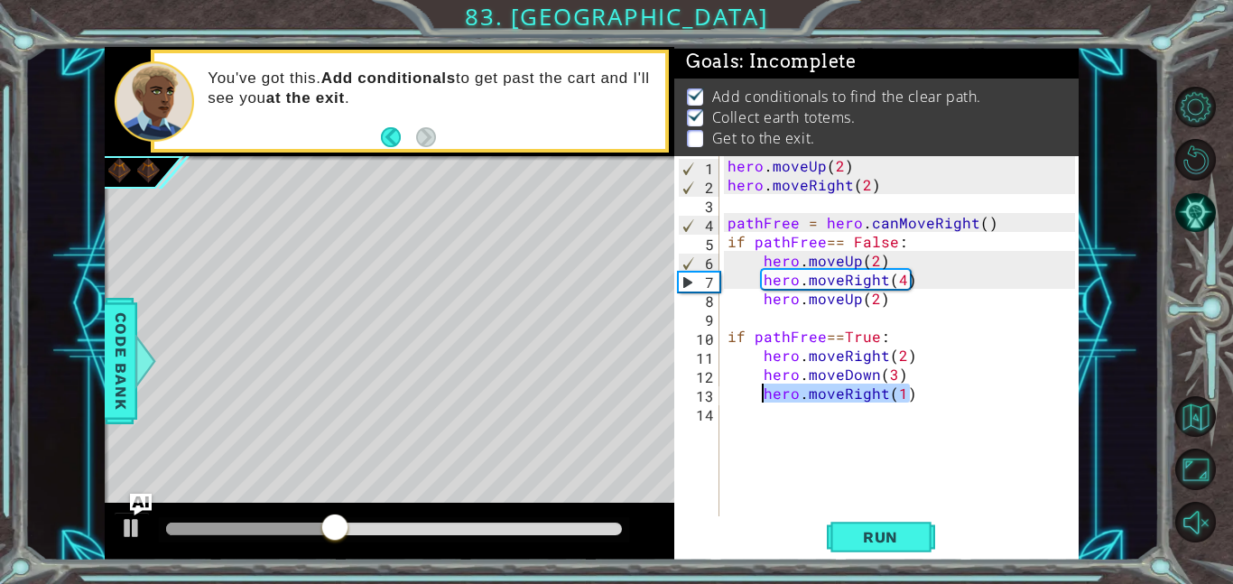
drag, startPoint x: 915, startPoint y: 396, endPoint x: 758, endPoint y: 396, distance: 157.1
click at [758, 396] on div "hero . moveUp ( 2 ) hero . moveRight ( 2 ) pathFree = hero . canMoveRight ( ) i…" at bounding box center [904, 355] width 360 height 398
type textarea "hero.moveRight(1)"
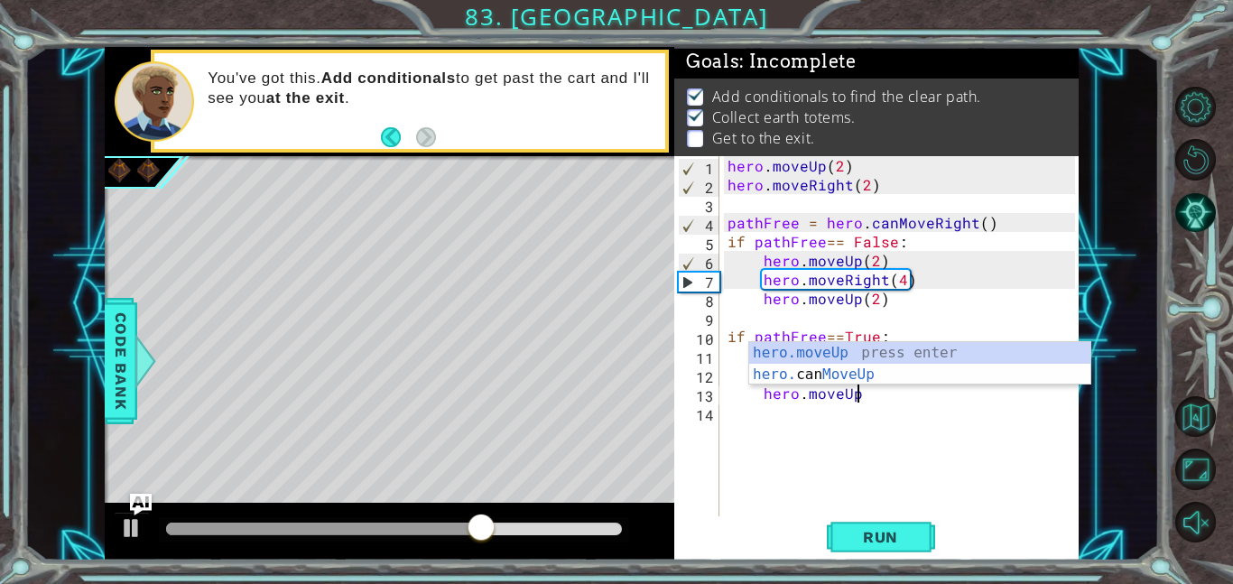
scroll to position [0, 7]
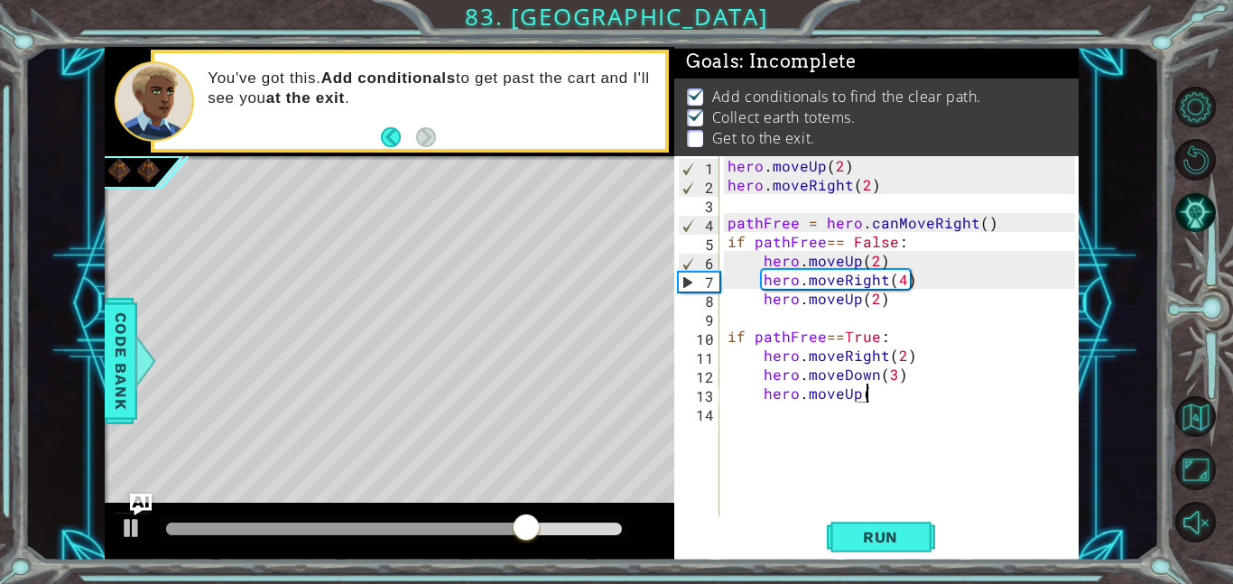
type textarea "hero.moveUp()"
click at [756, 423] on div "hero . moveUp ( 2 ) hero . moveRight ( 2 ) pathFree = hero . canMoveRight ( ) i…" at bounding box center [904, 355] width 360 height 398
click at [763, 423] on div "hero . moveUp ( 2 ) hero . moveRight ( 2 ) pathFree = hero . canMoveRight ( ) i…" at bounding box center [904, 355] width 360 height 398
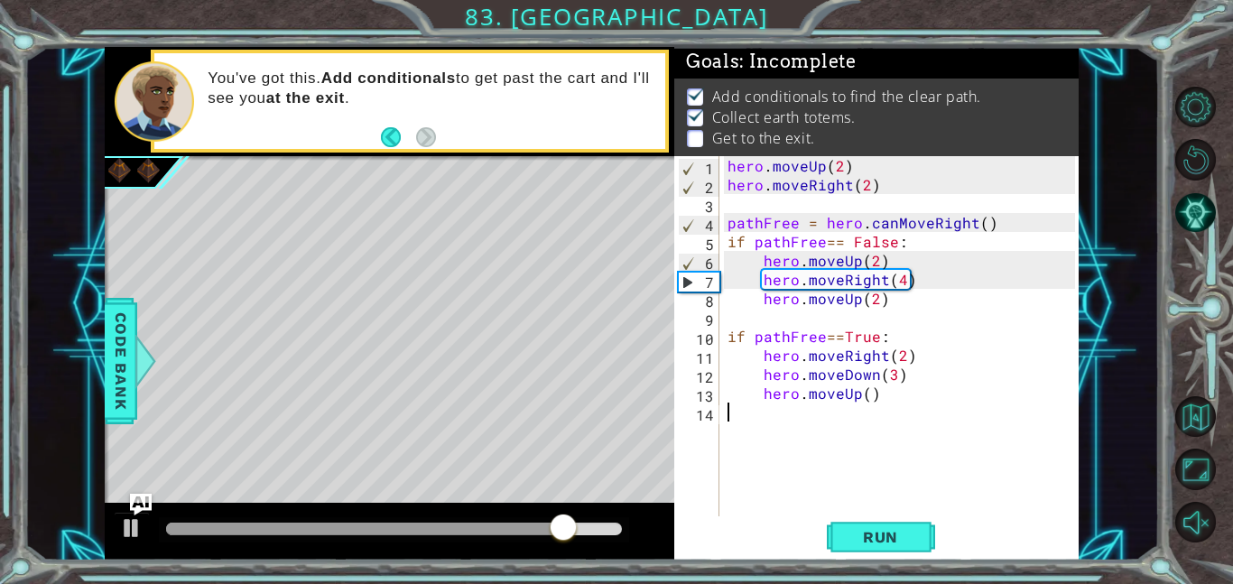
click at [771, 414] on div "hero . moveUp ( 2 ) hero . moveRight ( 2 ) pathFree = hero . canMoveRight ( ) i…" at bounding box center [904, 355] width 360 height 398
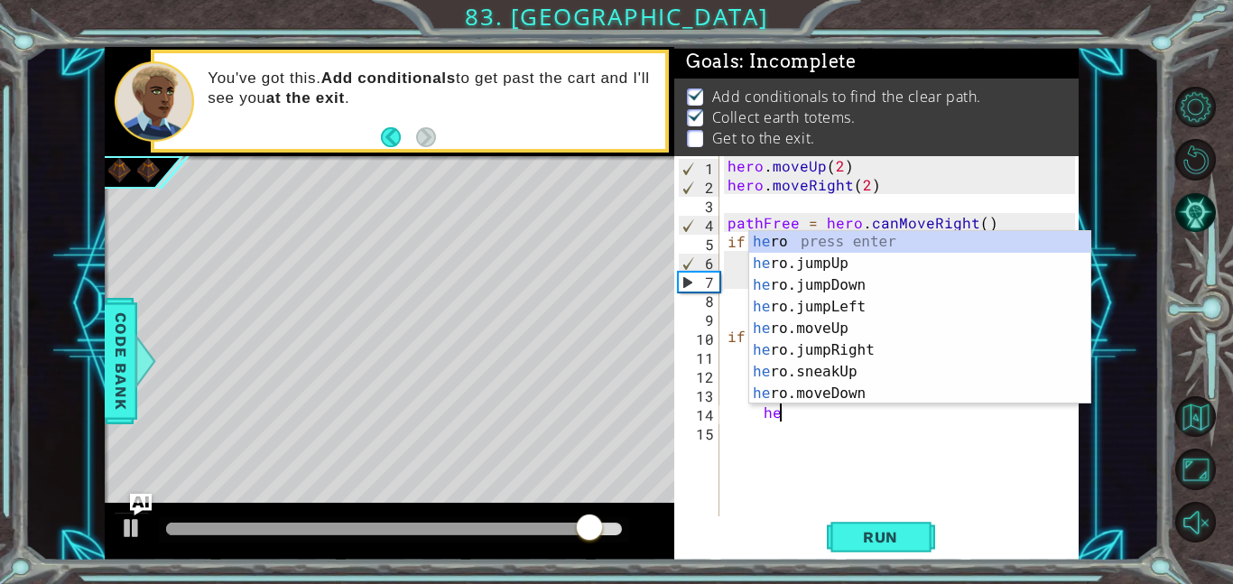
scroll to position [0, 3]
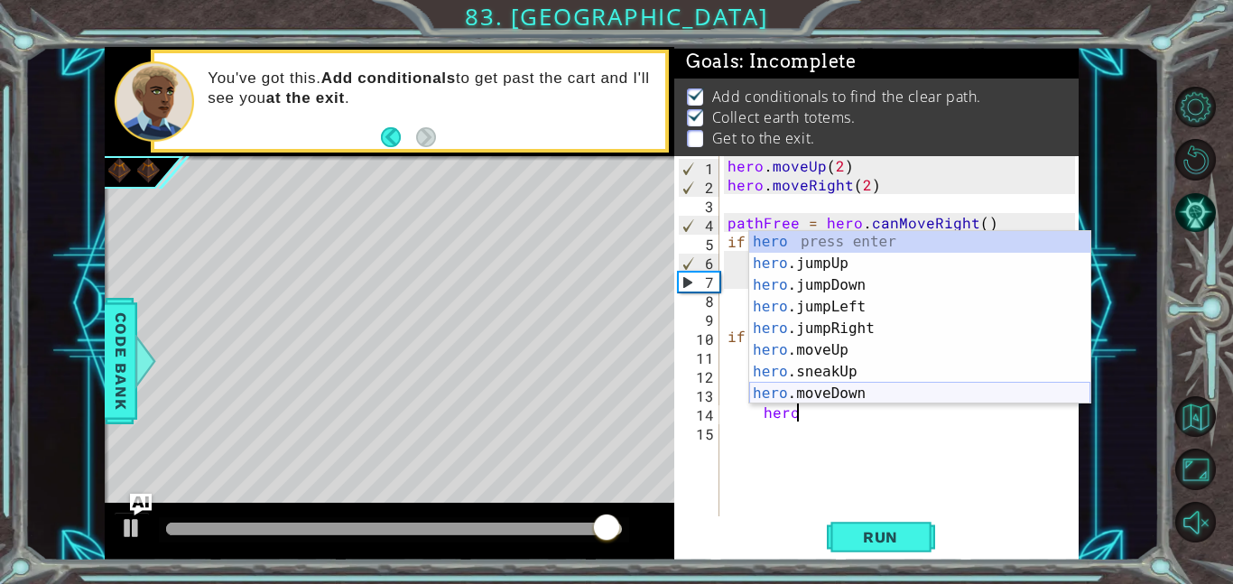
click at [830, 397] on div "hero press enter hero .jumpUp press enter hero .jumpDown press enter hero .jump…" at bounding box center [919, 339] width 341 height 217
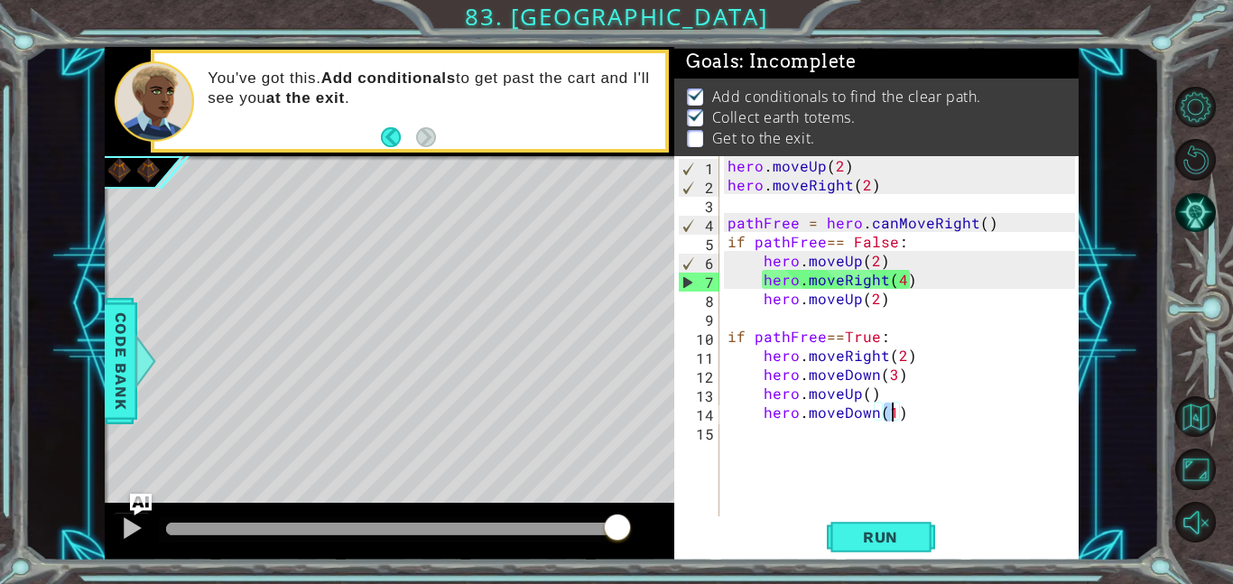
click at [873, 413] on div "hero . moveUp ( 2 ) hero . moveRight ( 2 ) pathFree = hero . canMoveRight ( ) i…" at bounding box center [904, 355] width 360 height 398
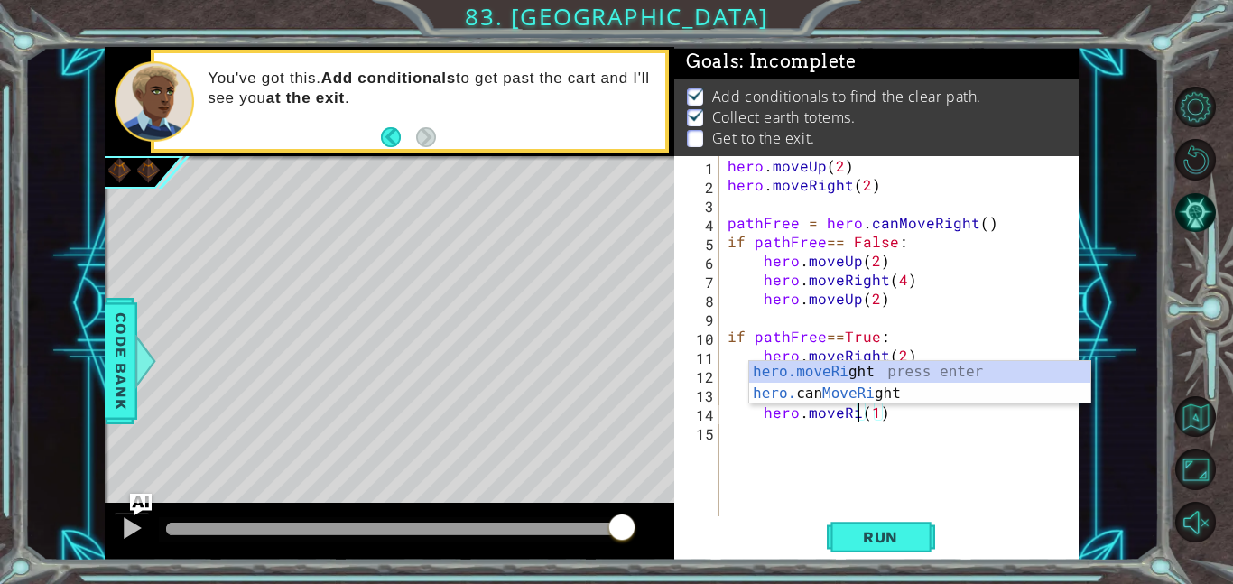
scroll to position [0, 9]
type textarea "hero.moveRight(1)"
click at [854, 537] on span "Run" at bounding box center [880, 537] width 71 height 18
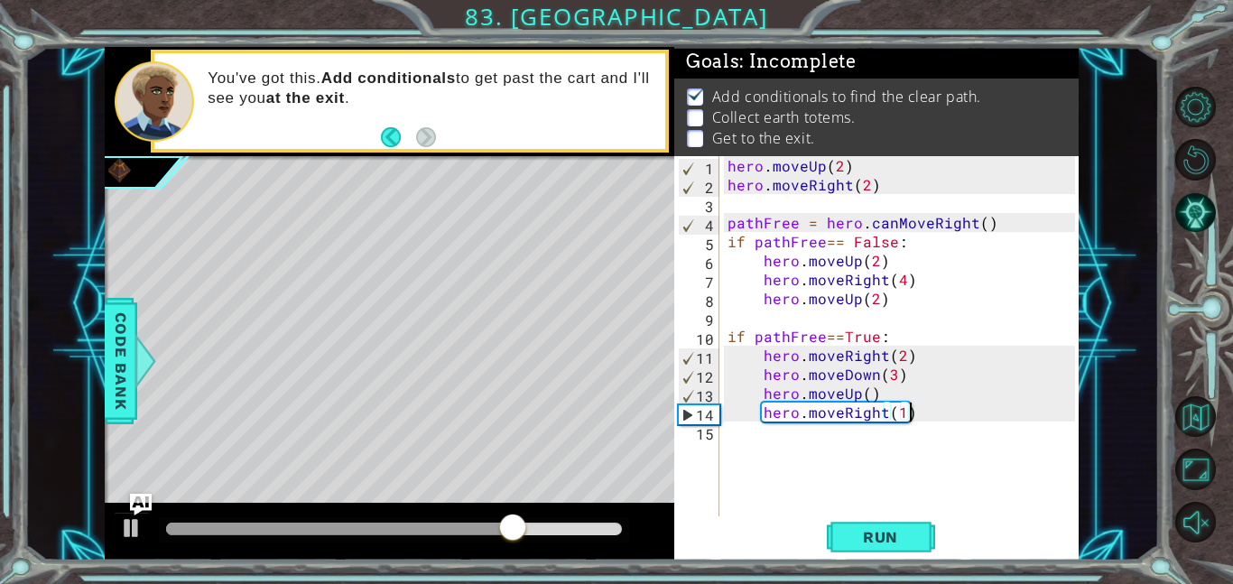
click at [945, 409] on div "hero . moveUp ( 2 ) hero . moveRight ( 2 ) pathFree = hero . canMoveRight ( ) i…" at bounding box center [904, 355] width 360 height 398
drag, startPoint x: 945, startPoint y: 409, endPoint x: 756, endPoint y: 417, distance: 189.8
click at [756, 417] on div "hero . moveUp ( 2 ) hero . moveRight ( 2 ) pathFree = hero . canMoveRight ( ) i…" at bounding box center [904, 355] width 360 height 398
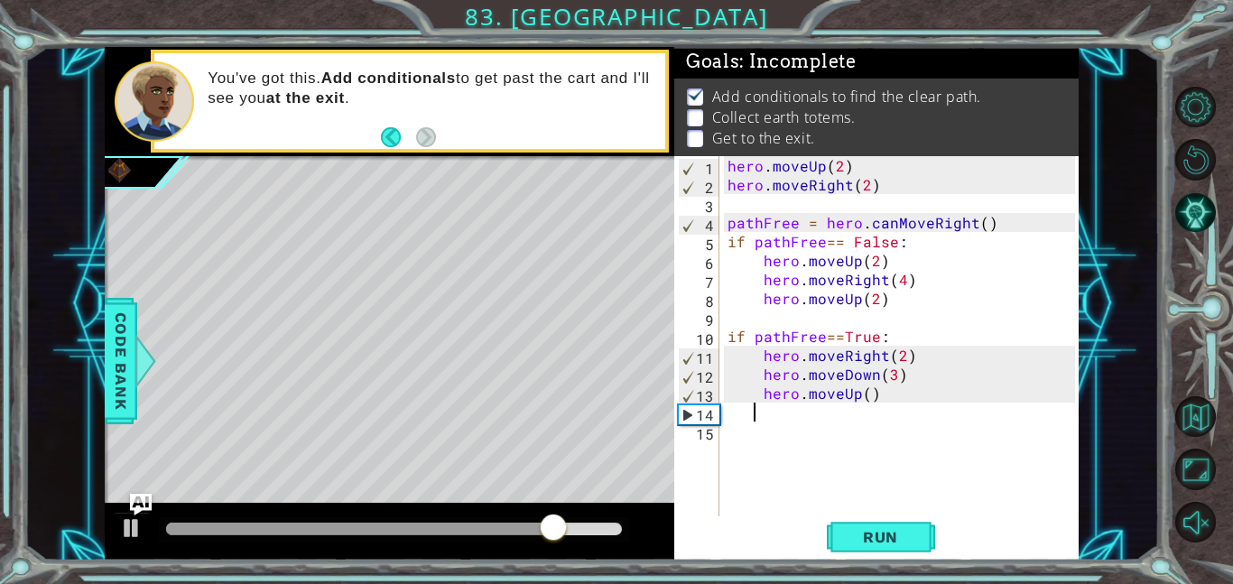
scroll to position [0, 1]
click at [870, 396] on div "hero . moveUp ( 2 ) hero . moveRight ( 2 ) pathFree = hero . canMoveRight ( ) i…" at bounding box center [904, 355] width 360 height 398
click at [856, 401] on div "hero . moveUp ( 2 ) hero . moveRight ( 2 ) pathFree = hero . canMoveRight ( ) i…" at bounding box center [904, 355] width 360 height 398
click at [881, 373] on div "hero . moveUp ( 2 ) hero . moveRight ( 2 ) pathFree = hero . canMoveRight ( ) i…" at bounding box center [904, 355] width 360 height 398
click at [873, 376] on div "hero . moveUp ( 2 ) hero . moveRight ( 2 ) pathFree = hero . canMoveRight ( ) i…" at bounding box center [904, 355] width 360 height 398
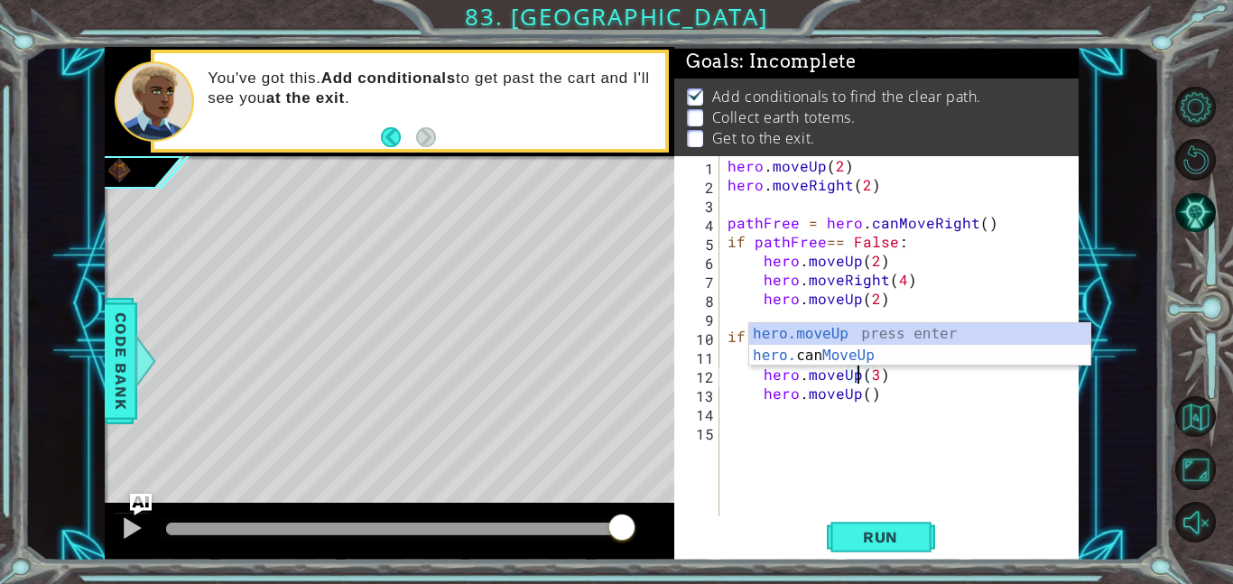
scroll to position [0, 8]
click at [860, 391] on div "hero . moveUp ( 2 ) hero . moveRight ( 2 ) pathFree = hero . canMoveRight ( ) i…" at bounding box center [904, 355] width 360 height 398
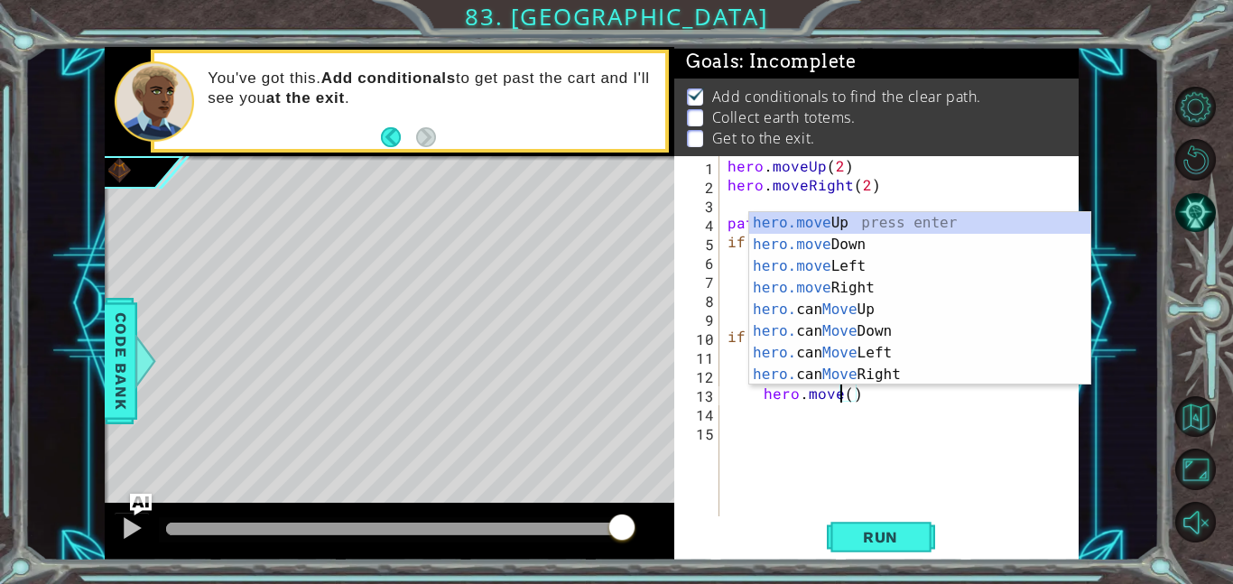
scroll to position [0, 7]
click at [788, 290] on div "hero.move Up press enter hero.move Down press enter hero.move Left press enter …" at bounding box center [919, 320] width 341 height 217
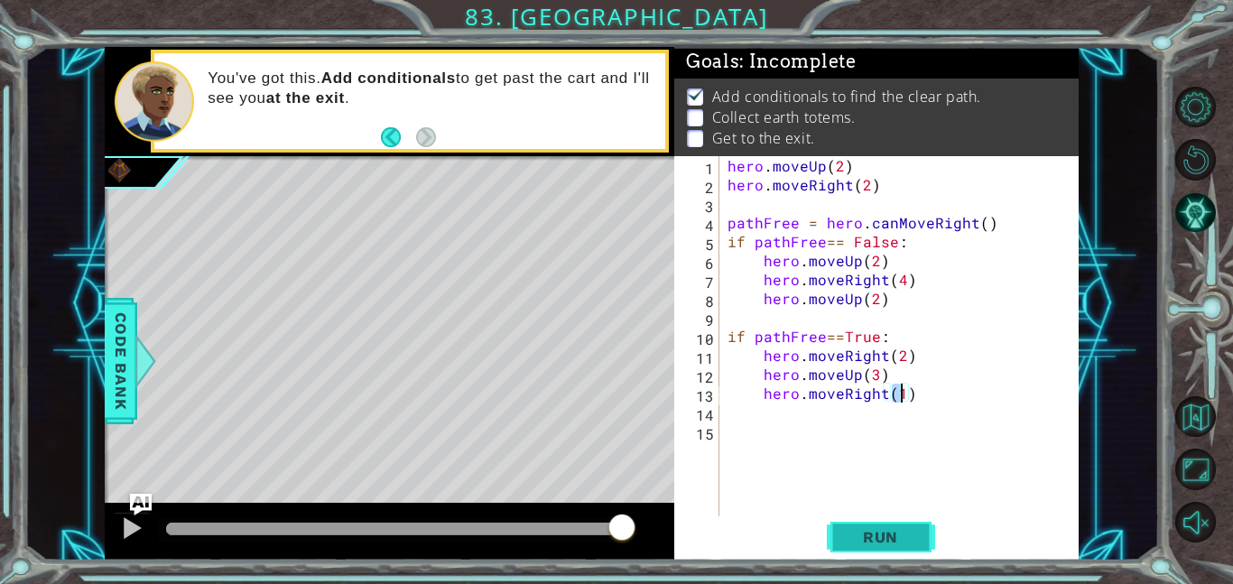
click at [878, 528] on span "Run" at bounding box center [880, 537] width 71 height 18
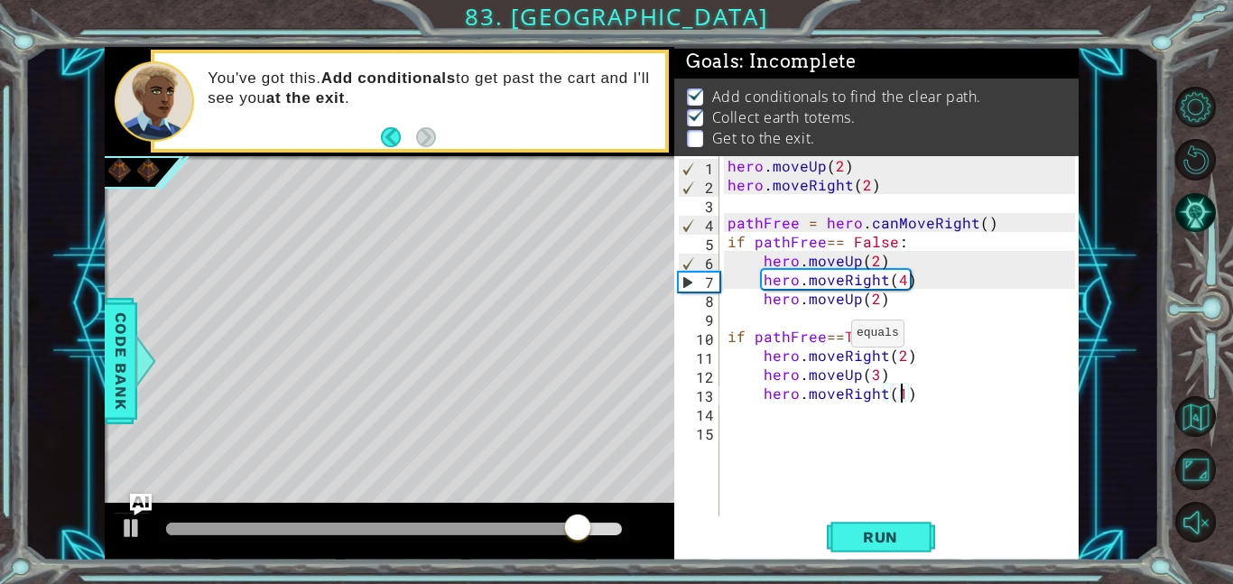
click at [828, 337] on div "hero . moveUp ( 2 ) hero . moveRight ( 2 ) pathFree = hero . canMoveRight ( ) i…" at bounding box center [904, 355] width 360 height 398
type textarea "if pathFree==True:"
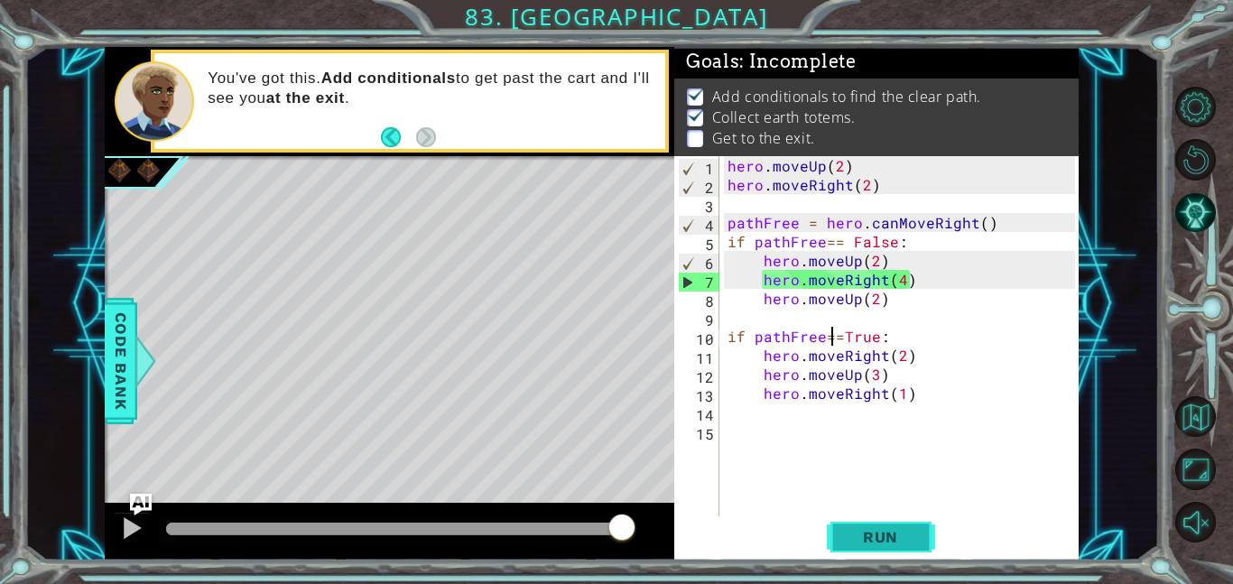
click at [916, 552] on button "Run" at bounding box center [881, 536] width 108 height 41
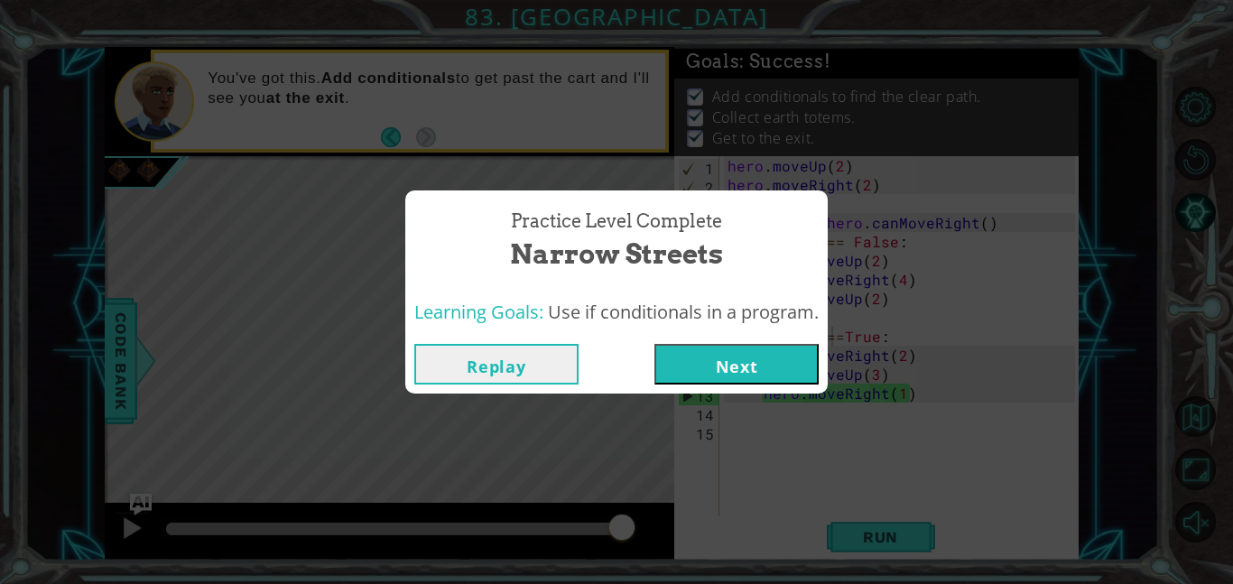
click at [770, 347] on button "Next" at bounding box center [737, 364] width 164 height 41
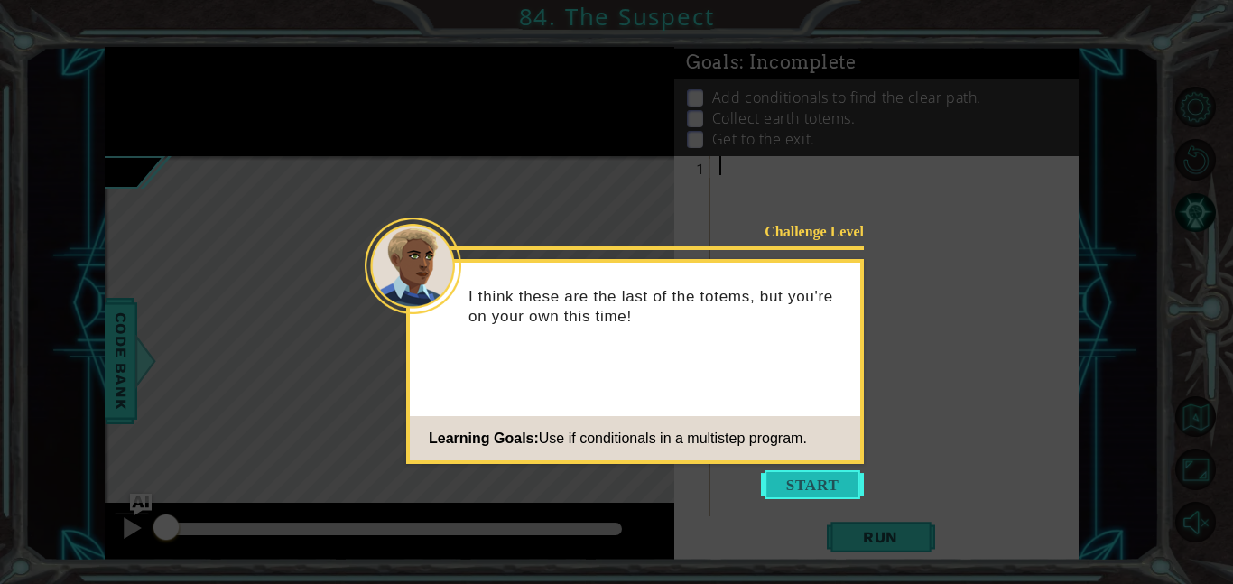
click at [778, 485] on button "Start" at bounding box center [812, 484] width 103 height 29
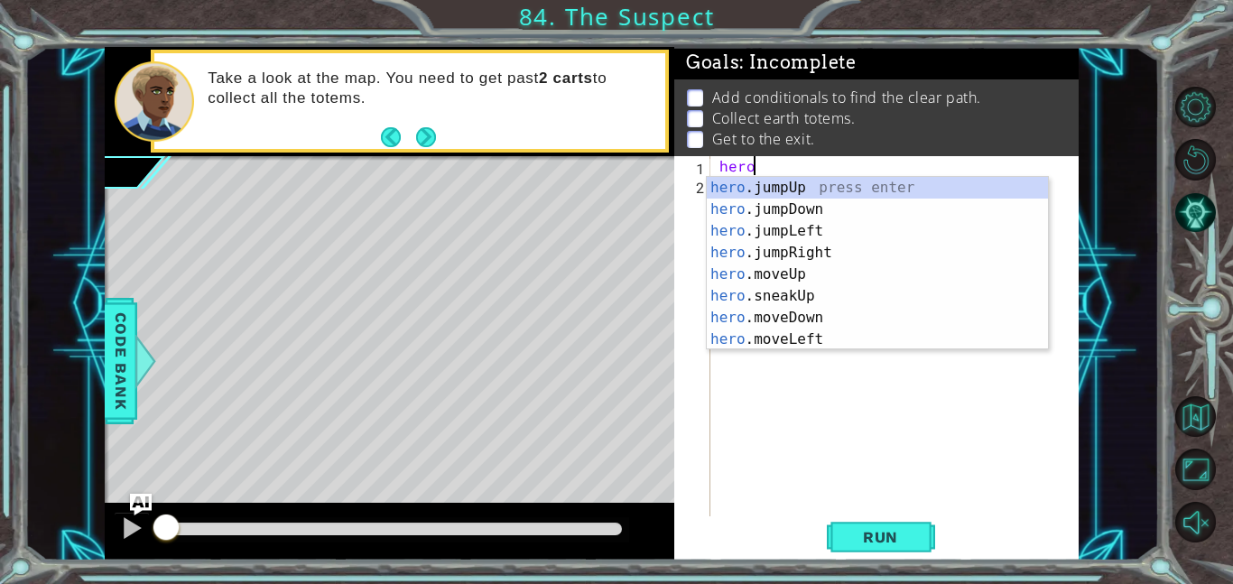
scroll to position [0, 2]
click at [776, 247] on div "hero.m oveUp press enter hero.m oveDown press enter hero.m oveLeft press enter …" at bounding box center [877, 285] width 341 height 217
type textarea "hero.moveRight(1)"
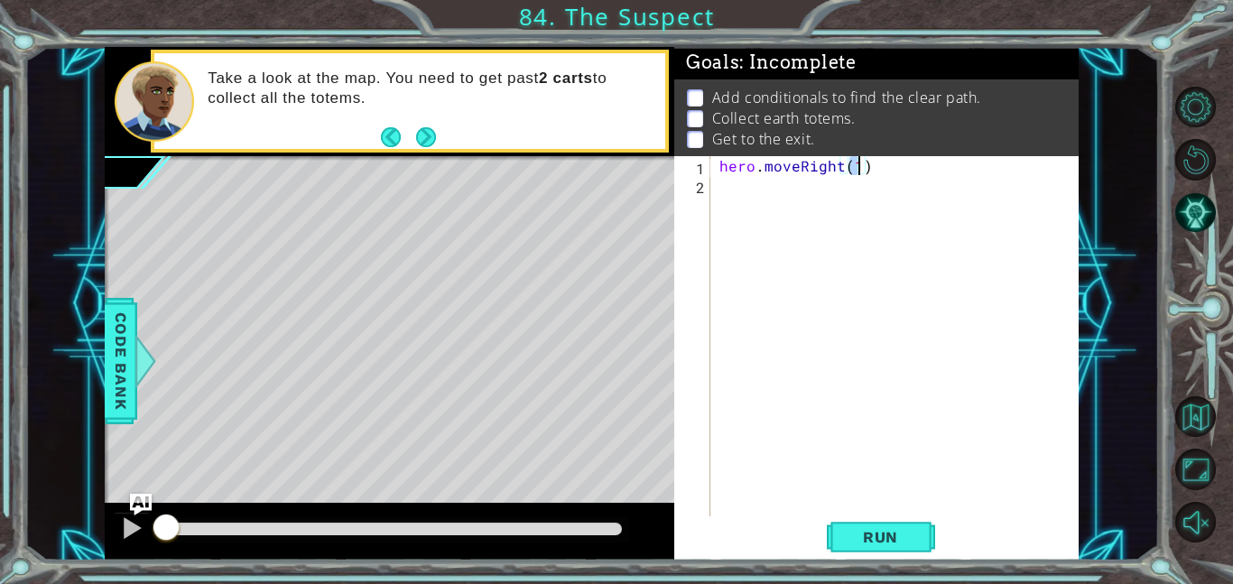
click at [748, 233] on div "hero . moveRight ( 1 )" at bounding box center [900, 355] width 368 height 398
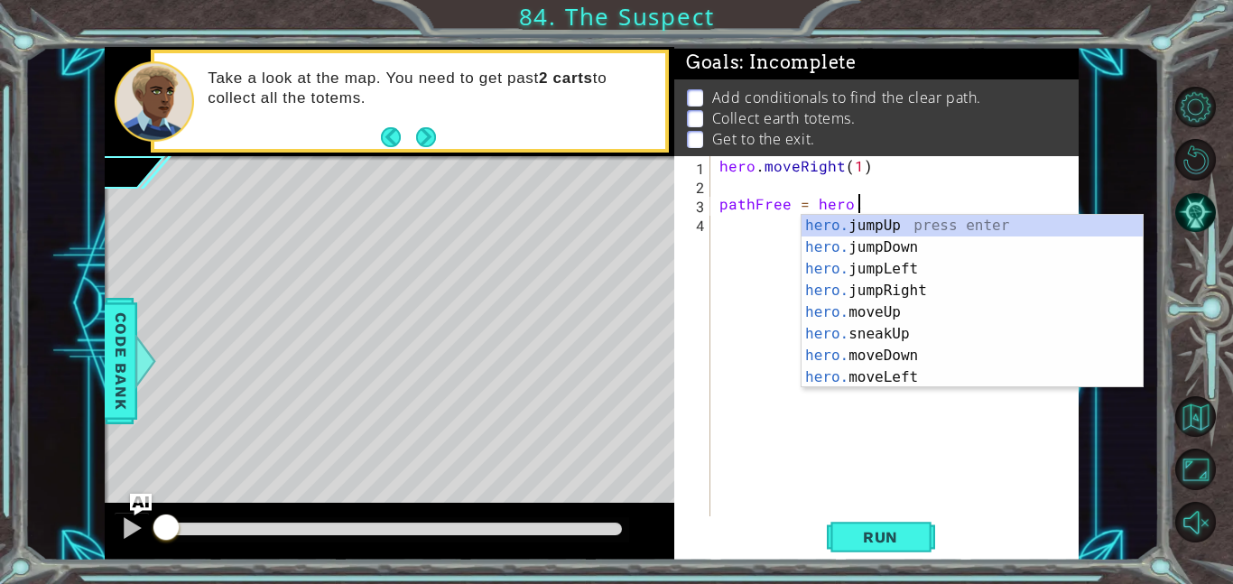
scroll to position [0, 8]
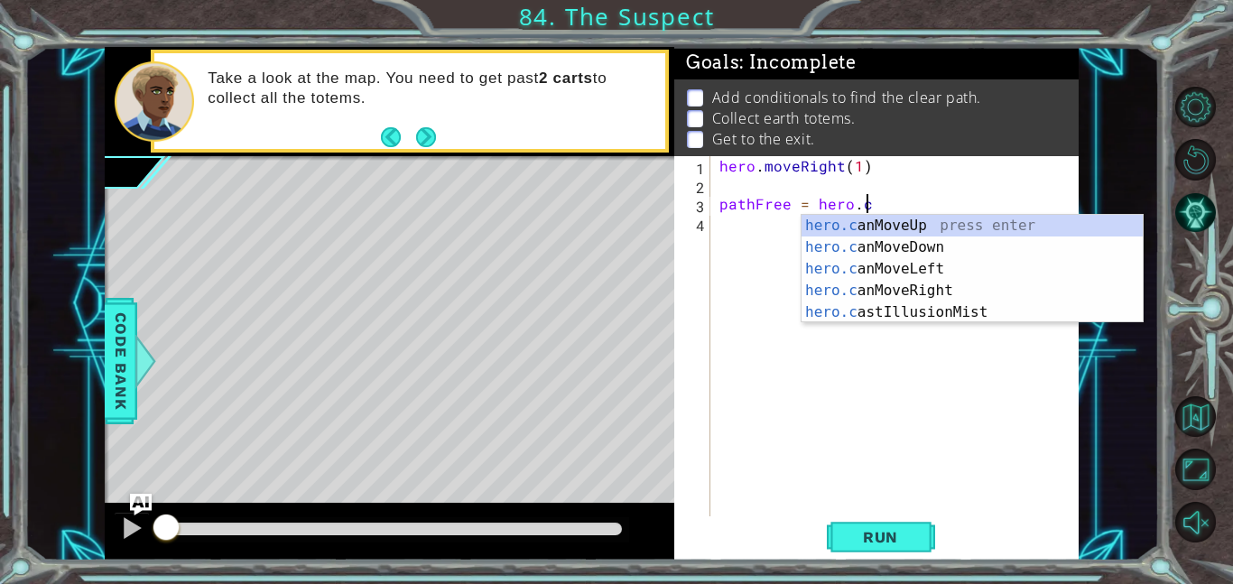
type textarea "pathFree = [DOMAIN_NAME]"
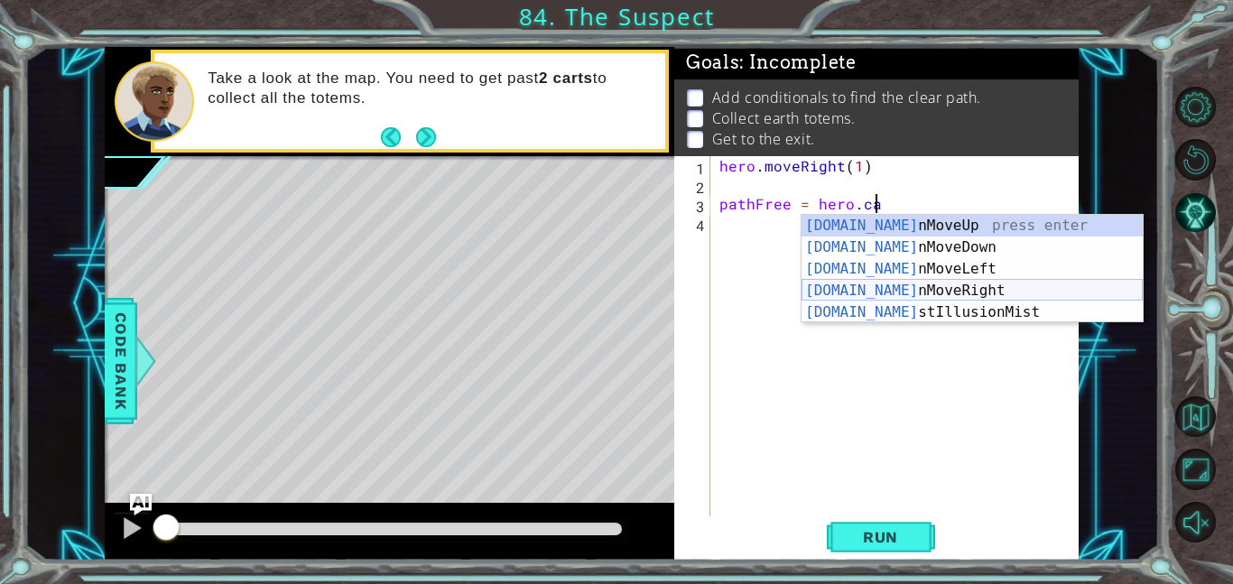
click at [819, 289] on div "[DOMAIN_NAME] nMoveUp press enter [DOMAIN_NAME] nMoveDown press enter [DOMAIN_N…" at bounding box center [972, 291] width 341 height 152
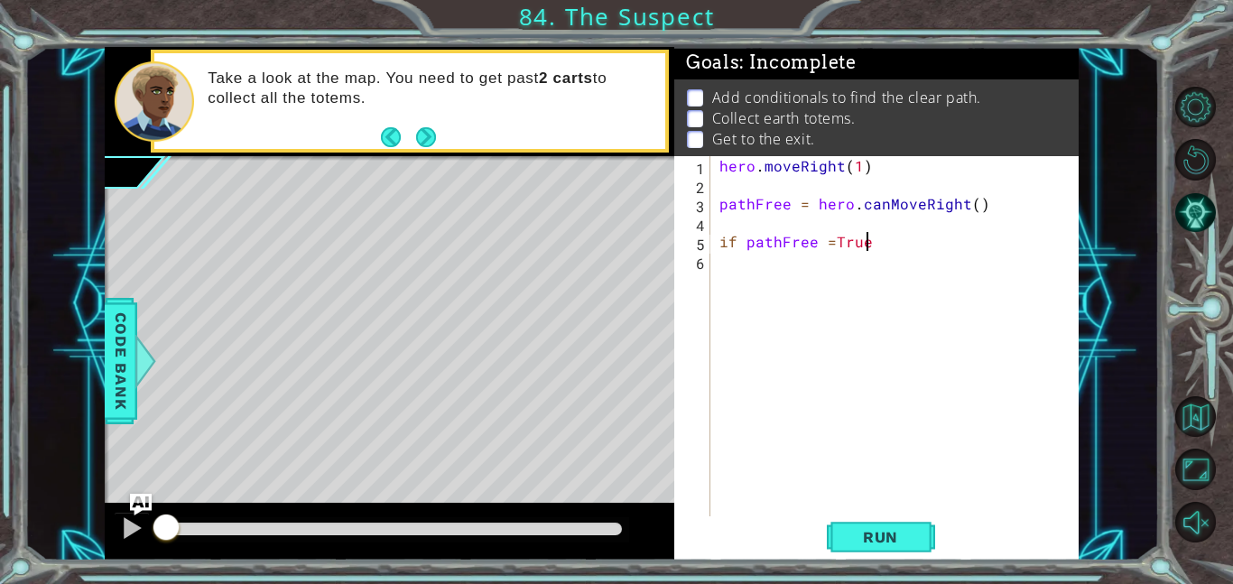
type textarea "if pathFree =True:"
click at [752, 269] on div "hero . moveRight ( 1 ) pathFree = hero . canMoveRight ( ) if pathFree = True :" at bounding box center [900, 355] width 368 height 398
type textarea "hero.moveRight(3)"
click at [767, 290] on div "hero . moveRight ( 1 ) pathFree = hero . canMoveRight ( ) if pathFree = True : …" at bounding box center [900, 355] width 368 height 398
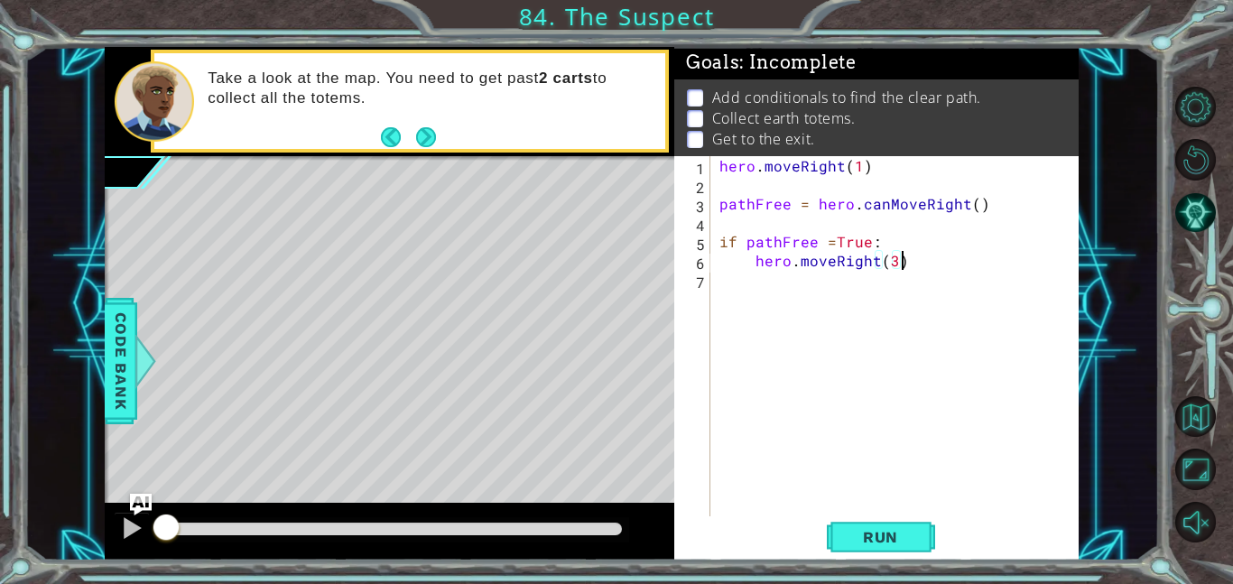
scroll to position [0, 0]
click at [767, 290] on div "hero . moveRight ( 1 ) pathFree = hero . canMoveRight ( ) if pathFree = True : …" at bounding box center [900, 355] width 368 height 398
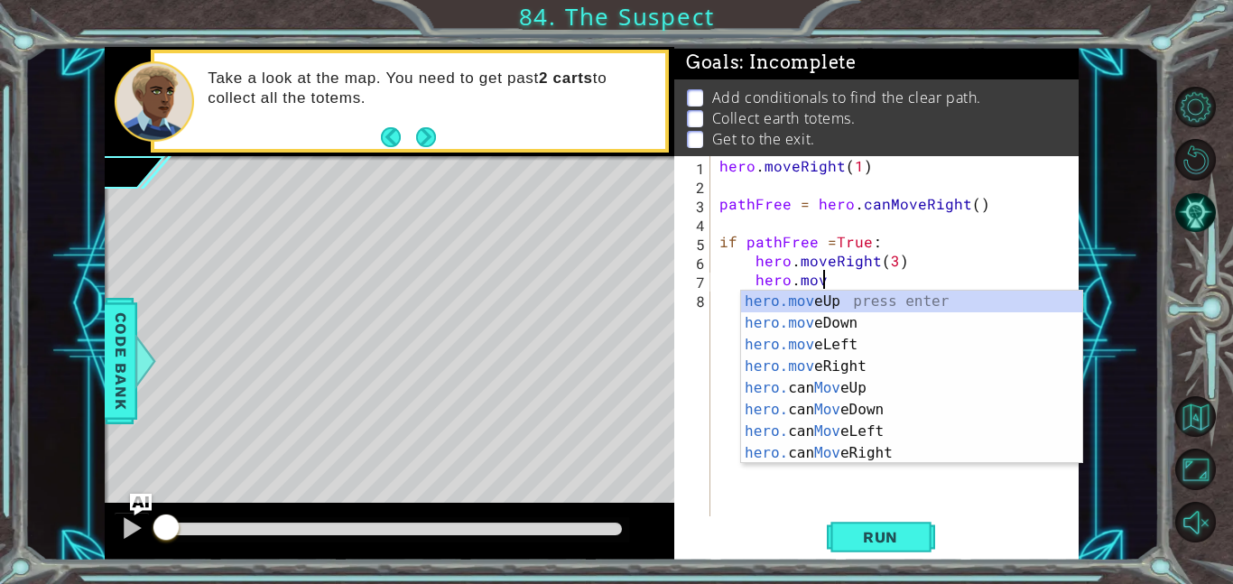
scroll to position [0, 5]
click at [808, 293] on div "hero.move Up press enter hero.move Down press enter hero.move Left press enter …" at bounding box center [911, 399] width 341 height 217
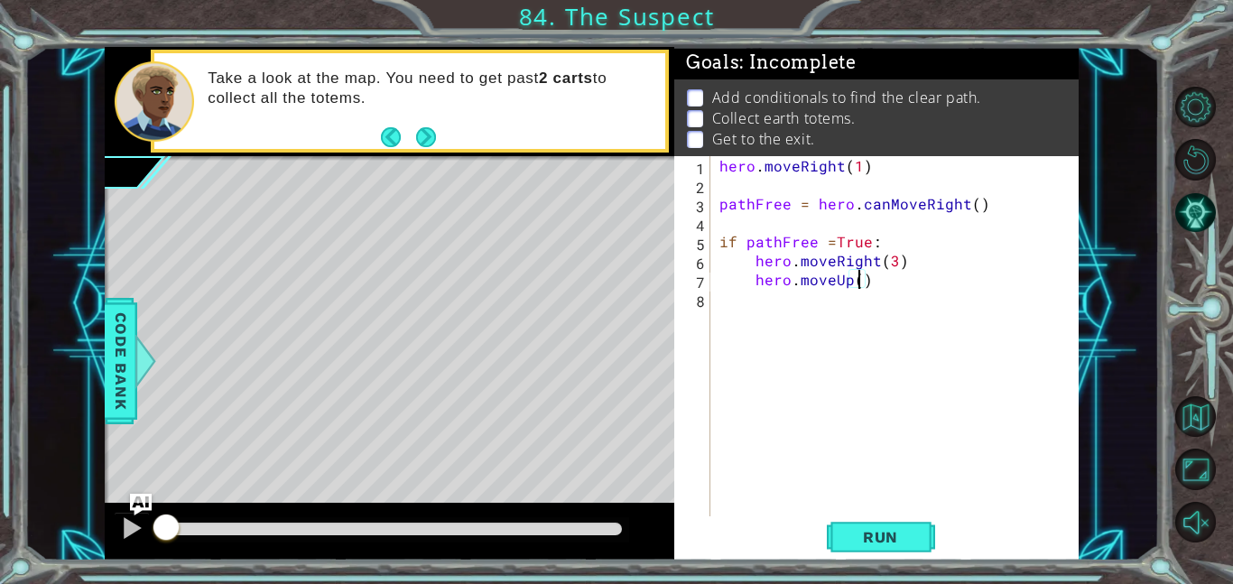
type textarea "hero.moveUp(2)"
click at [771, 308] on div "hero . moveRight ( 1 ) pathFree = hero . canMoveRight ( ) if pathFree = True : …" at bounding box center [900, 355] width 368 height 398
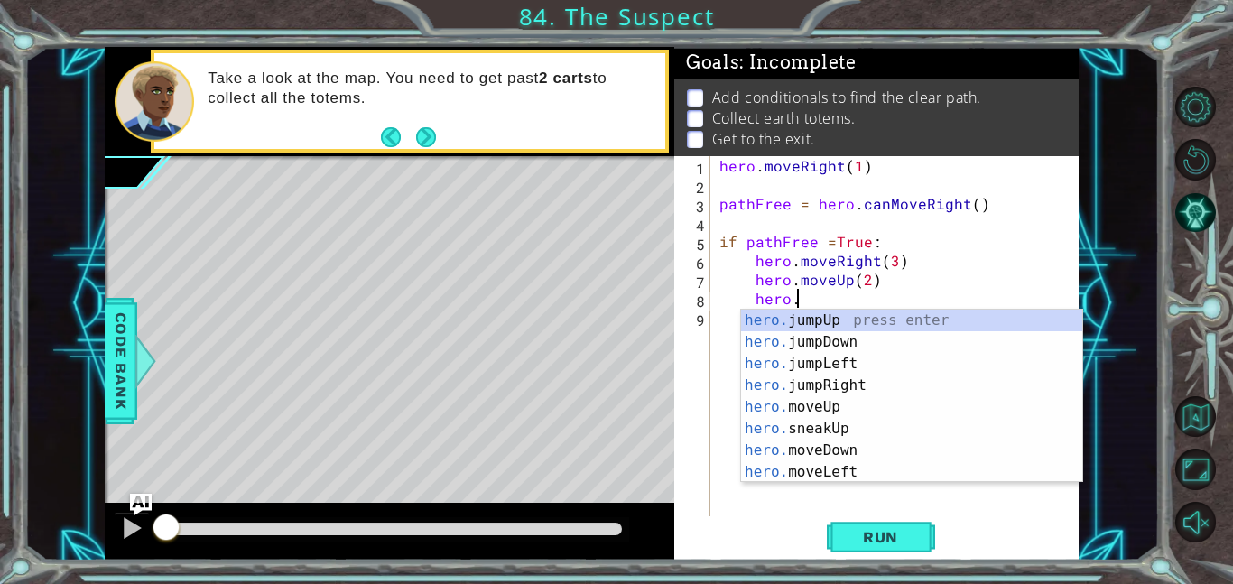
scroll to position [0, 5]
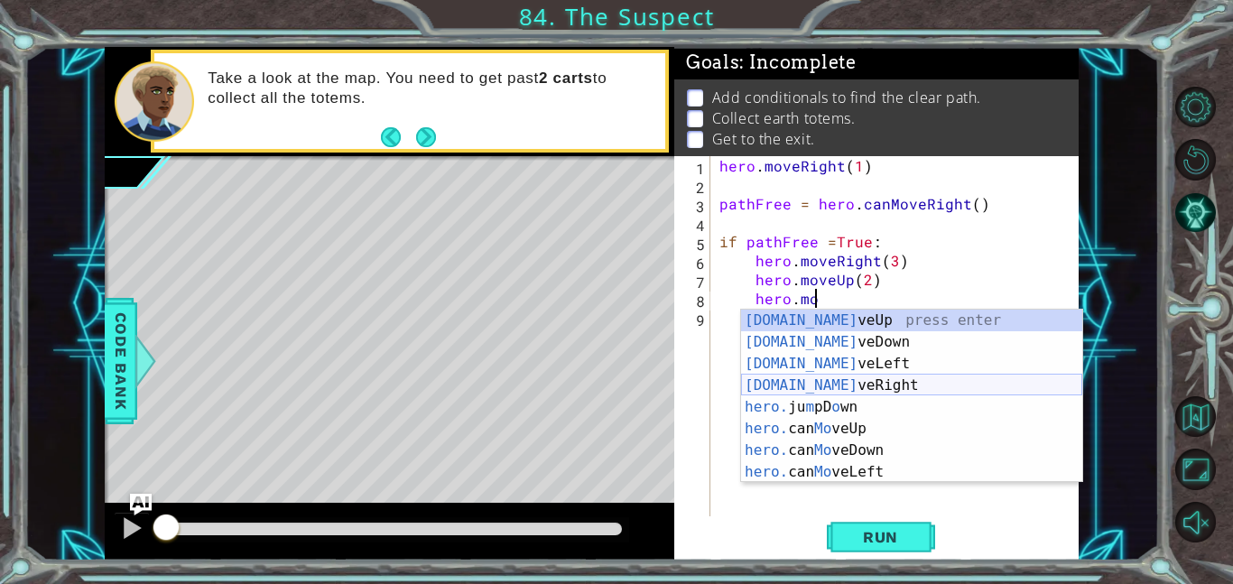
click at [817, 379] on div "[DOMAIN_NAME] veUp press enter [DOMAIN_NAME] veDown press enter [DOMAIN_NAME] v…" at bounding box center [911, 418] width 341 height 217
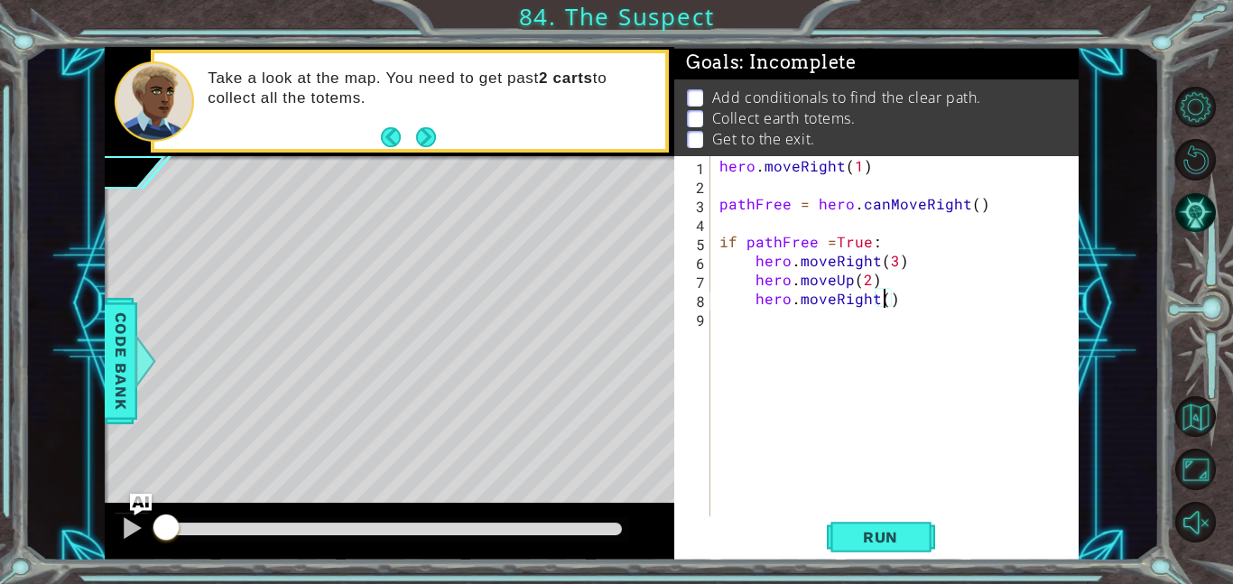
scroll to position [0, 10]
drag, startPoint x: 885, startPoint y: 278, endPoint x: 742, endPoint y: 279, distance: 142.6
click at [742, 279] on div "hero . moveRight ( 1 ) pathFree = hero . canMoveRight ( ) if pathFree = True : …" at bounding box center [900, 355] width 368 height 398
type textarea "hero.moveUp(2)"
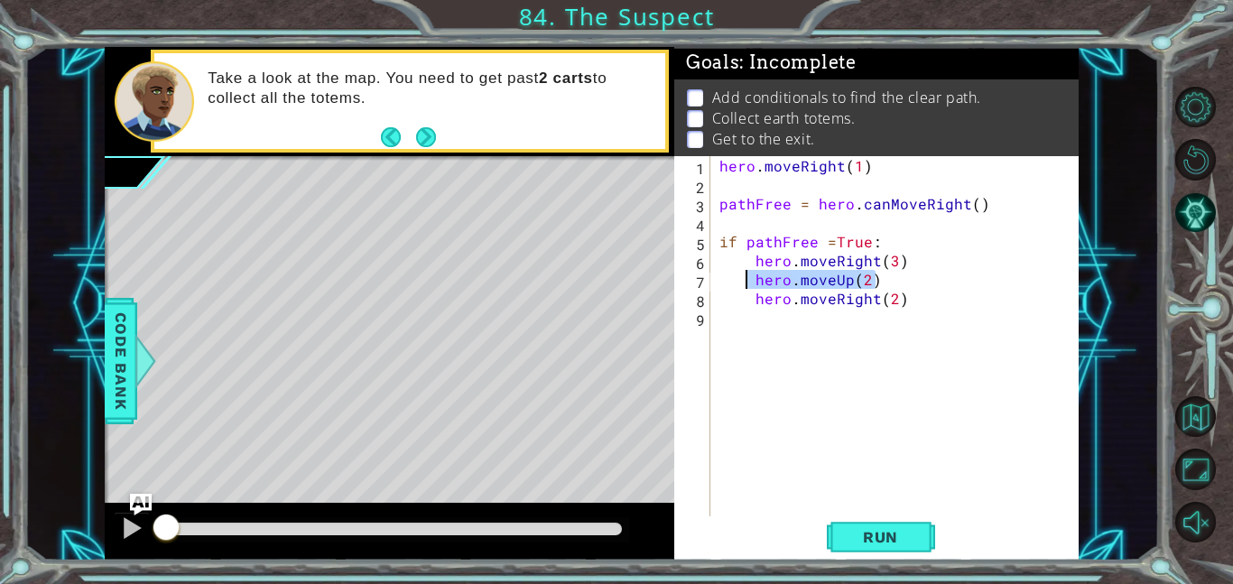
click at [767, 319] on div "hero . moveRight ( 1 ) pathFree = hero . canMoveRight ( ) if pathFree = True : …" at bounding box center [900, 355] width 368 height 398
paste textarea "hero.moveUp(2)"
type textarea "hero.moveUp(2)"
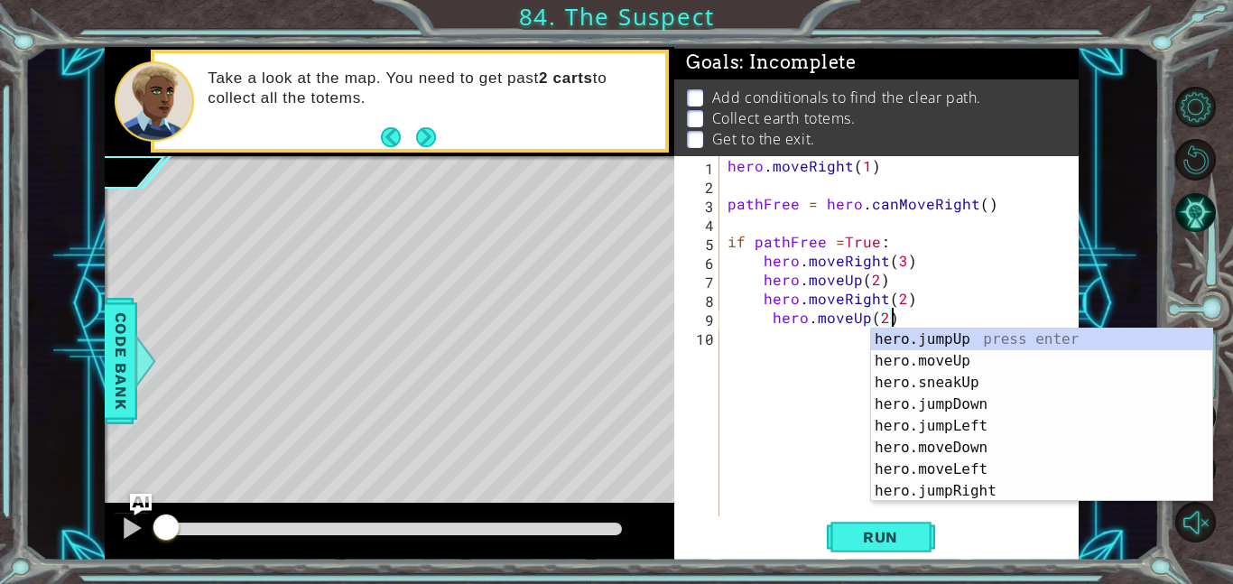
click at [756, 357] on div "hero . moveRight ( 1 ) pathFree = hero . canMoveRight ( ) if pathFree = True : …" at bounding box center [904, 355] width 360 height 398
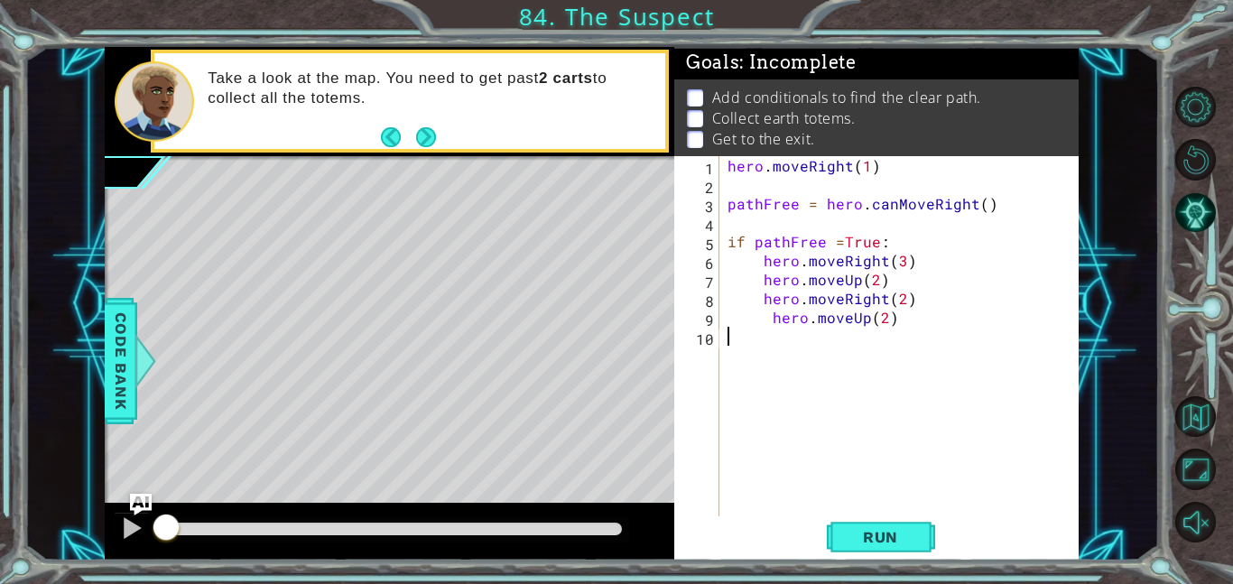
click at [775, 322] on div "hero . moveRight ( 1 ) pathFree = hero . canMoveRight ( ) if pathFree = True : …" at bounding box center [904, 355] width 360 height 398
click at [670, 300] on div "1 ההההההההההההההההההההההההההההההההההההההההההההההההההההההההההההההההההההההההההההה…" at bounding box center [592, 304] width 974 height 514
type textarea "hero.moveRight(2)"
click at [907, 295] on div "hero . moveRight ( 1 ) pathFree = hero . canMoveRight ( ) if pathFree = True : …" at bounding box center [899, 336] width 351 height 360
drag, startPoint x: 908, startPoint y: 299, endPoint x: 762, endPoint y: 299, distance: 146.3
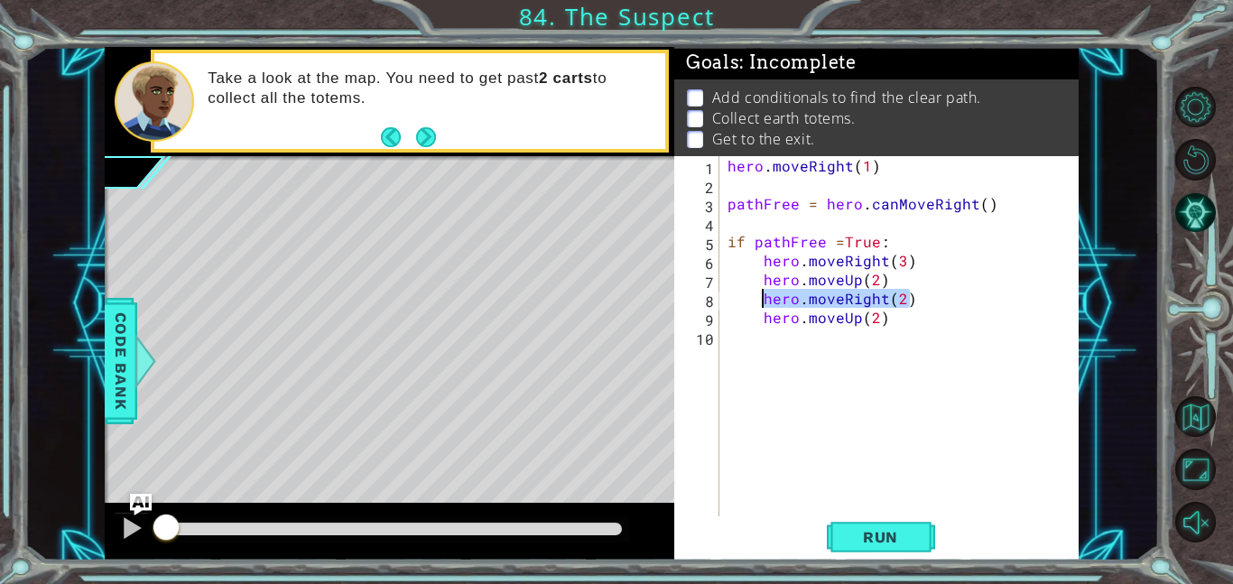
click at [762, 299] on div "hero . moveRight ( 1 ) pathFree = hero . canMoveRight ( ) if pathFree = True : …" at bounding box center [904, 355] width 360 height 398
click at [773, 334] on div "hero . moveRight ( 1 ) pathFree = hero . canMoveRight ( ) if pathFree = True : …" at bounding box center [904, 355] width 360 height 398
paste textarea "hero.moveRight(2)"
type textarea "hero.moveRight(2)"
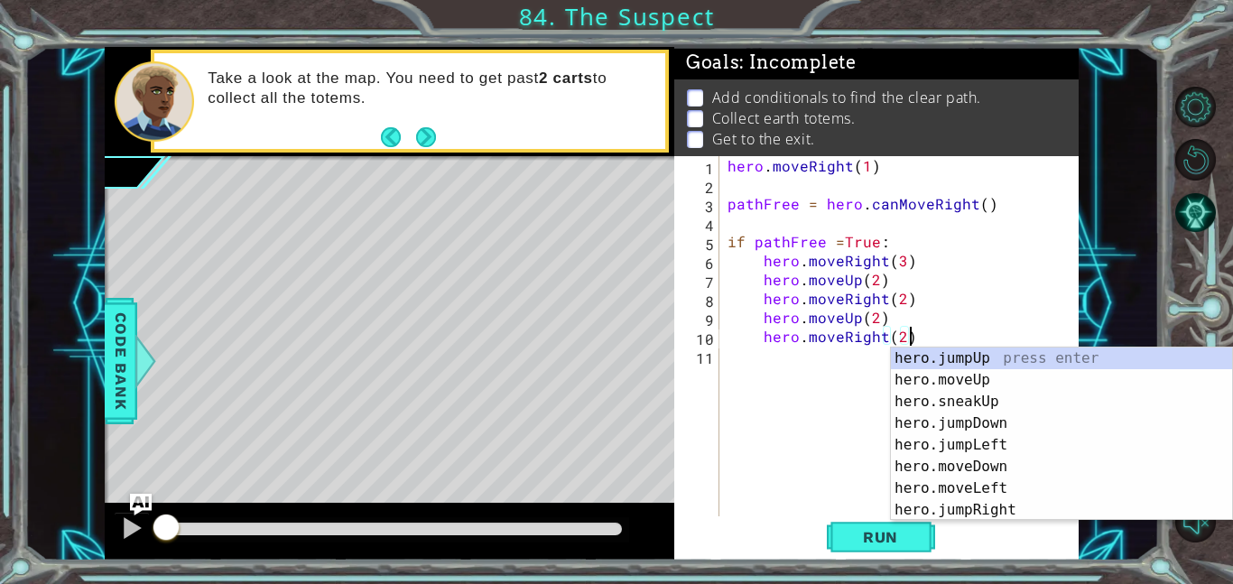
click at [775, 361] on div "hero . moveRight ( 1 ) pathFree = hero . canMoveRight ( ) if pathFree = True : …" at bounding box center [904, 355] width 360 height 398
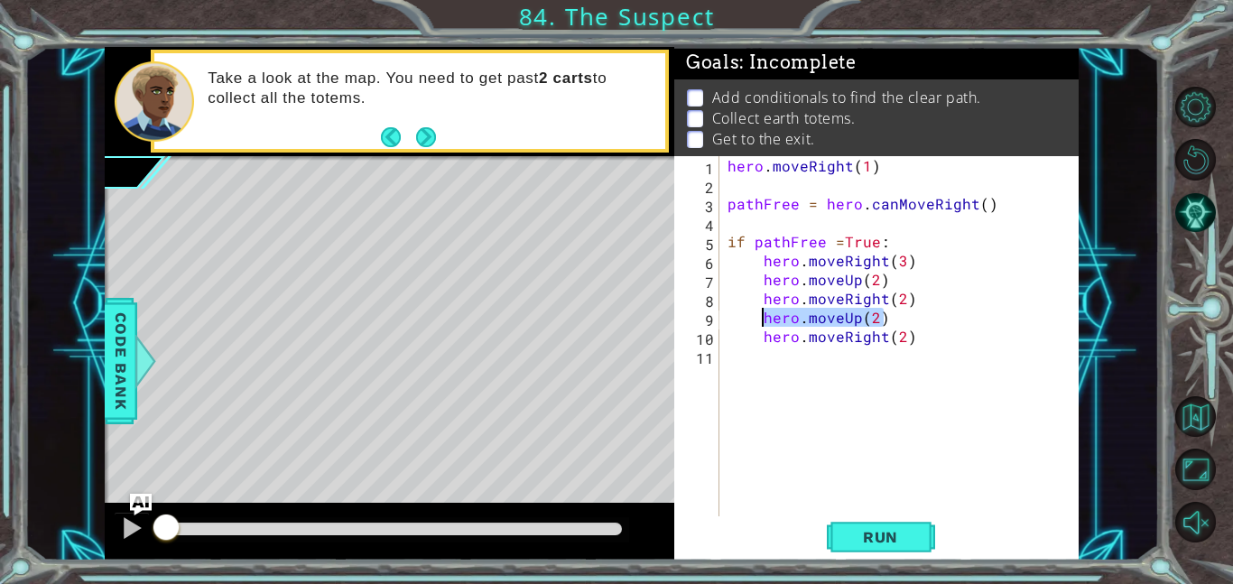
drag, startPoint x: 906, startPoint y: 319, endPoint x: 762, endPoint y: 317, distance: 144.5
click at [762, 317] on div "hero . moveRight ( 1 ) pathFree = hero . canMoveRight ( ) if pathFree = True : …" at bounding box center [904, 355] width 360 height 398
type textarea "hero.moveUp(2)"
drag, startPoint x: 889, startPoint y: 283, endPoint x: 762, endPoint y: 283, distance: 127.3
click at [762, 283] on div "hero . moveRight ( 1 ) pathFree = hero . canMoveRight ( ) if pathFree = True : …" at bounding box center [904, 355] width 360 height 398
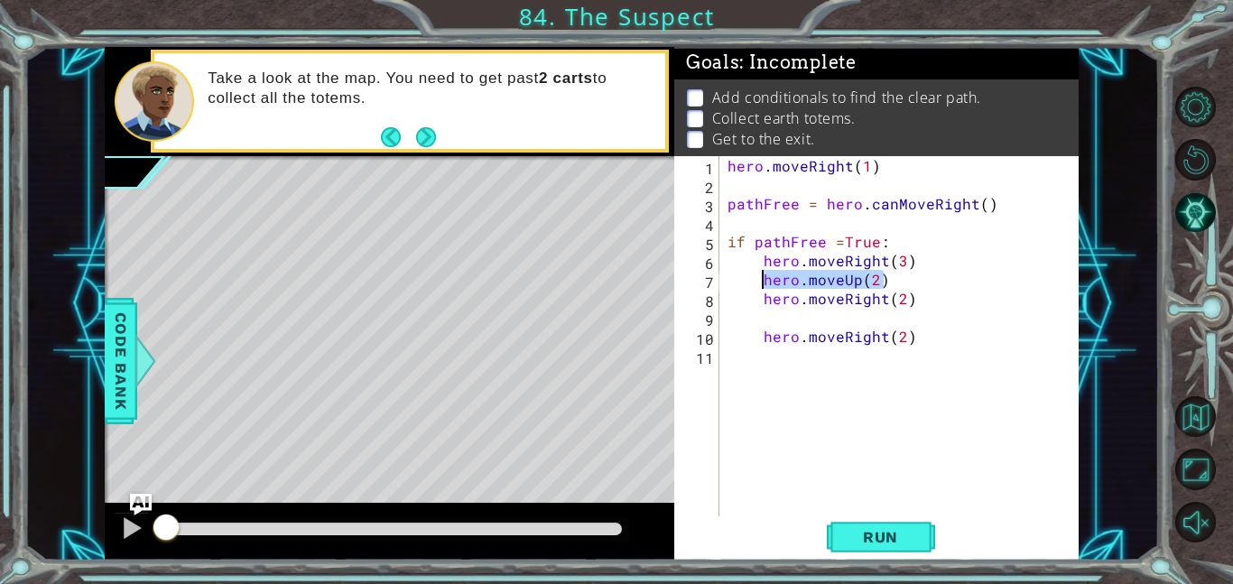
type textarea "hero.moveUp(2)"
click at [780, 313] on div "hero . moveRight ( 1 ) pathFree = hero . canMoveRight ( ) if pathFree = True : …" at bounding box center [904, 355] width 360 height 398
paste textarea "hero.moveUp(2)"
type textarea "hero.moveUp(2)"
click at [757, 359] on div "hero . moveRight ( 1 ) pathFree = hero . canMoveRight ( ) if pathFree = True : …" at bounding box center [904, 355] width 360 height 398
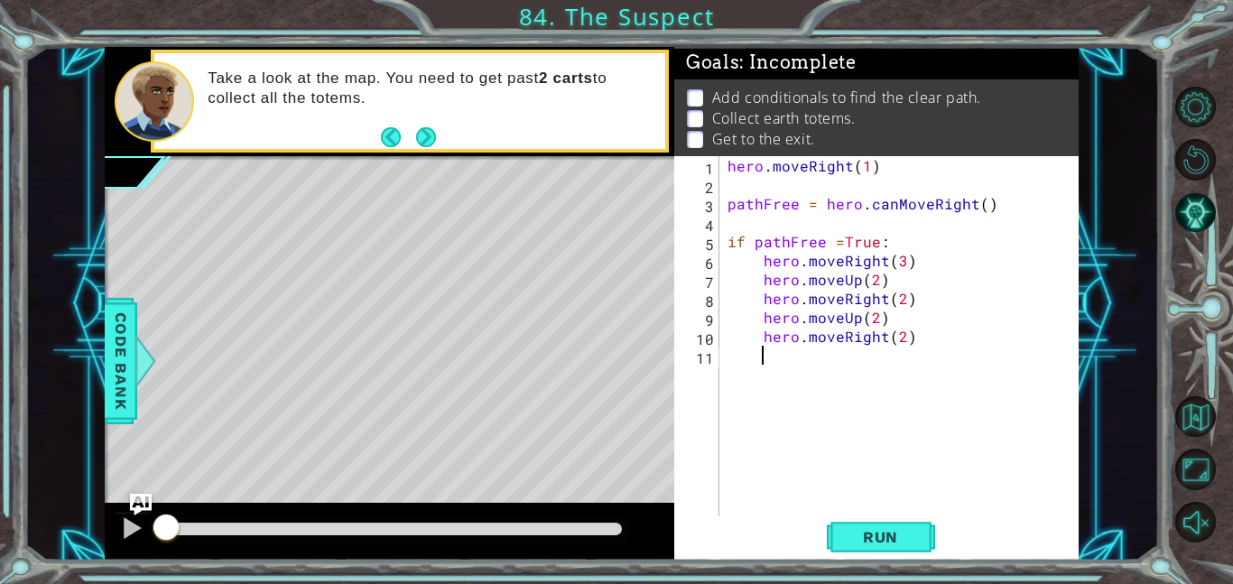
paste textarea "hero.moveUp(2)"
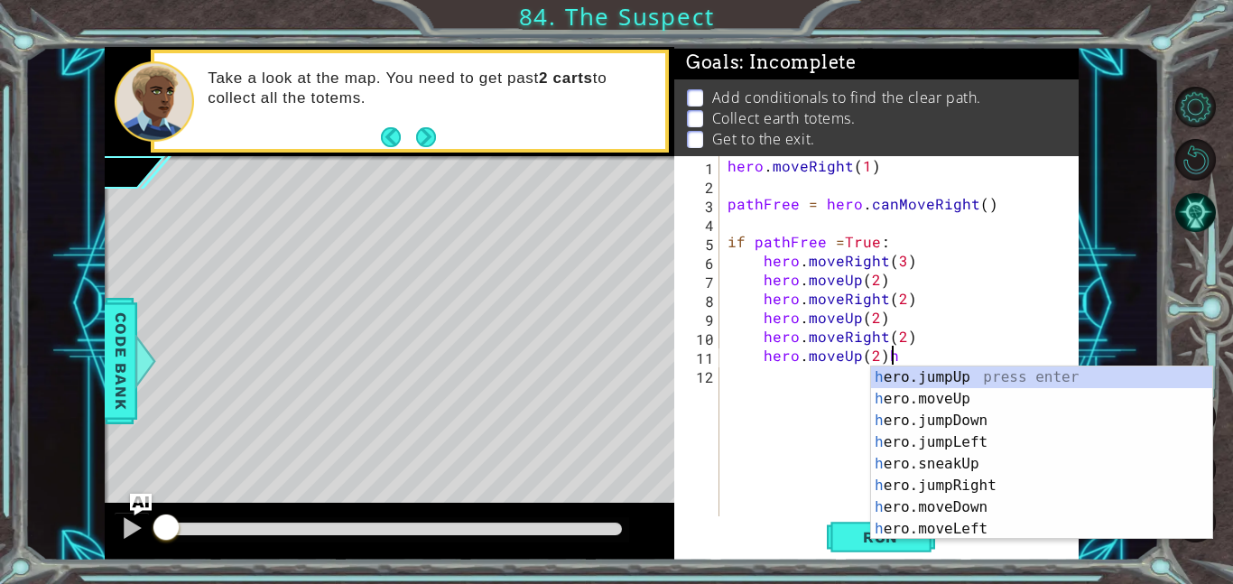
type textarea "hero.moveUp(2)"
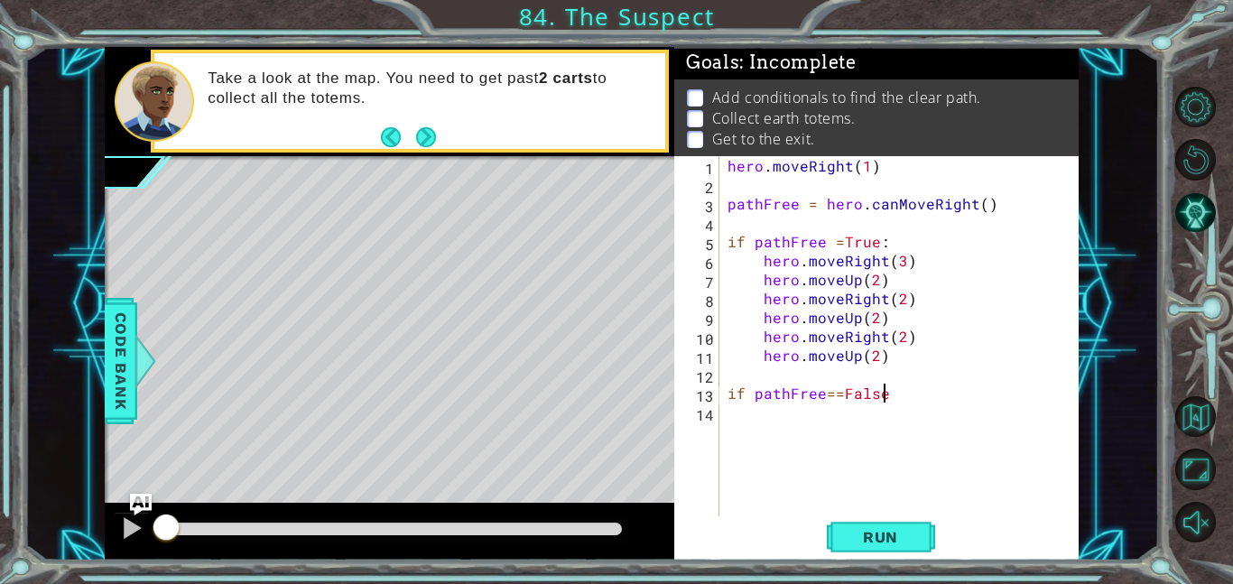
scroll to position [0, 9]
drag, startPoint x: 905, startPoint y: 356, endPoint x: 766, endPoint y: 359, distance: 138.2
click at [766, 359] on div "hero . moveRight ( 1 ) pathFree = hero . canMoveRight ( ) if pathFree = True : …" at bounding box center [904, 355] width 360 height 398
type textarea "hero.moveUp(2)"
click at [760, 429] on div "hero . moveRight ( 1 ) pathFree = hero . canMoveRight ( ) if pathFree = True : …" at bounding box center [904, 355] width 360 height 398
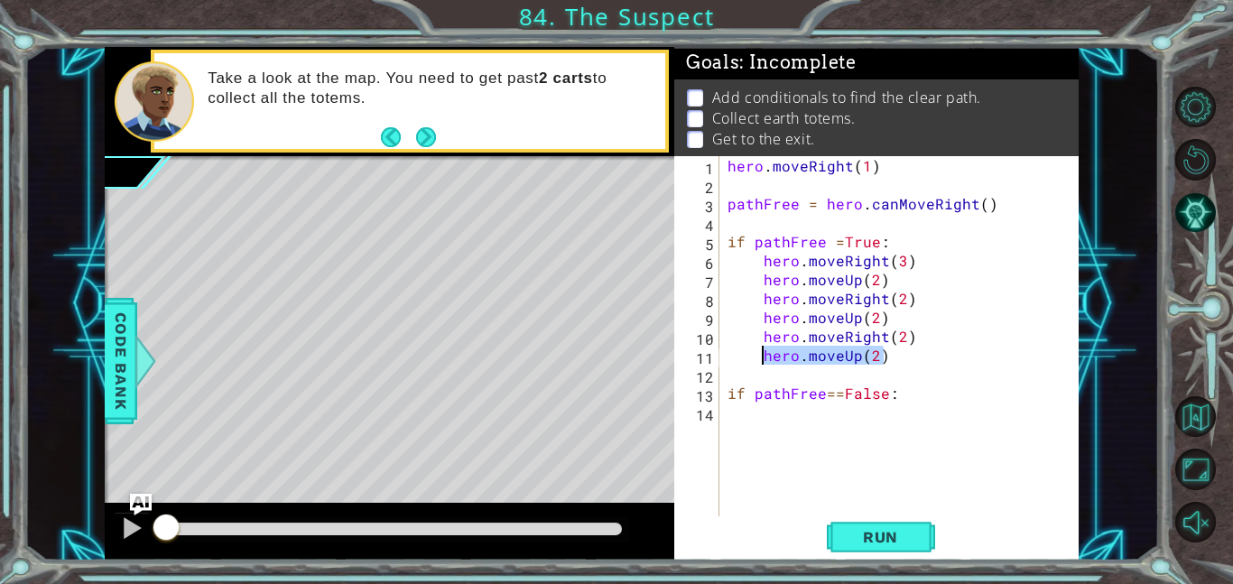
scroll to position [0, 0]
paste textarea "hero.moveUp(2)"
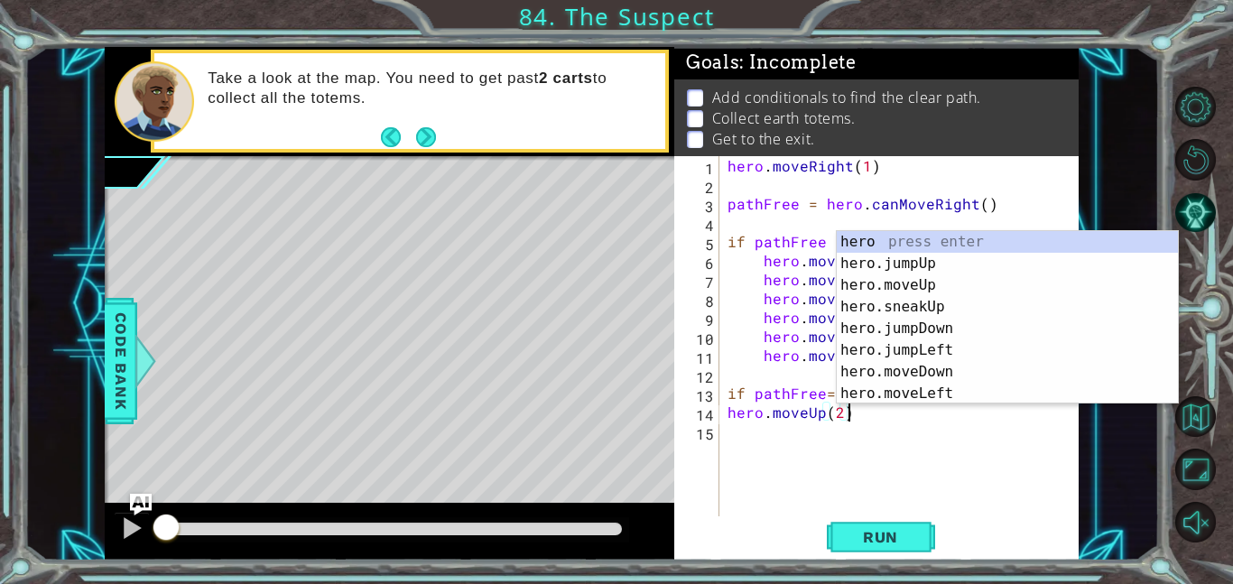
click at [728, 340] on div "hero . moveRight ( 1 ) pathFree = hero . canMoveRight ( ) if pathFree = True : …" at bounding box center [904, 355] width 360 height 398
type textarea "hero.moveRight(2)"
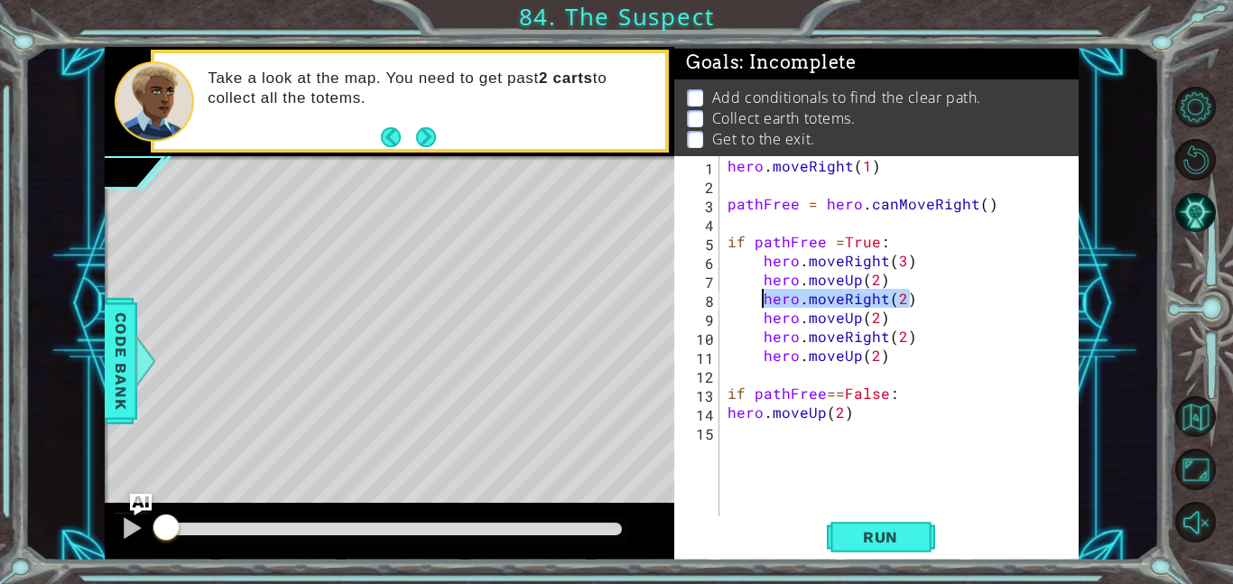
drag, startPoint x: 917, startPoint y: 298, endPoint x: 762, endPoint y: 300, distance: 155.3
click at [762, 300] on div "hero . moveRight ( 1 ) pathFree = hero . canMoveRight ( ) if pathFree = True : …" at bounding box center [904, 355] width 360 height 398
click at [749, 432] on div "hero . moveRight ( 1 ) pathFree = hero . canMoveRight ( ) if pathFree = True : …" at bounding box center [904, 355] width 360 height 398
paste textarea "hero.moveRight(2)"
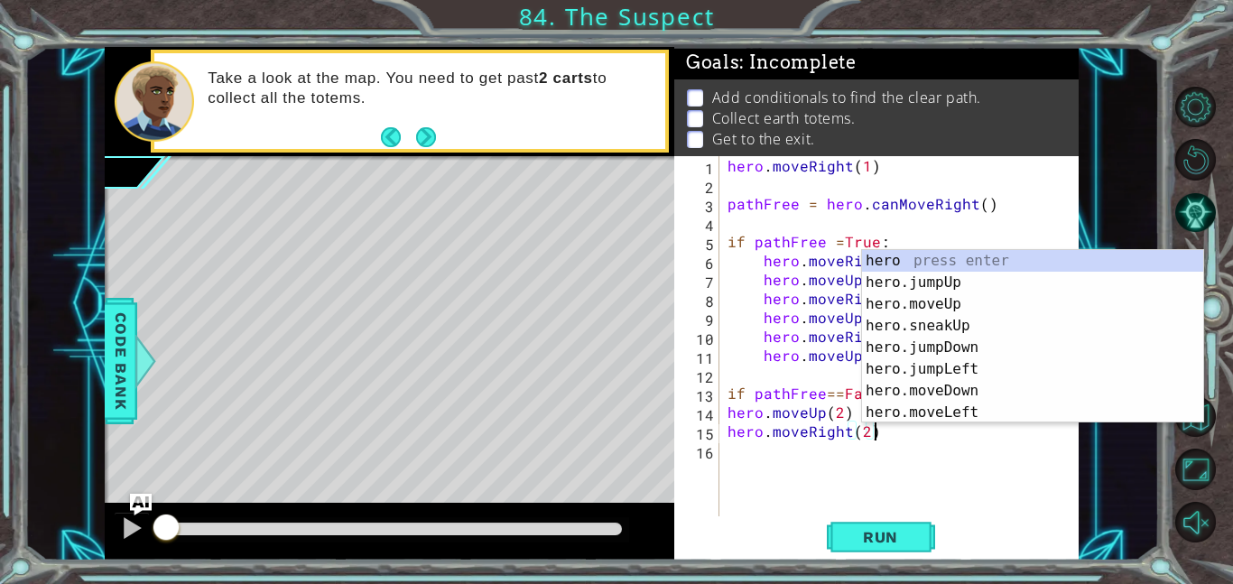
click at [863, 436] on div "hero . moveRight ( 1 ) pathFree = hero . canMoveRight ( ) if pathFree = True : …" at bounding box center [904, 355] width 360 height 398
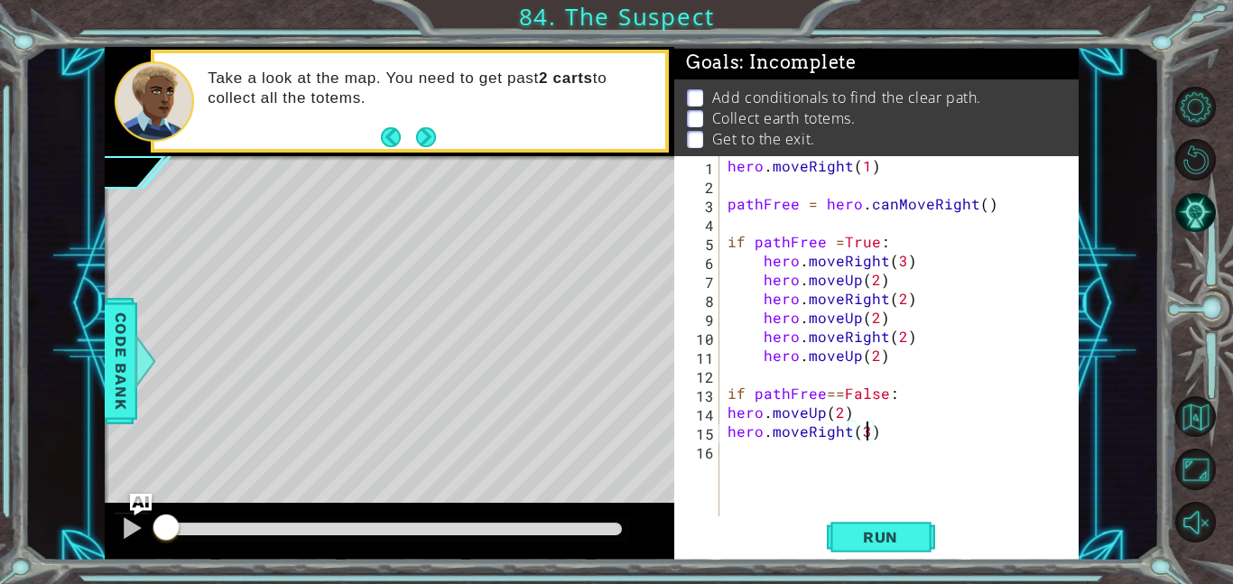
scroll to position [0, 8]
drag, startPoint x: 852, startPoint y: 406, endPoint x: 725, endPoint y: 413, distance: 127.5
click at [725, 413] on div "hero . moveRight ( 1 ) pathFree = hero . canMoveRight ( ) if pathFree = True : …" at bounding box center [904, 355] width 360 height 398
type textarea "hero.moveUp(2)"
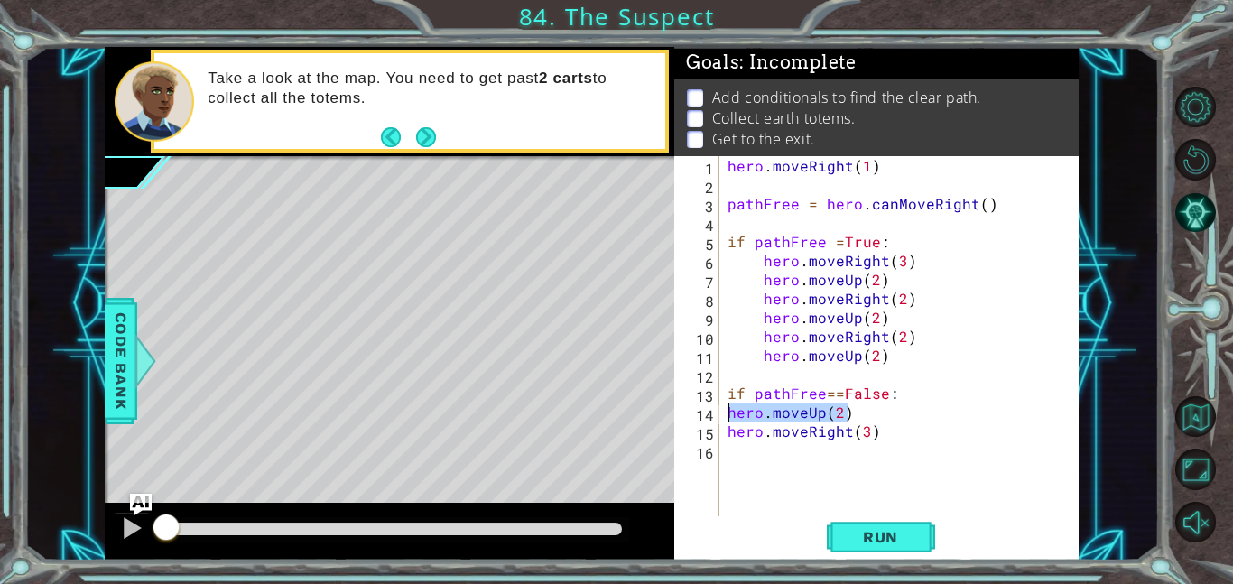
click at [729, 453] on div "hero . moveRight ( 1 ) pathFree = hero . canMoveRight ( ) if pathFree = True : …" at bounding box center [904, 355] width 360 height 398
paste textarea "hero.moveUp(2)"
type textarea "hero.moveUp(2)"
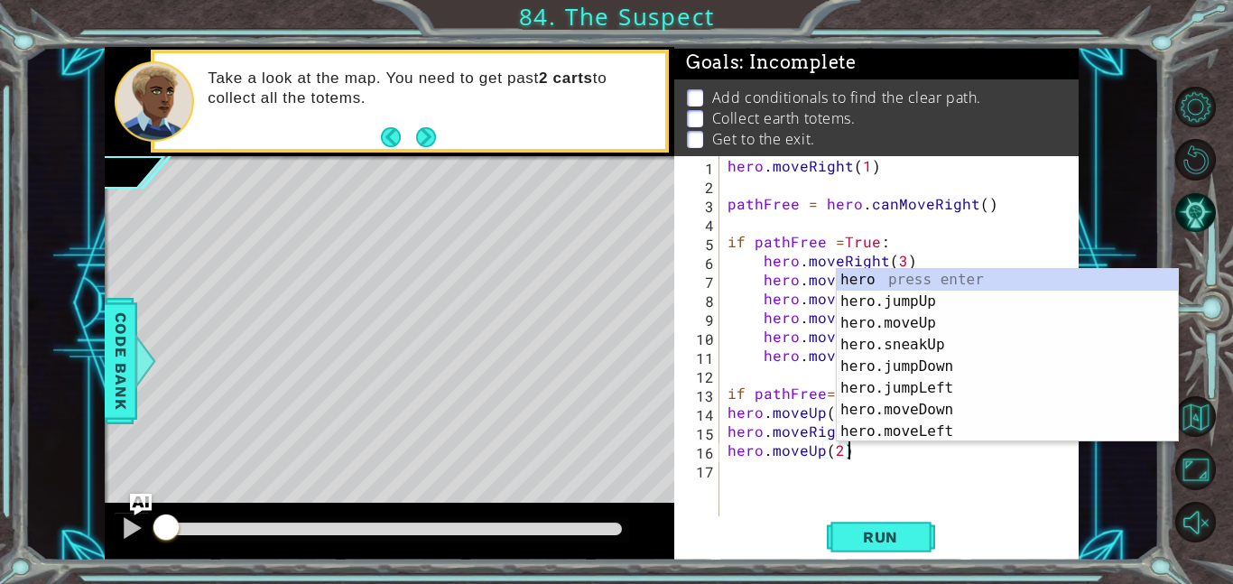
click at [779, 487] on div "hero . moveRight ( 1 ) pathFree = hero . canMoveRight ( ) if pathFree = True : …" at bounding box center [904, 355] width 360 height 398
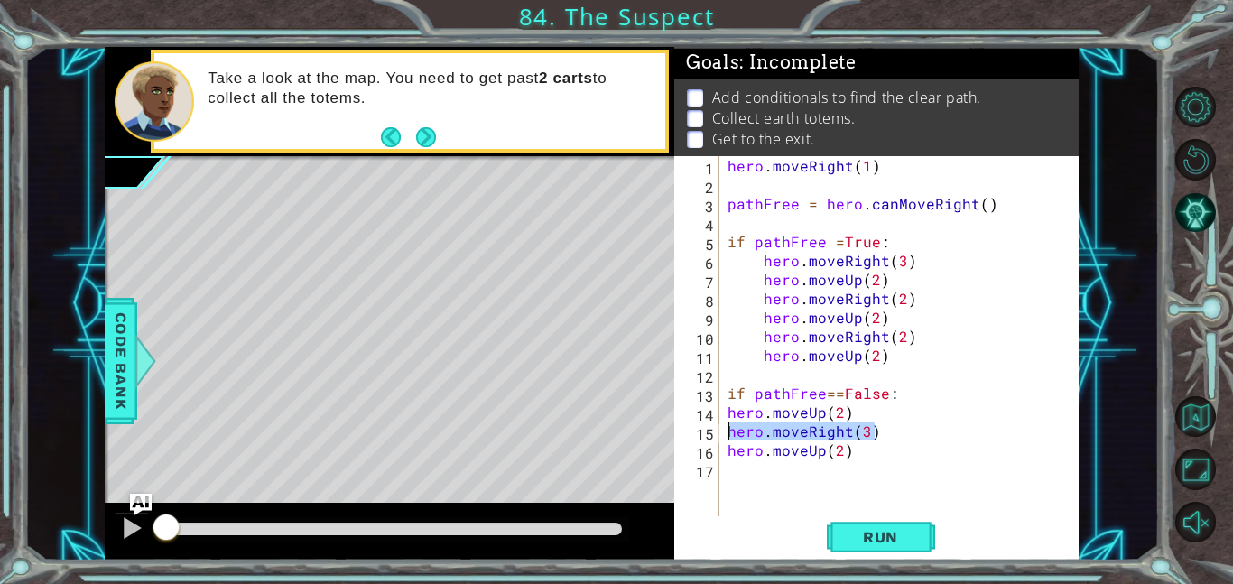
drag, startPoint x: 880, startPoint y: 432, endPoint x: 720, endPoint y: 429, distance: 159.8
click at [720, 429] on div "1 2 3 4 5 6 7 8 9 10 11 12 13 14 15 16 17 hero . moveRight ( 1 ) pathFree = her…" at bounding box center [874, 336] width 401 height 360
click at [724, 459] on div "hero . moveRight ( 1 ) pathFree = hero . canMoveRight ( ) if pathFree = True : …" at bounding box center [904, 355] width 360 height 398
type textarea "hero.moveUp(2)"
click at [742, 481] on div "hero . moveRight ( 1 ) pathFree = hero . canMoveRight ( ) if pathFree = True : …" at bounding box center [904, 355] width 360 height 398
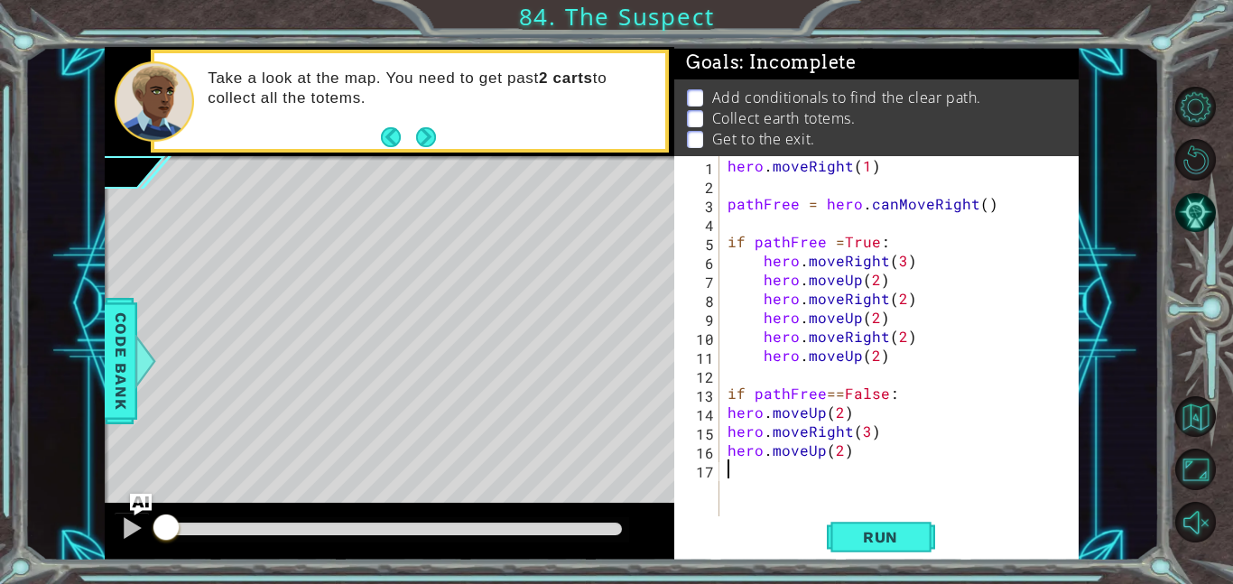
paste textarea "hero.moveRight(3)"
type textarea "hero.moveRight(3)"
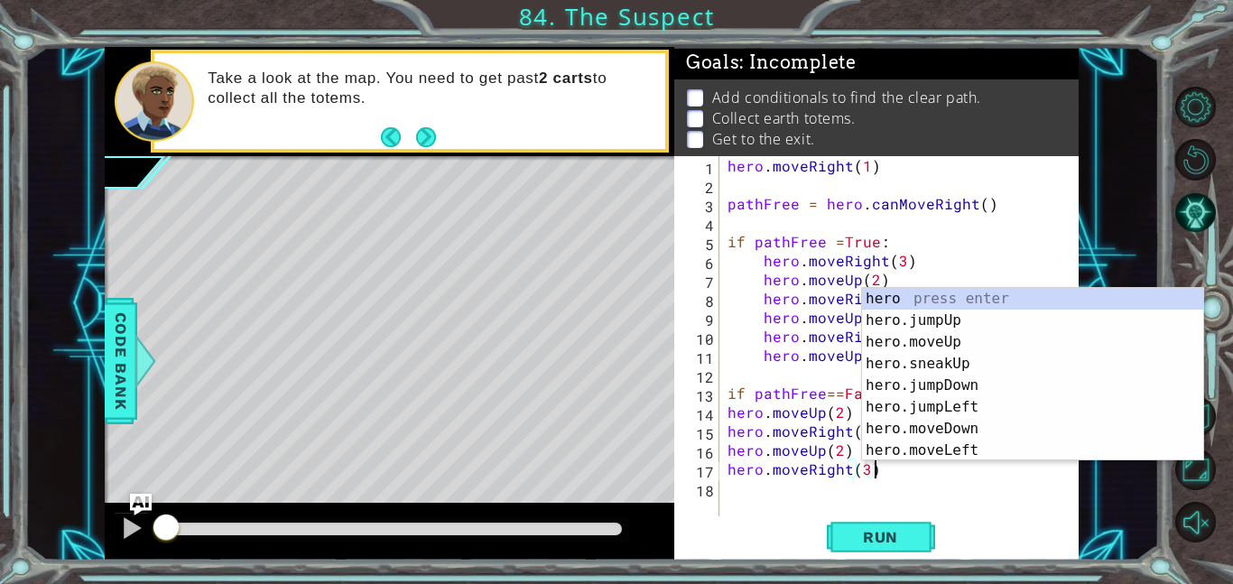
click at [739, 490] on div "hero . moveRight ( 1 ) pathFree = hero . canMoveRight ( ) if pathFree = True : …" at bounding box center [904, 355] width 360 height 398
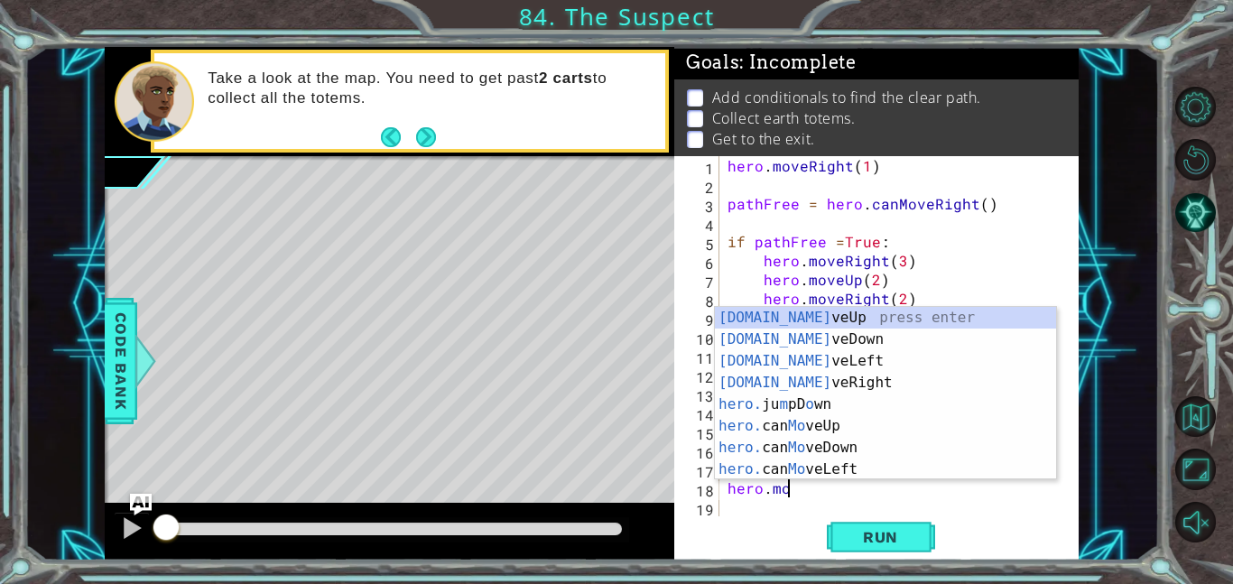
scroll to position [0, 3]
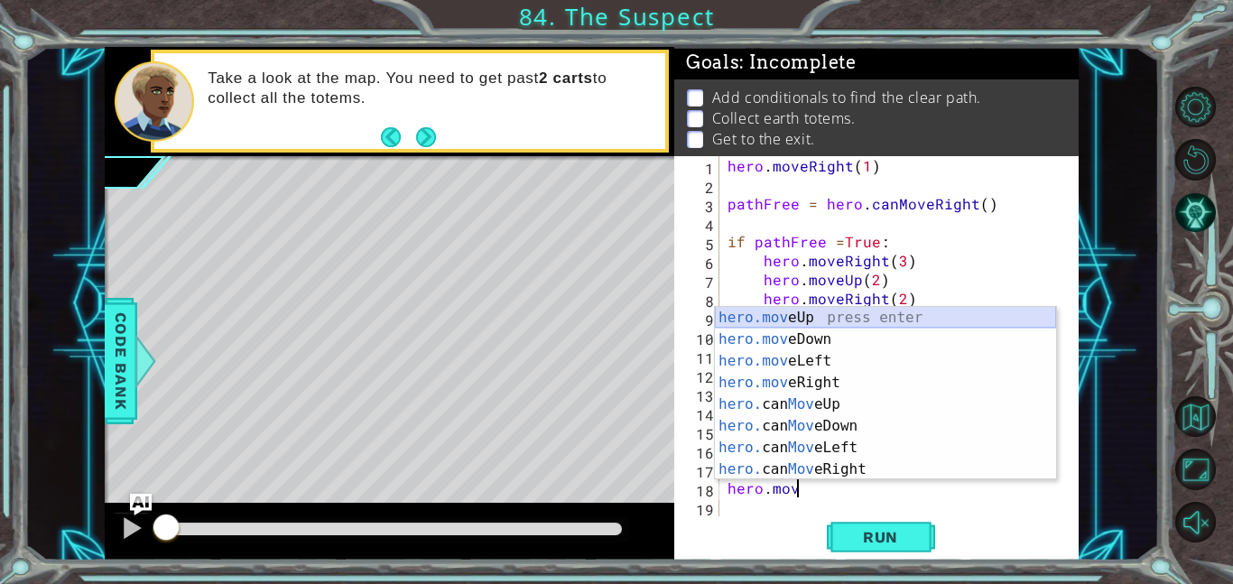
click at [832, 318] on div "hero.mov eUp press enter hero.mov eDown press enter hero.mov eLeft press enter …" at bounding box center [885, 415] width 341 height 217
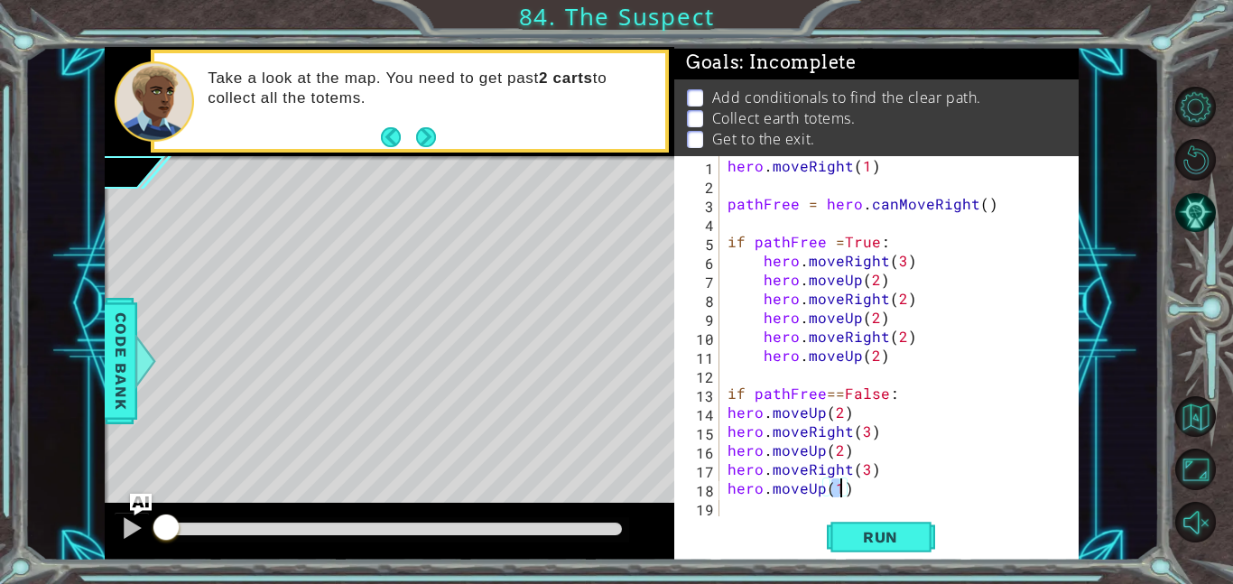
click at [729, 413] on div "hero . moveRight ( 1 ) pathFree = hero . canMoveRight ( ) if pathFree = True : …" at bounding box center [904, 355] width 360 height 398
click at [728, 426] on div "hero . moveRight ( 1 ) pathFree = hero . canMoveRight ( ) if pathFree = True : …" at bounding box center [904, 355] width 360 height 398
click at [726, 448] on div "hero . moveRight ( 1 ) pathFree = hero . canMoveRight ( ) if pathFree = True : …" at bounding box center [904, 355] width 360 height 398
click at [724, 469] on div "hero . moveRight ( 1 ) pathFree = hero . canMoveRight ( ) if pathFree = True : …" at bounding box center [904, 355] width 360 height 398
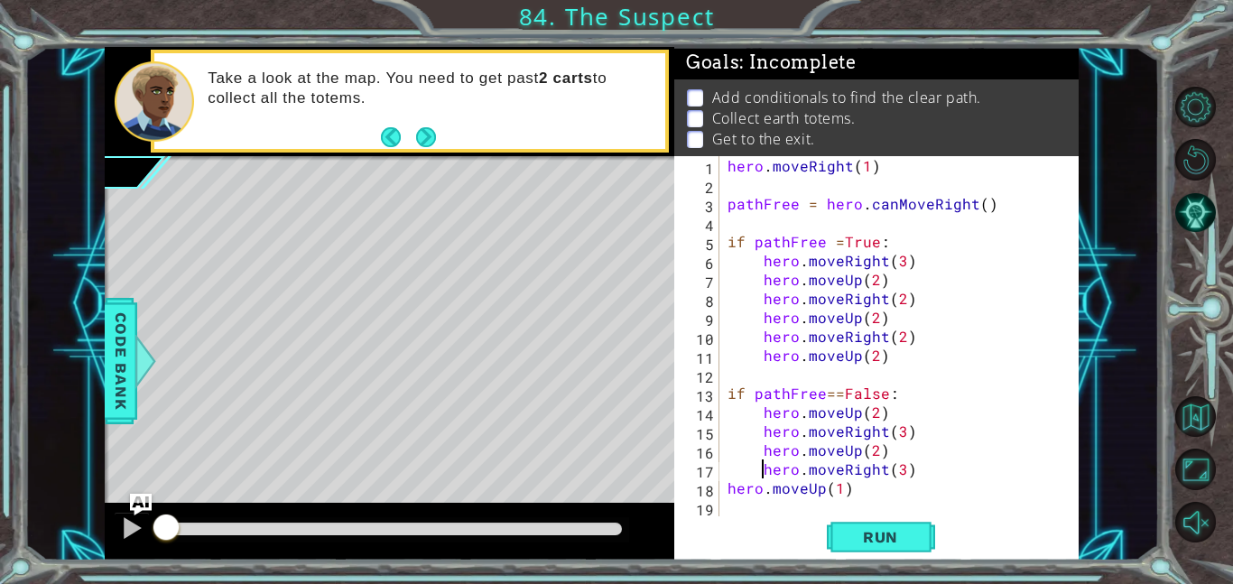
click at [724, 487] on div "hero . moveRight ( 1 ) pathFree = hero . canMoveRight ( ) if pathFree = True : …" at bounding box center [904, 355] width 360 height 398
click at [834, 523] on button "Run" at bounding box center [881, 536] width 108 height 41
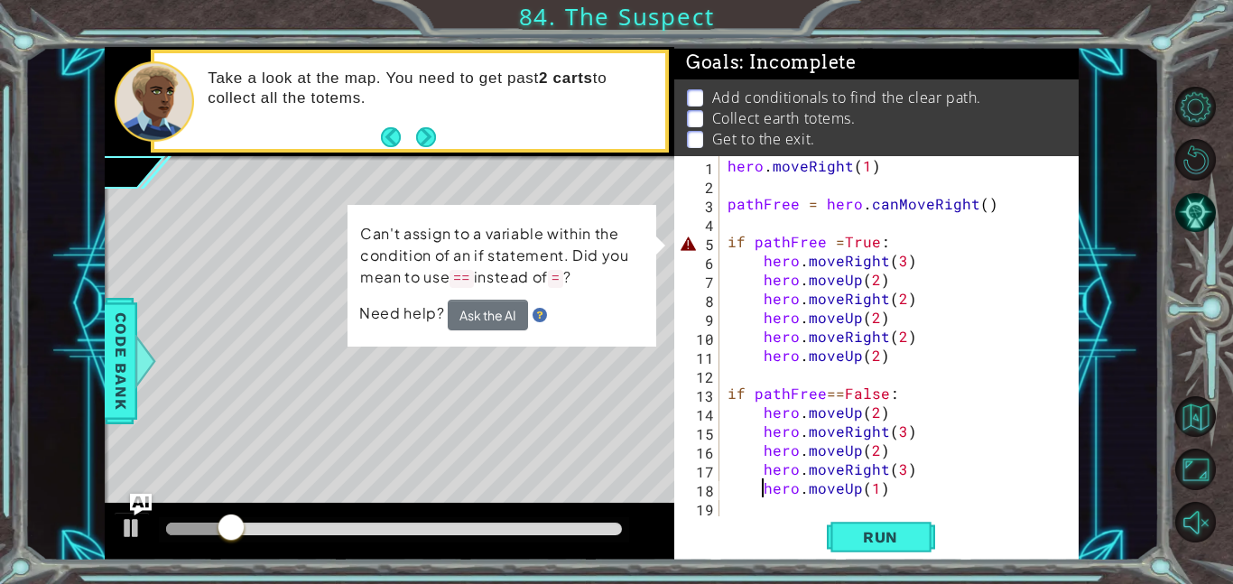
click at [828, 238] on div "hero . moveRight ( 1 ) pathFree = hero . canMoveRight ( ) if pathFree = True : …" at bounding box center [904, 355] width 360 height 398
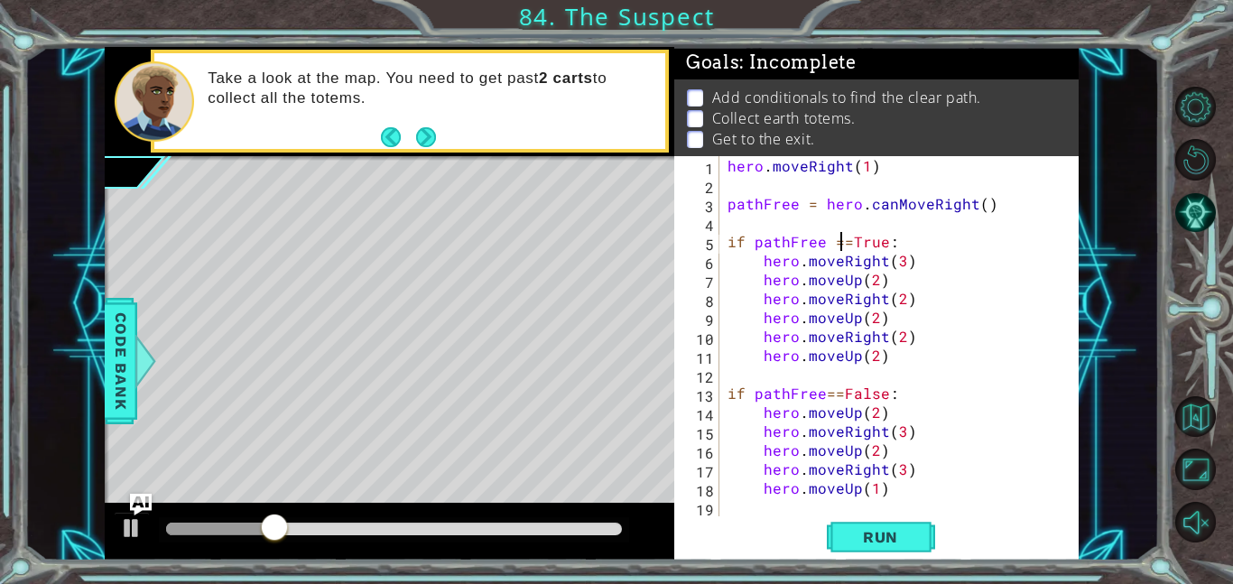
click at [830, 244] on div "hero . moveRight ( 1 ) pathFree = hero . canMoveRight ( ) if pathFree == True :…" at bounding box center [904, 355] width 360 height 398
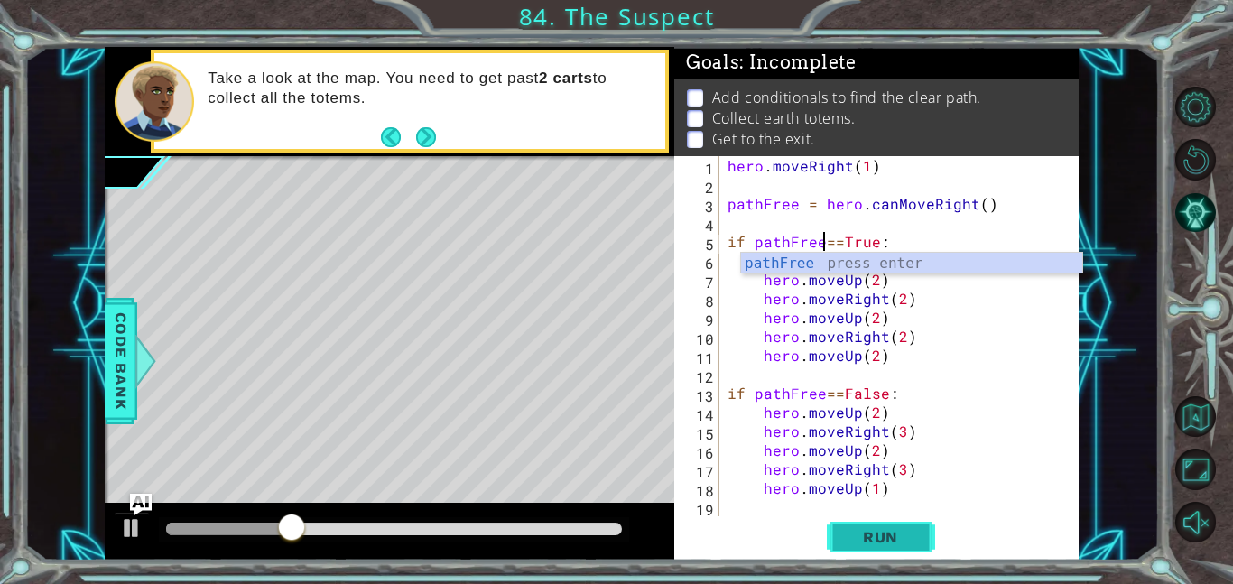
type textarea "if pathFree==True:"
click at [862, 531] on span "Run" at bounding box center [880, 537] width 71 height 18
